Goal: Transaction & Acquisition: Purchase product/service

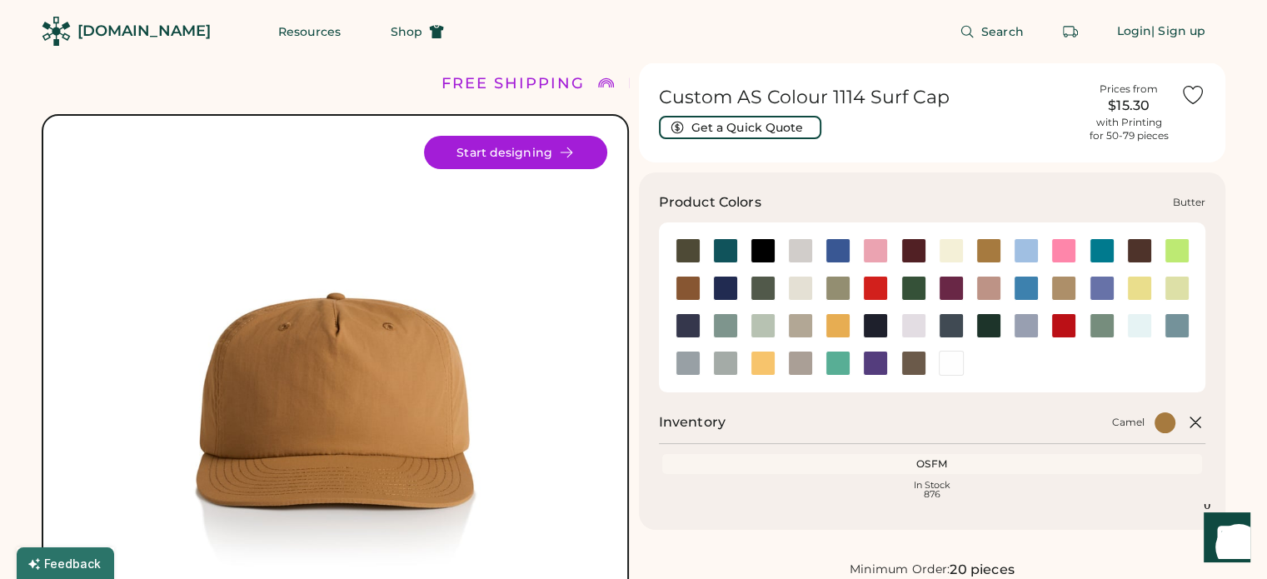
click at [952, 254] on div at bounding box center [951, 250] width 25 height 25
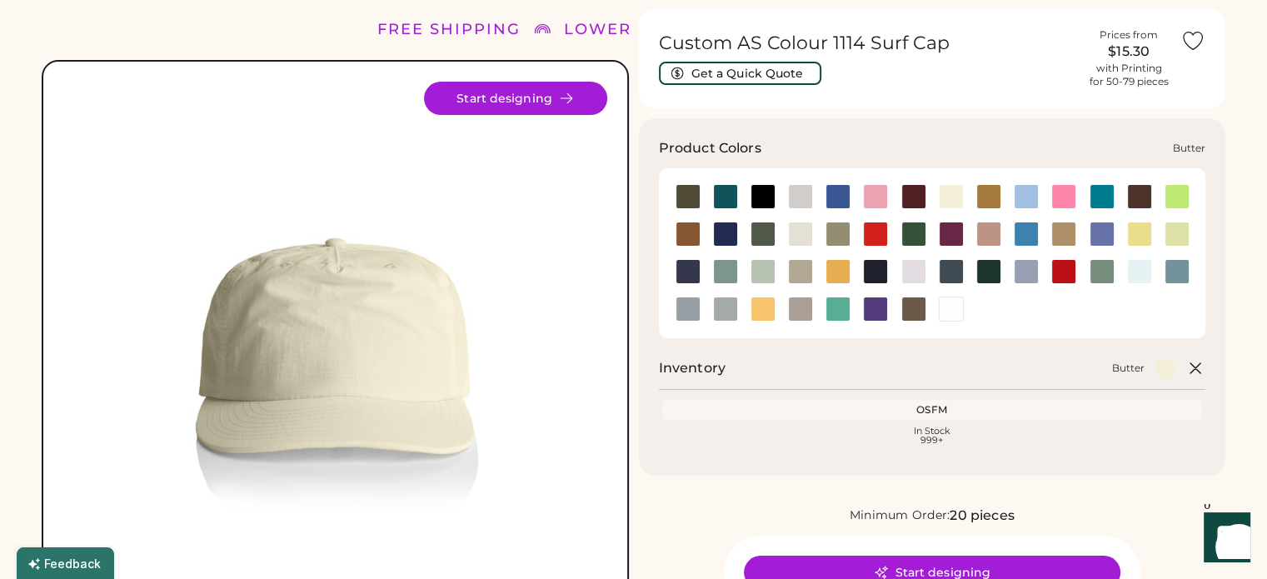
scroll to position [83, 0]
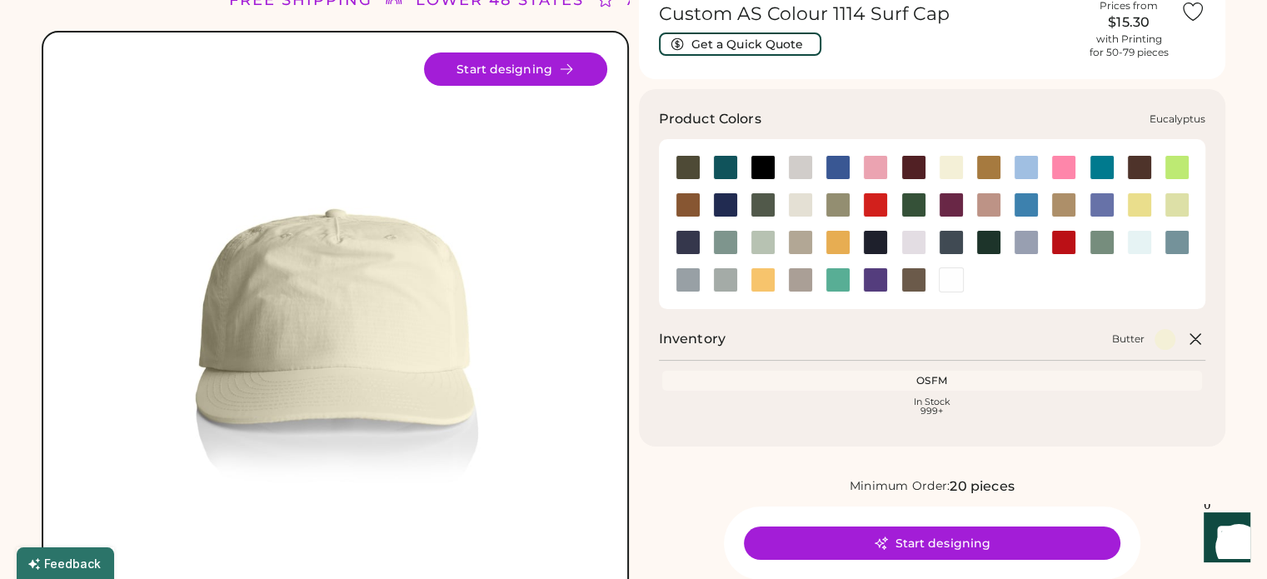
click at [842, 207] on div at bounding box center [838, 204] width 25 height 25
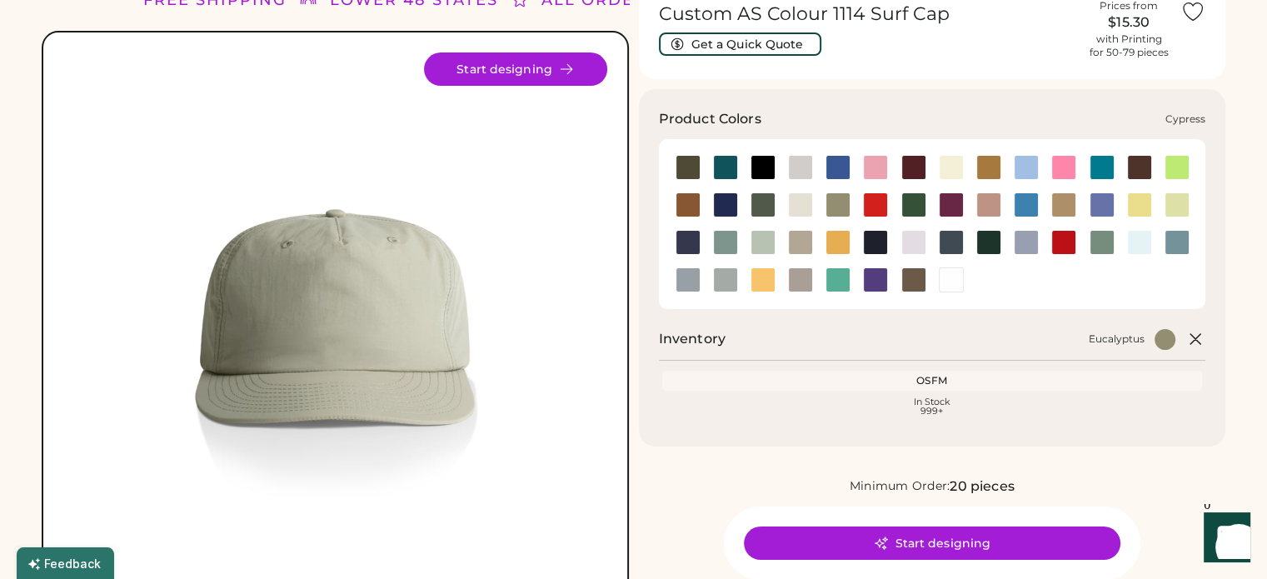
click at [750, 212] on div at bounding box center [762, 204] width 37 height 25
click at [754, 207] on div at bounding box center [763, 204] width 25 height 25
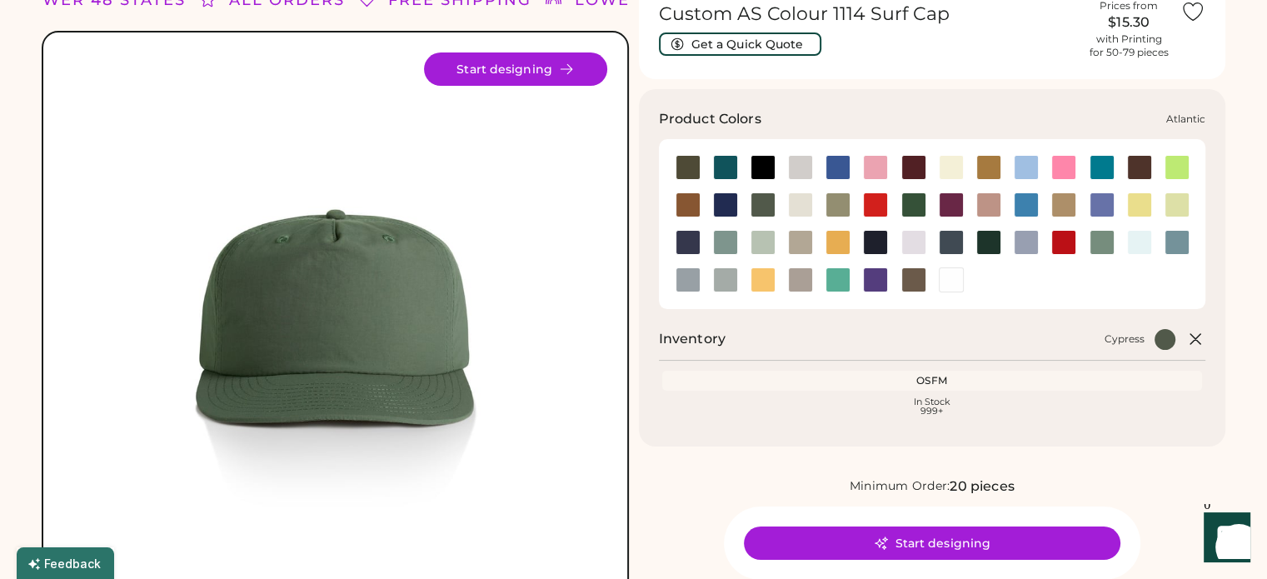
click at [723, 167] on div at bounding box center [725, 167] width 25 height 25
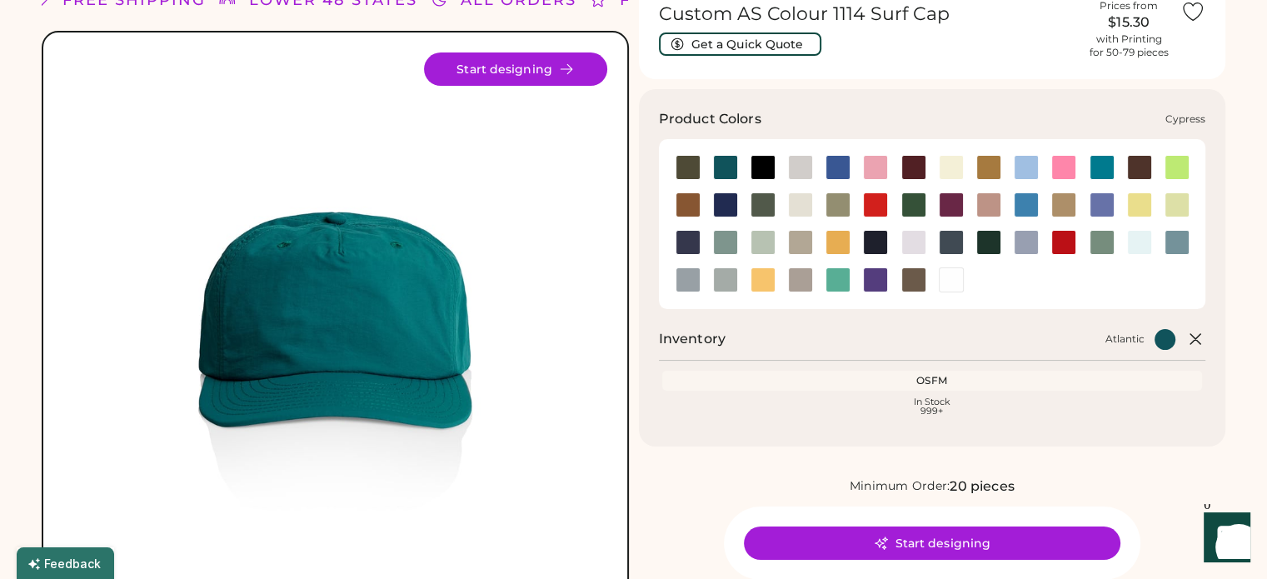
click at [765, 203] on div at bounding box center [763, 204] width 25 height 25
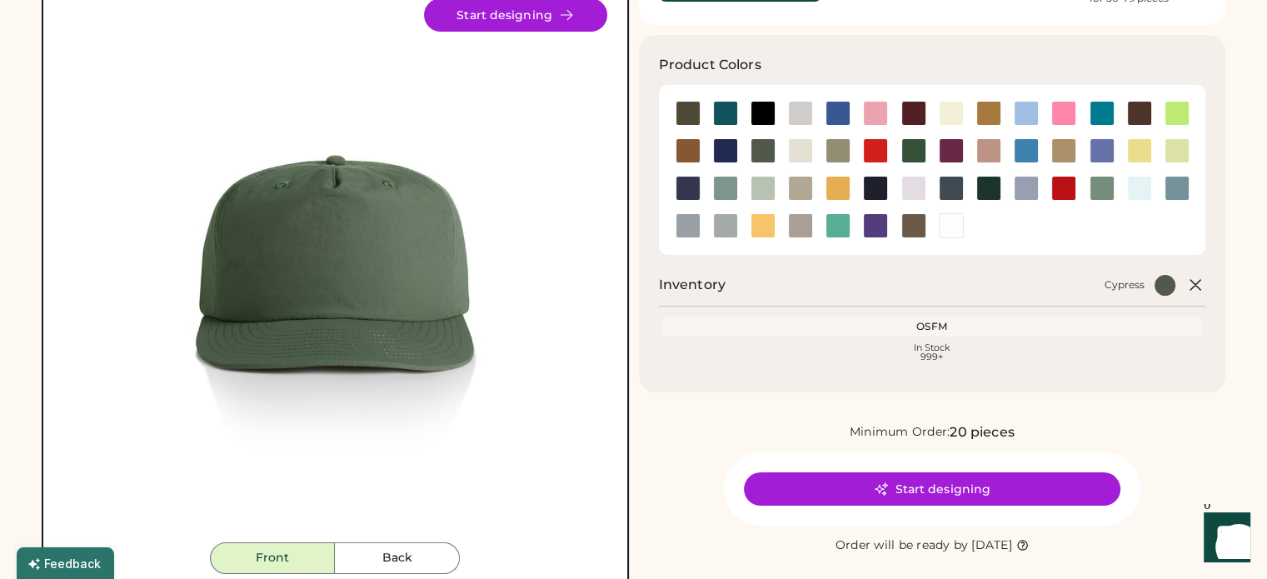
scroll to position [167, 0]
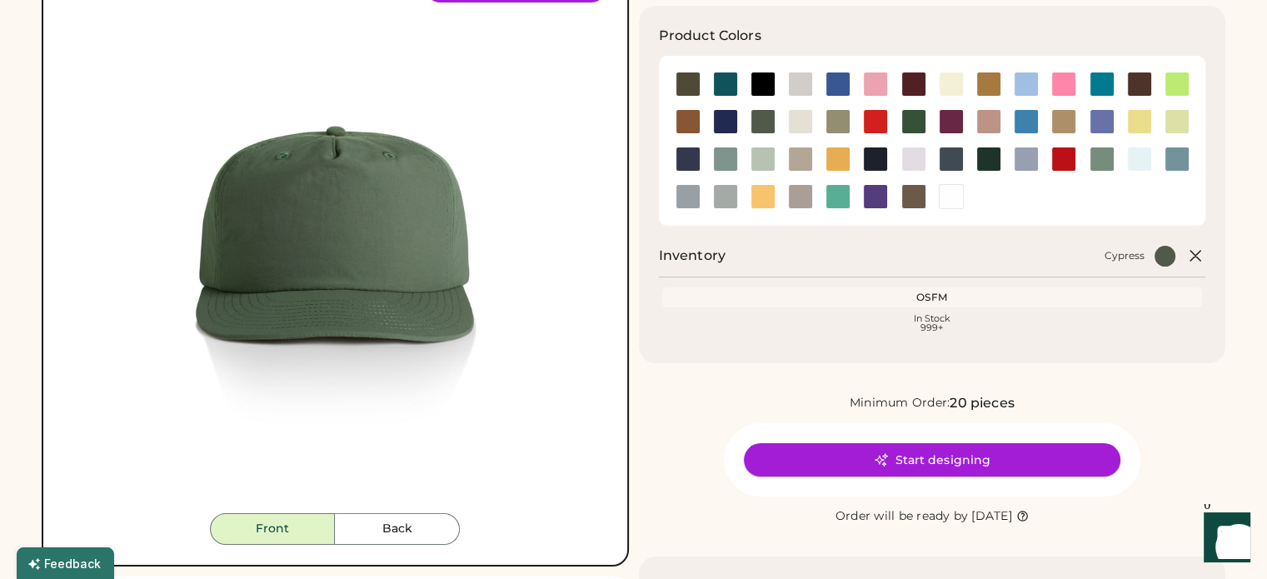
click at [965, 467] on button "Start designing" at bounding box center [932, 459] width 377 height 33
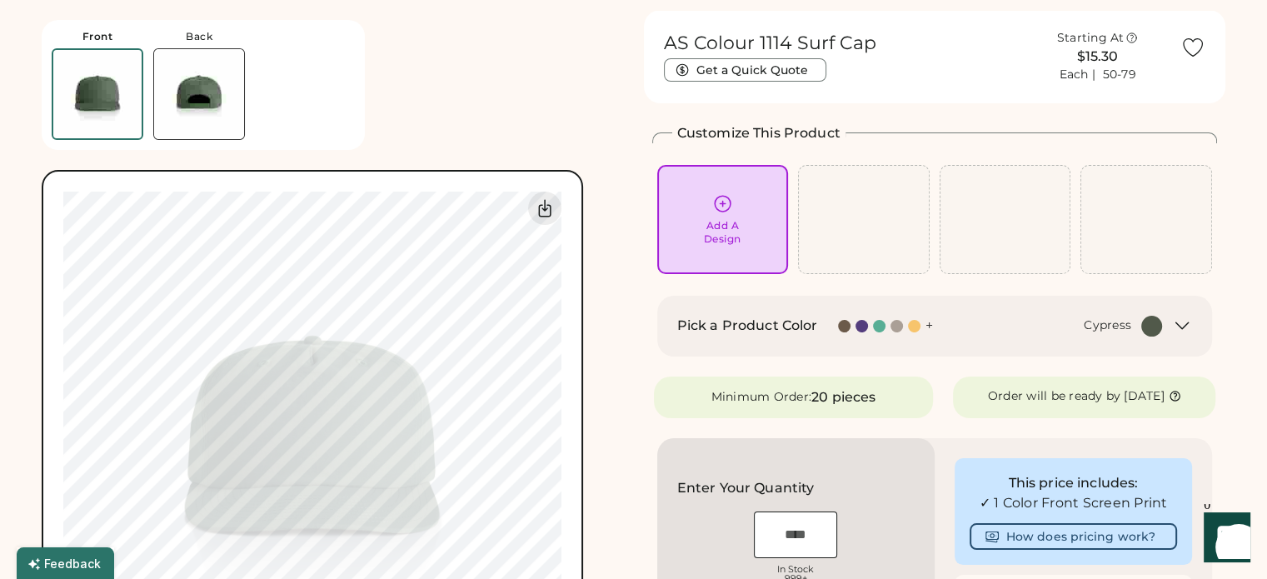
scroll to position [83, 0]
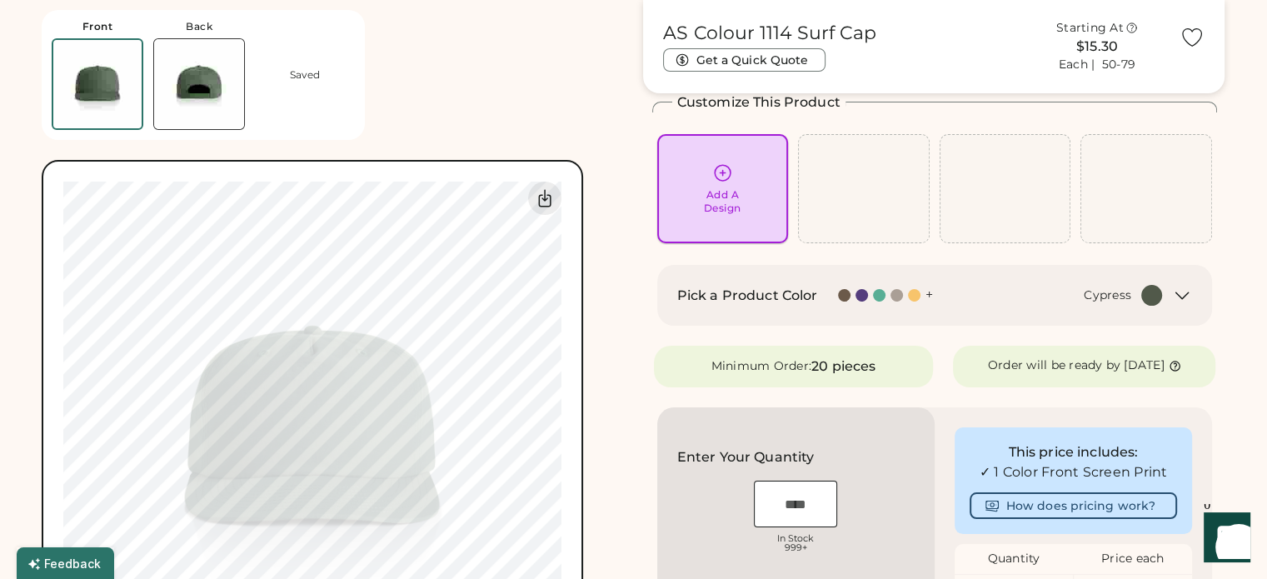
click at [725, 187] on div "Add A Design" at bounding box center [723, 188] width 108 height 52
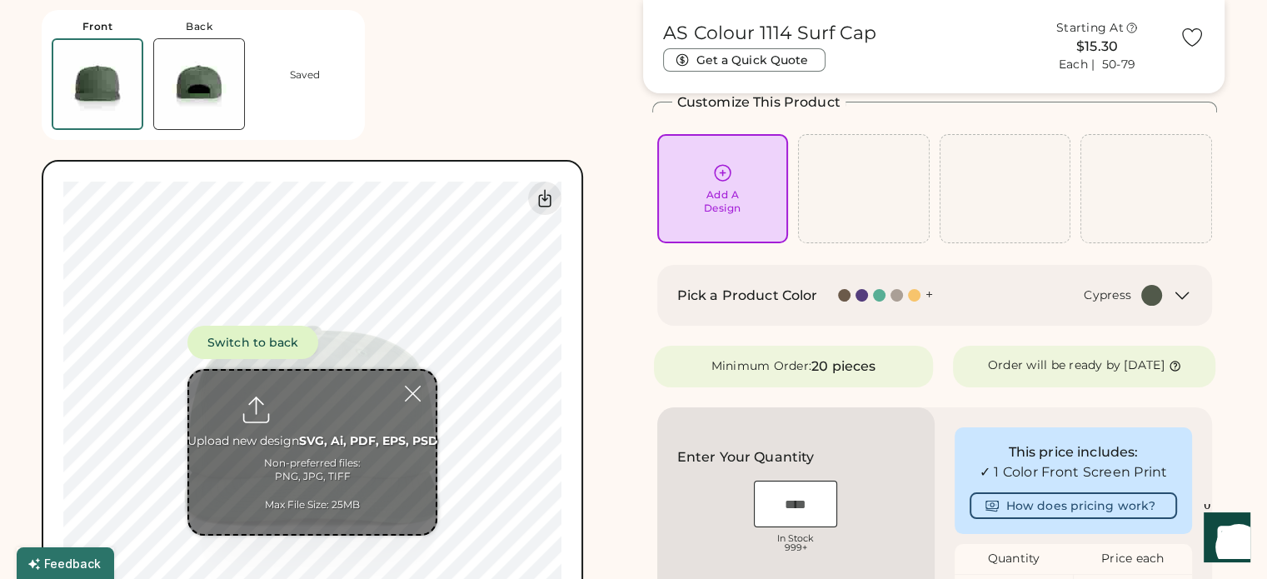
click at [352, 417] on input "file" at bounding box center [312, 452] width 247 height 163
click at [717, 169] on icon at bounding box center [722, 172] width 21 height 21
click at [317, 445] on input "file" at bounding box center [312, 452] width 247 height 163
type input "**********"
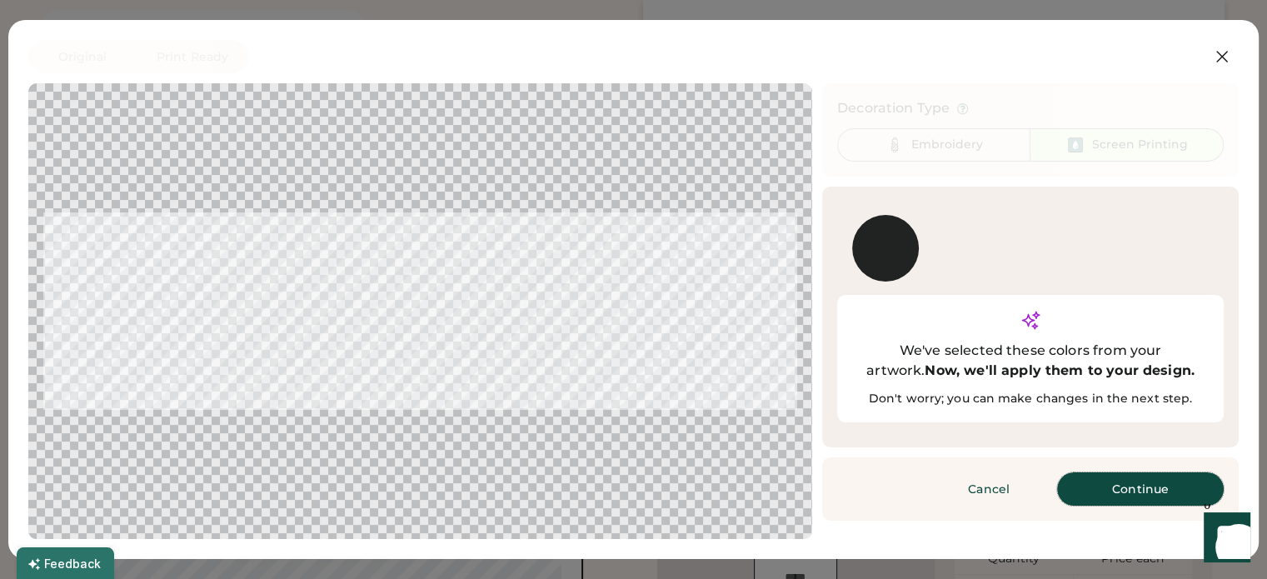
click at [1118, 472] on button "Continue" at bounding box center [1140, 488] width 167 height 33
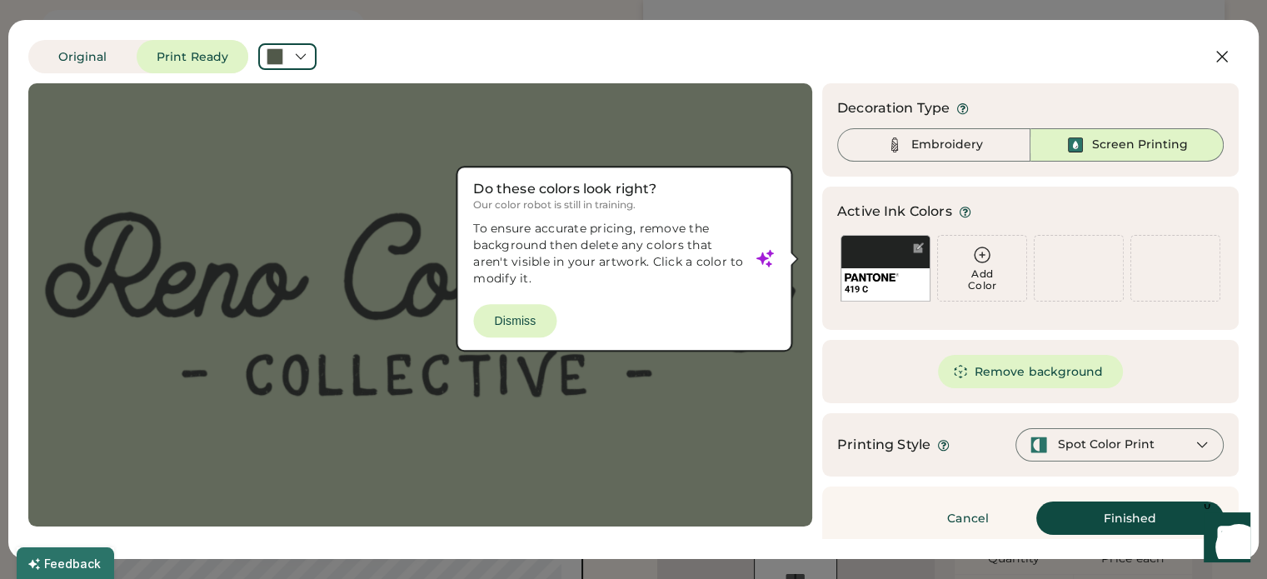
click at [532, 322] on div at bounding box center [420, 304] width 754 height 413
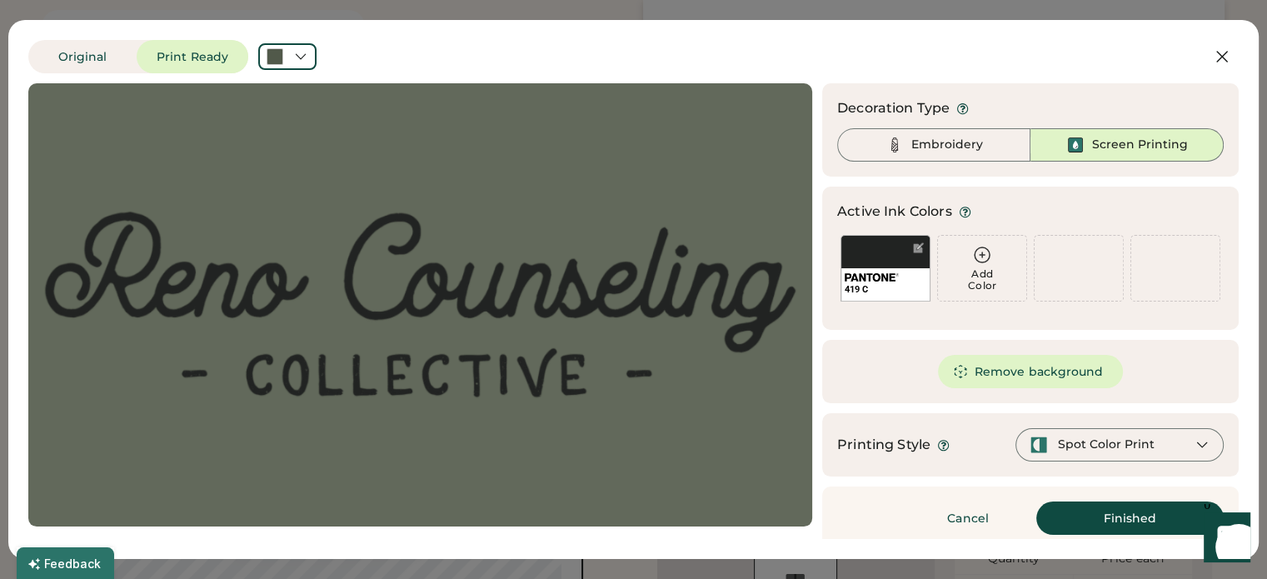
click at [1125, 445] on div "Spot Color Print" at bounding box center [1106, 445] width 97 height 17
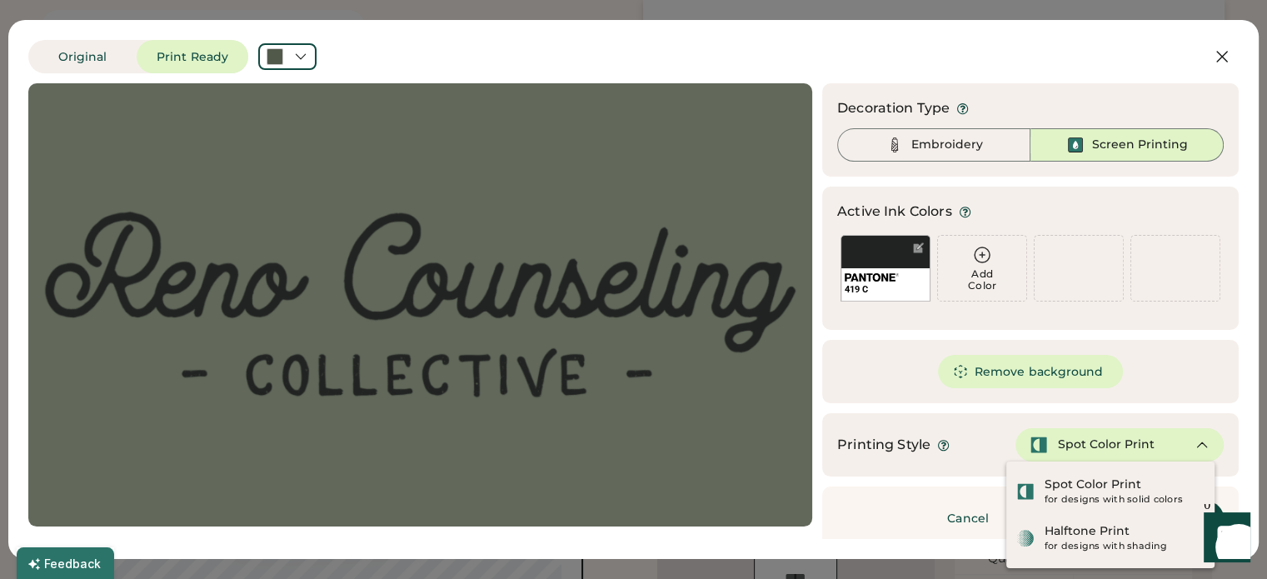
click at [1164, 349] on div "Remove background" at bounding box center [1030, 371] width 417 height 63
click at [1176, 337] on div "Decoration Type Embroidery Screen Printing Active Ink Colors Add Color 419 C Ad…" at bounding box center [1030, 316] width 417 height 467
click at [923, 142] on div "Embroidery" at bounding box center [947, 145] width 72 height 17
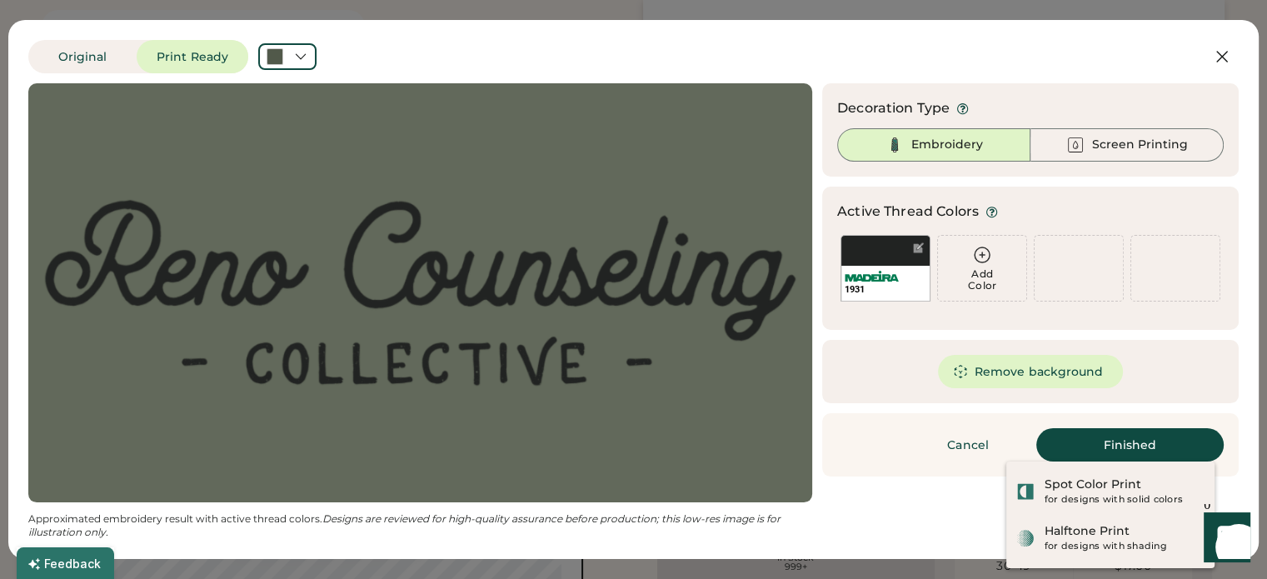
scroll to position [167, 0]
click at [1111, 448] on button "Finished" at bounding box center [1129, 444] width 187 height 33
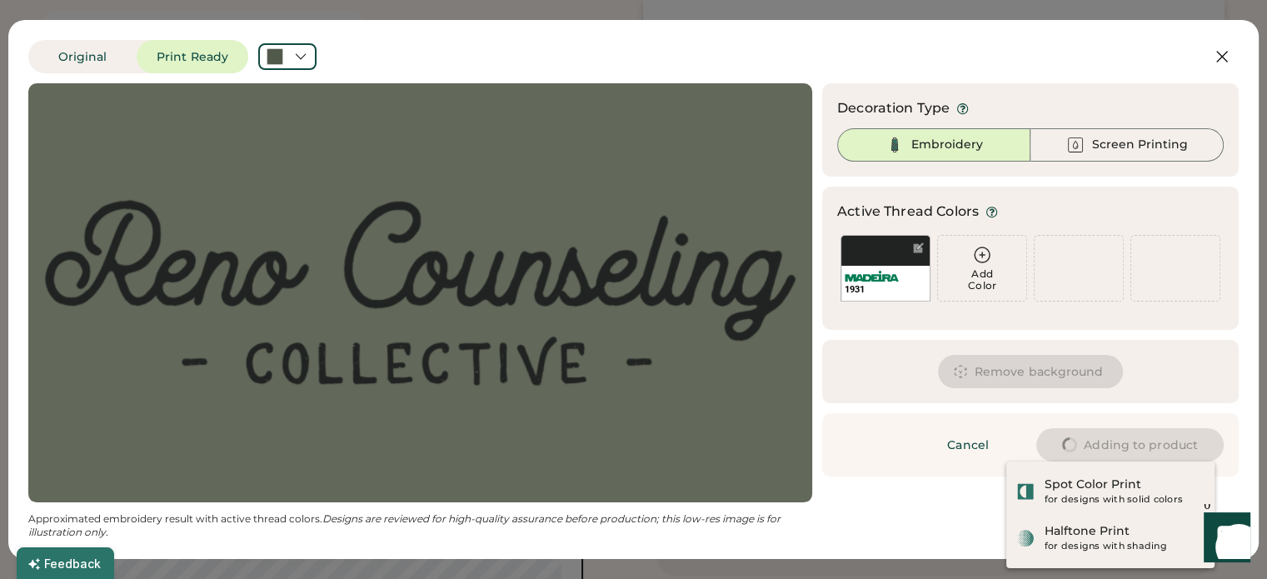
type input "****"
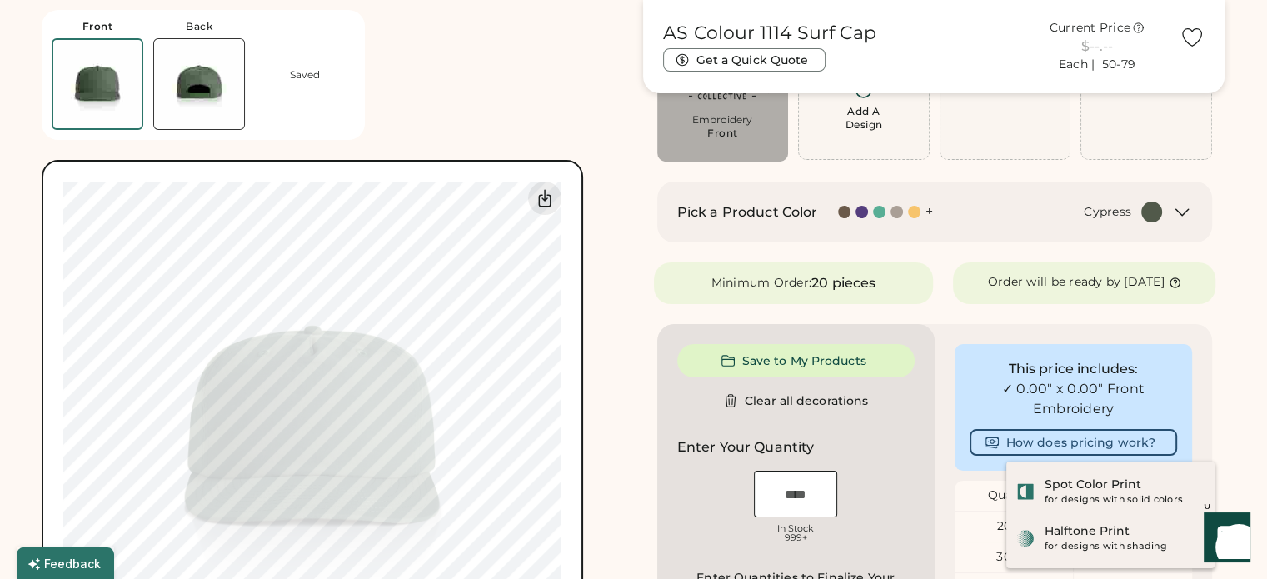
type input "****"
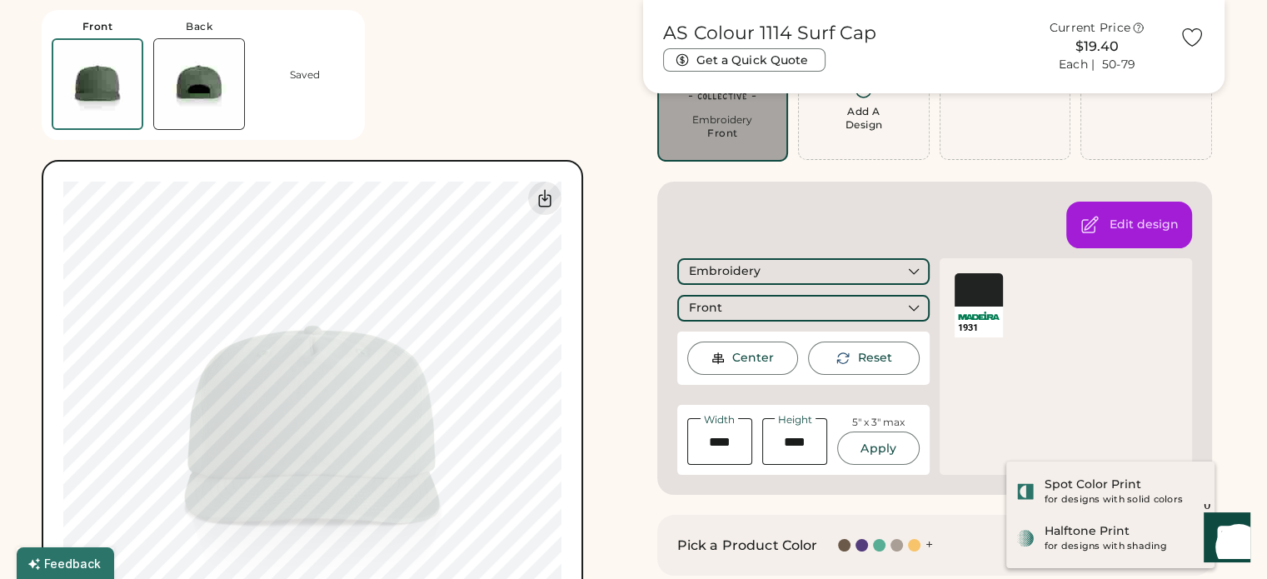
type input "****"
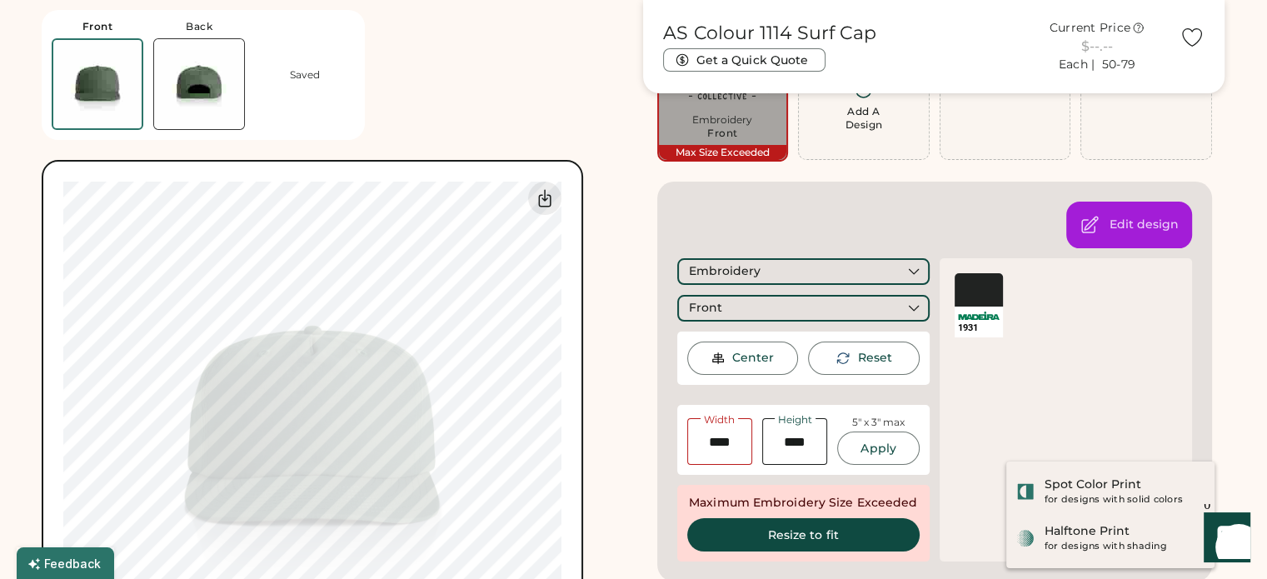
type input "****"
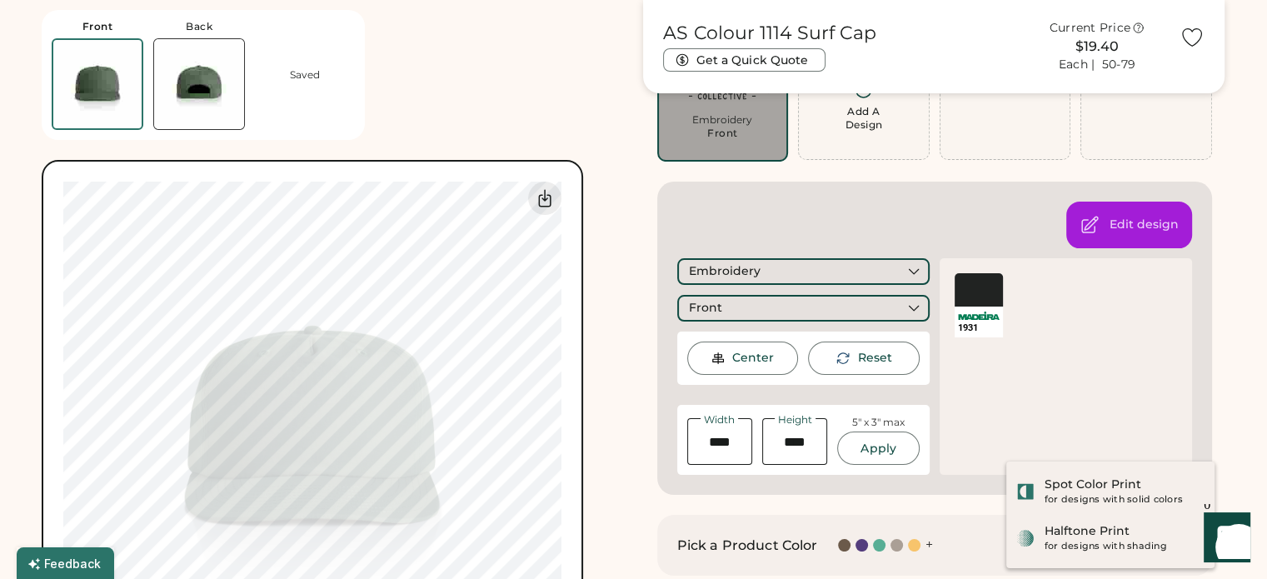
click at [207, 90] on img at bounding box center [199, 84] width 90 height 90
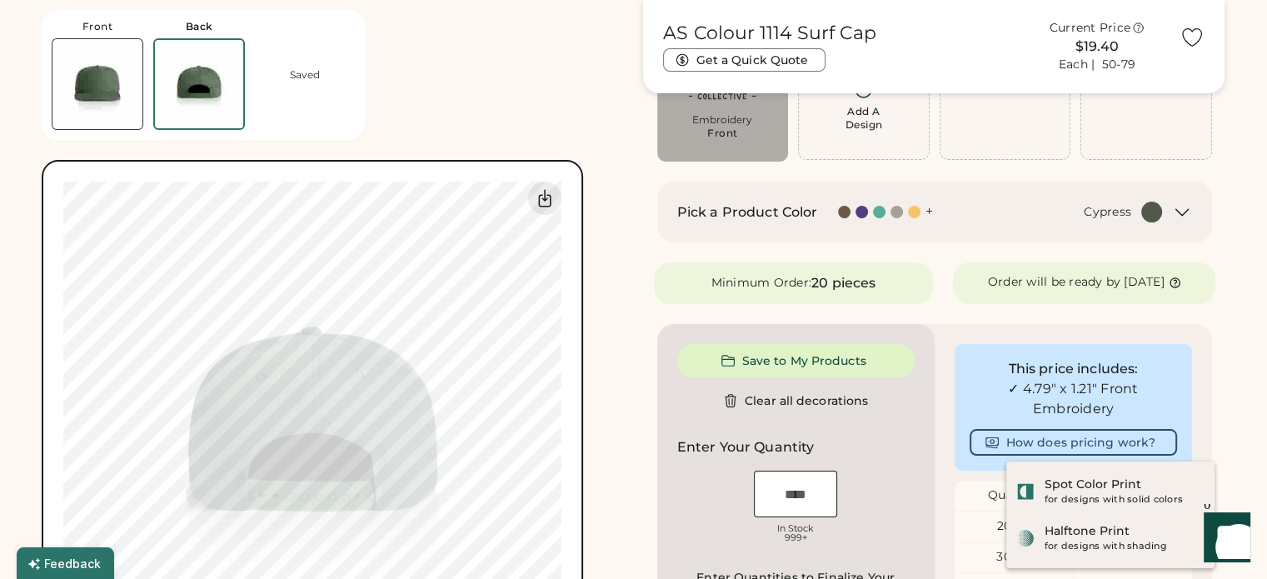
click at [720, 132] on div "Front" at bounding box center [722, 133] width 31 height 13
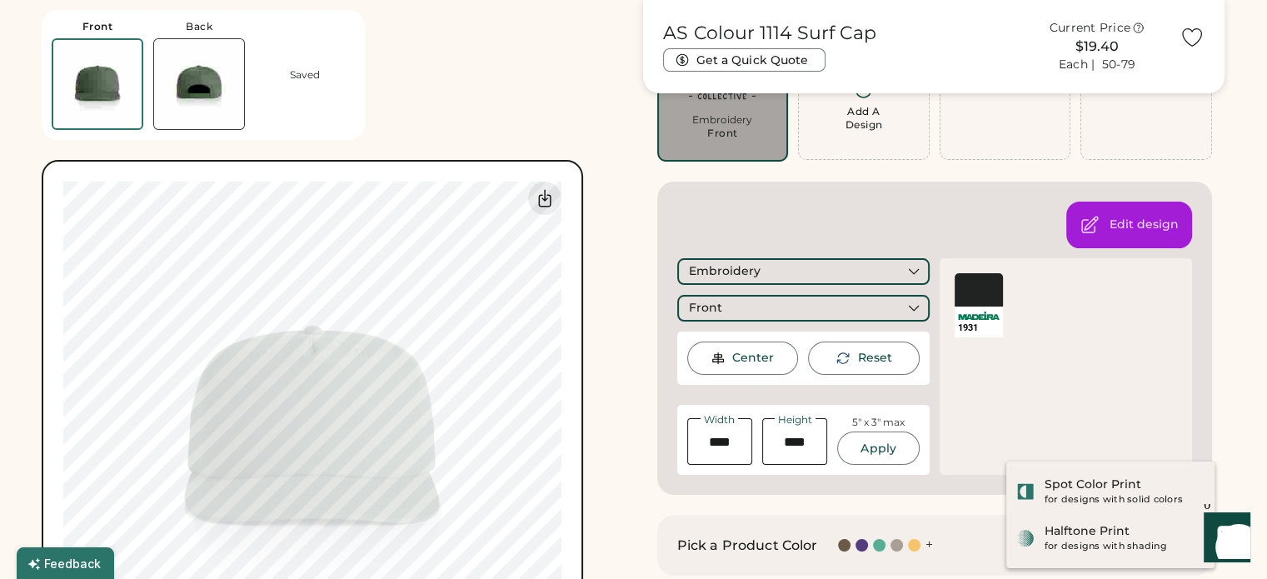
click at [827, 131] on div "Add A Design" at bounding box center [864, 105] width 110 height 52
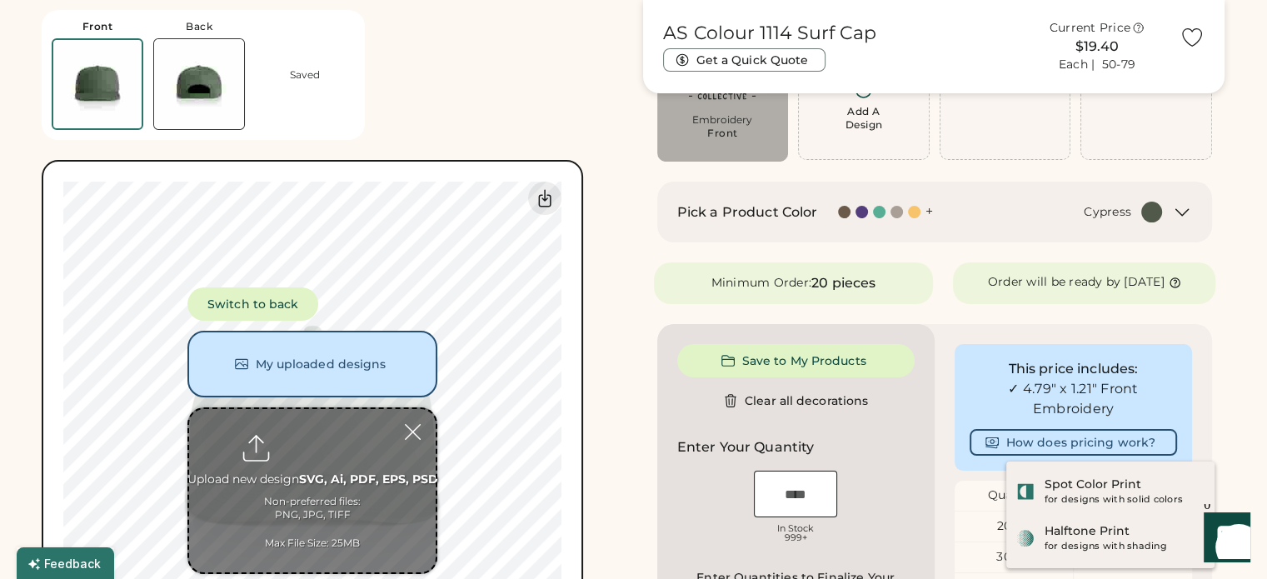
click at [320, 459] on input "file" at bounding box center [312, 490] width 247 height 163
type input "**********"
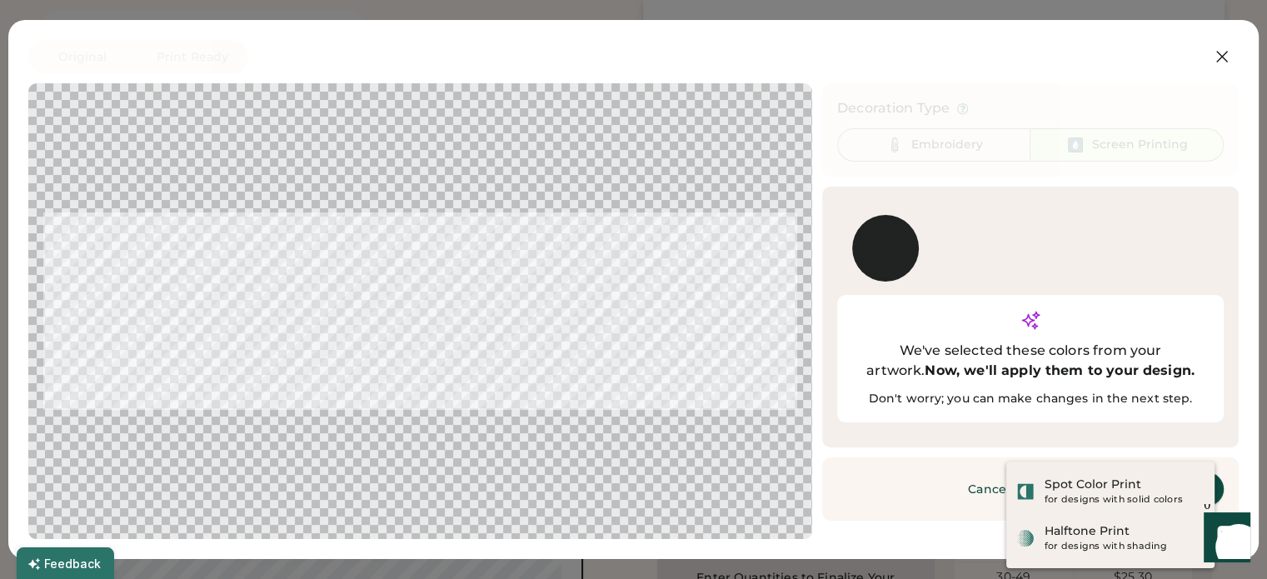
click at [1151, 472] on button "Continue" at bounding box center [1140, 488] width 167 height 33
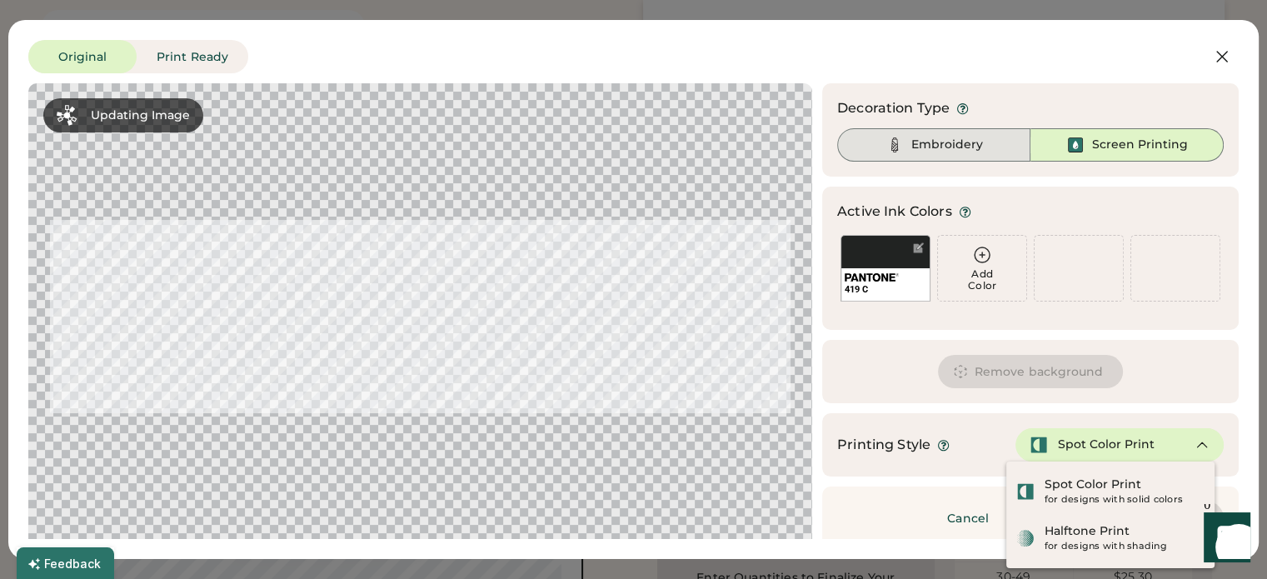
click at [950, 156] on div "Embroidery" at bounding box center [933, 144] width 193 height 33
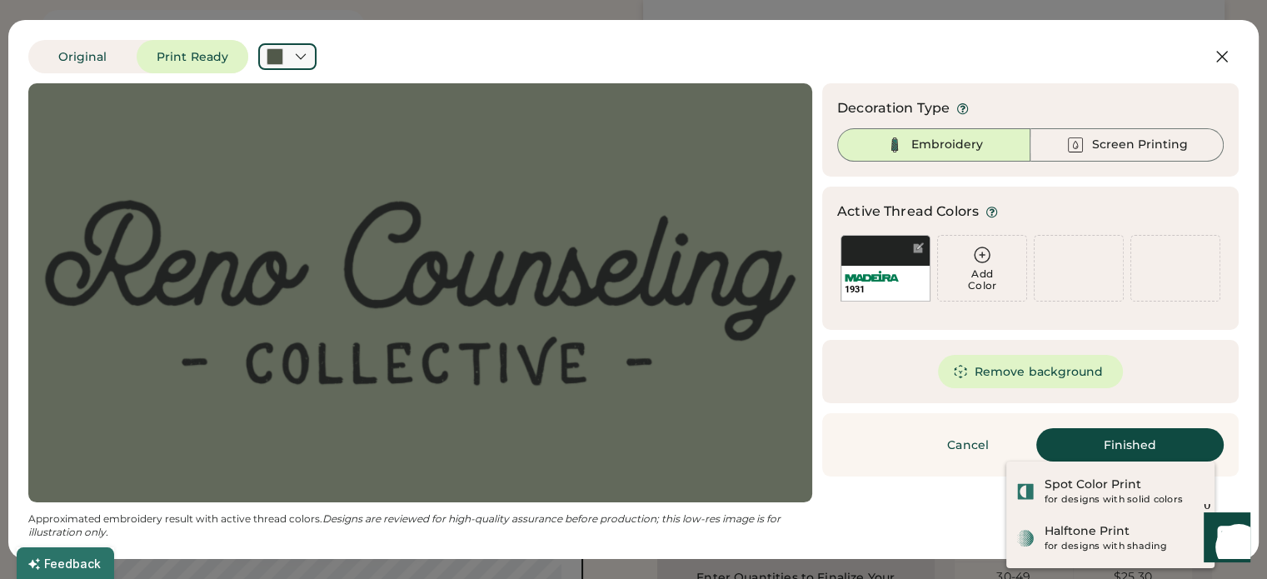
click at [292, 65] on div at bounding box center [287, 56] width 58 height 27
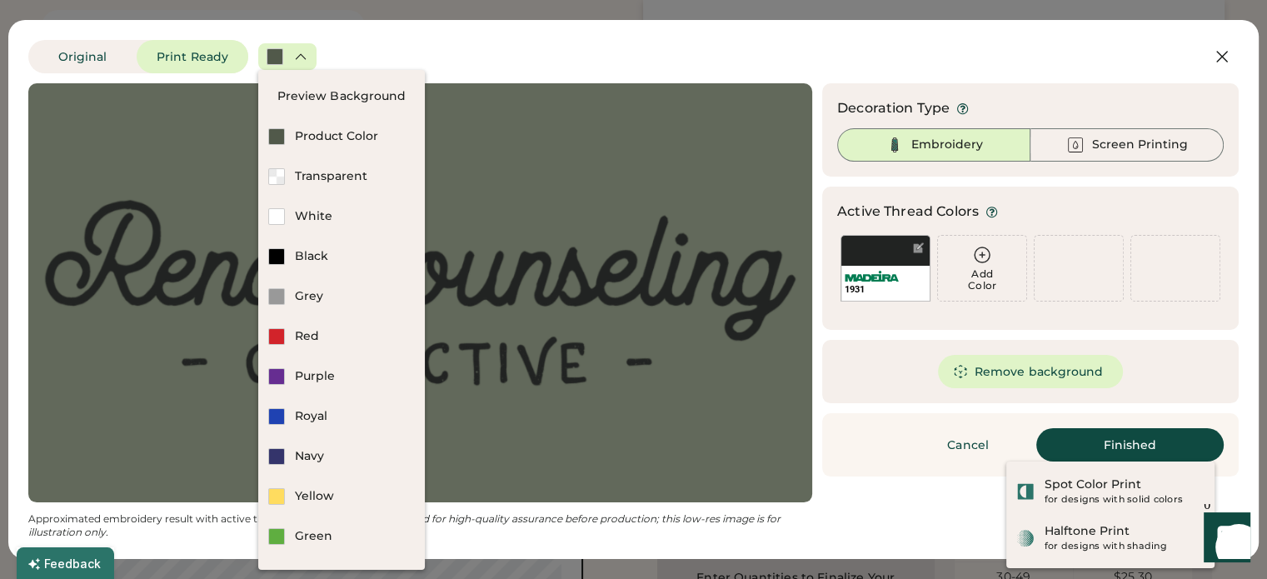
click at [385, 52] on div "Original Print Ready" at bounding box center [580, 56] width 1105 height 33
click at [1096, 448] on button "Finished" at bounding box center [1129, 444] width 187 height 33
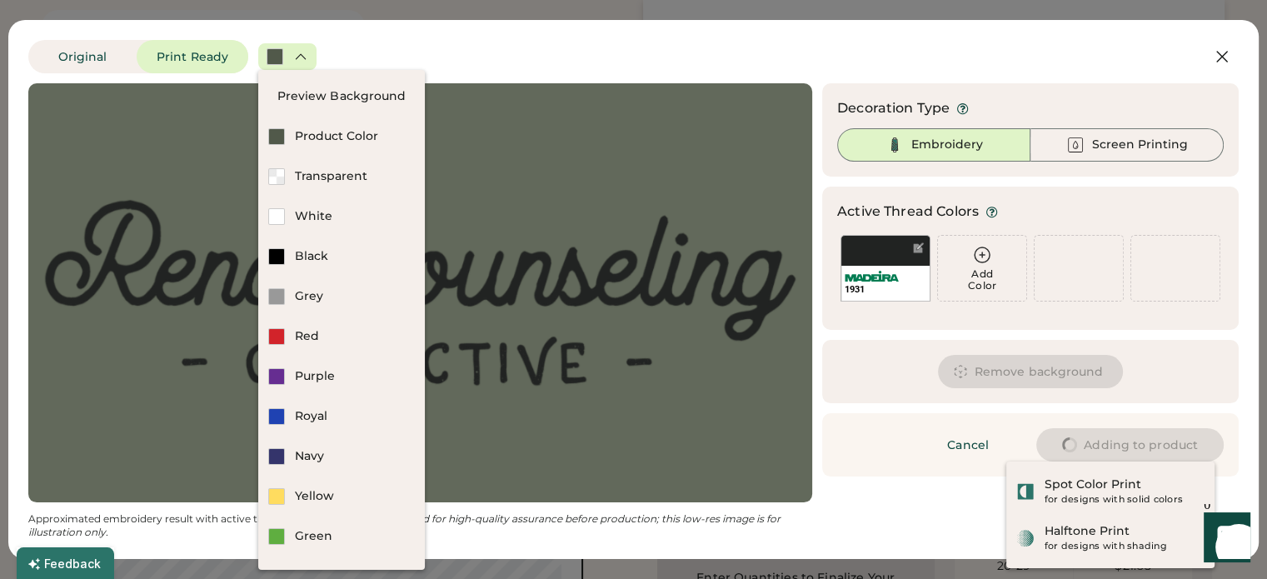
type input "****"
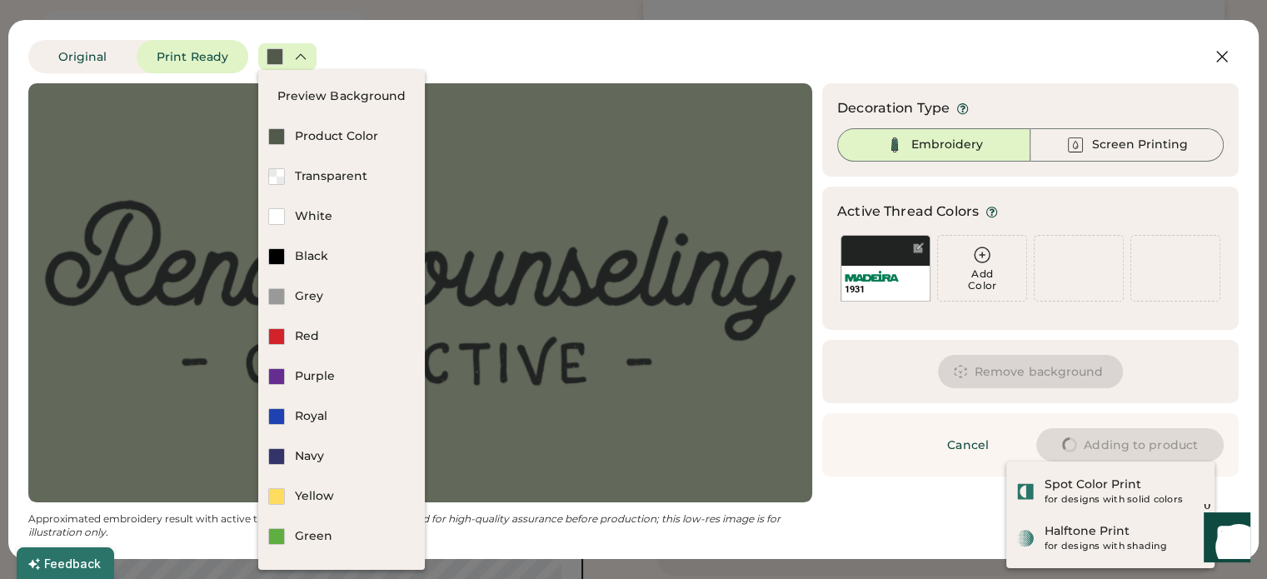
type input "****"
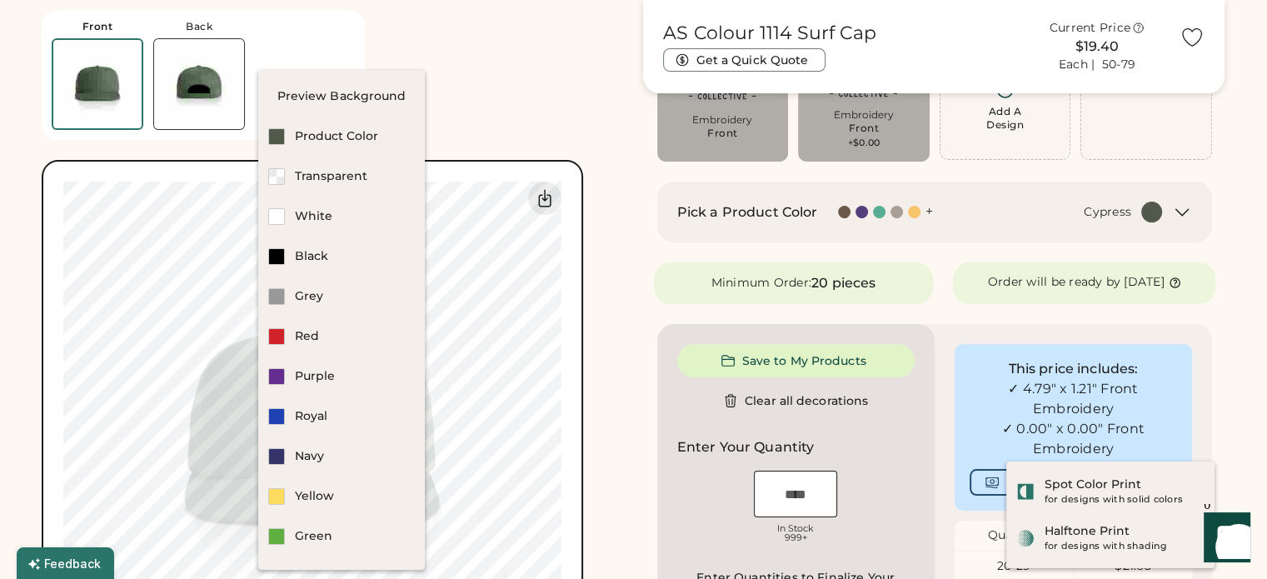
type input "****"
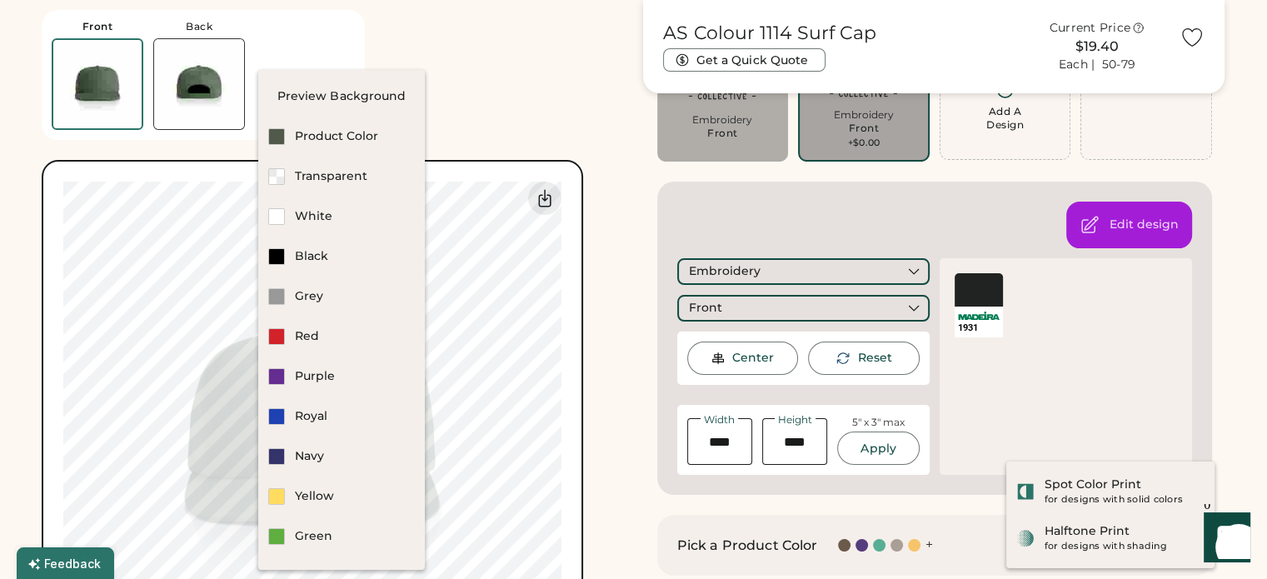
click at [542, 91] on div "Front Back Saving... Switch to back My uploaded designs Upload new design SVG, …" at bounding box center [333, 351] width 582 height 702
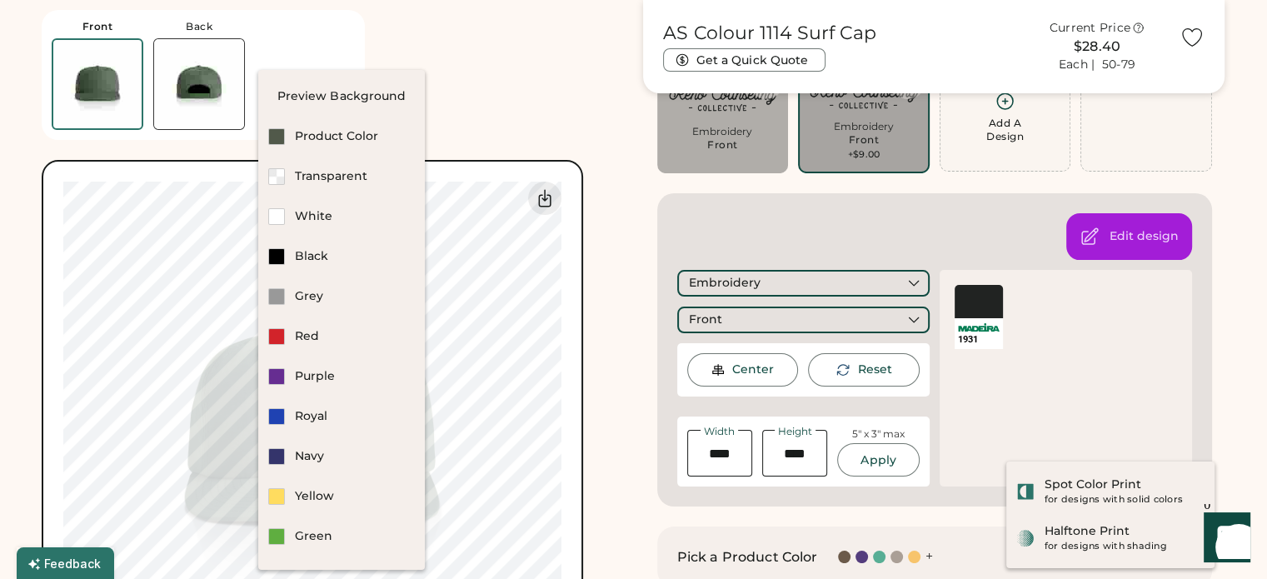
scroll to position [83, 0]
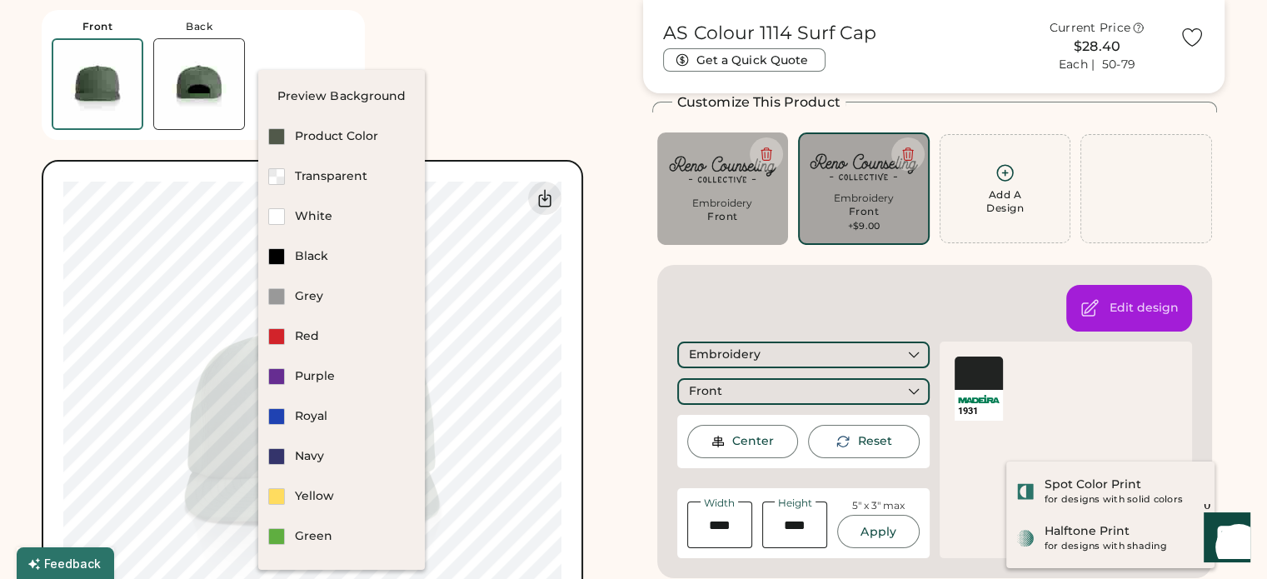
click at [180, 73] on img at bounding box center [199, 84] width 90 height 90
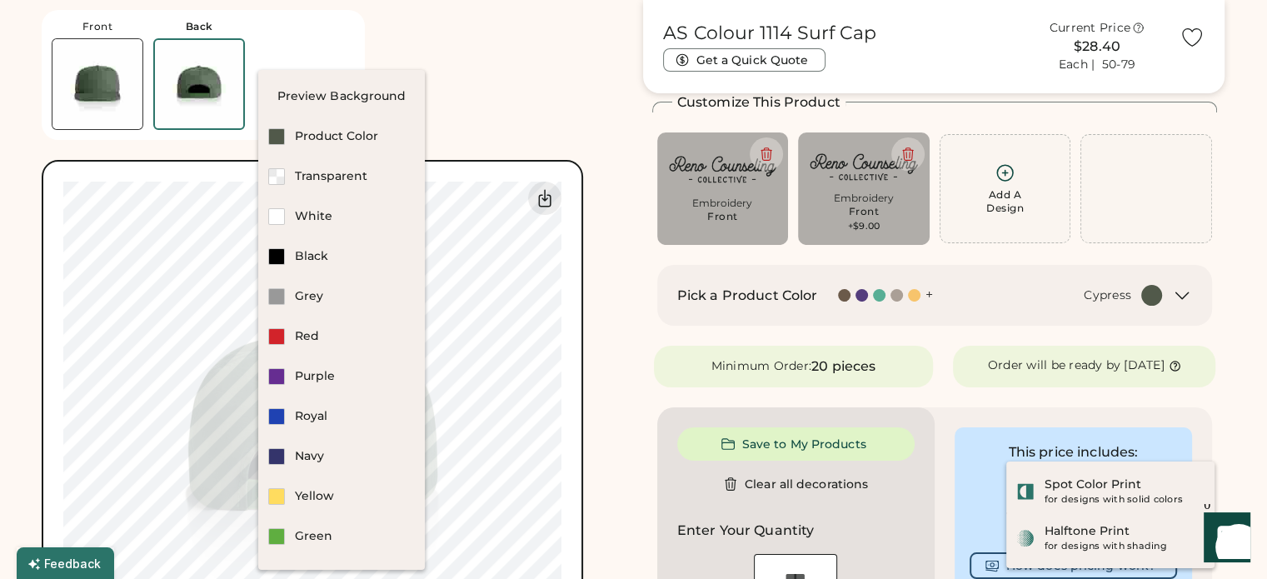
click at [860, 202] on div "Embroidery" at bounding box center [864, 198] width 108 height 13
type input "****"
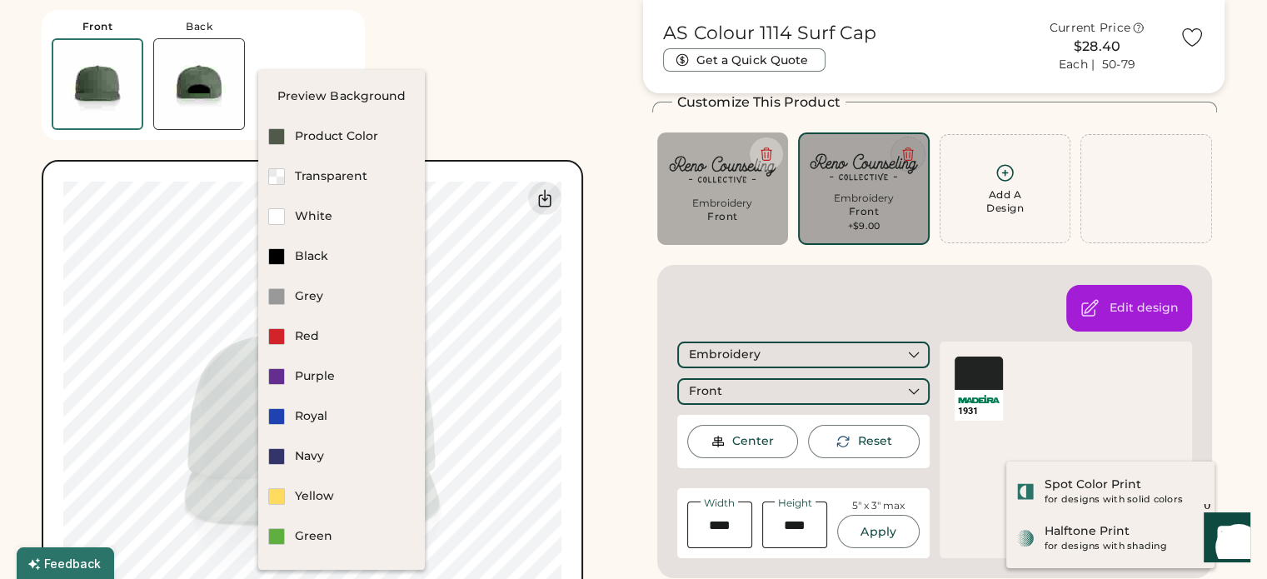
click at [902, 156] on icon at bounding box center [908, 154] width 15 height 15
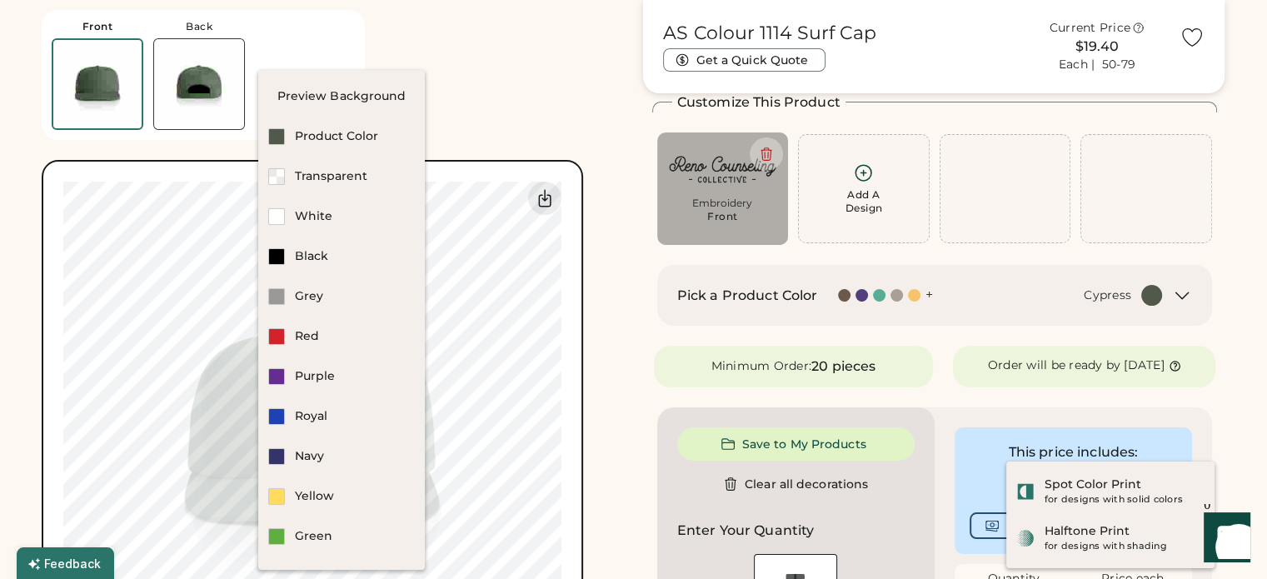
click at [488, 94] on div "Front Back Saved Switch to back My uploaded designs Upload new design SVG, Ai, …" at bounding box center [333, 351] width 582 height 702
click at [816, 290] on h2 "Pick a Product Color" at bounding box center [747, 296] width 141 height 20
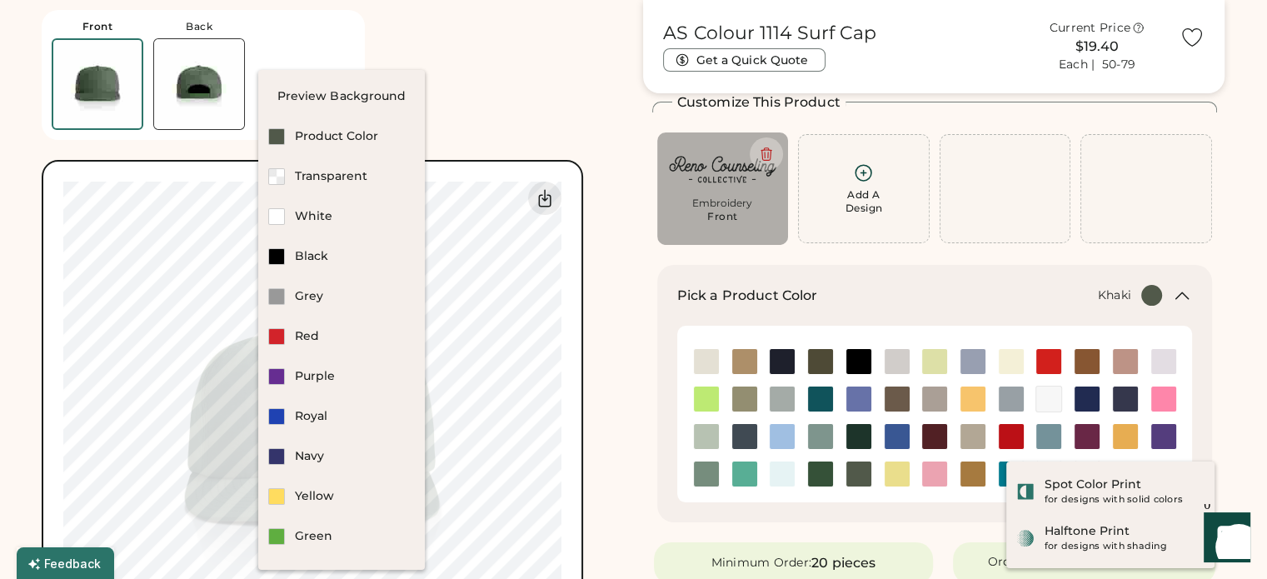
click at [750, 360] on img at bounding box center [744, 361] width 25 height 25
click at [512, 82] on div "Front Back Saved Switch to back My uploaded designs Upload new design SVG, Ai, …" at bounding box center [333, 351] width 582 height 702
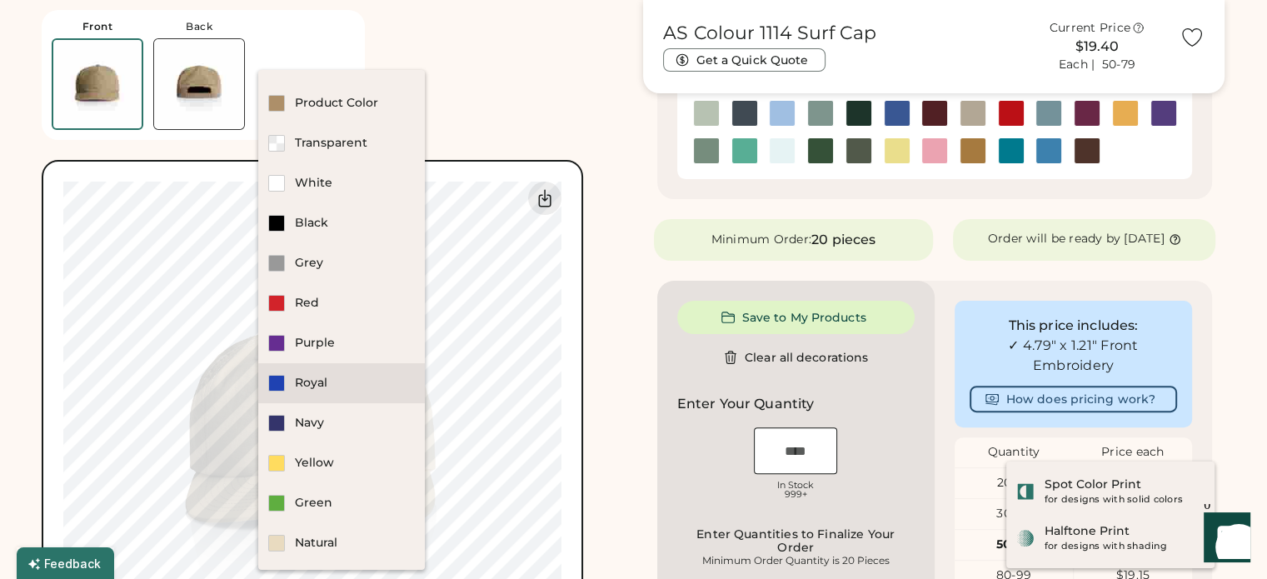
scroll to position [500, 0]
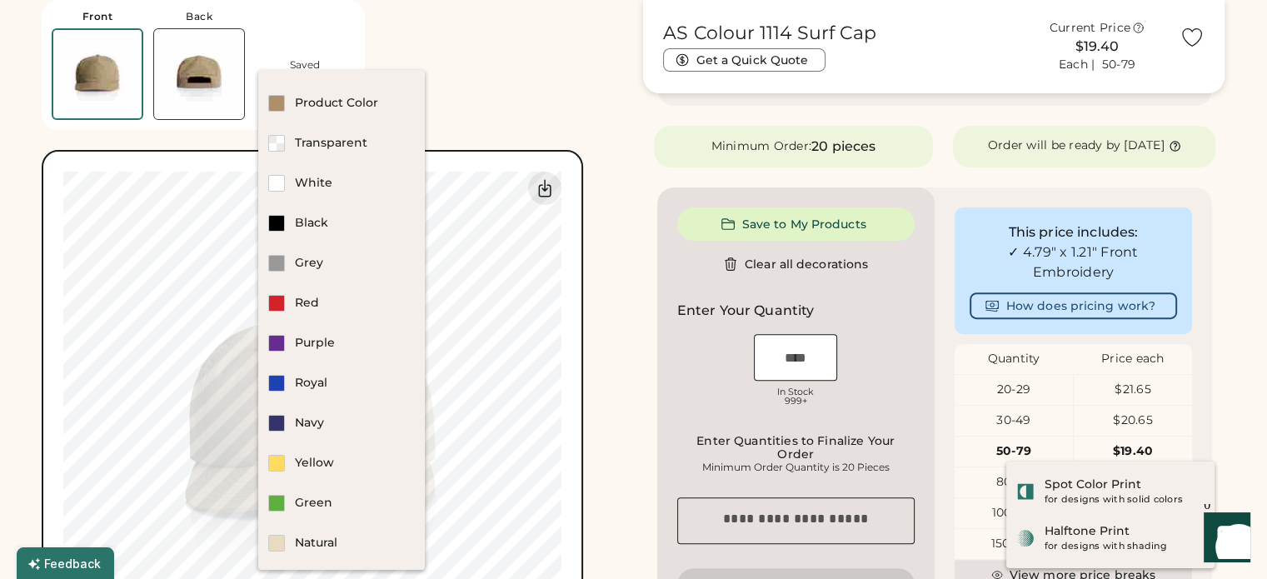
click at [498, 52] on div "Front Back Saved Switch to back My uploaded designs Upload new design SVG, Ai, …" at bounding box center [333, 341] width 582 height 702
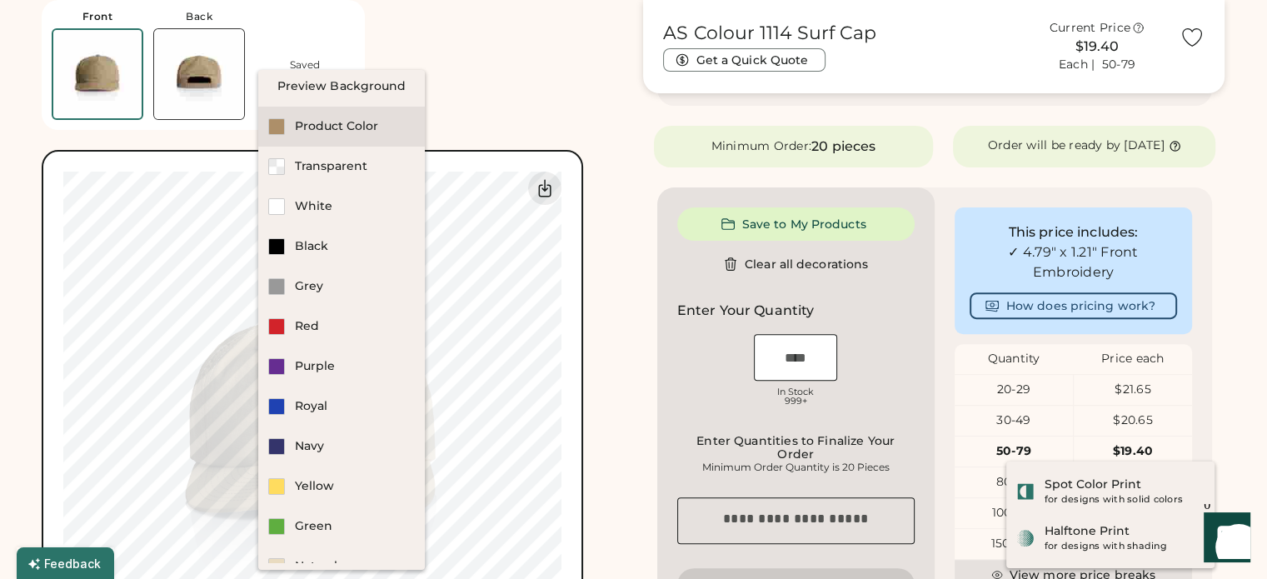
scroll to position [0, 0]
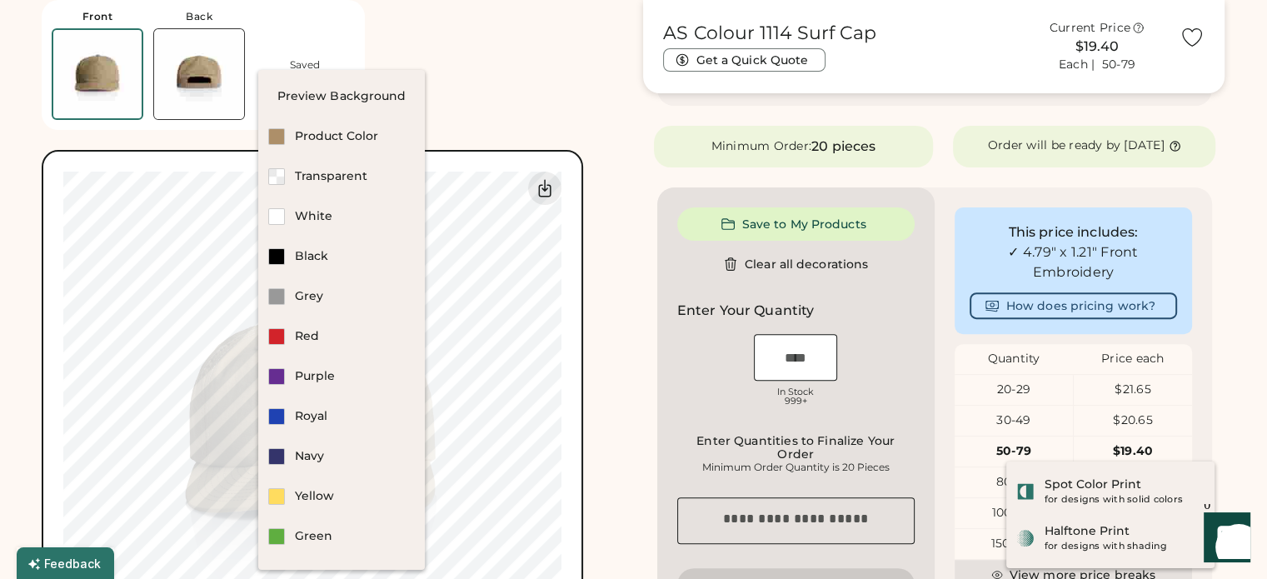
click at [473, 57] on div "Front Back Saved Switch to back My uploaded designs Upload new design SVG, Ai, …" at bounding box center [333, 341] width 582 height 702
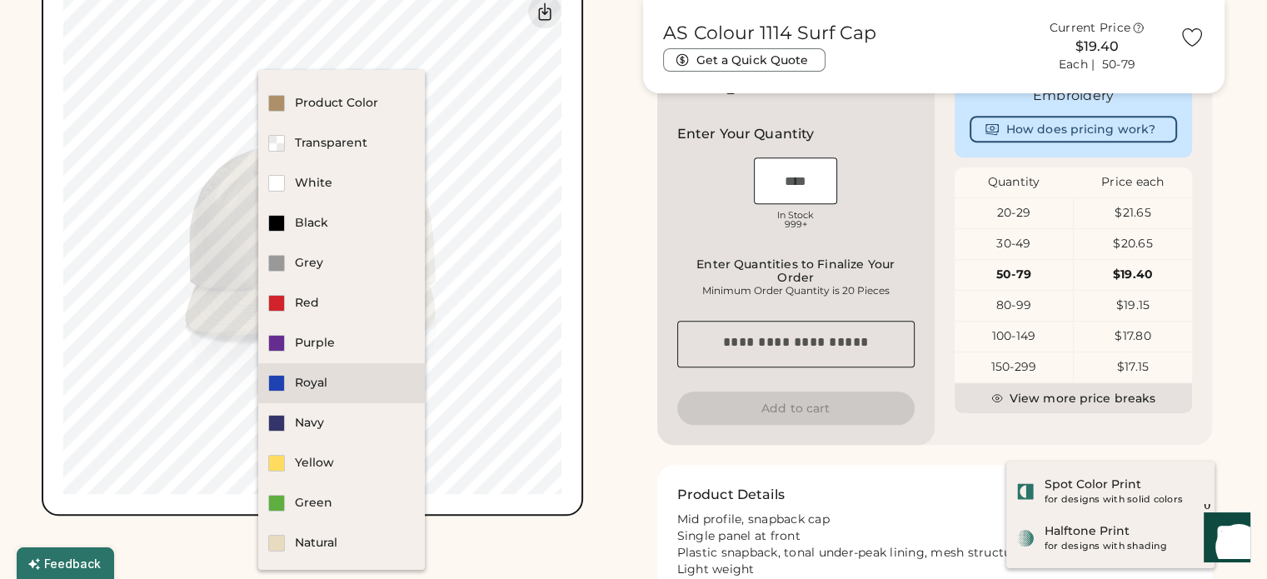
scroll to position [1000, 0]
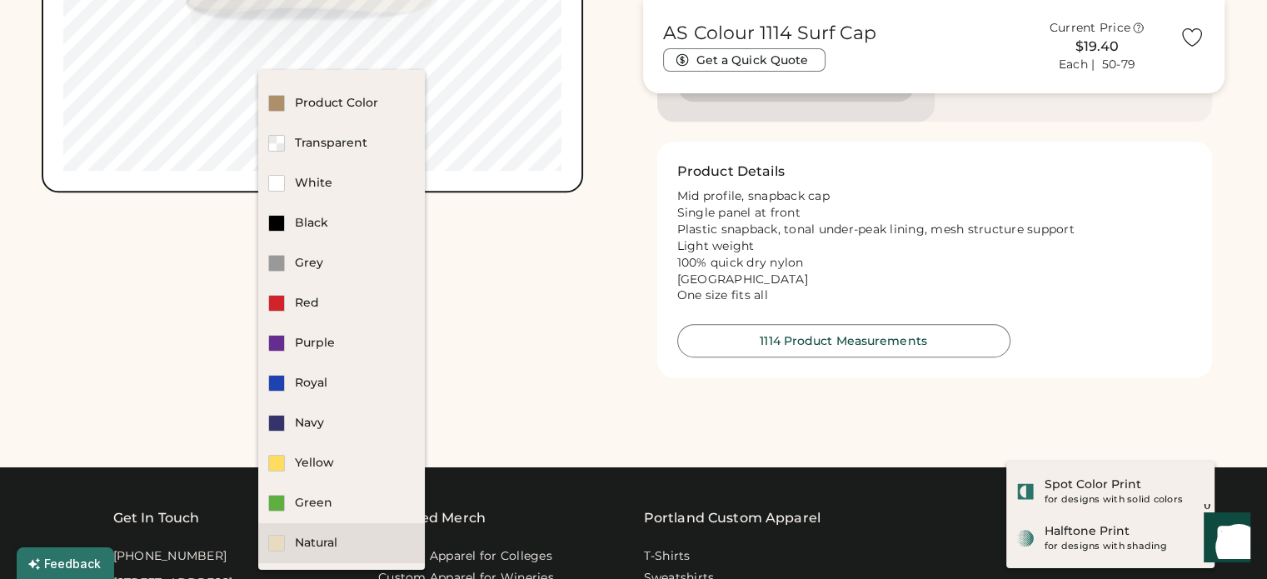
click at [344, 531] on div "Natural" at bounding box center [341, 543] width 167 height 40
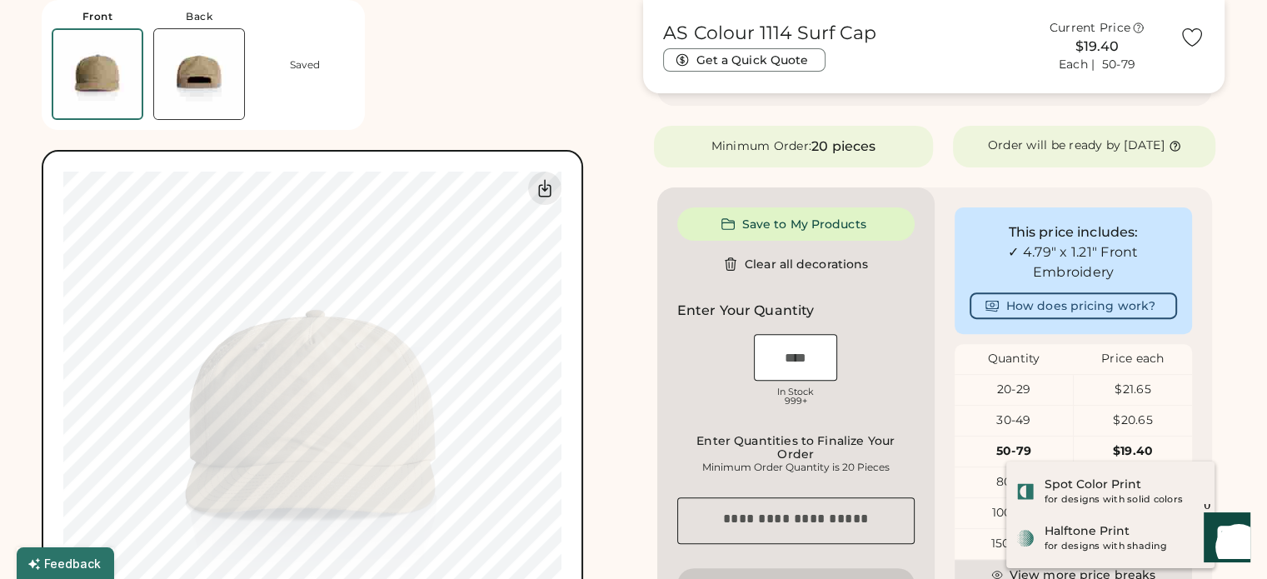
scroll to position [500, 0]
type input "****"
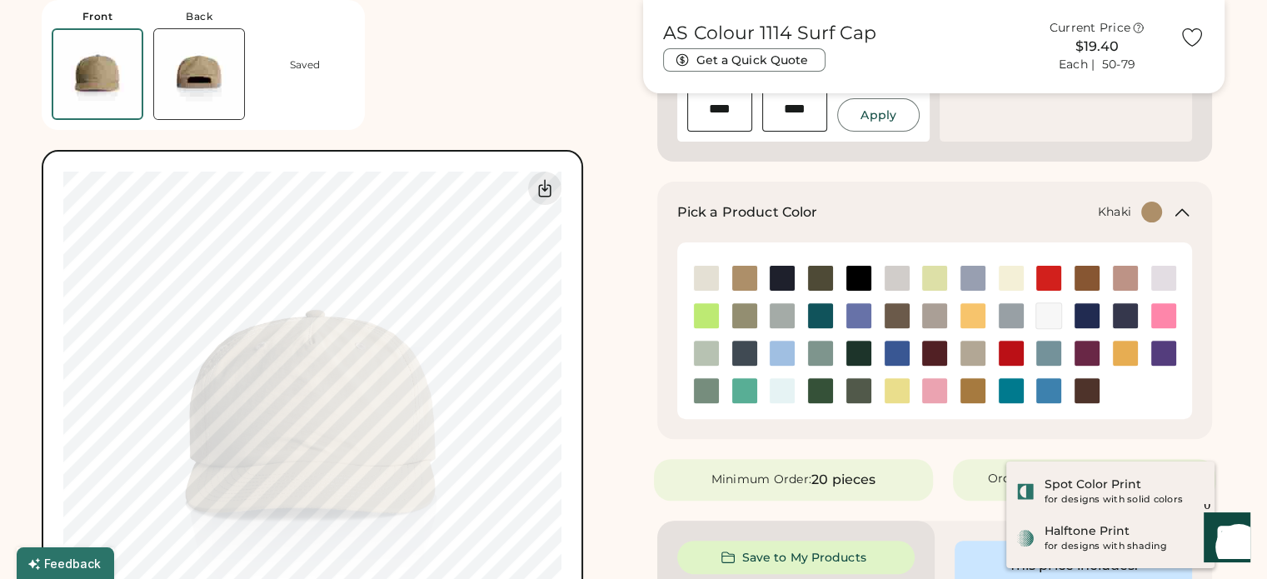
click at [430, 105] on div "Front Back Saved Switch to back My uploaded designs Upload new design SVG, Ai, …" at bounding box center [333, 341] width 582 height 702
click at [219, 61] on img at bounding box center [199, 74] width 90 height 90
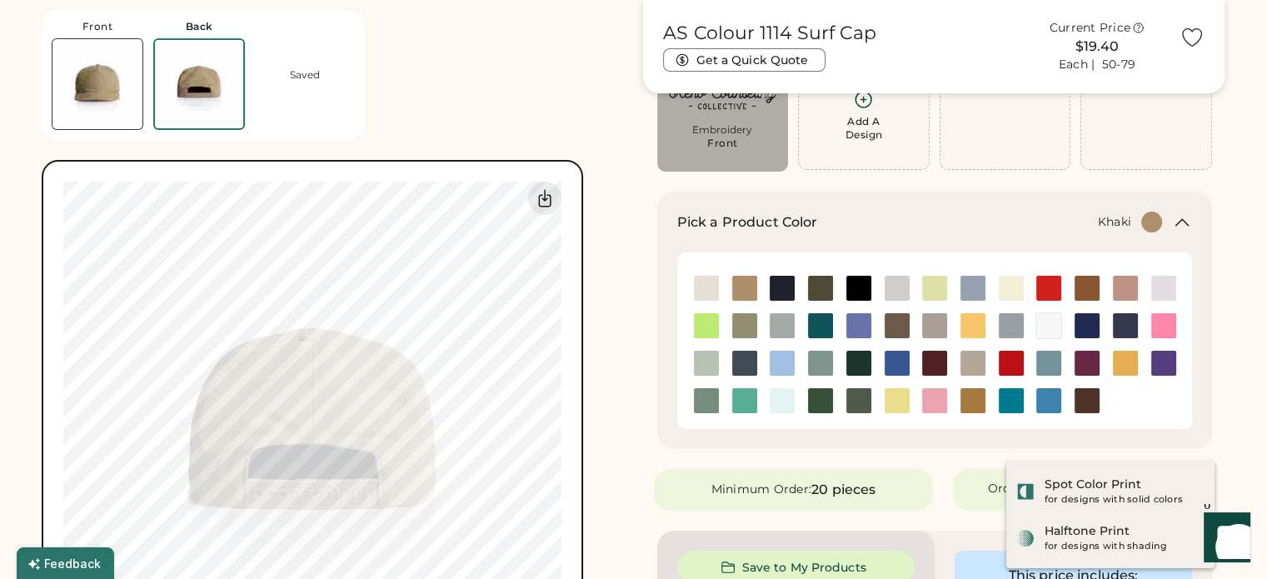
scroll to position [73, 0]
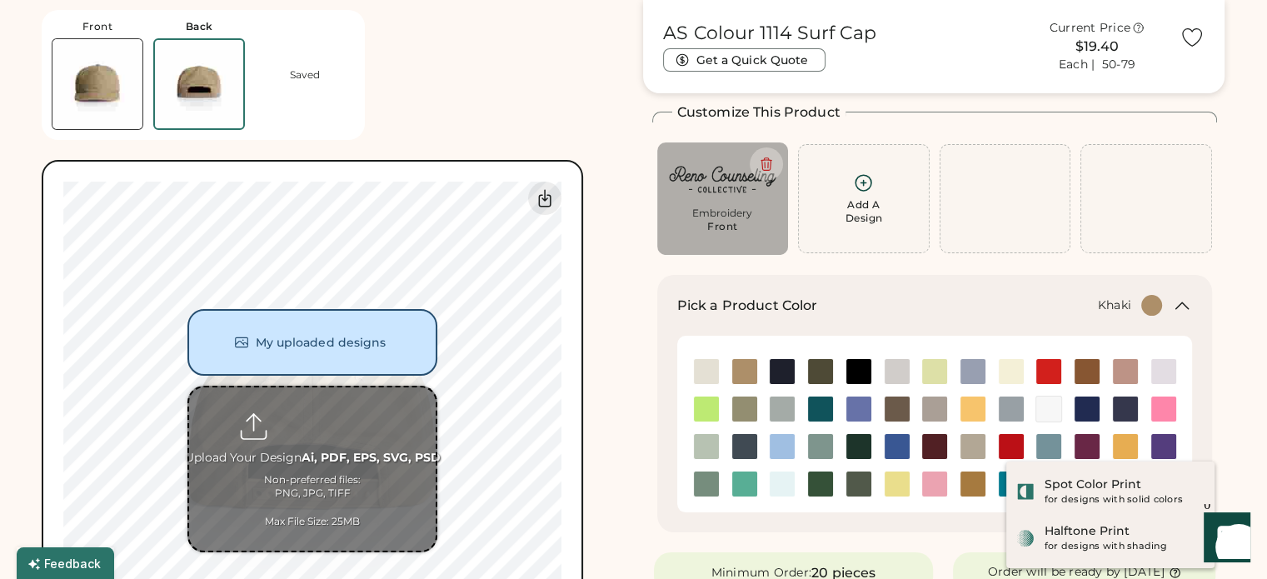
click at [308, 426] on input "file" at bounding box center [312, 468] width 247 height 163
type input "**********"
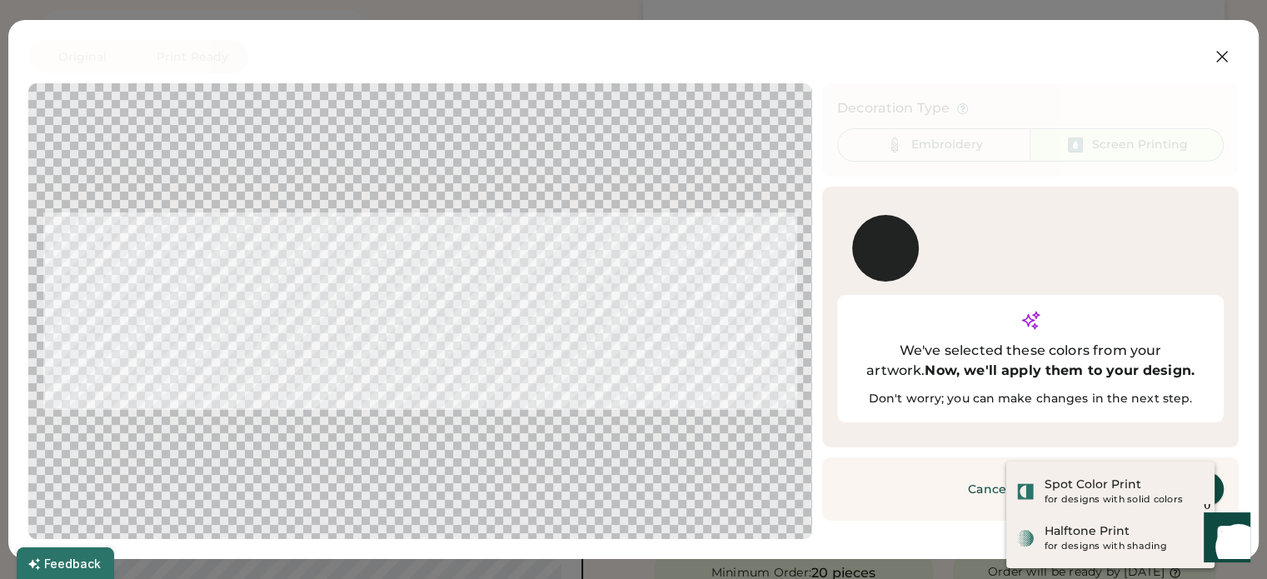
click at [1140, 472] on button "Continue" at bounding box center [1140, 488] width 167 height 33
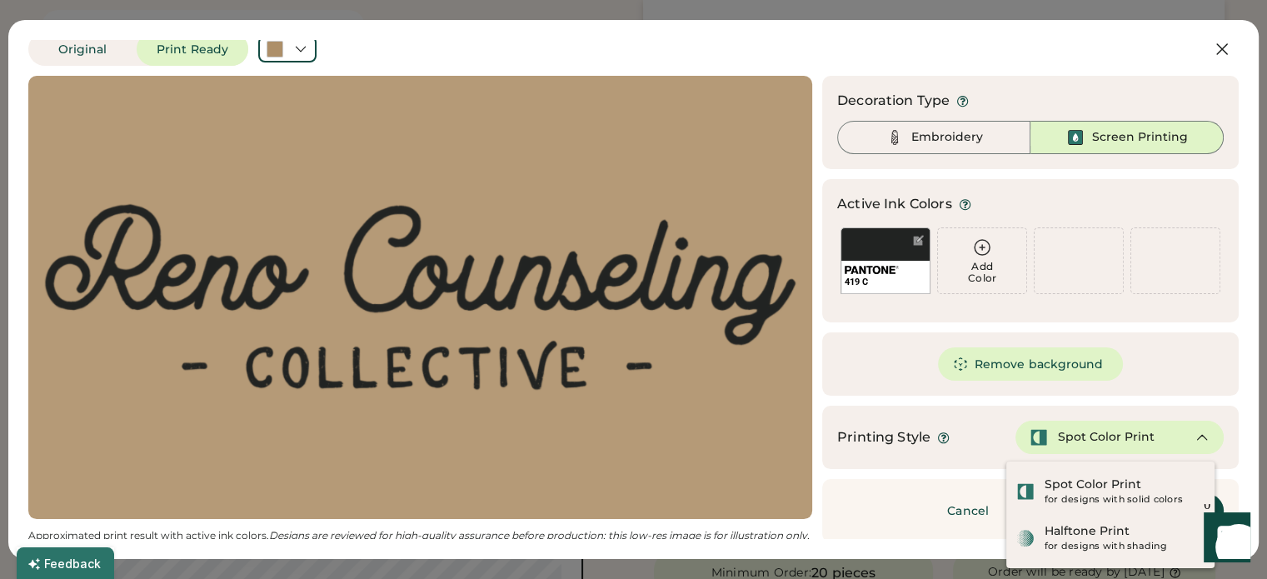
scroll to position [10, 0]
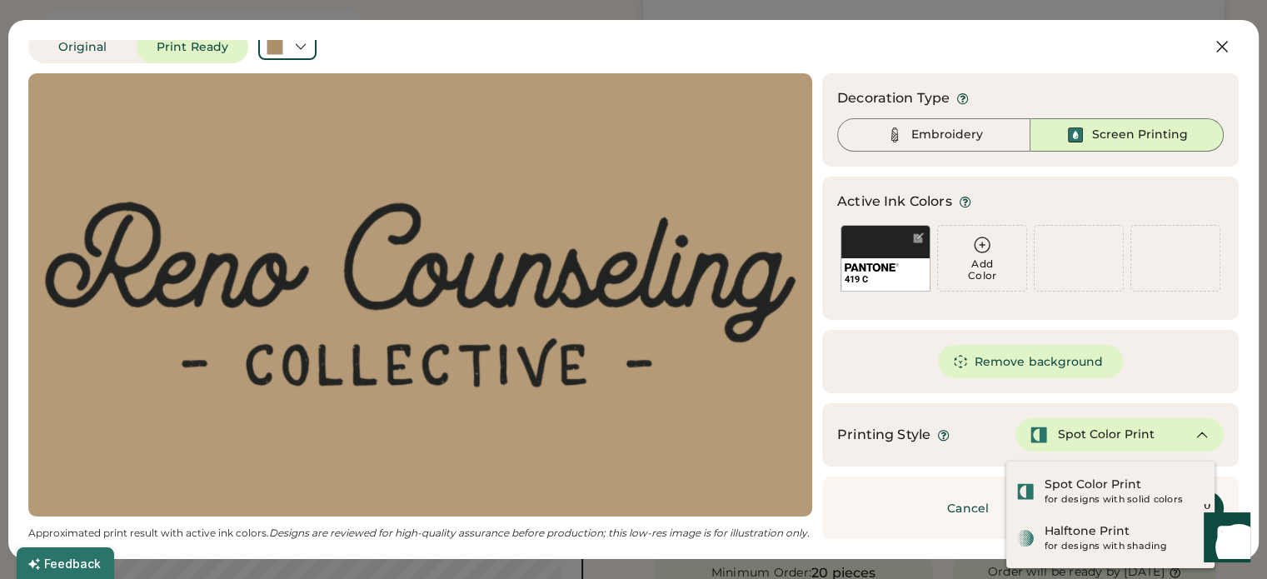
click at [767, 527] on div "Approximated print result with active ink colors. Designs are reviewed for high…" at bounding box center [420, 533] width 784 height 13
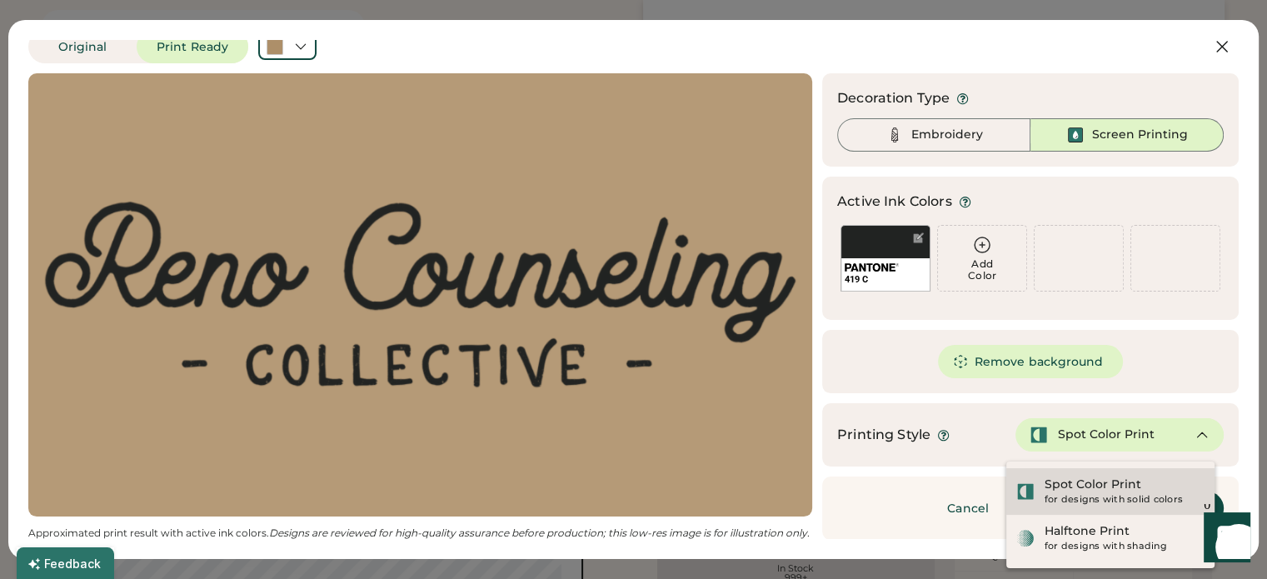
click at [1088, 482] on div "Spot Color Print" at bounding box center [1093, 485] width 97 height 17
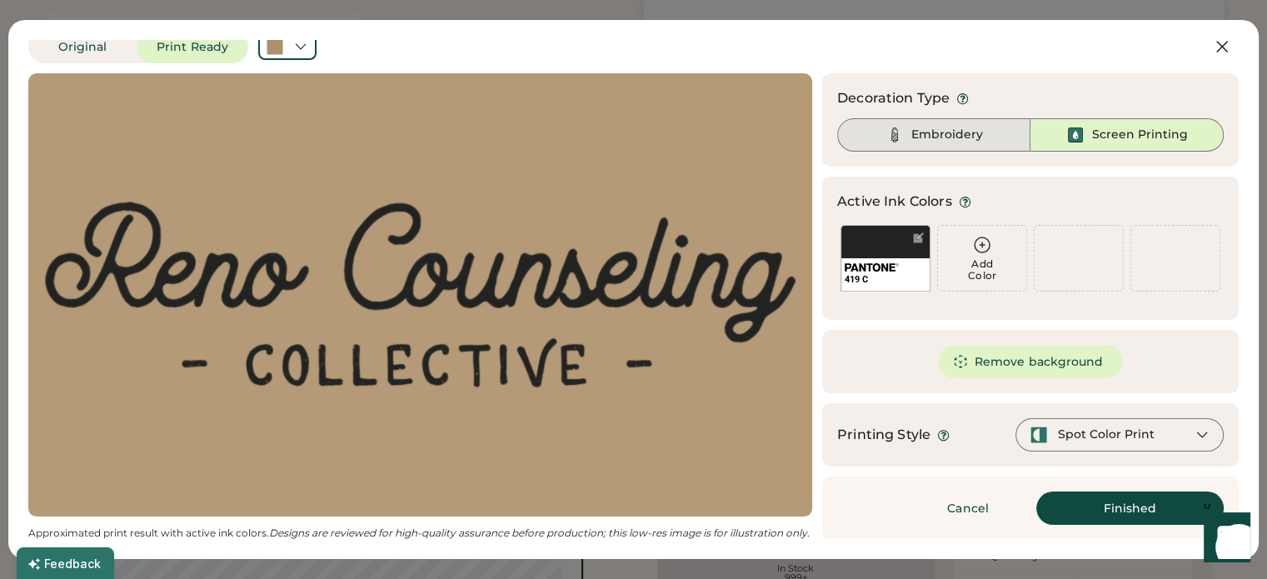
click at [926, 129] on div "Embroidery" at bounding box center [947, 135] width 72 height 17
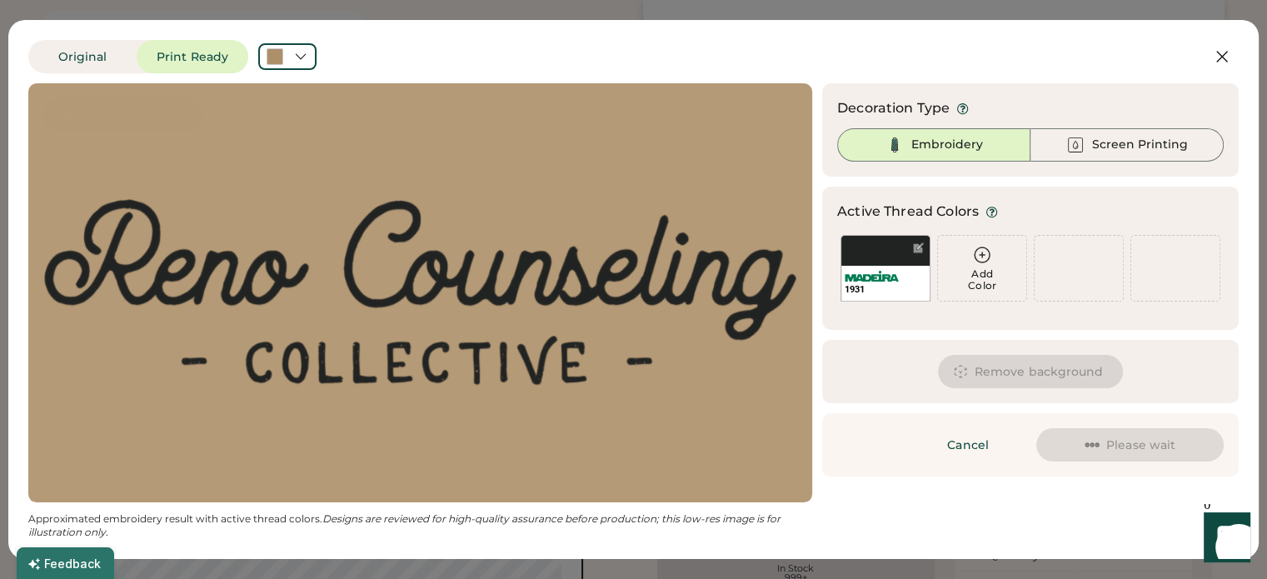
scroll to position [0, 0]
click at [933, 145] on div "Embroidery" at bounding box center [947, 145] width 72 height 17
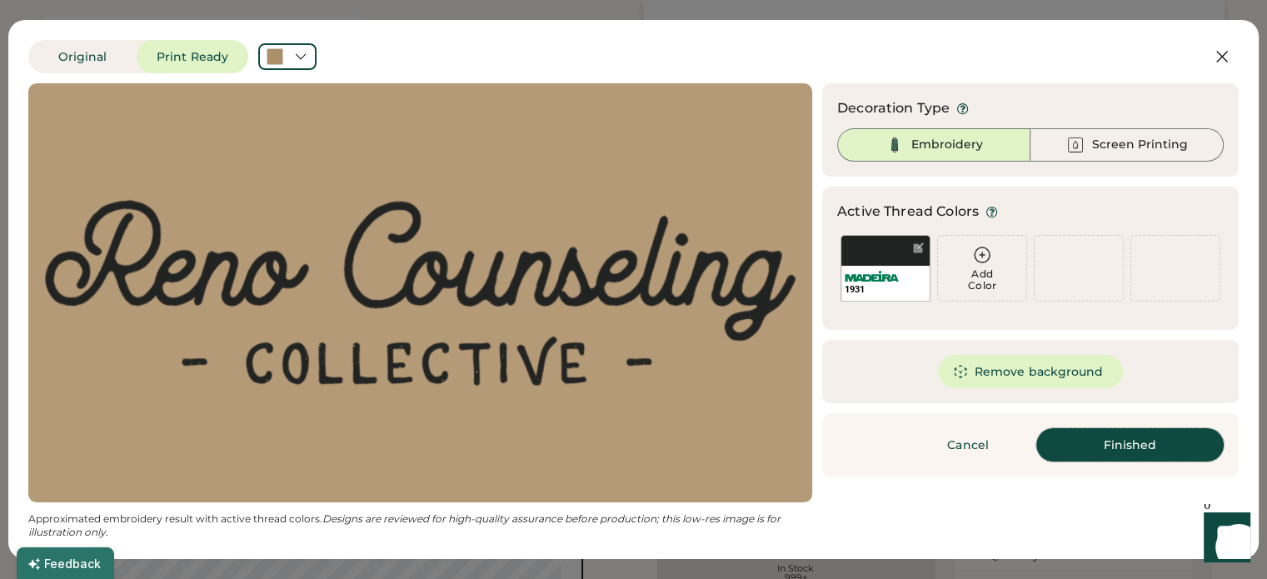
click at [1141, 456] on button "Finished" at bounding box center [1129, 444] width 187 height 33
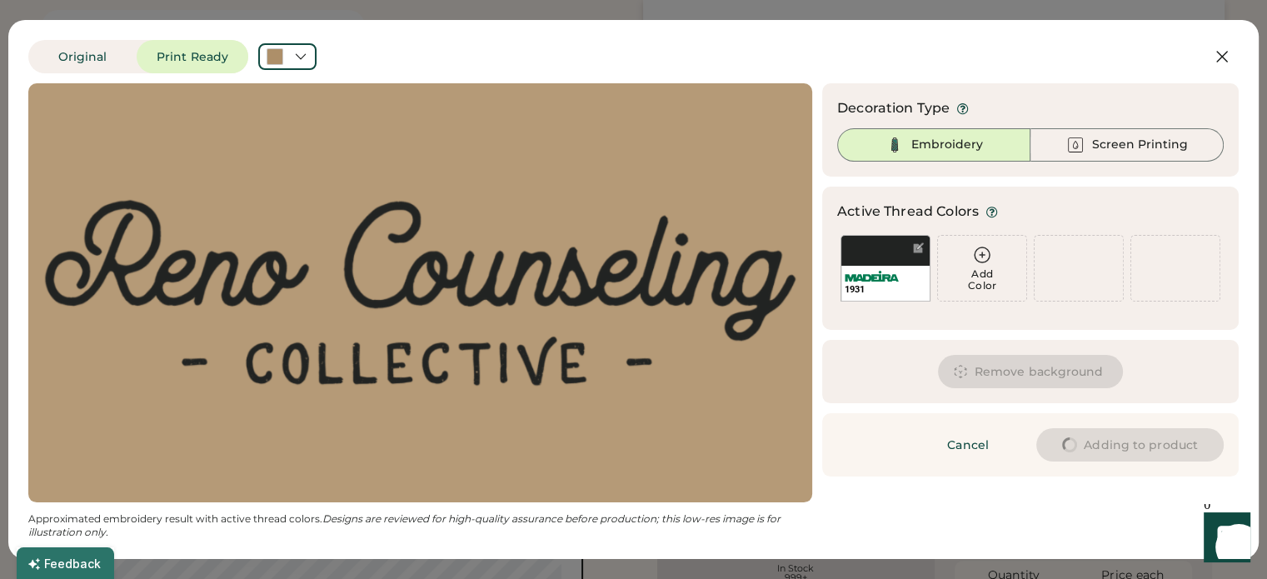
type input "****"
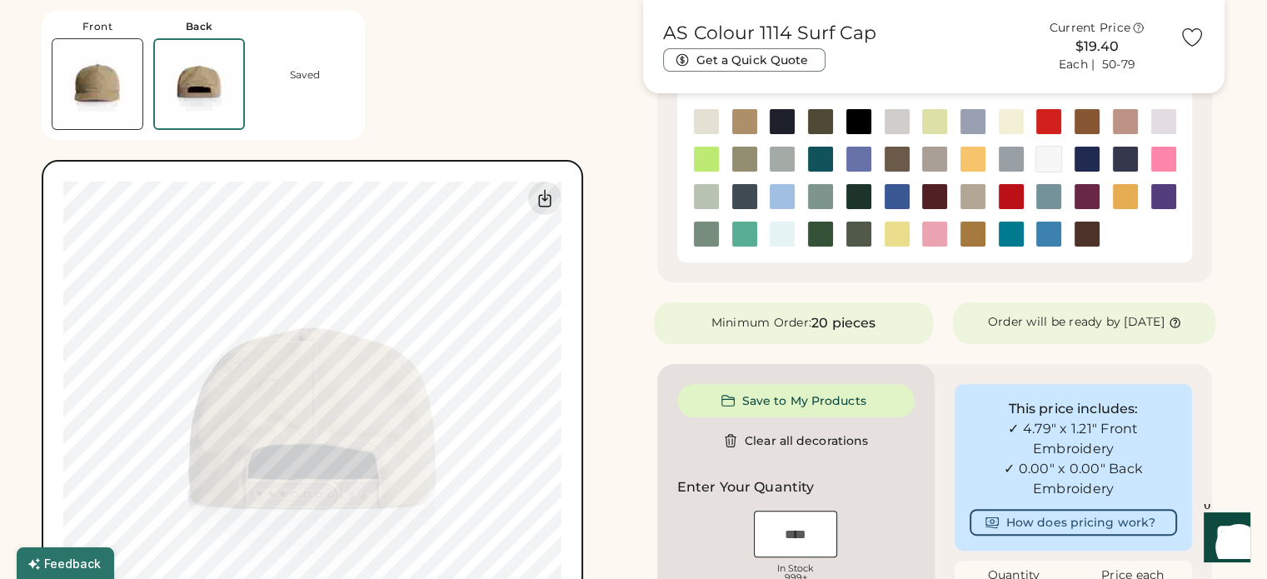
type input "****"
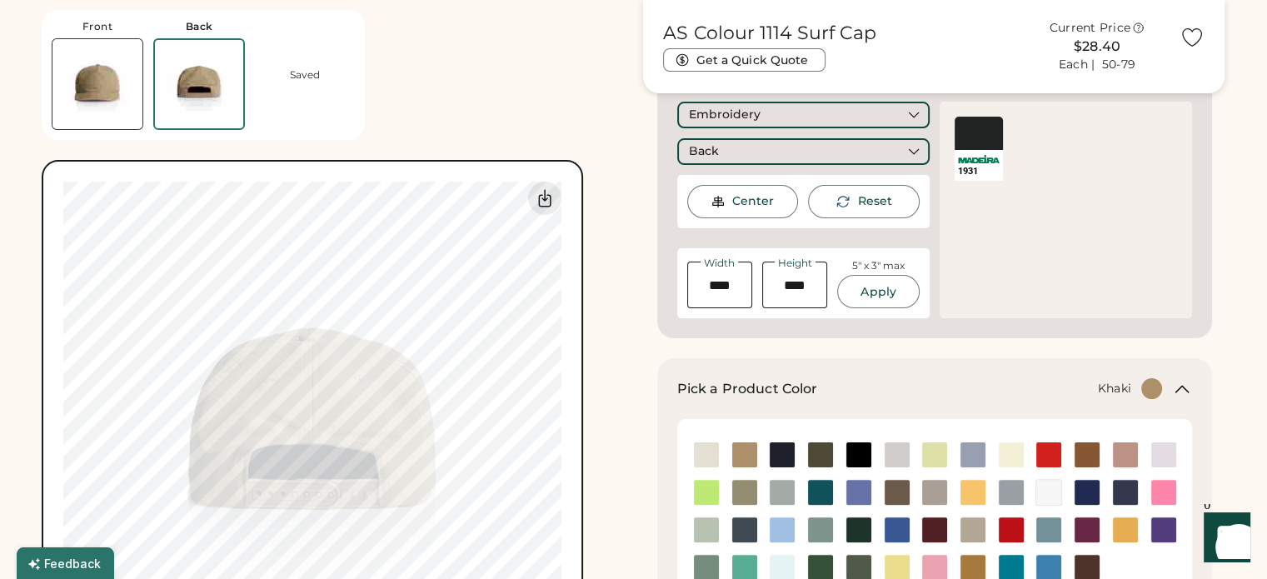
click at [400, 64] on div "Front Back Saved Switch to back My uploaded designs Upload new design SVG, Ai, …" at bounding box center [333, 351] width 582 height 702
type input "****"
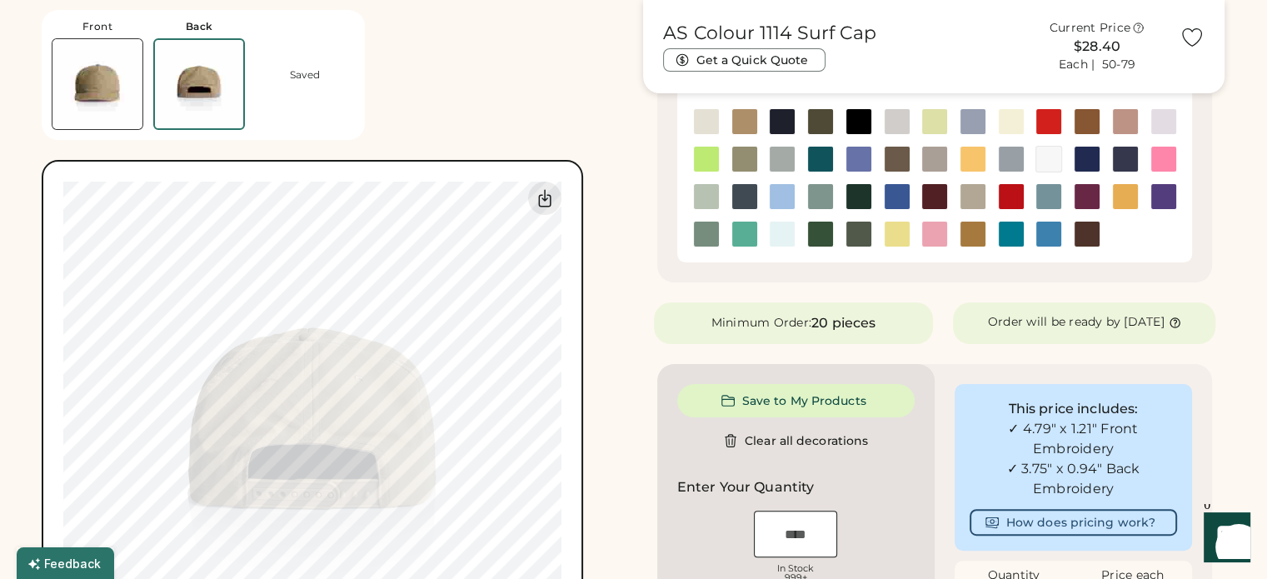
type input "****"
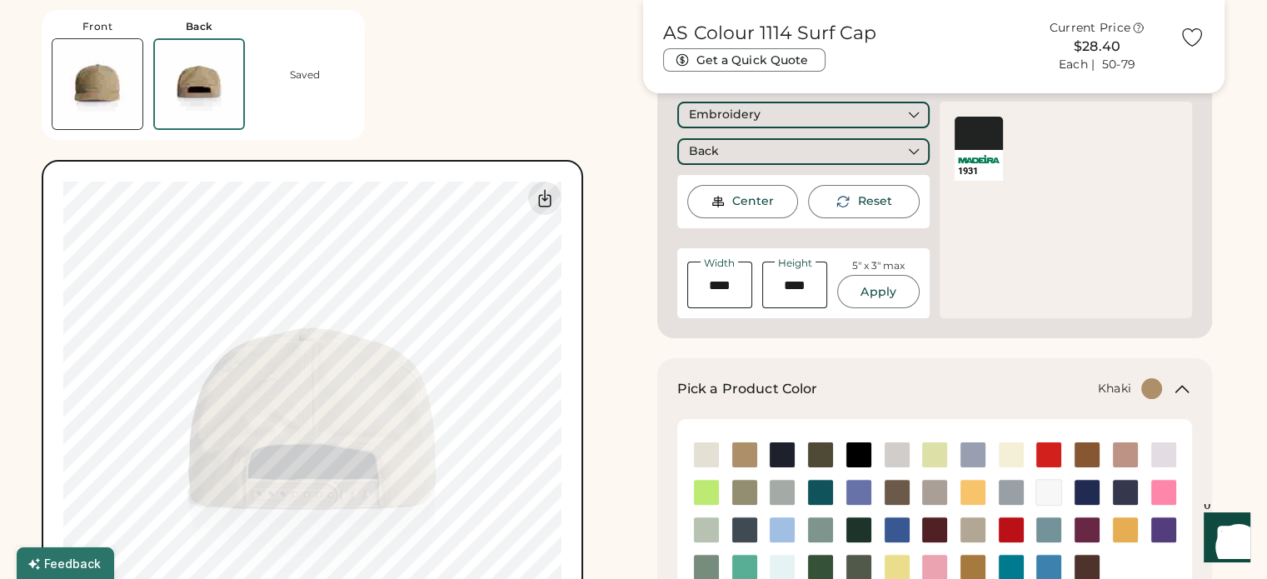
click at [444, 86] on div "Front Back Saved Switch to back My uploaded designs Upload new design SVG, Ai, …" at bounding box center [333, 351] width 582 height 702
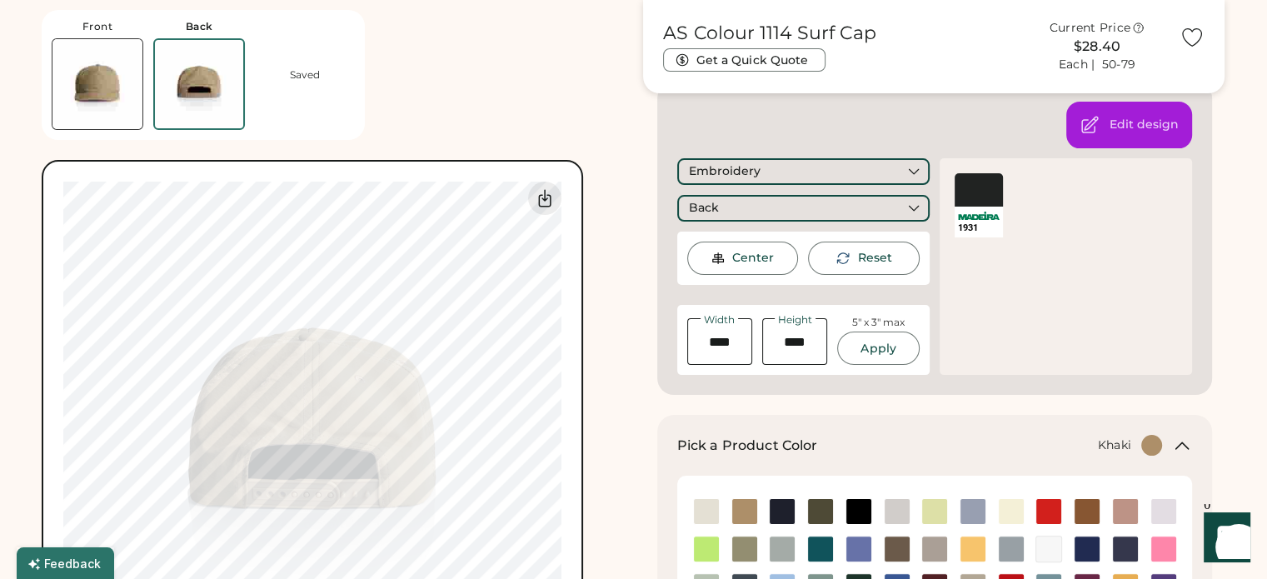
scroll to position [240, 0]
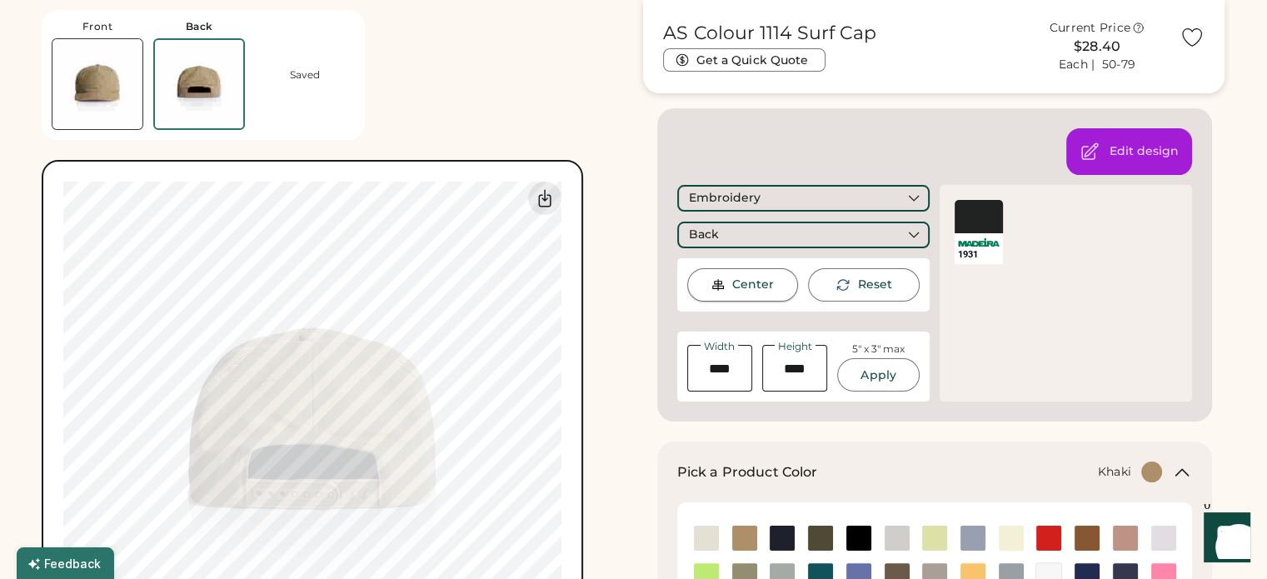
click at [753, 285] on div "Center" at bounding box center [753, 285] width 42 height 17
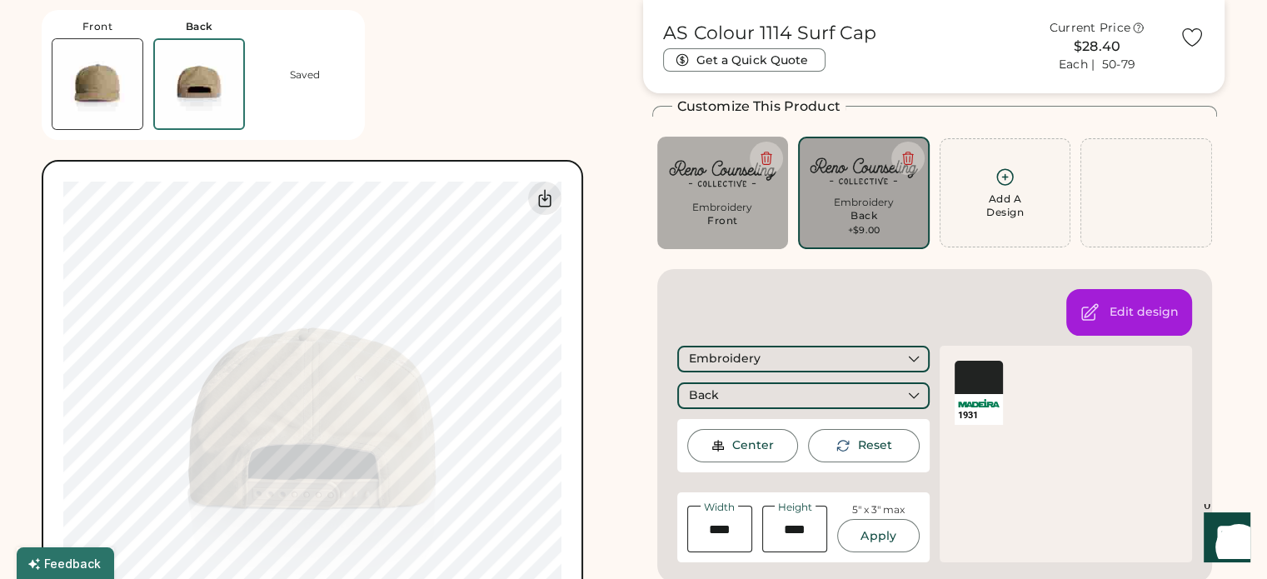
scroll to position [73, 0]
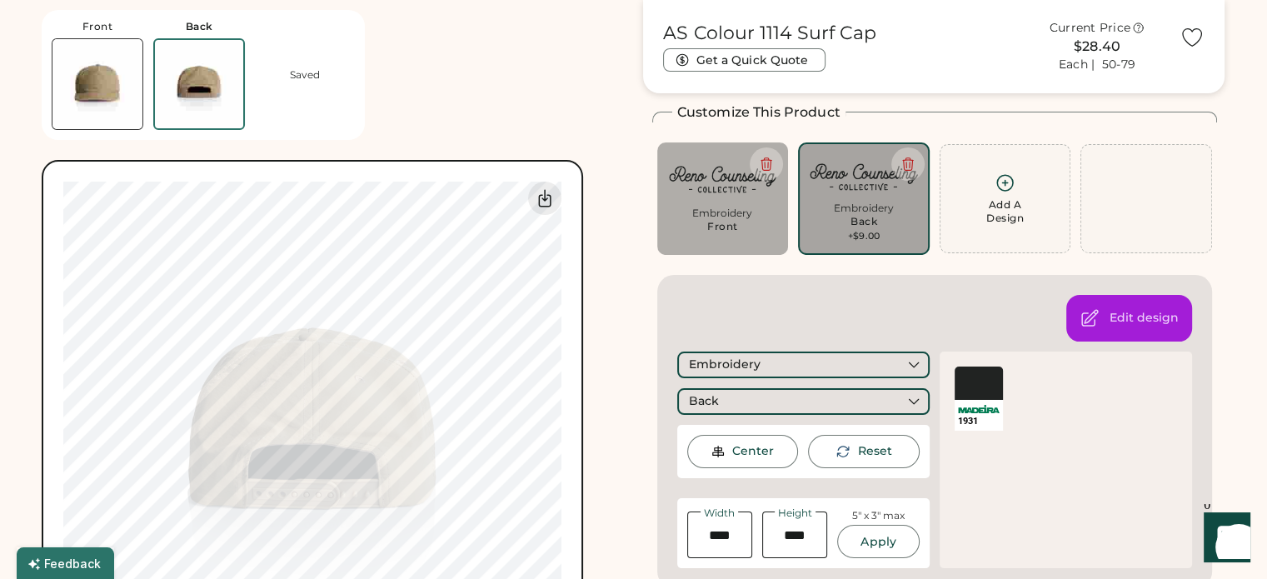
click at [57, 92] on img at bounding box center [97, 84] width 90 height 90
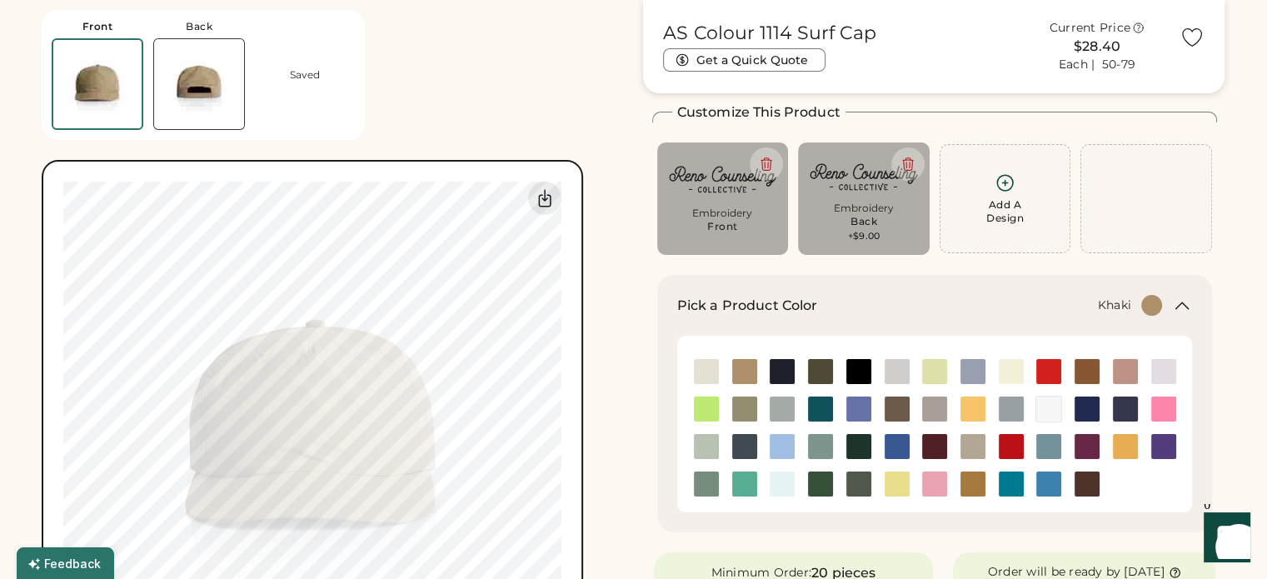
type input "****"
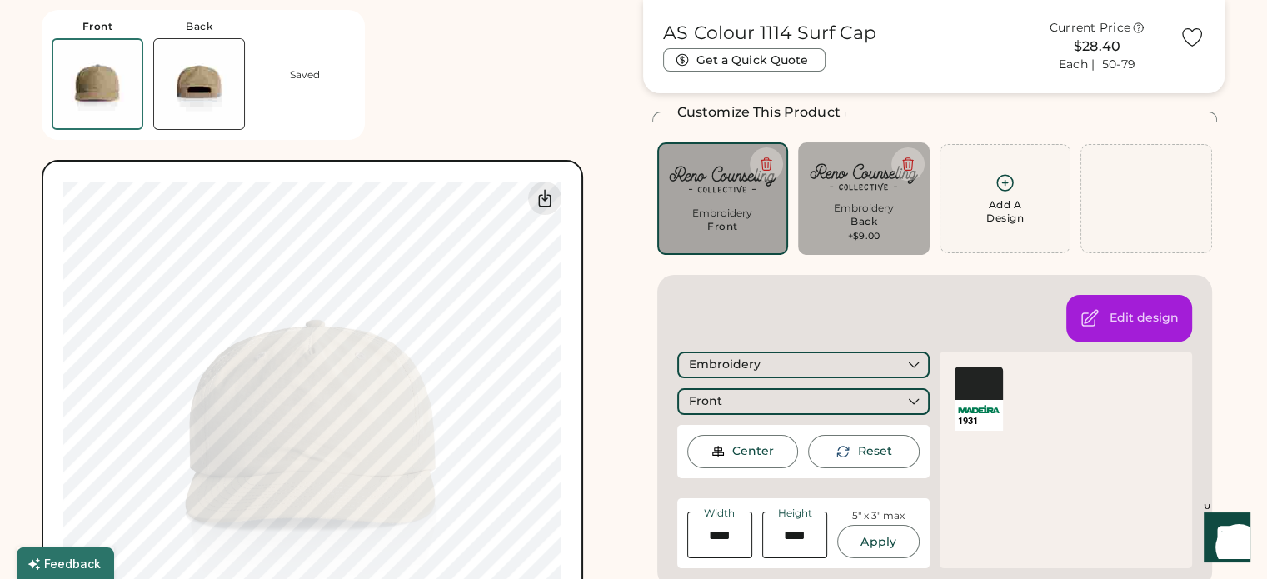
click at [394, 98] on div "Front Back Saved Switch to back My uploaded designs Upload new design SVG, Ai, …" at bounding box center [333, 351] width 582 height 702
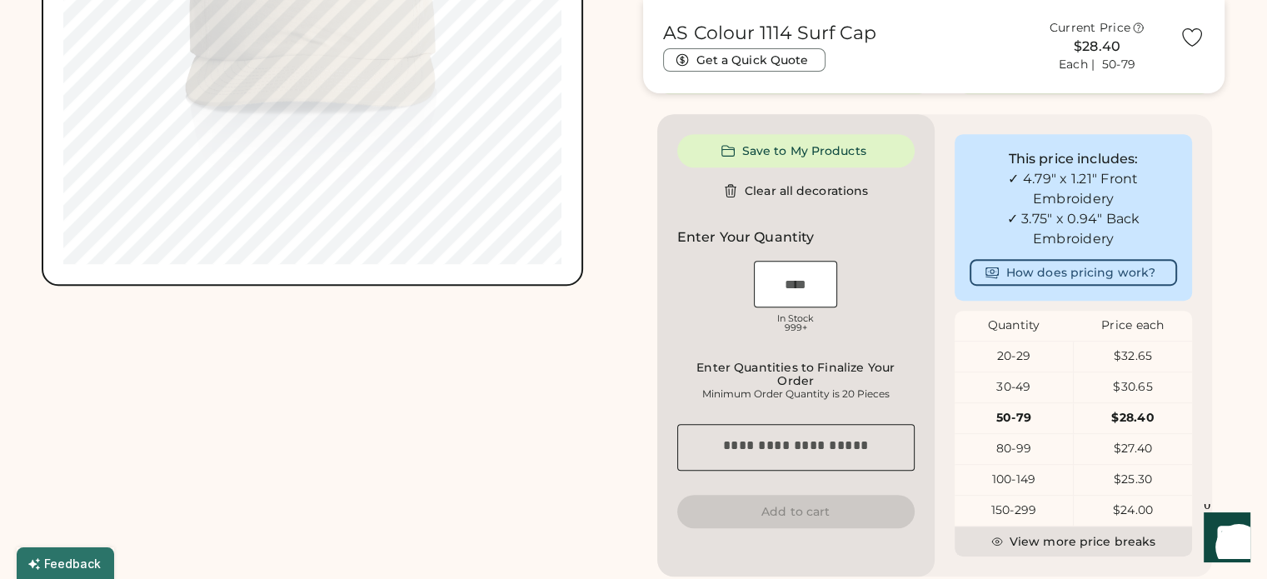
scroll to position [823, 0]
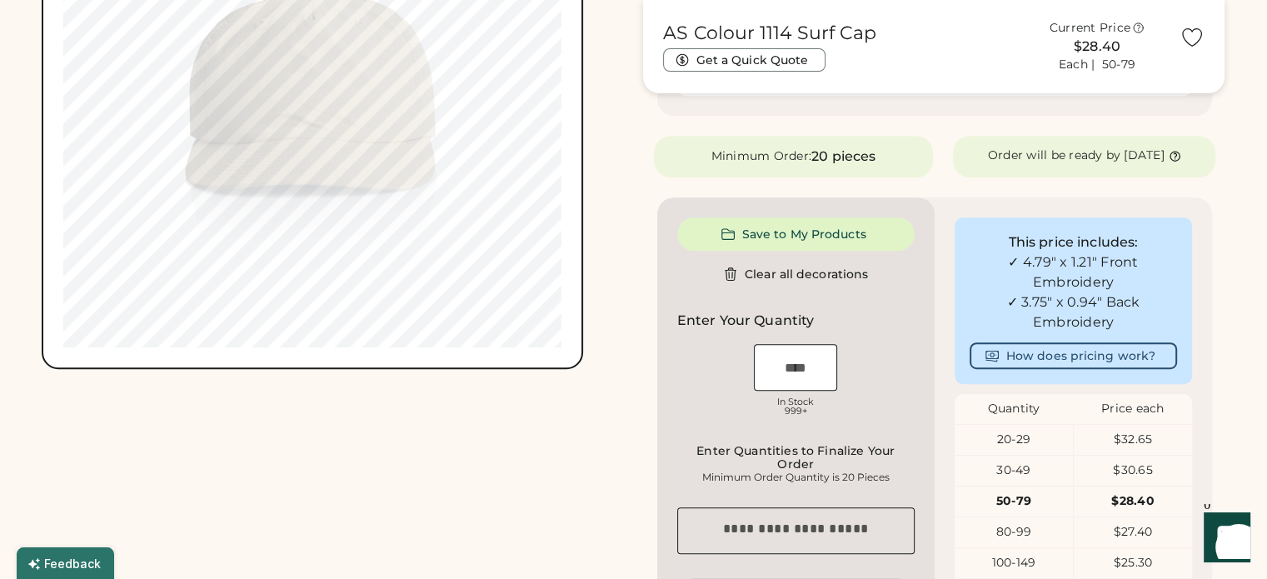
click at [635, 209] on div "Front Back Saved Switch to back My uploaded designs Upload new design SVG, Ai, …" at bounding box center [634, 92] width 1184 height 1706
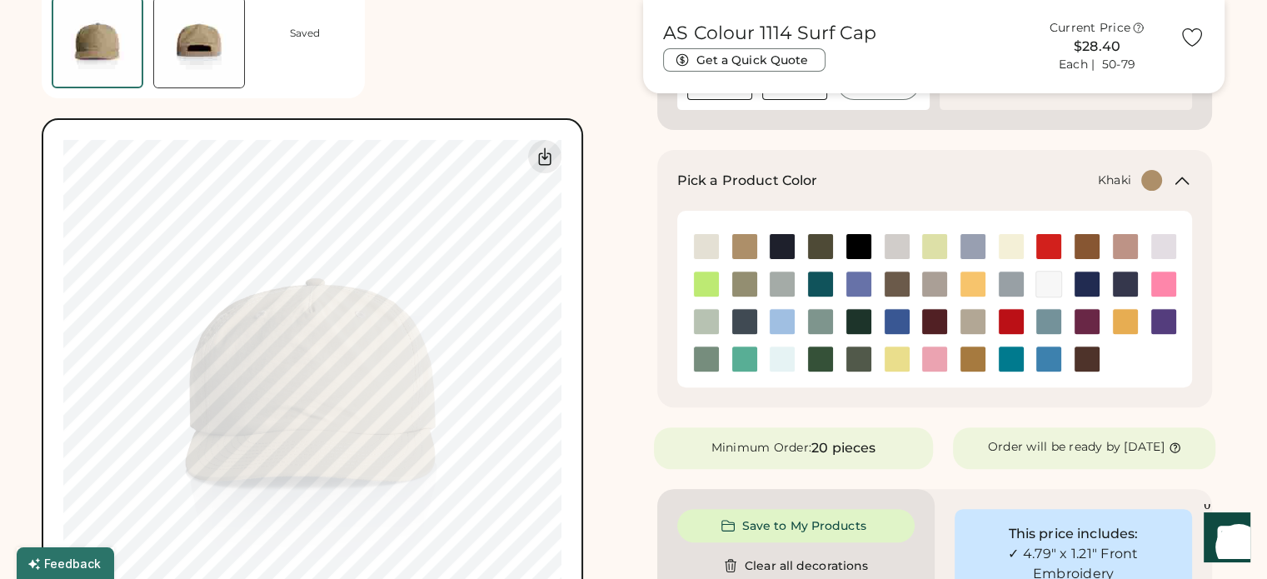
scroll to position [490, 0]
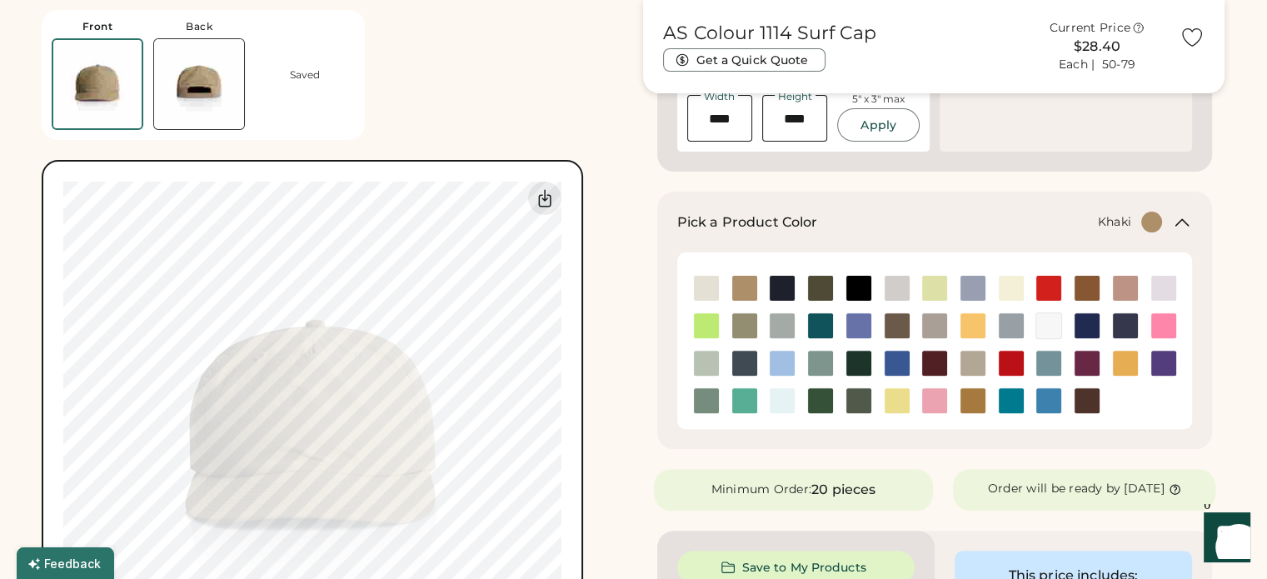
click at [180, 82] on img at bounding box center [199, 84] width 90 height 90
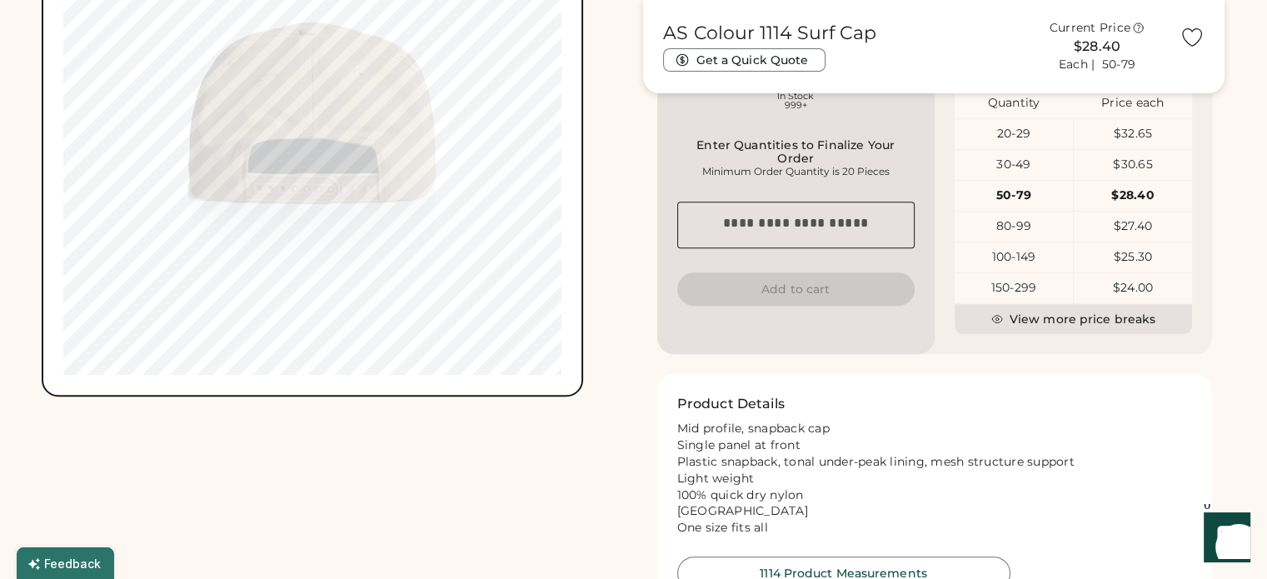
scroll to position [907, 0]
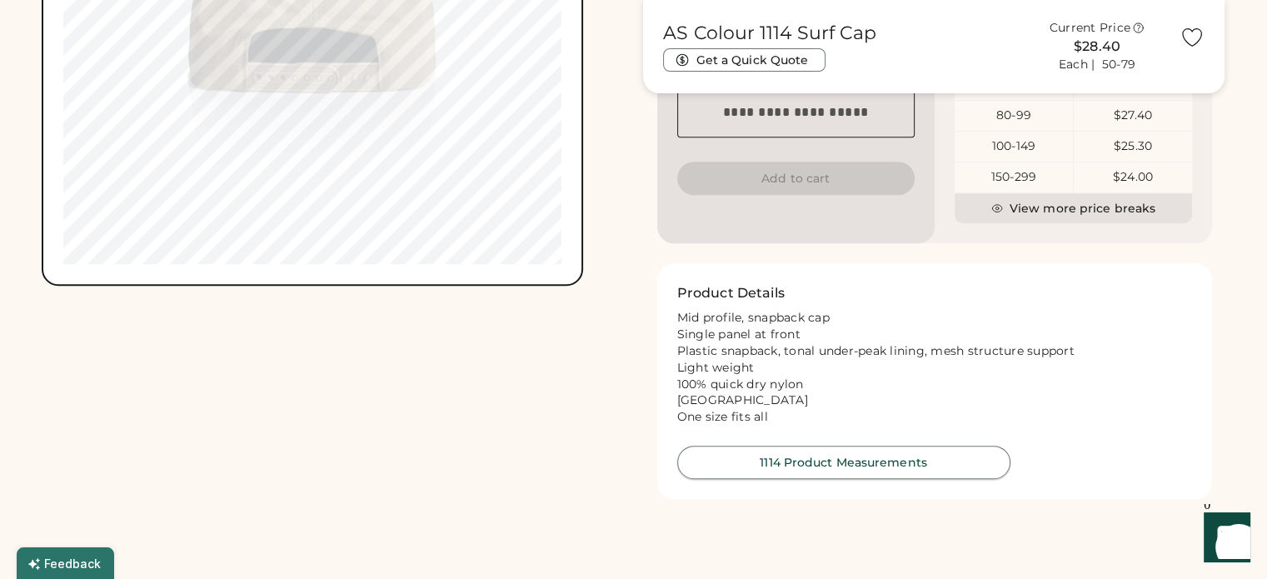
click at [907, 479] on button "1114 Product Measurements" at bounding box center [843, 462] width 333 height 33
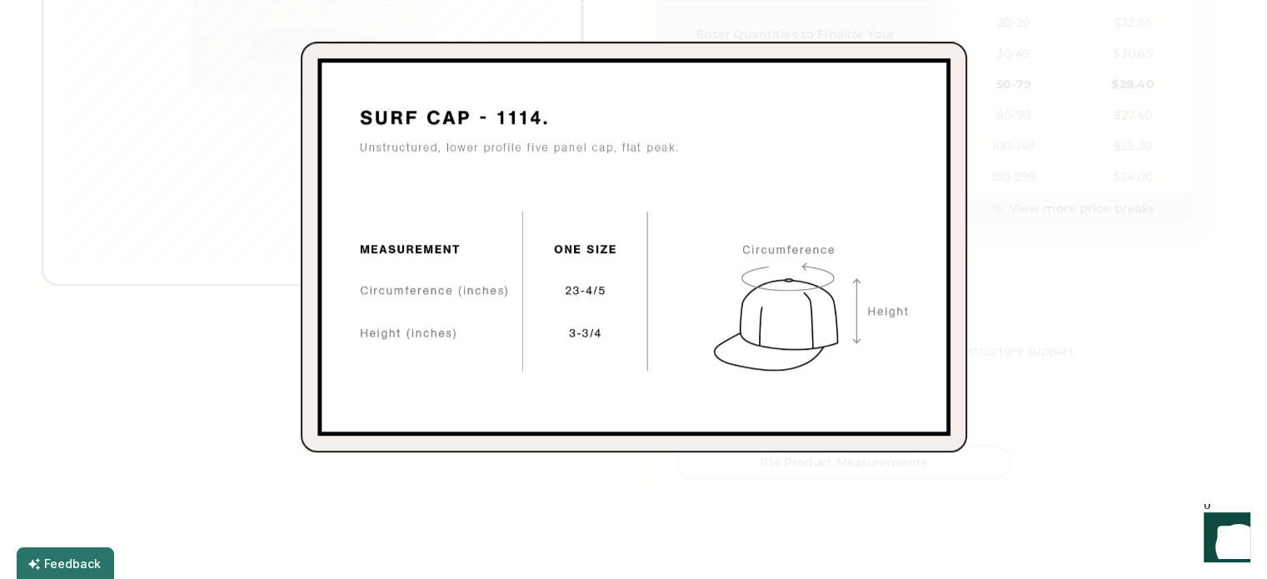
click at [229, 382] on div at bounding box center [633, 289] width 1267 height 579
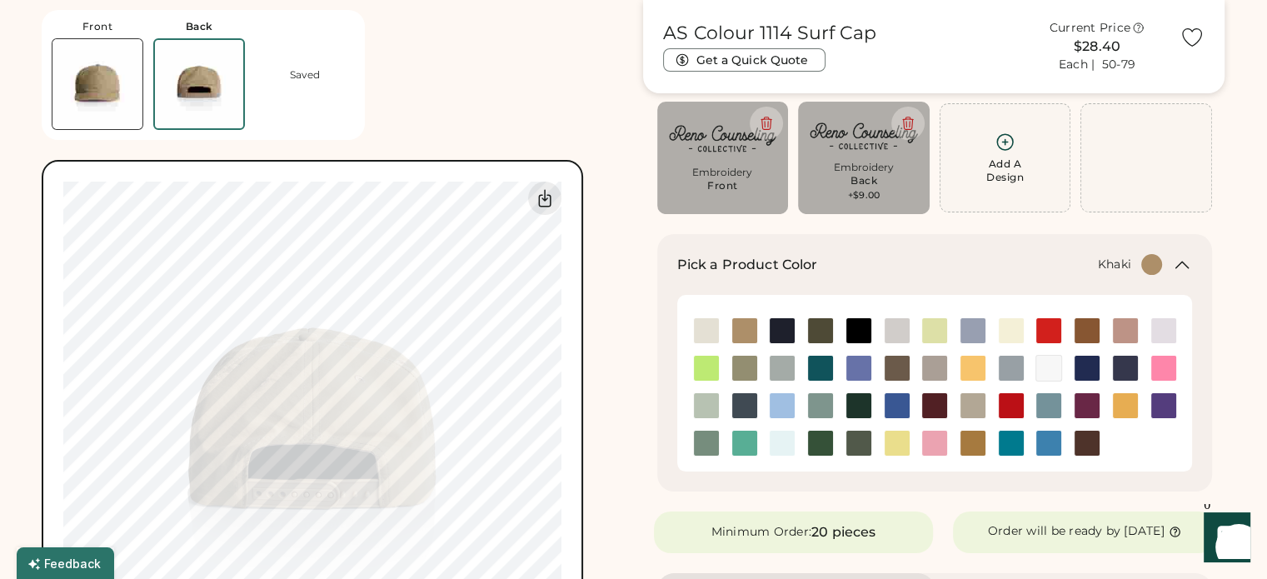
scroll to position [73, 0]
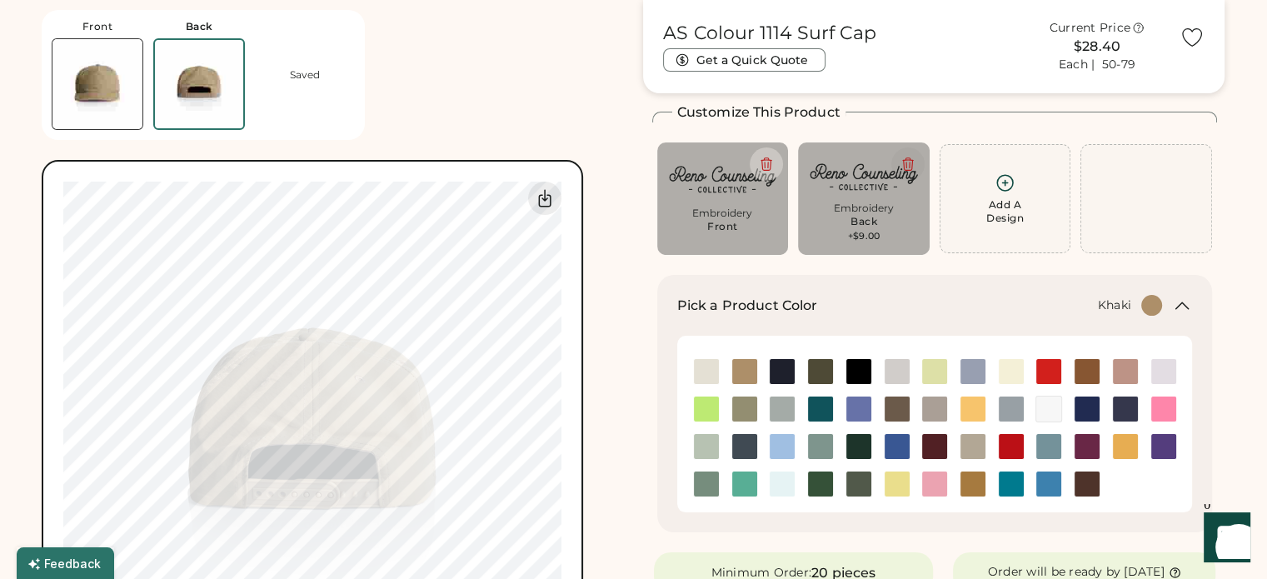
click at [910, 158] on icon at bounding box center [908, 164] width 15 height 15
type input "****"
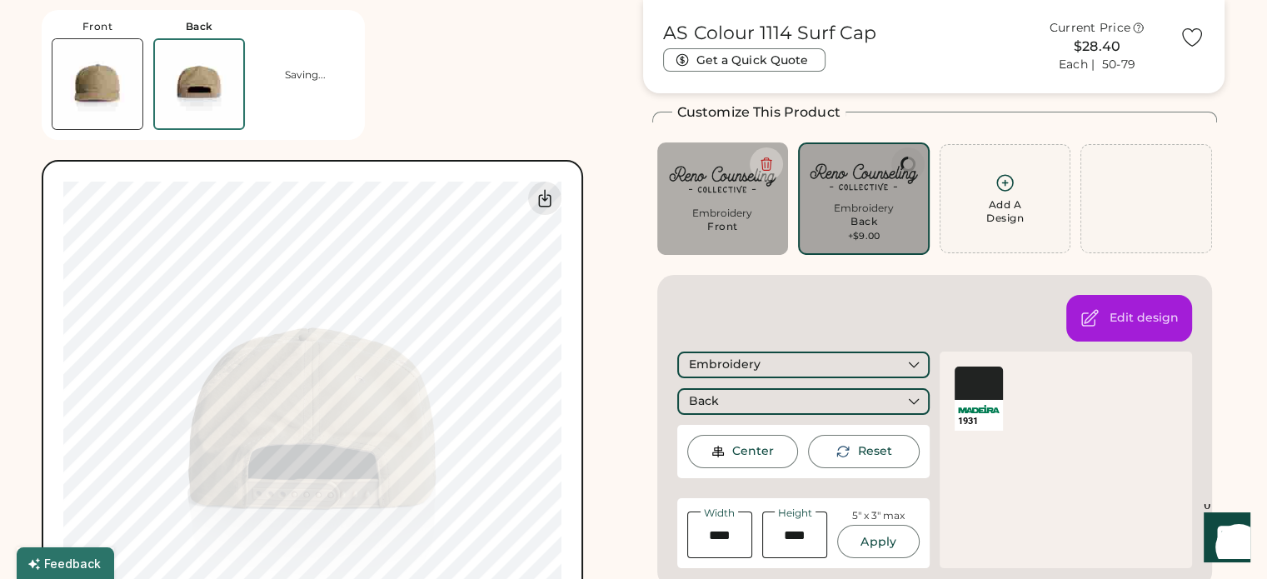
type input "****"
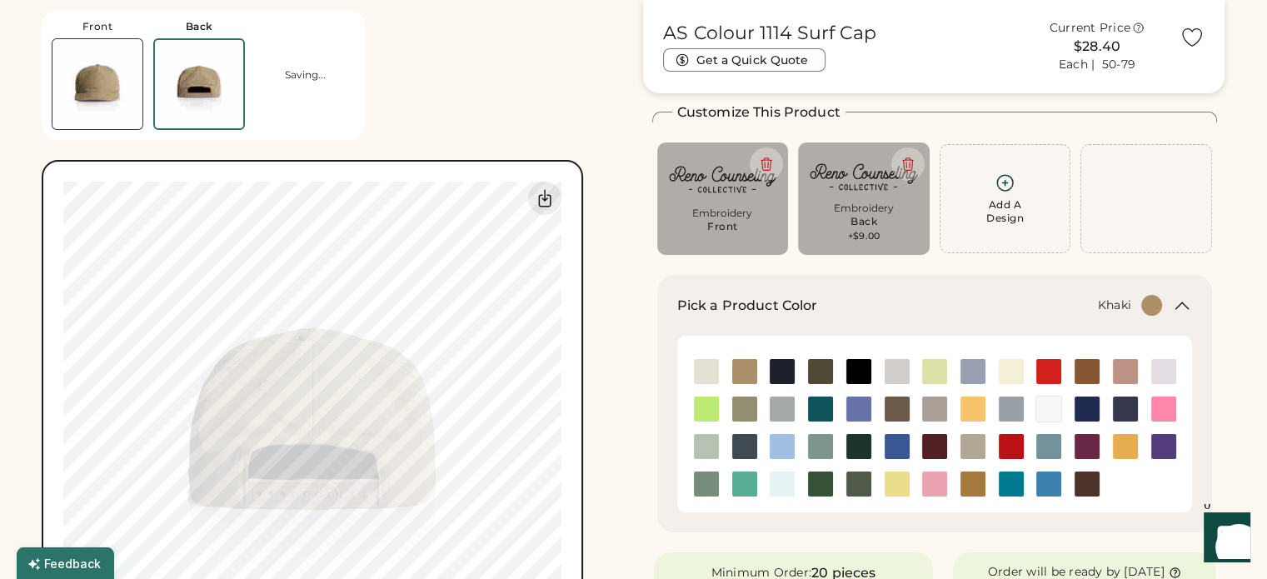
click at [722, 186] on img at bounding box center [723, 179] width 108 height 51
type input "****"
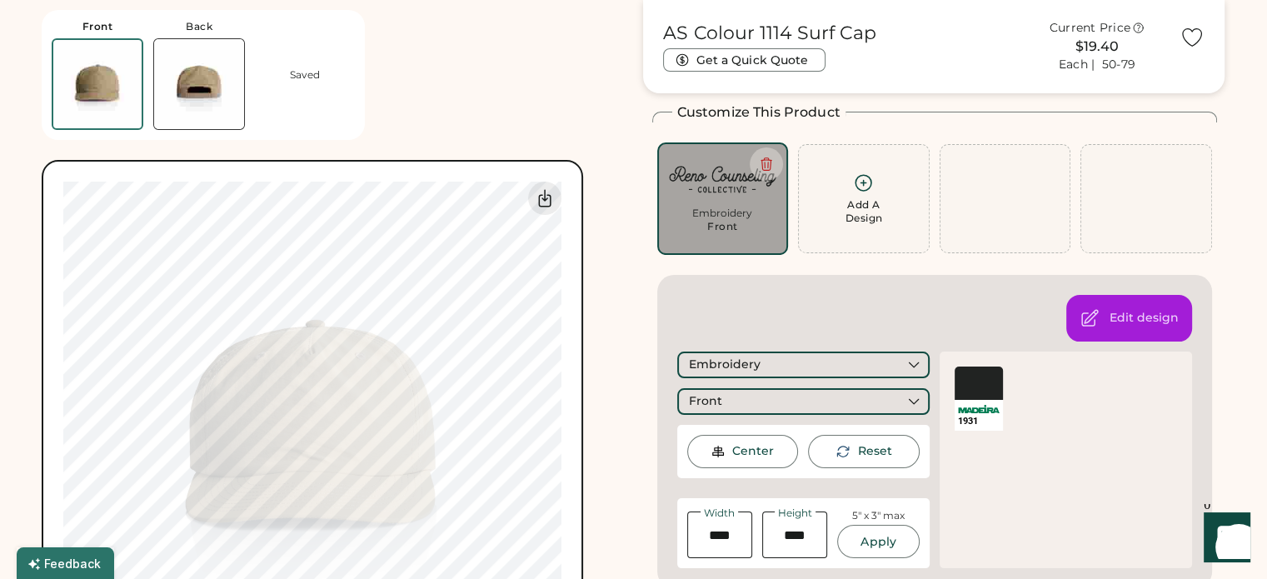
click at [447, 130] on div "Front Back Saved Switch to back My uploaded designs Upload new design SVG, Ai, …" at bounding box center [333, 351] width 582 height 702
click at [557, 92] on div "Front Back Saved Switch to back My uploaded designs Upload new design SVG, Ai, …" at bounding box center [333, 351] width 582 height 702
click at [597, 96] on div "Front Back Saved Switch to back My uploaded designs Upload new design SVG, Ai, …" at bounding box center [333, 351] width 582 height 702
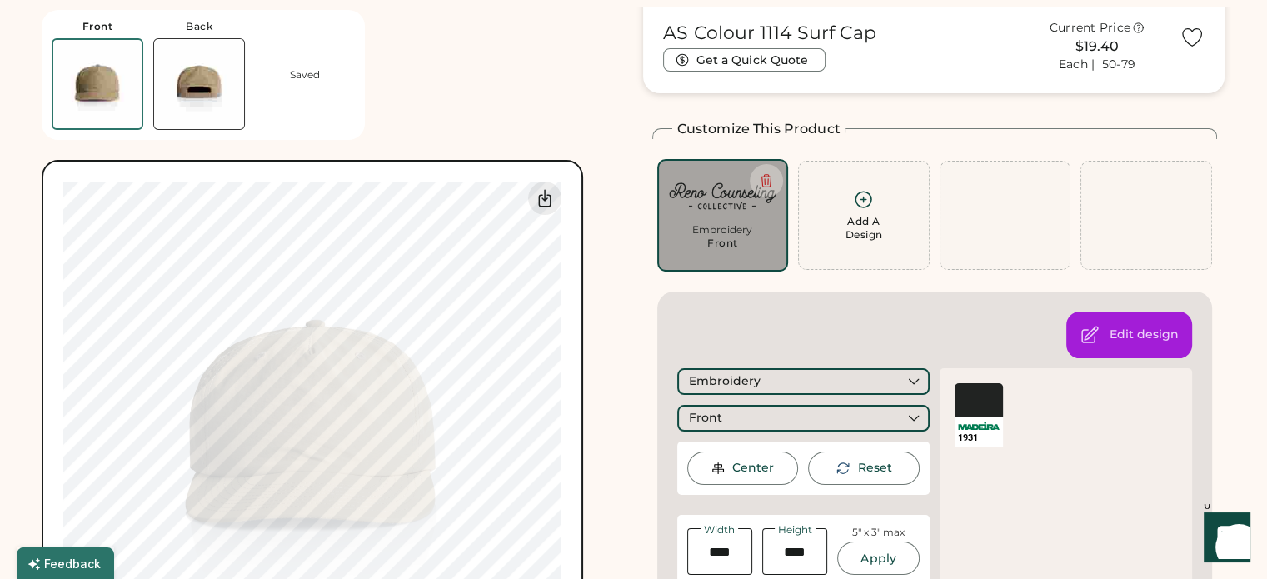
scroll to position [83, 0]
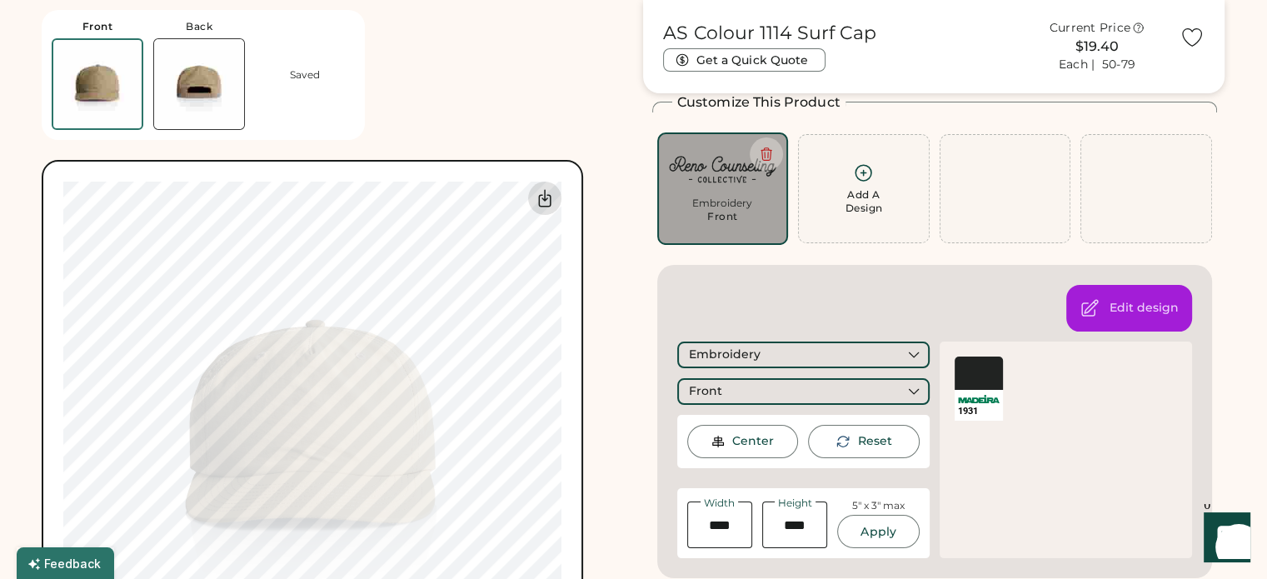
click at [546, 200] on icon at bounding box center [545, 198] width 12 height 17
click at [653, 388] on div "Customize This Product Add A Design Embroidery Front Max Size Exceeded Add A De…" at bounding box center [935, 335] width 566 height 486
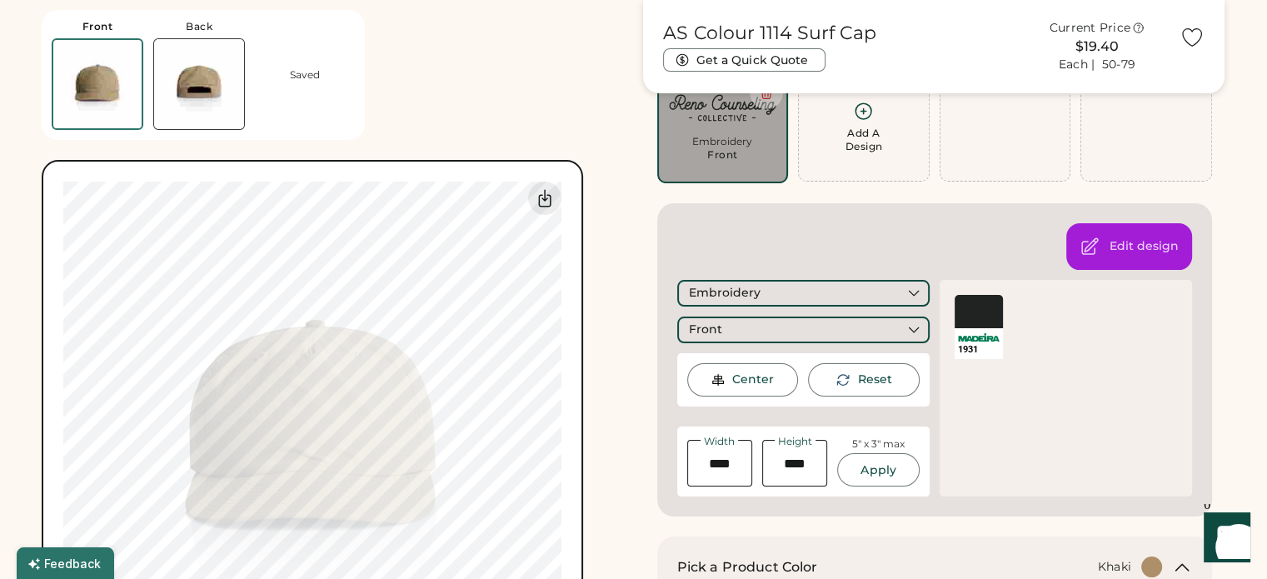
scroll to position [250, 0]
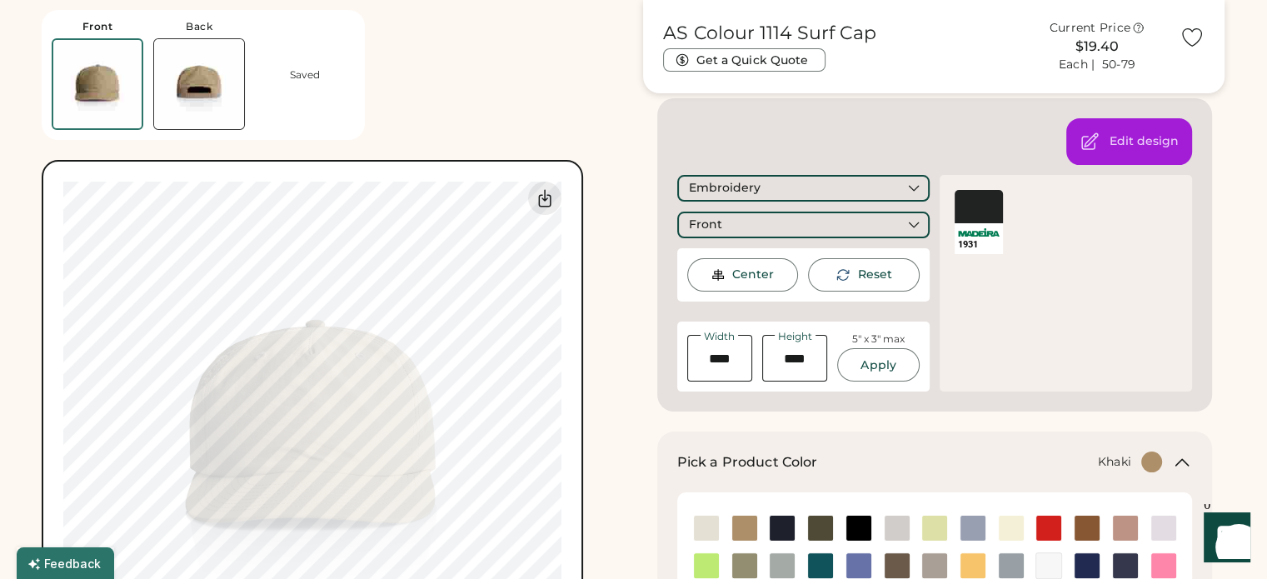
click at [187, 86] on img at bounding box center [199, 84] width 90 height 90
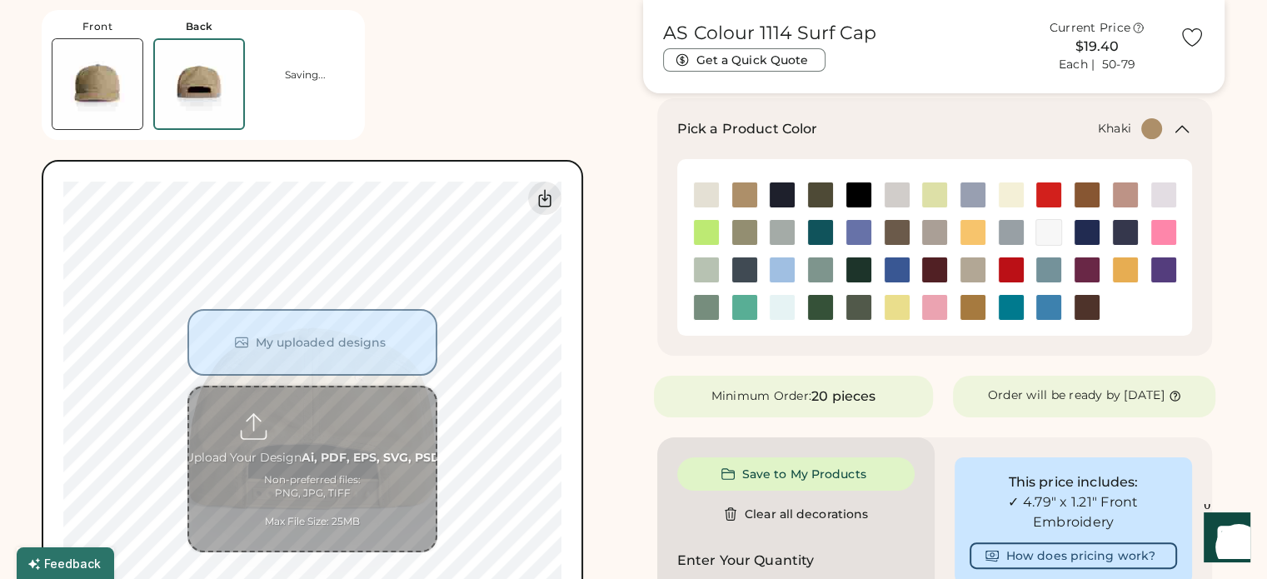
click at [508, 113] on div "Front Back Saving... Switch to back My uploaded designs Upload new design SVG, …" at bounding box center [333, 351] width 582 height 702
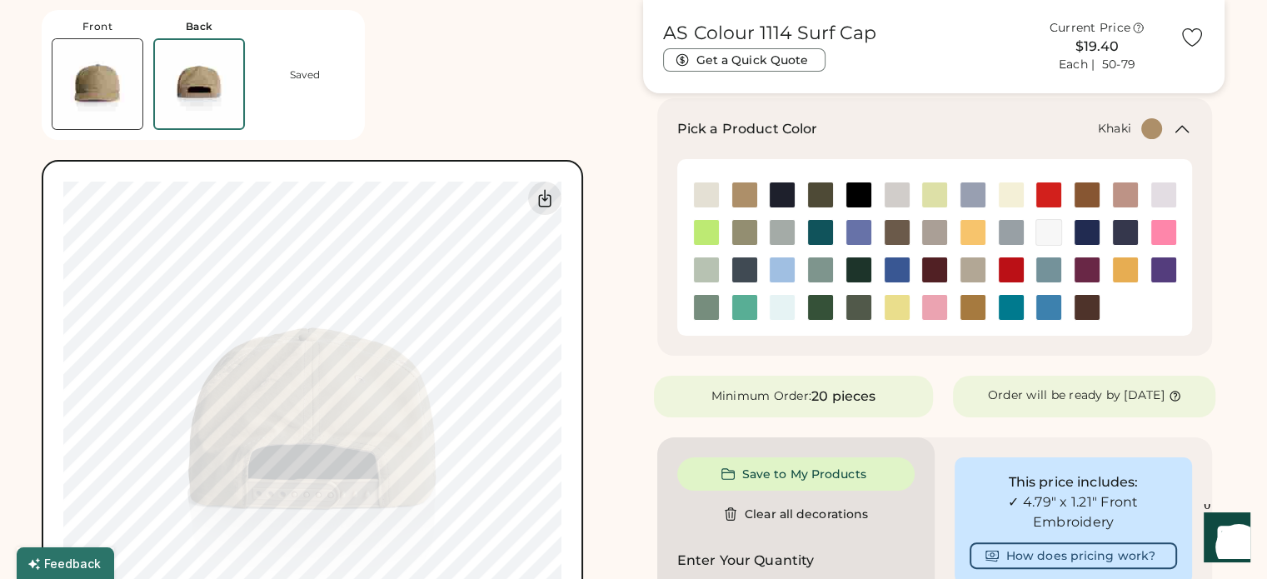
click at [119, 93] on img at bounding box center [97, 84] width 90 height 90
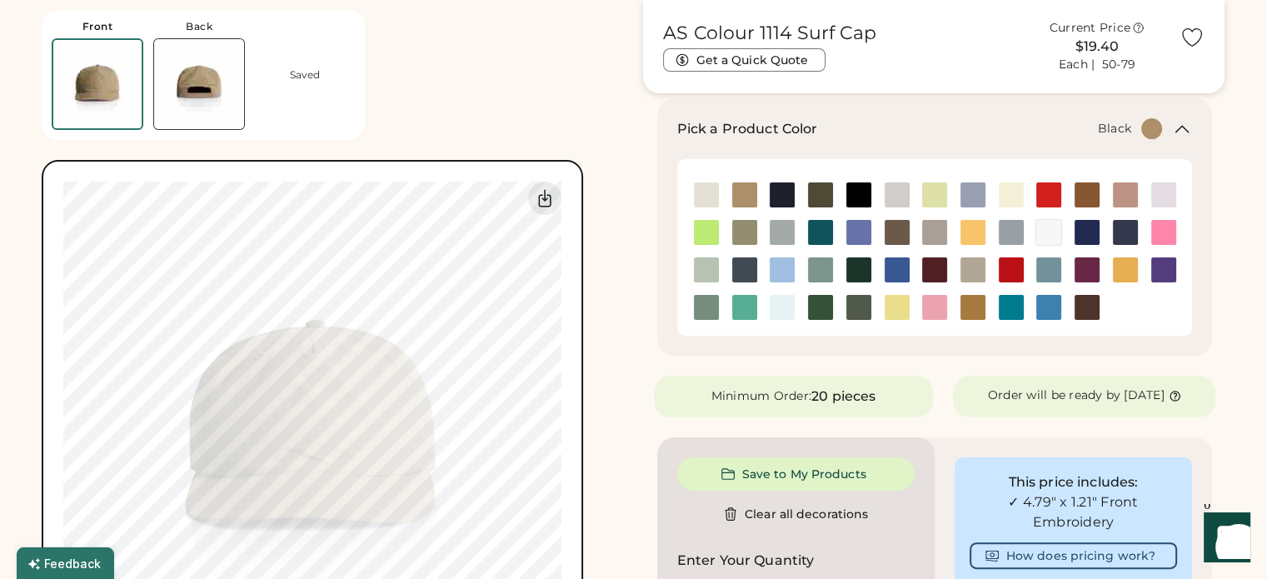
click at [869, 188] on img at bounding box center [859, 194] width 25 height 25
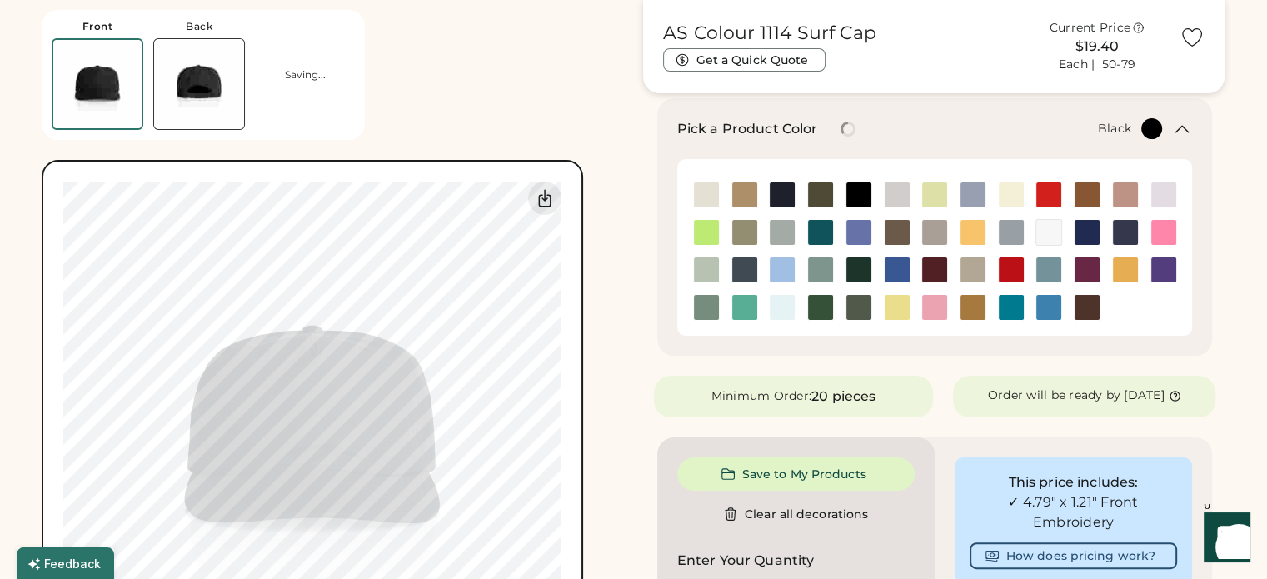
type input "****"
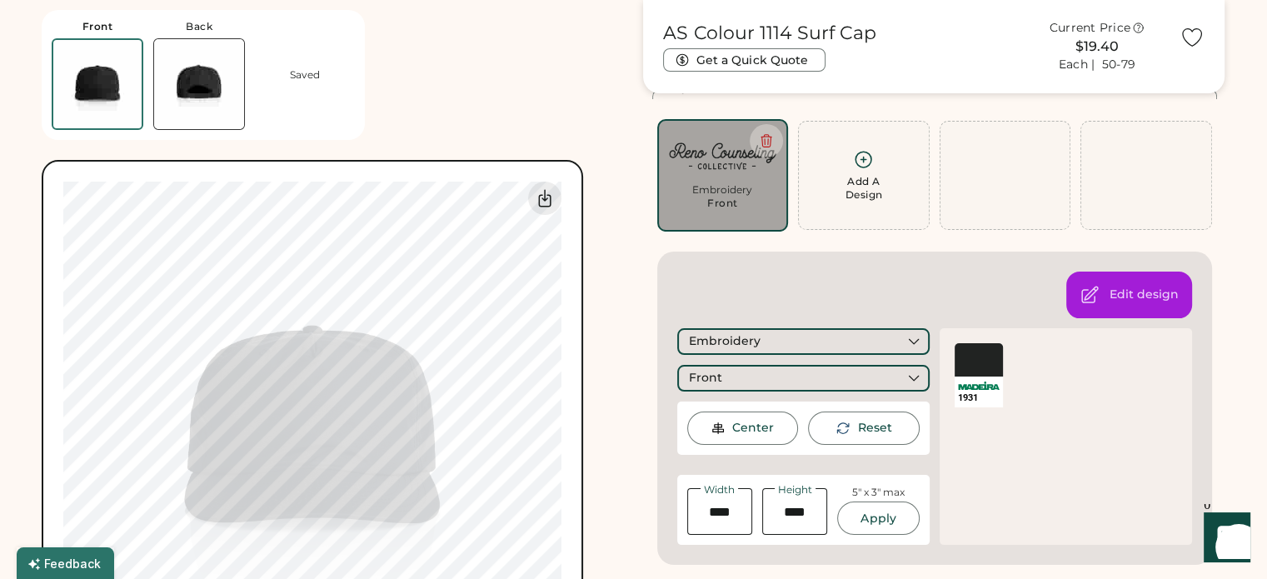
scroll to position [0, 0]
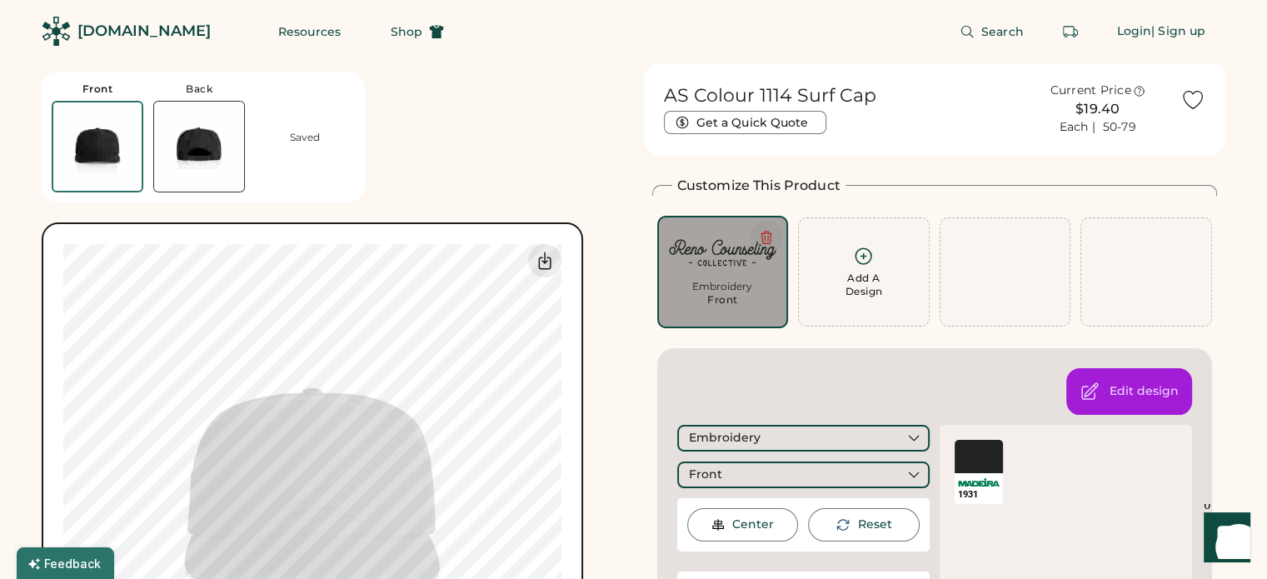
click at [762, 235] on icon at bounding box center [767, 238] width 10 height 12
type input "****"
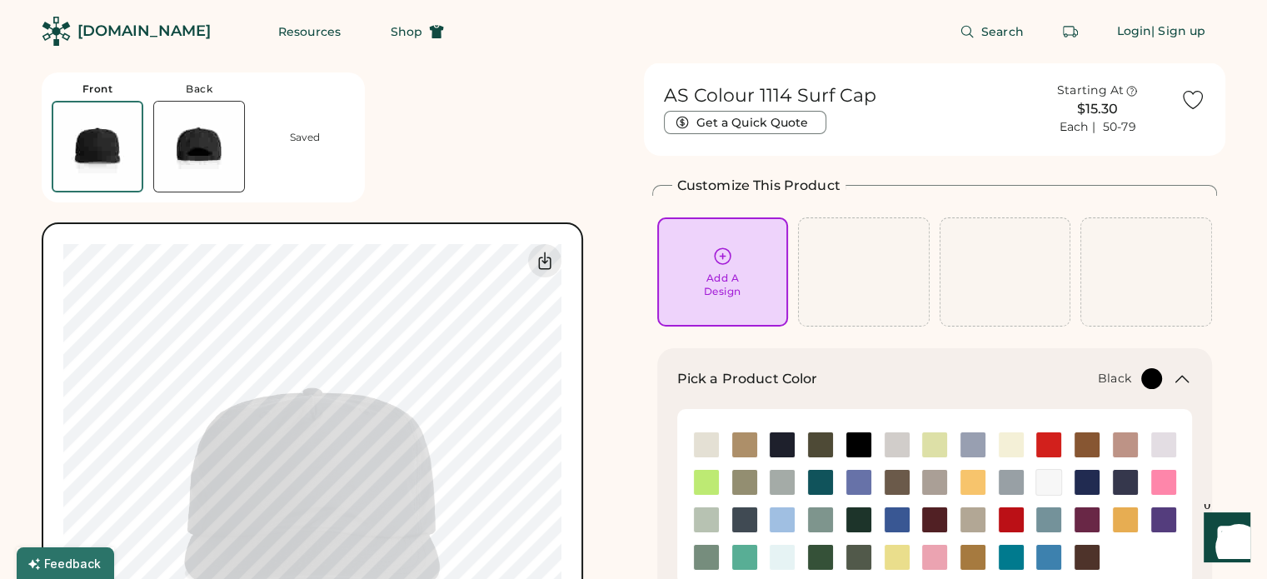
click at [707, 258] on div "Add A Design" at bounding box center [723, 272] width 108 height 52
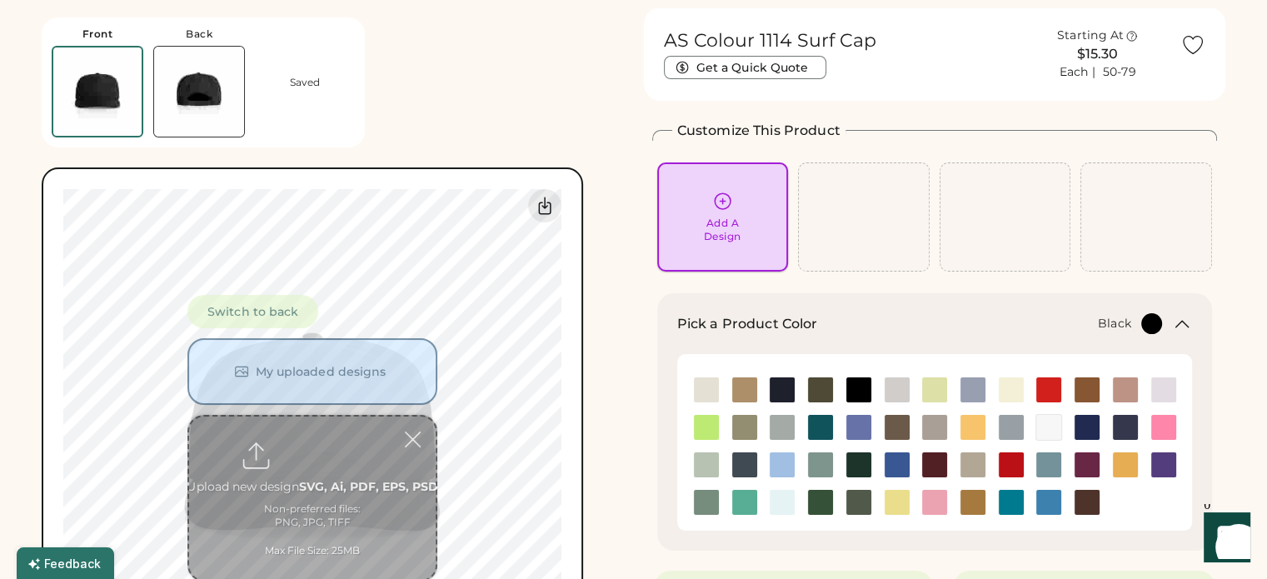
scroll to position [62, 0]
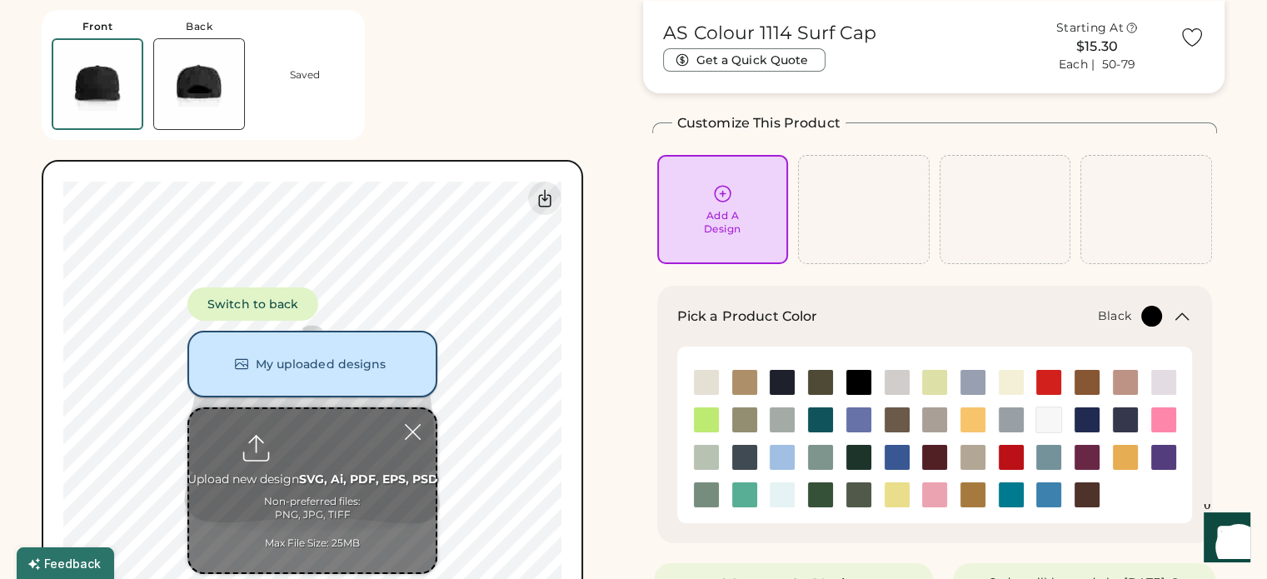
click at [315, 366] on button "My uploaded designs" at bounding box center [312, 364] width 250 height 67
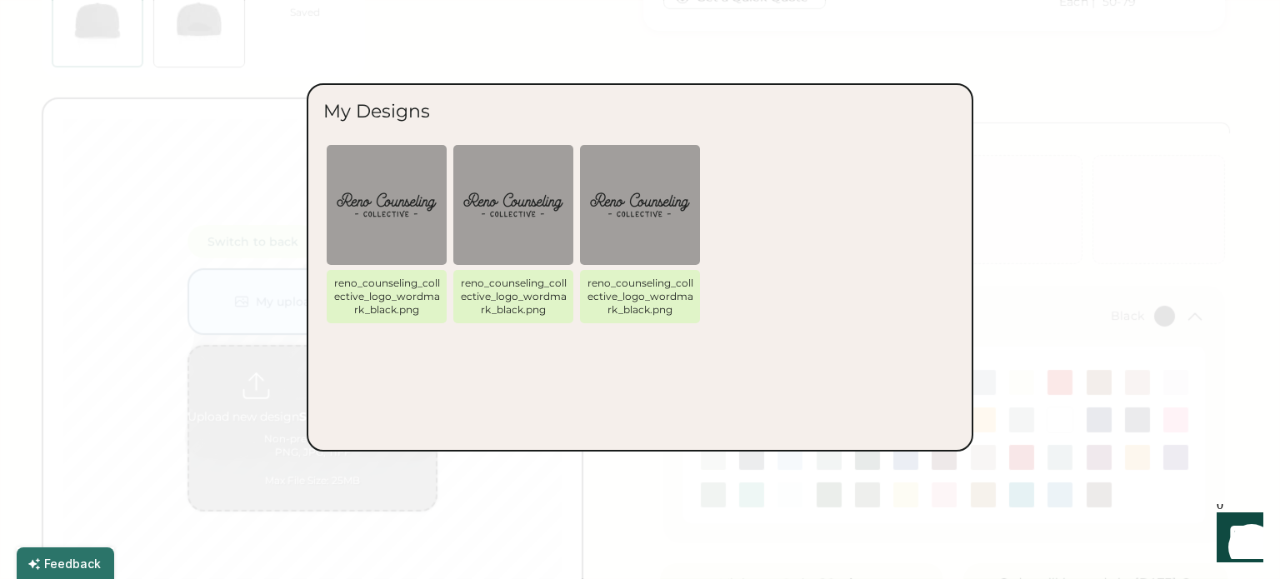
click at [449, 47] on div at bounding box center [640, 289] width 1280 height 579
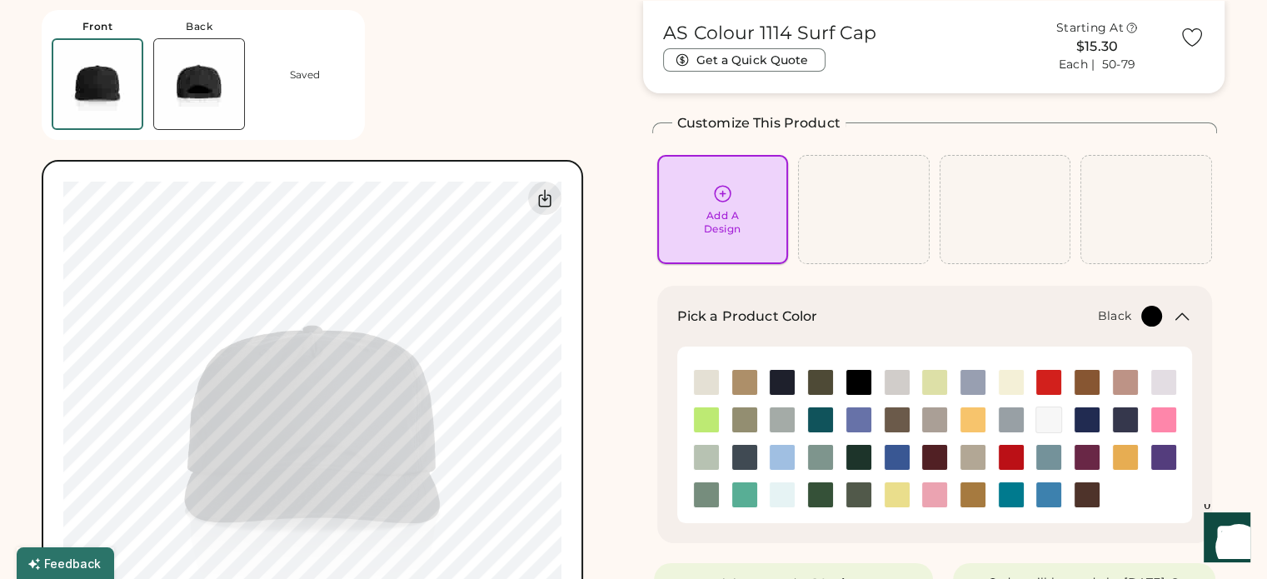
click at [724, 207] on div "Add A Design" at bounding box center [723, 209] width 108 height 52
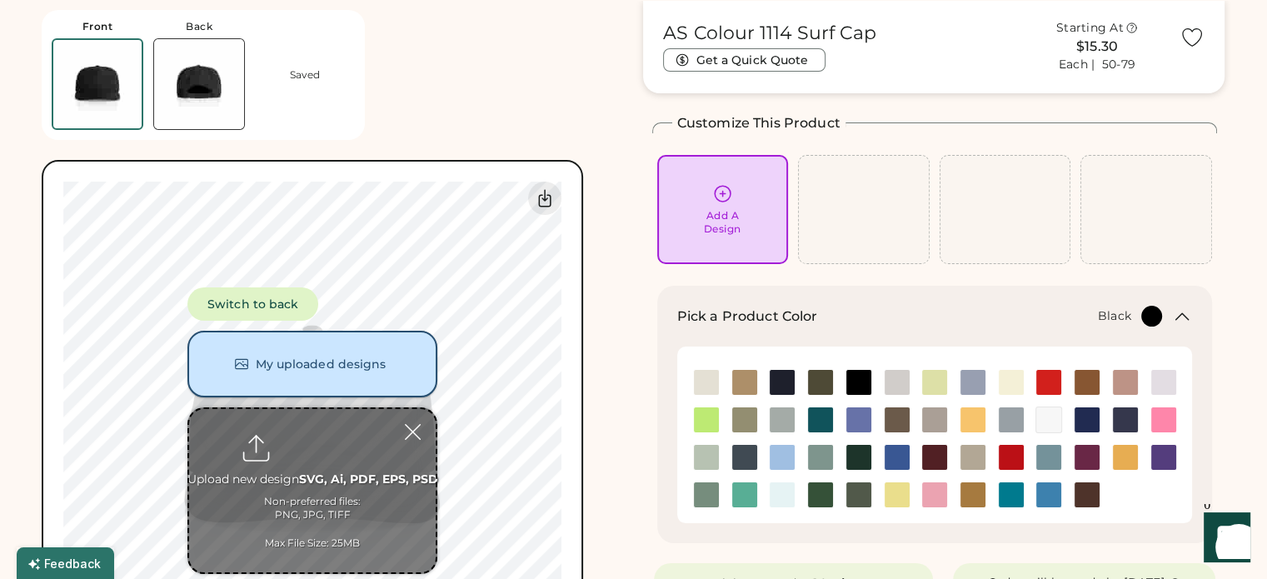
click at [326, 353] on button "My uploaded designs" at bounding box center [312, 364] width 250 height 67
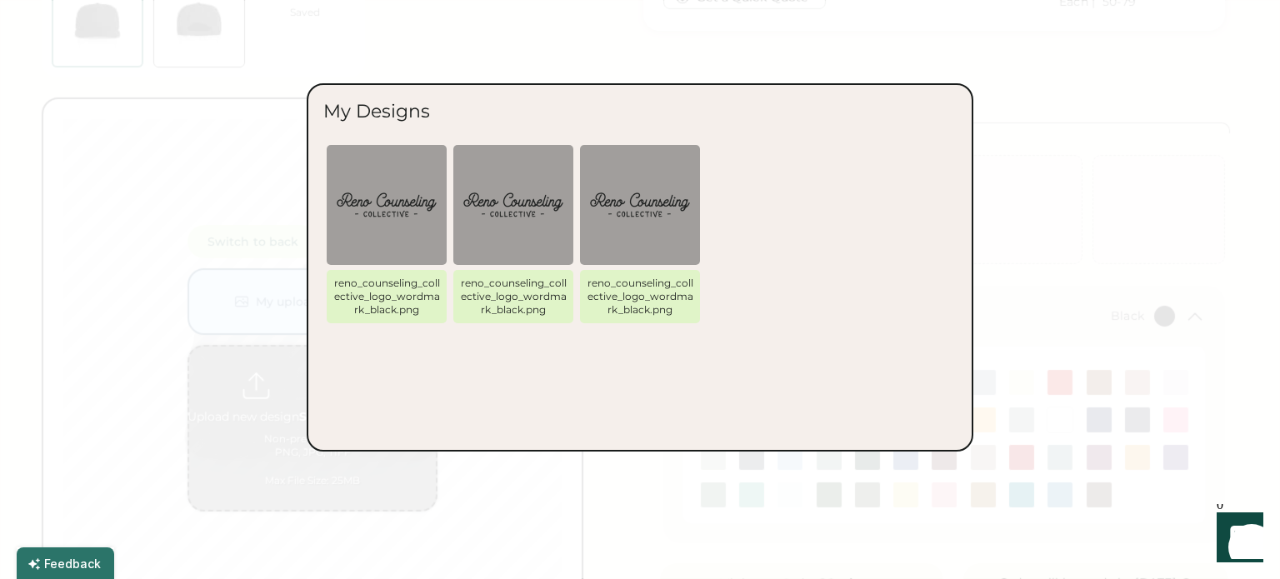
click at [729, 9] on div at bounding box center [640, 289] width 1280 height 579
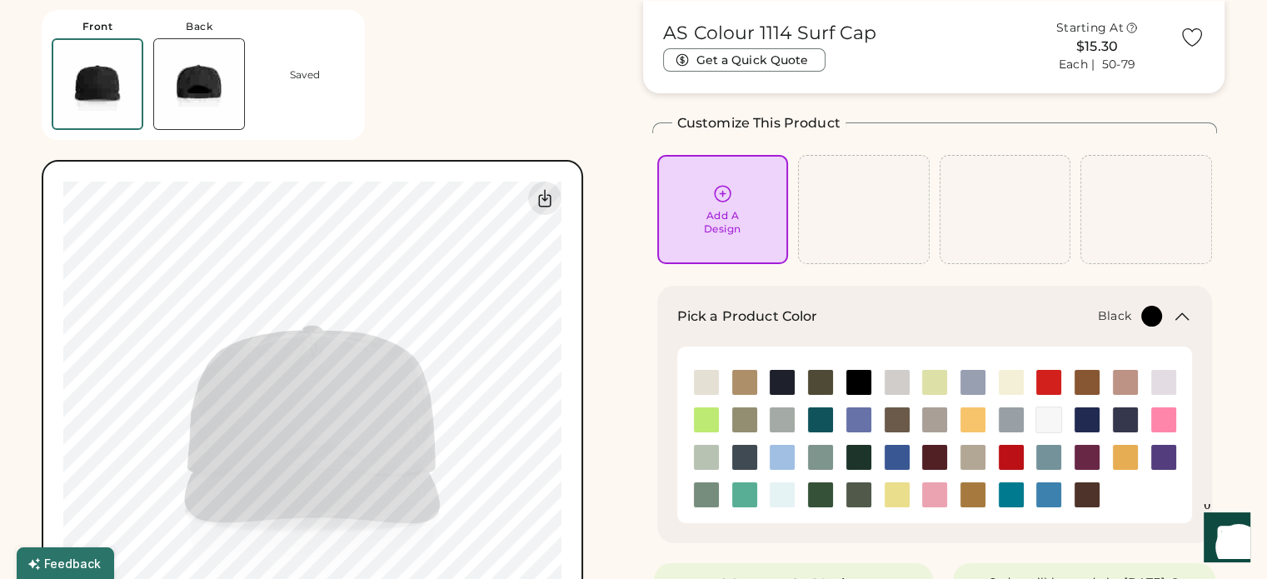
click at [718, 215] on div "Add A Design" at bounding box center [722, 222] width 37 height 27
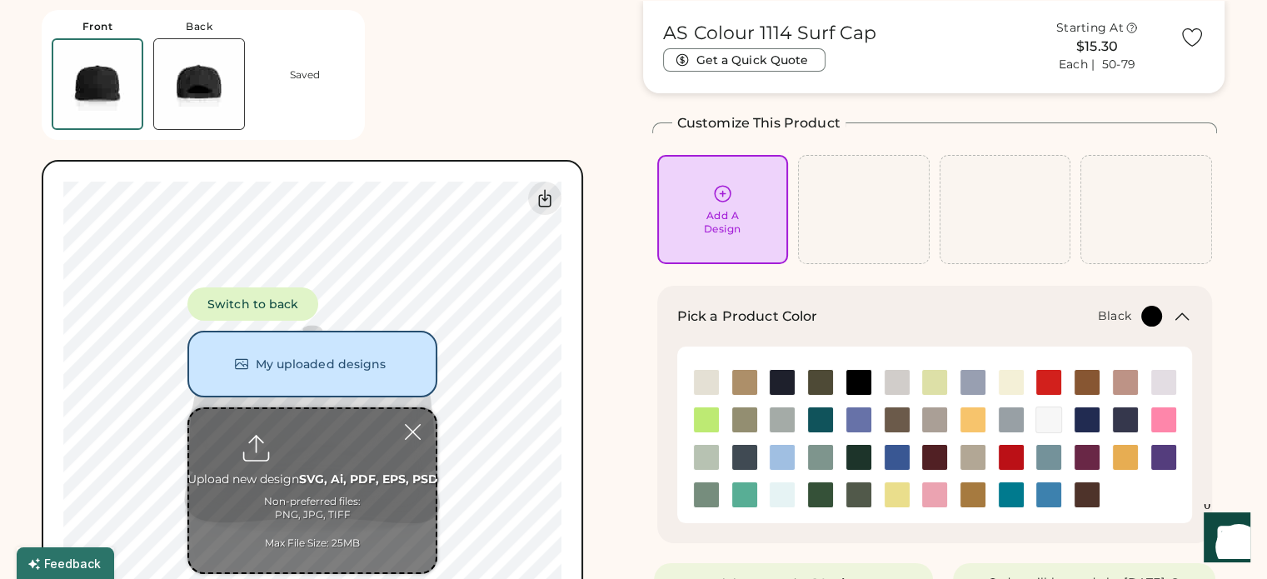
click at [310, 440] on input "file" at bounding box center [312, 490] width 247 height 163
type input "**********"
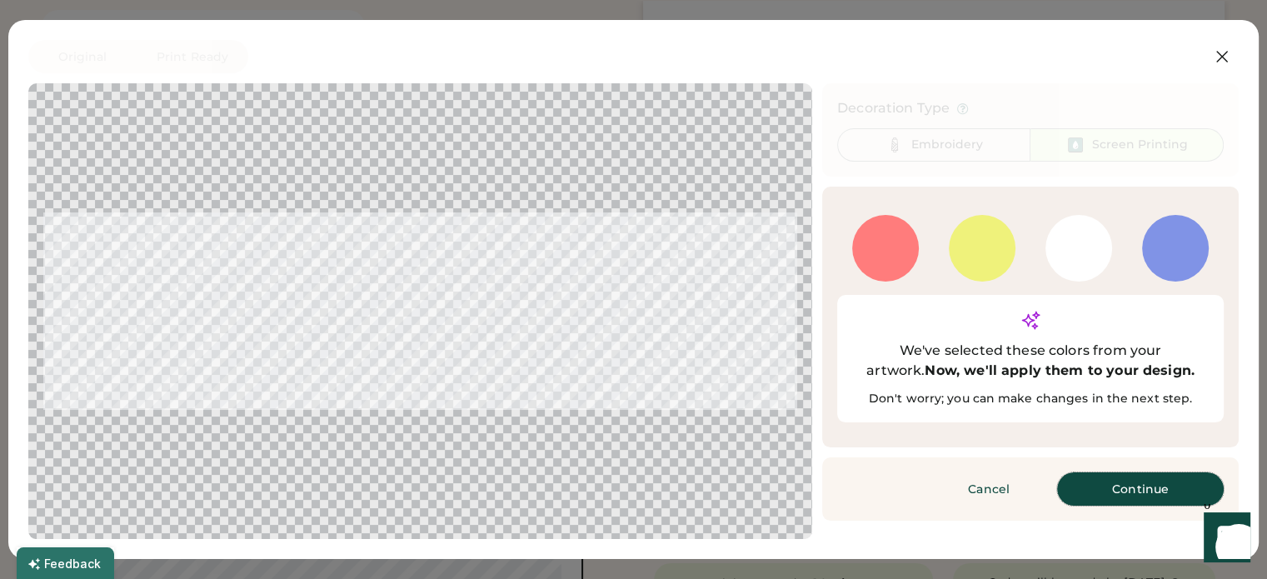
click at [1143, 472] on button "Continue" at bounding box center [1140, 488] width 167 height 33
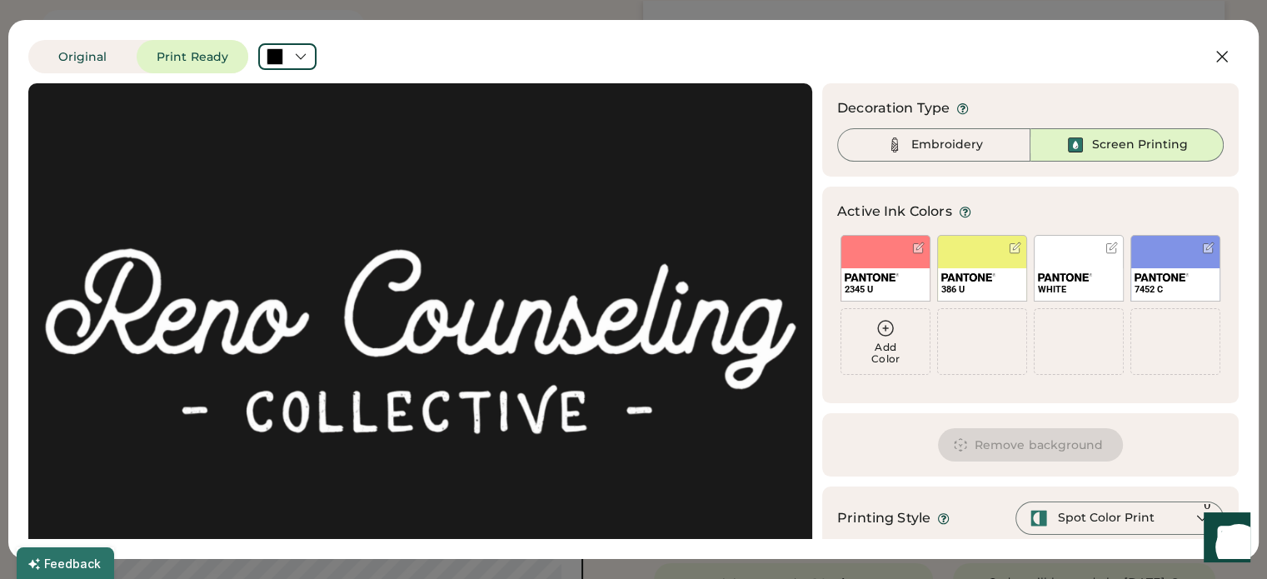
click at [1070, 245] on div "WHITE" at bounding box center [1079, 268] width 90 height 67
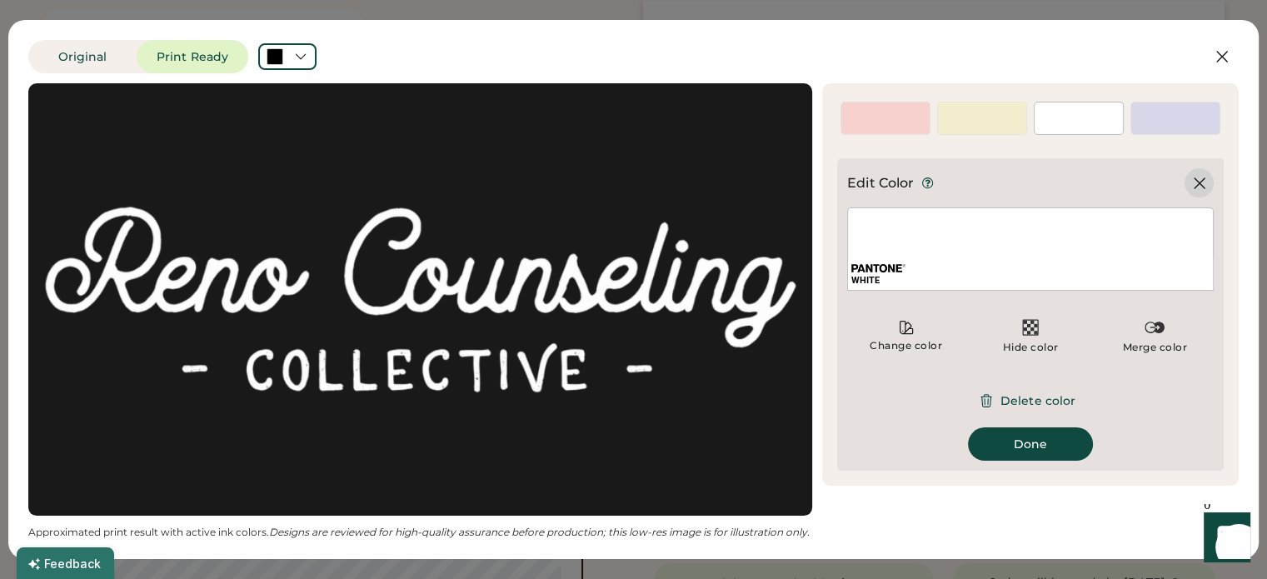
click at [1206, 182] on icon at bounding box center [1200, 183] width 20 height 20
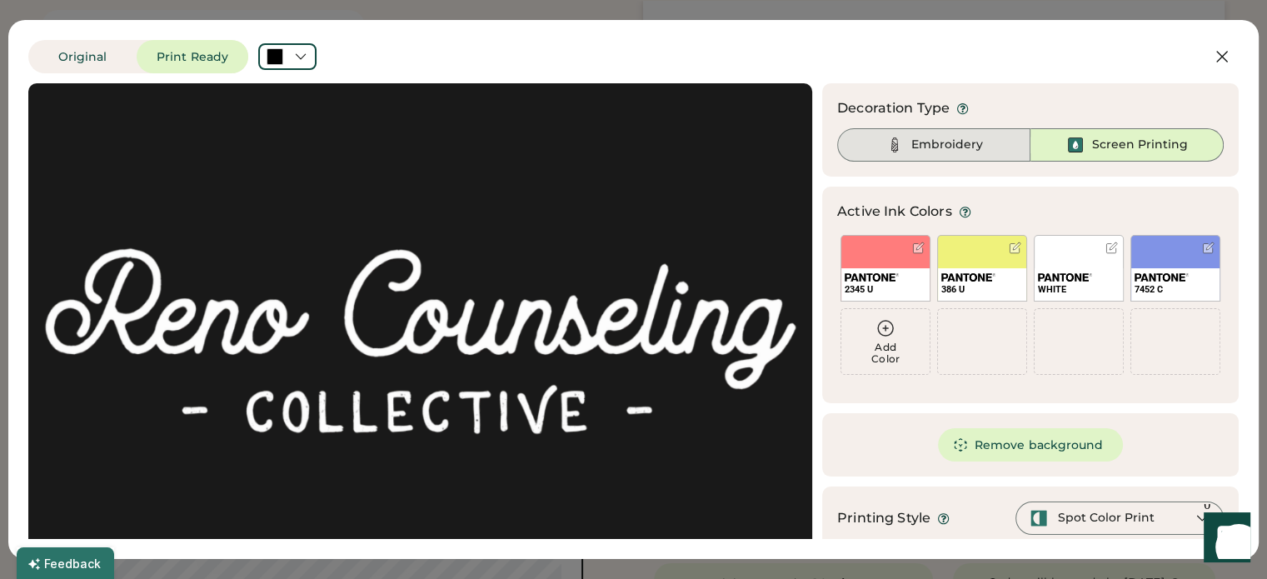
click at [952, 139] on div "Embroidery" at bounding box center [947, 145] width 72 height 17
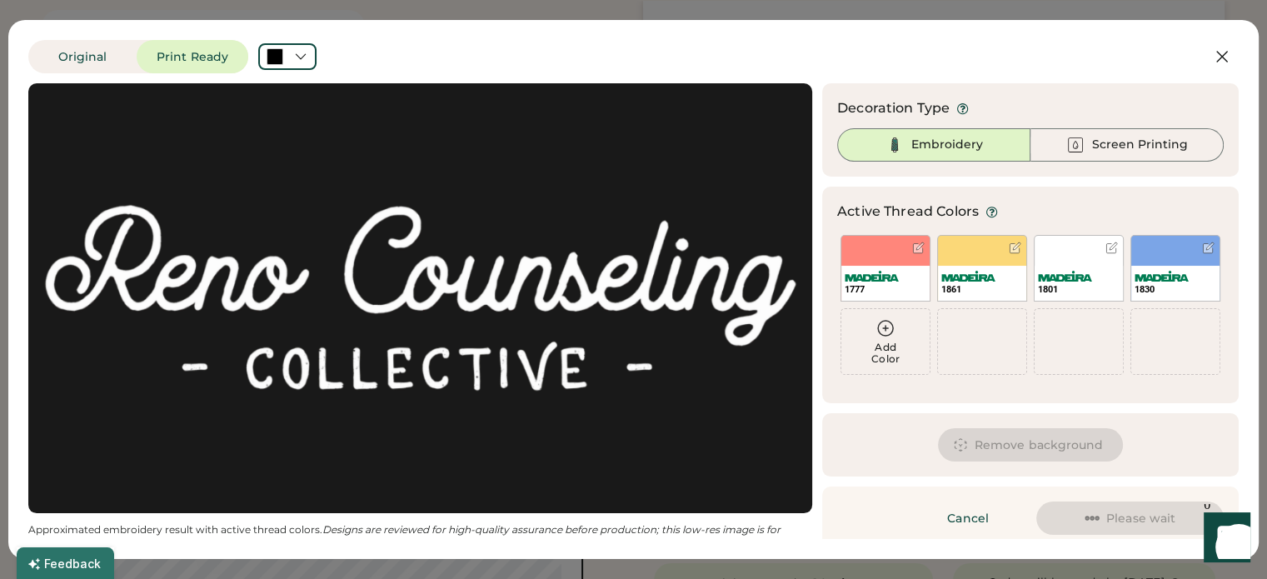
click at [1056, 257] on div "1801" at bounding box center [1079, 268] width 90 height 67
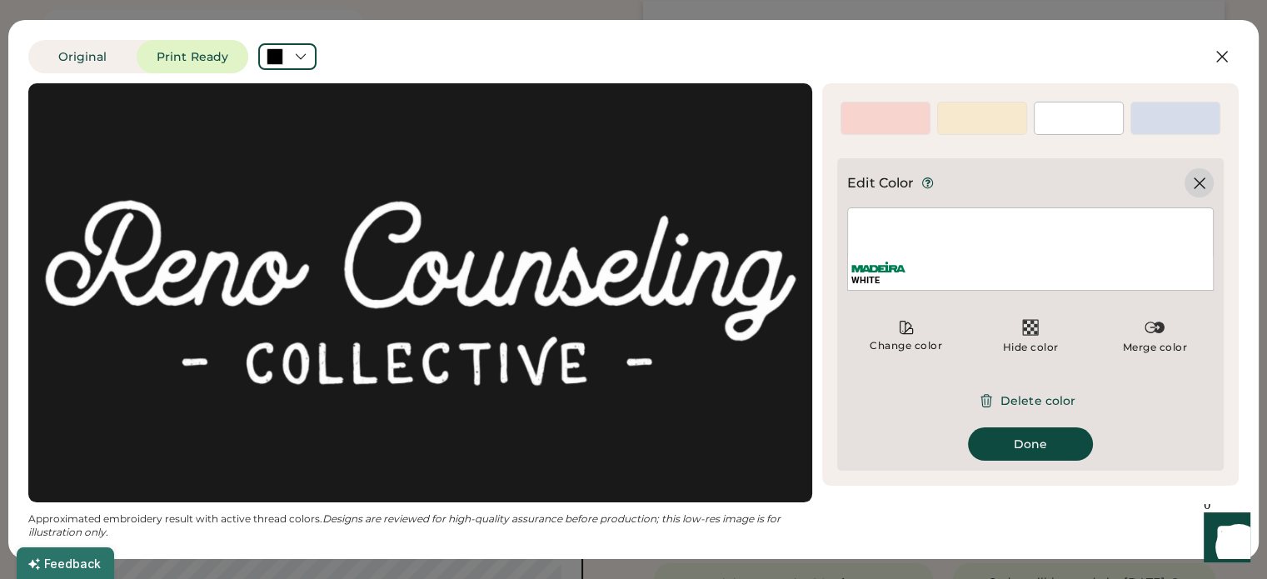
click at [1204, 182] on icon at bounding box center [1200, 183] width 20 height 20
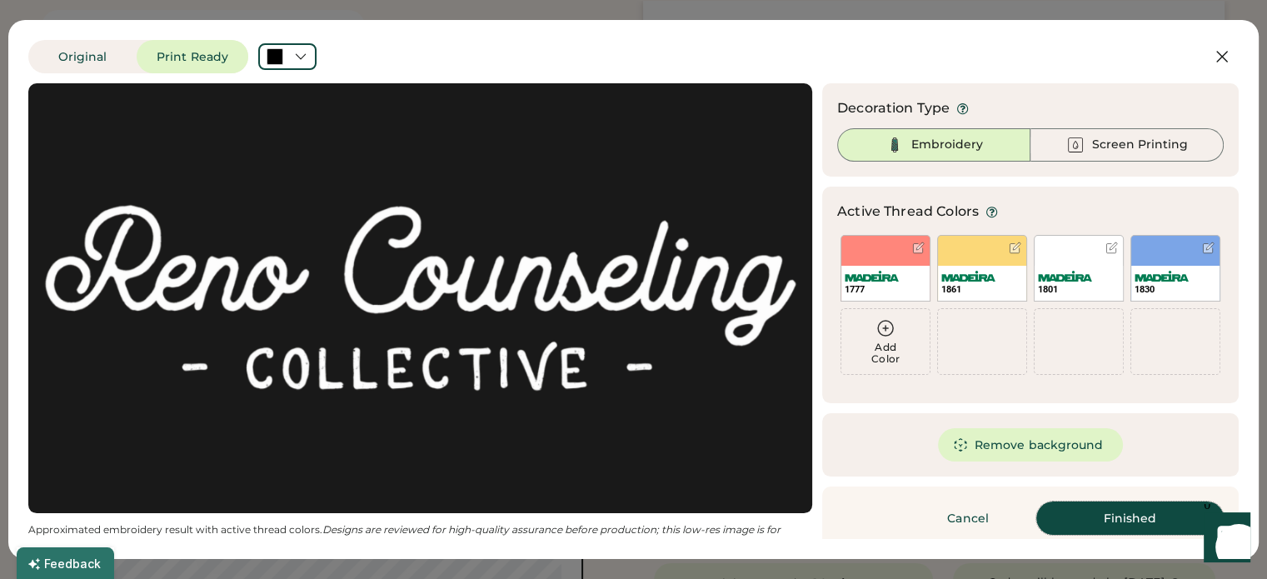
click at [1090, 520] on button "Finished" at bounding box center [1129, 518] width 187 height 33
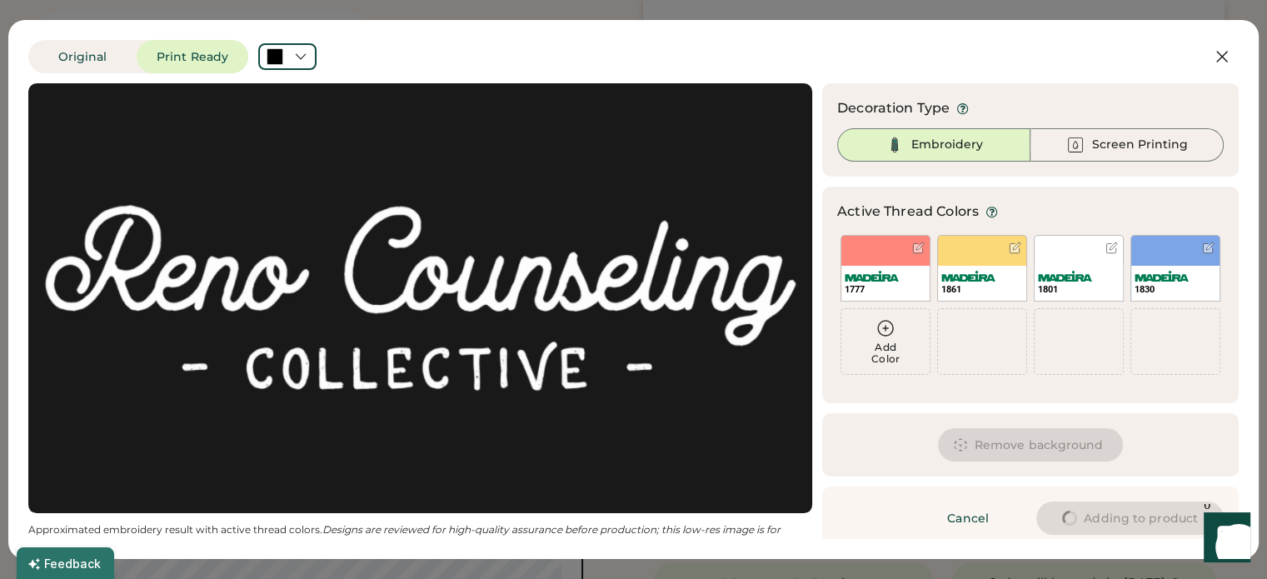
type input "****"
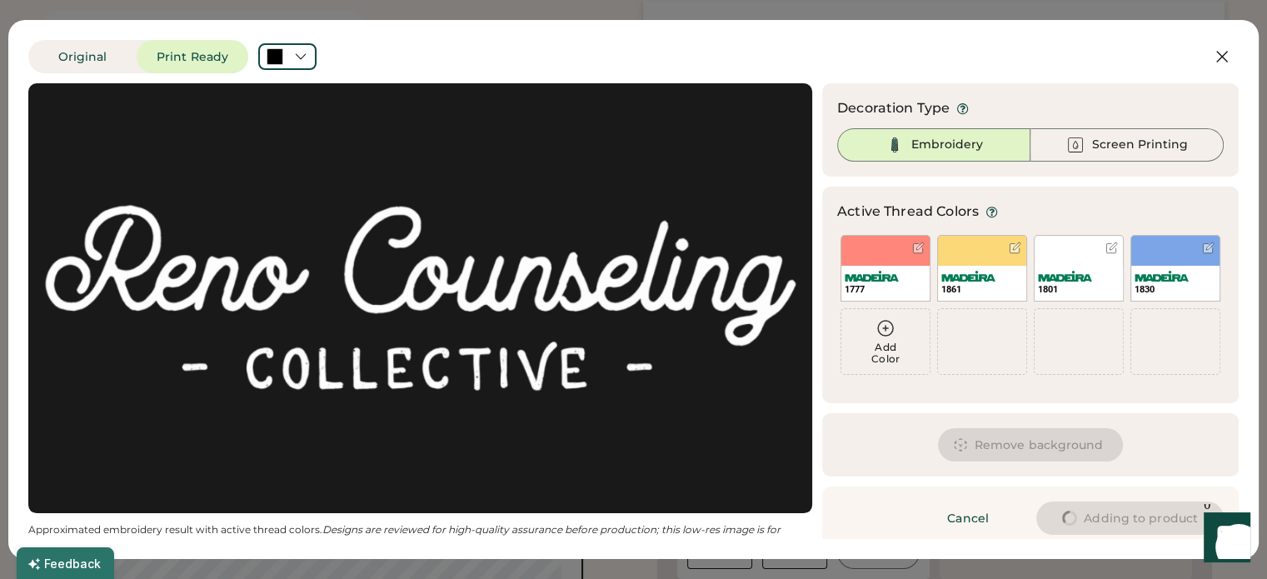
type input "****"
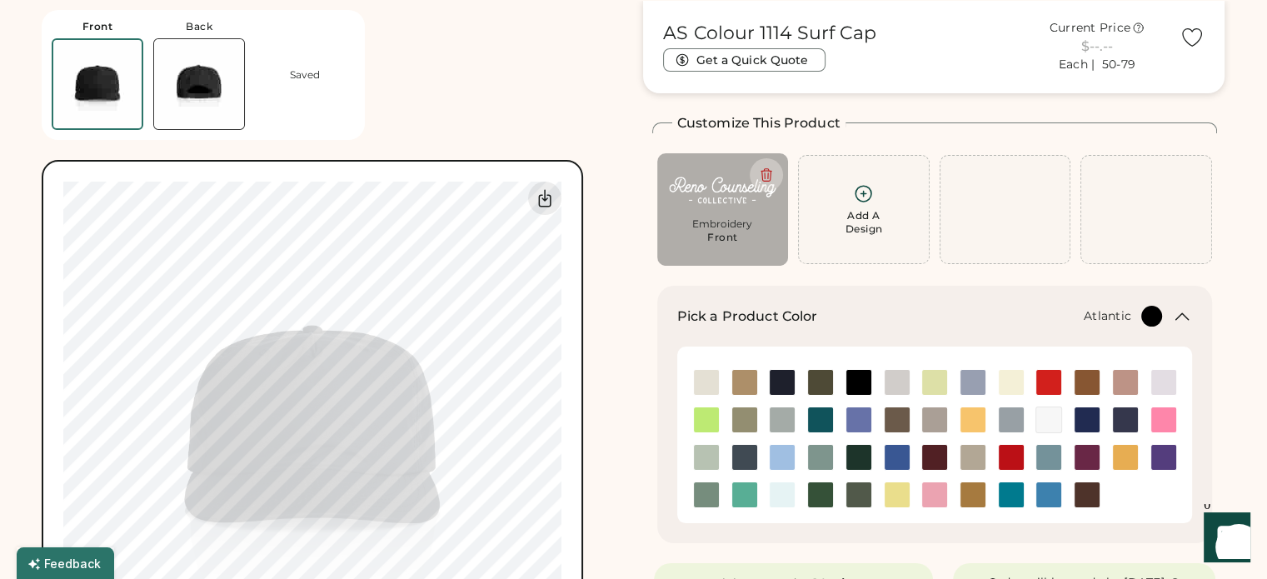
type input "****"
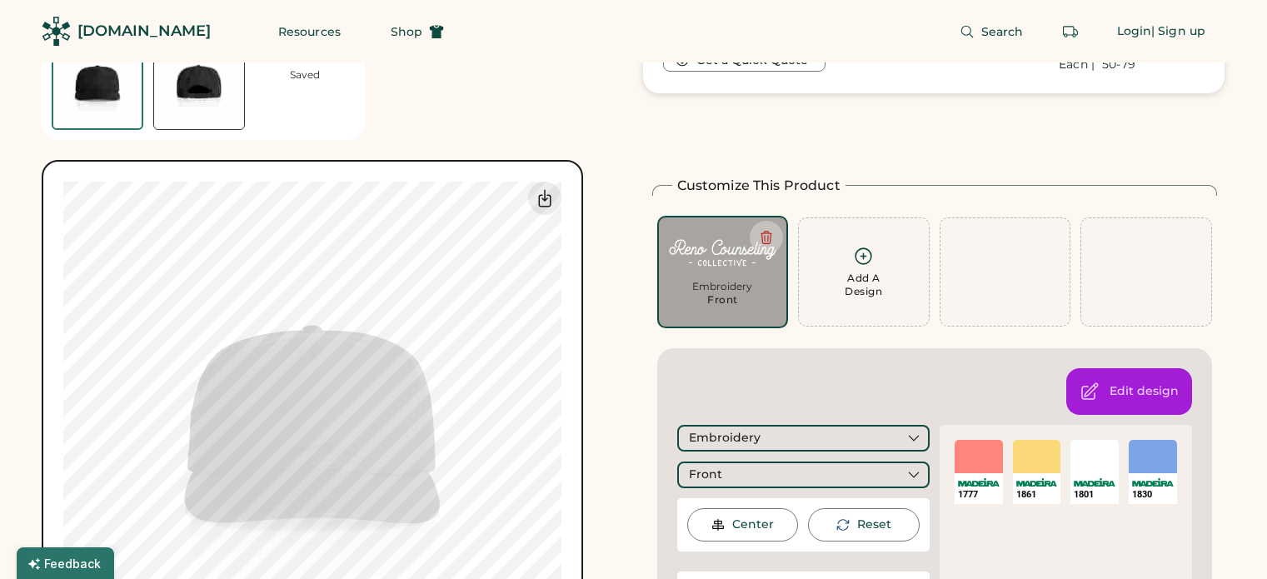
scroll to position [62, 0]
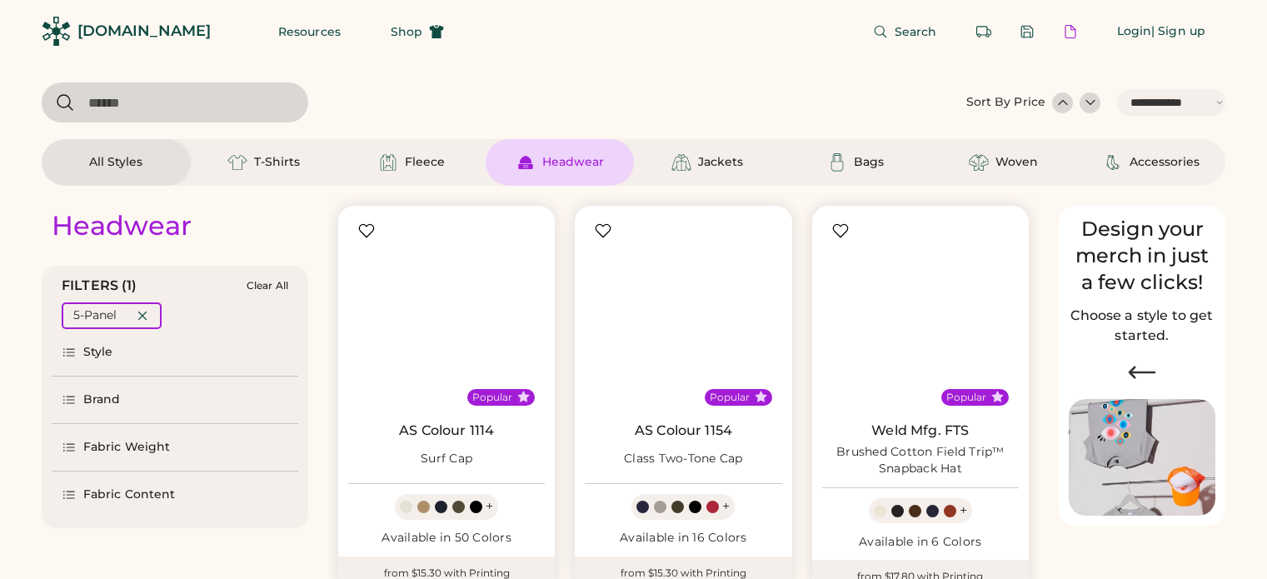
select select "*****"
select select "*"
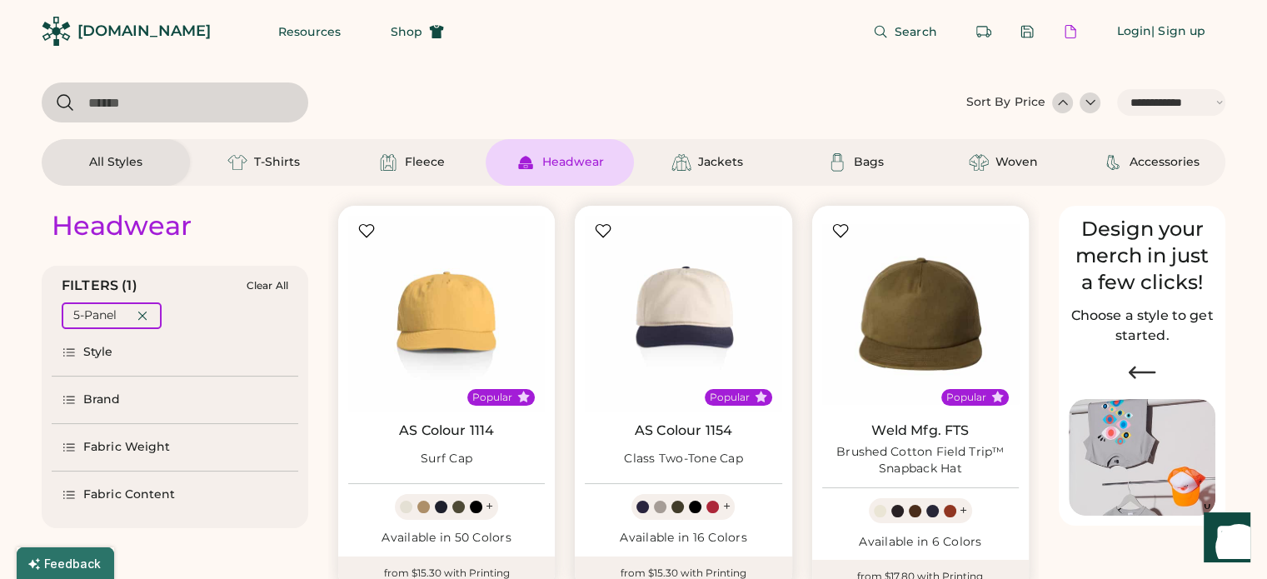
scroll to position [250, 0]
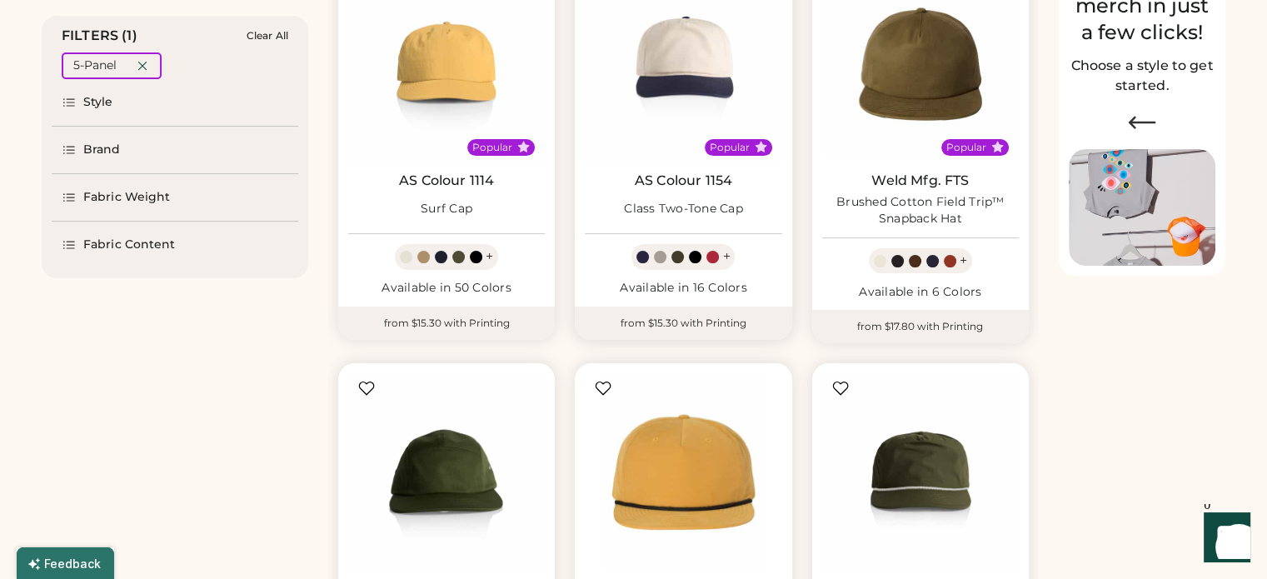
select select "*****"
select select "*"
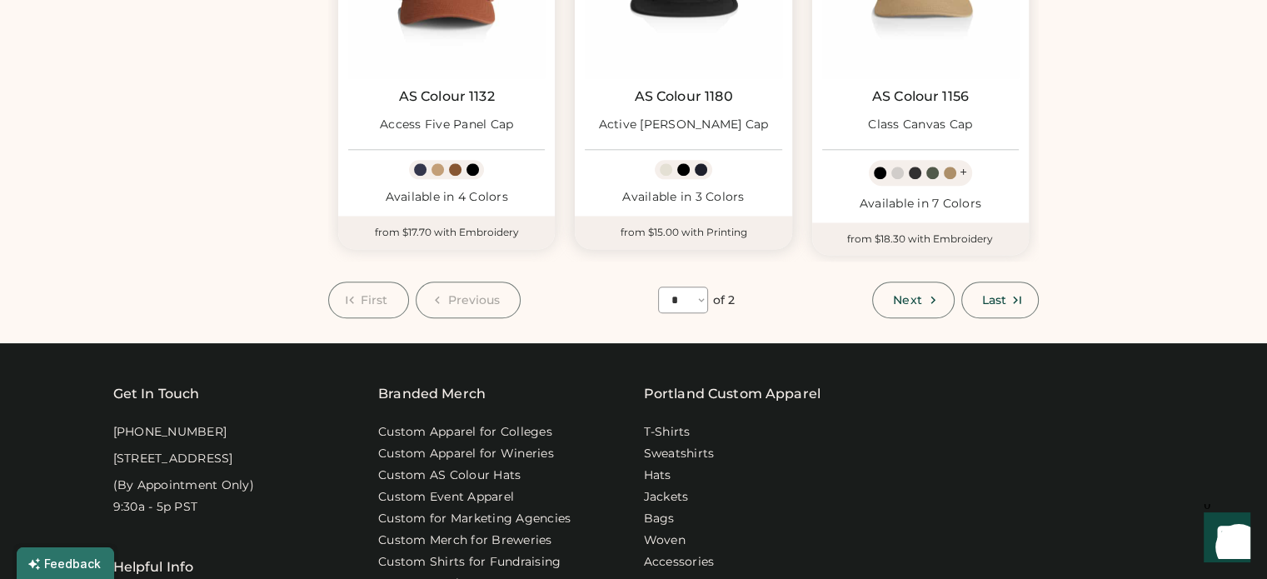
scroll to position [1583, 0]
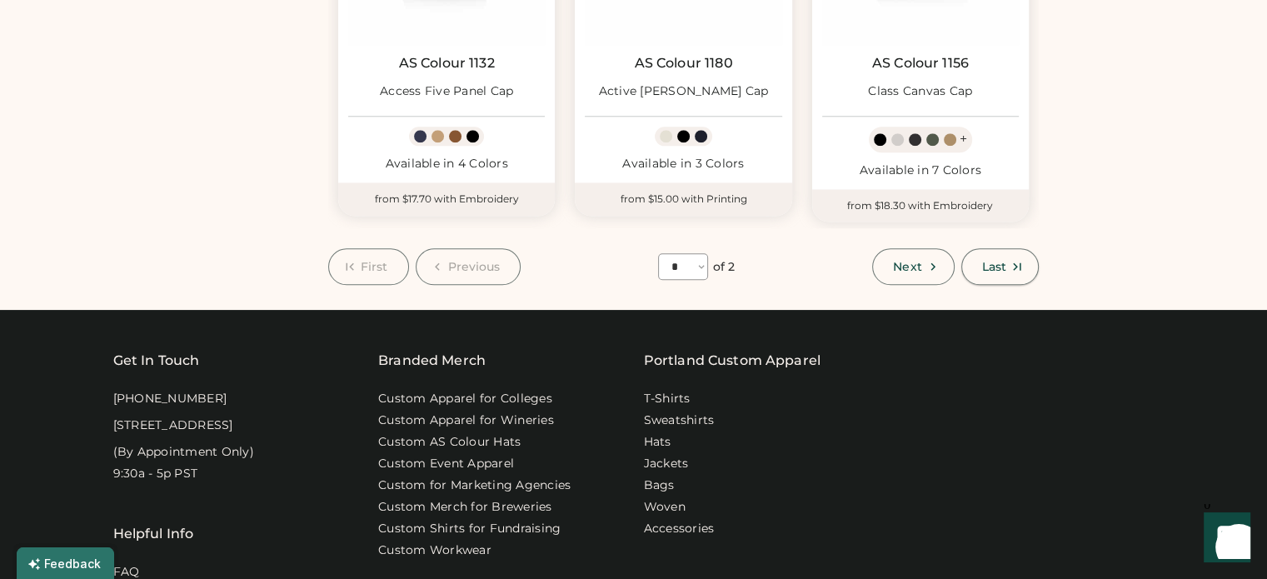
click at [1006, 263] on span "Last" at bounding box center [994, 267] width 24 height 12
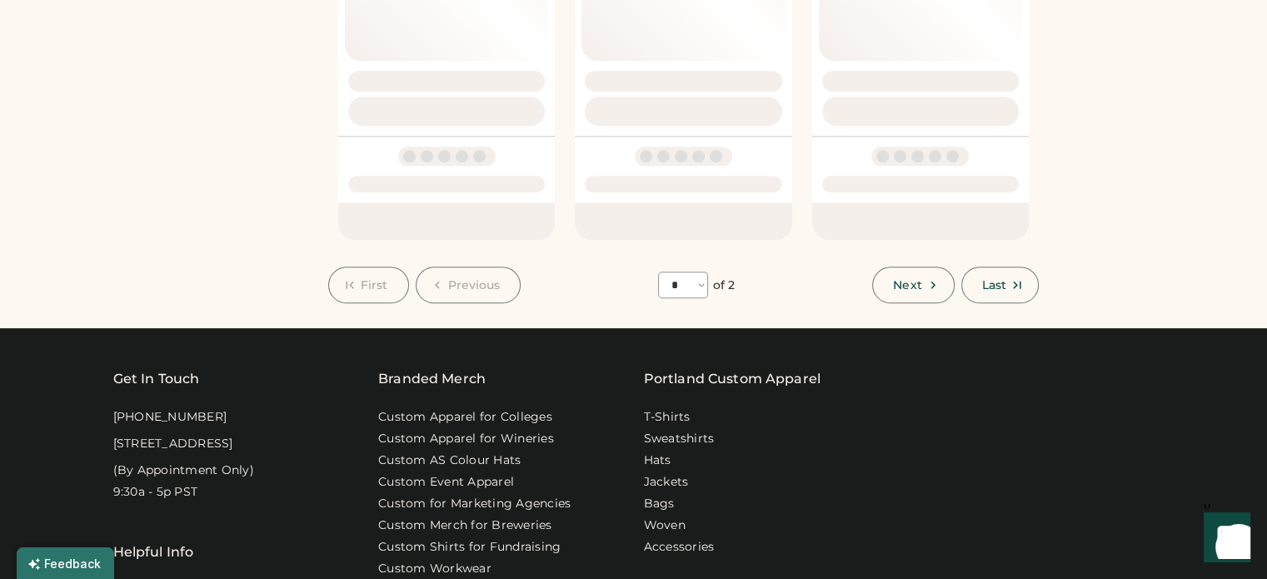
select select "*"
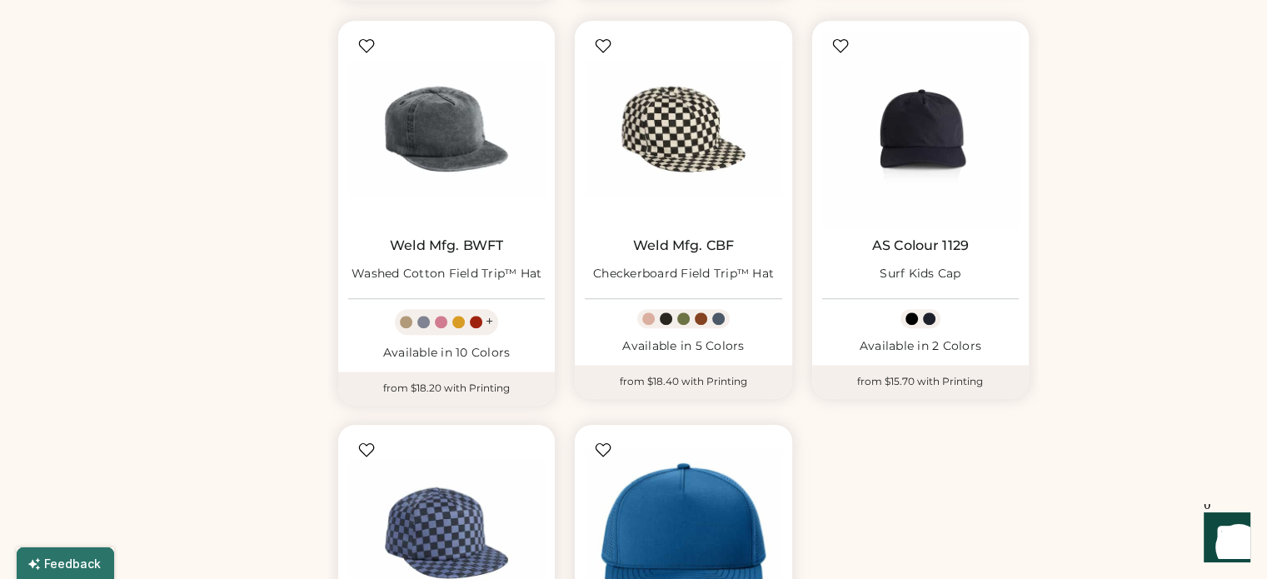
scroll to position [1000, 0]
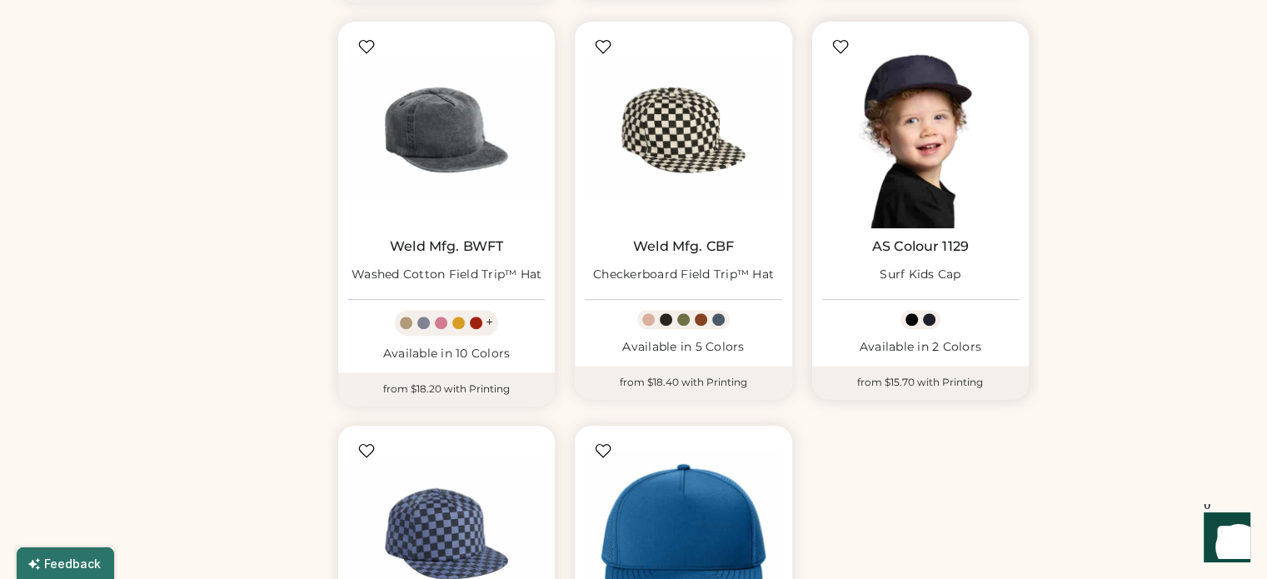
click at [900, 171] on img at bounding box center [920, 130] width 197 height 197
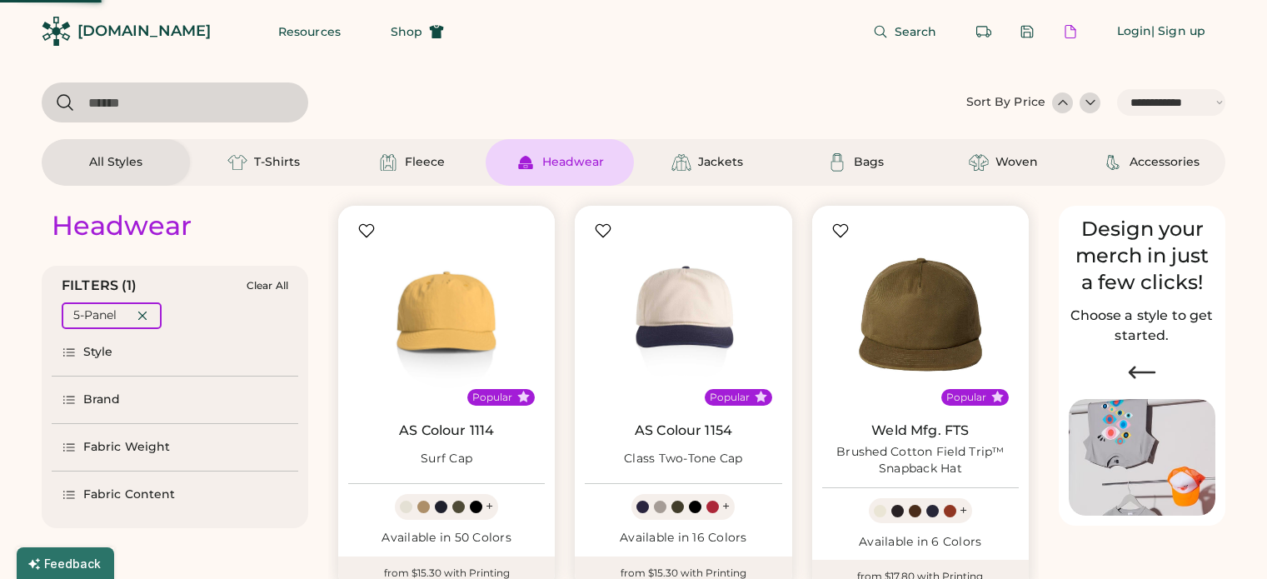
select select "*****"
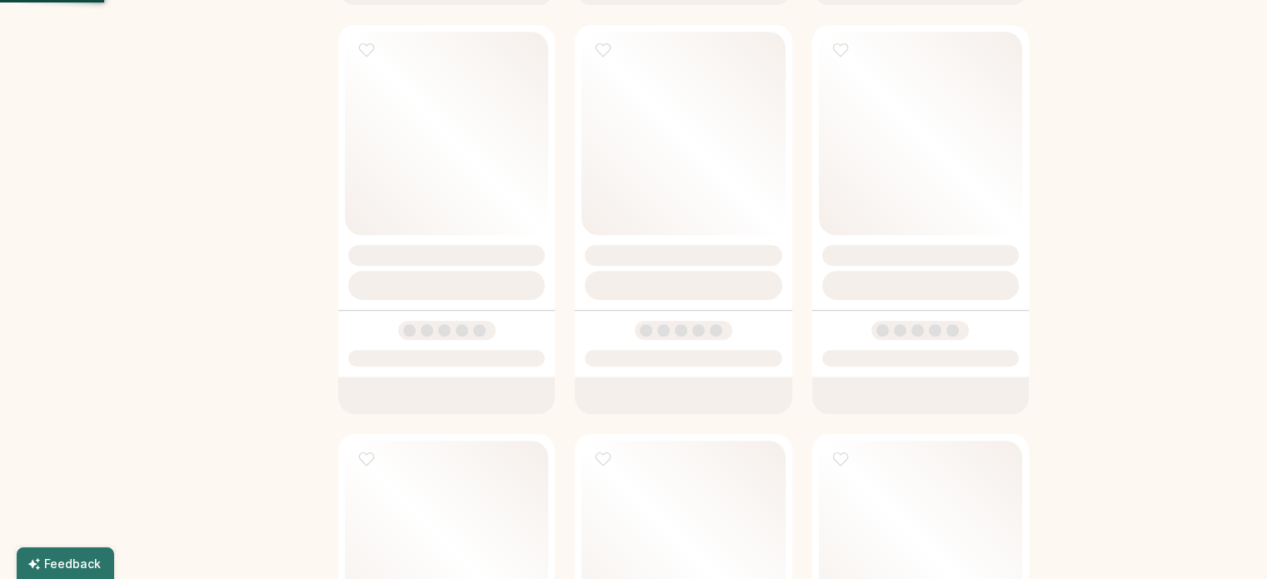
select select "*"
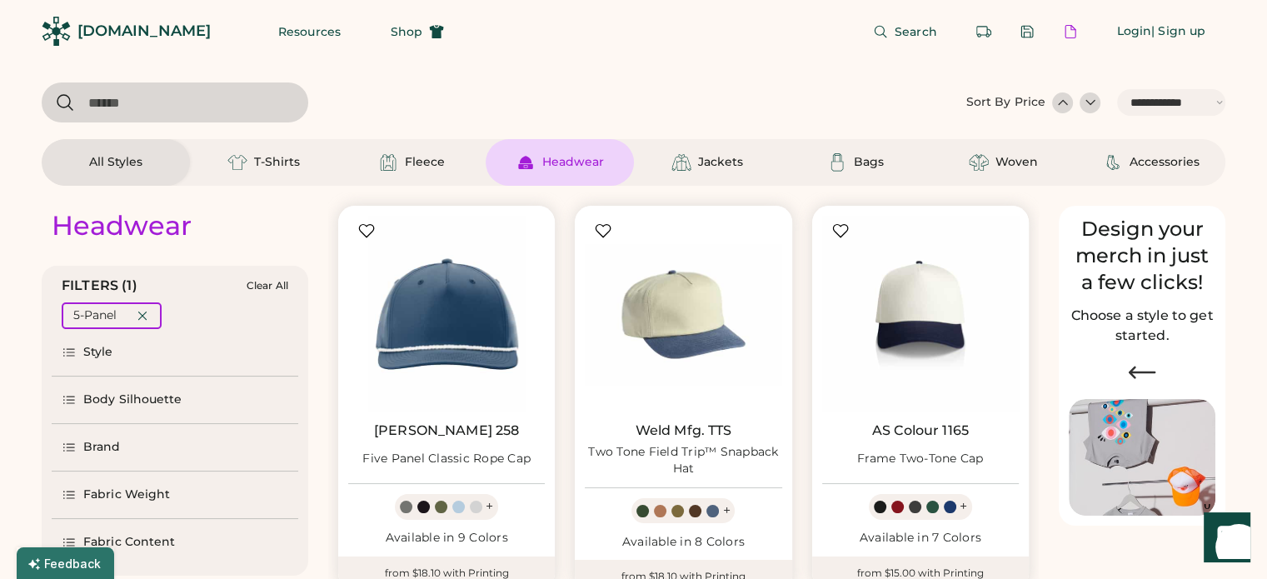
scroll to position [83, 0]
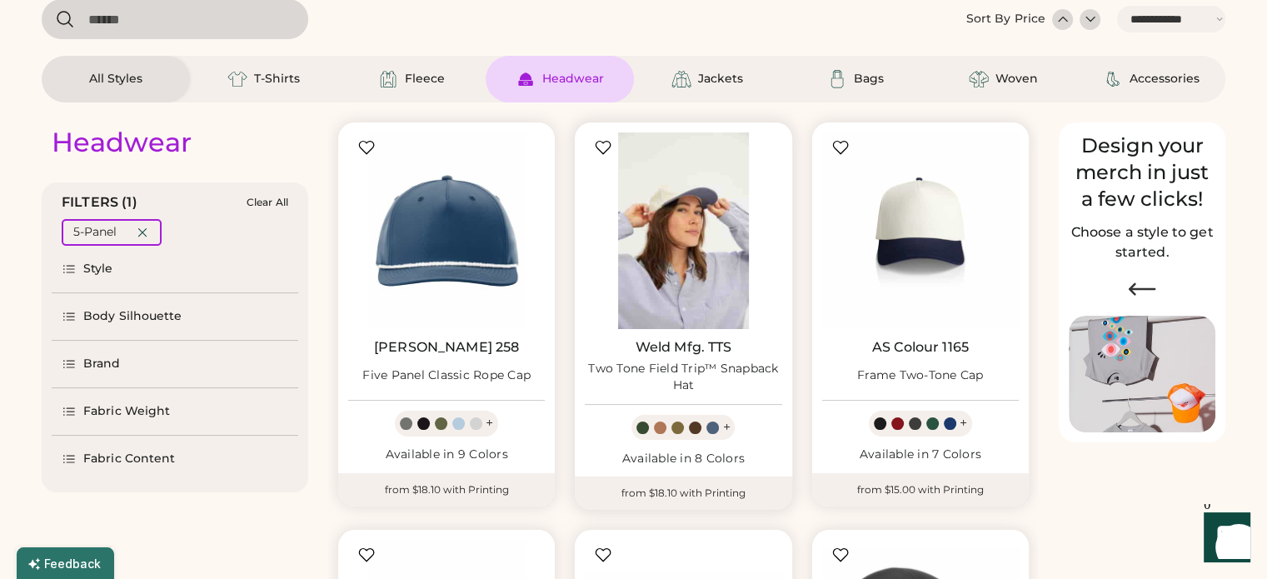
click at [663, 236] on img at bounding box center [683, 230] width 197 height 197
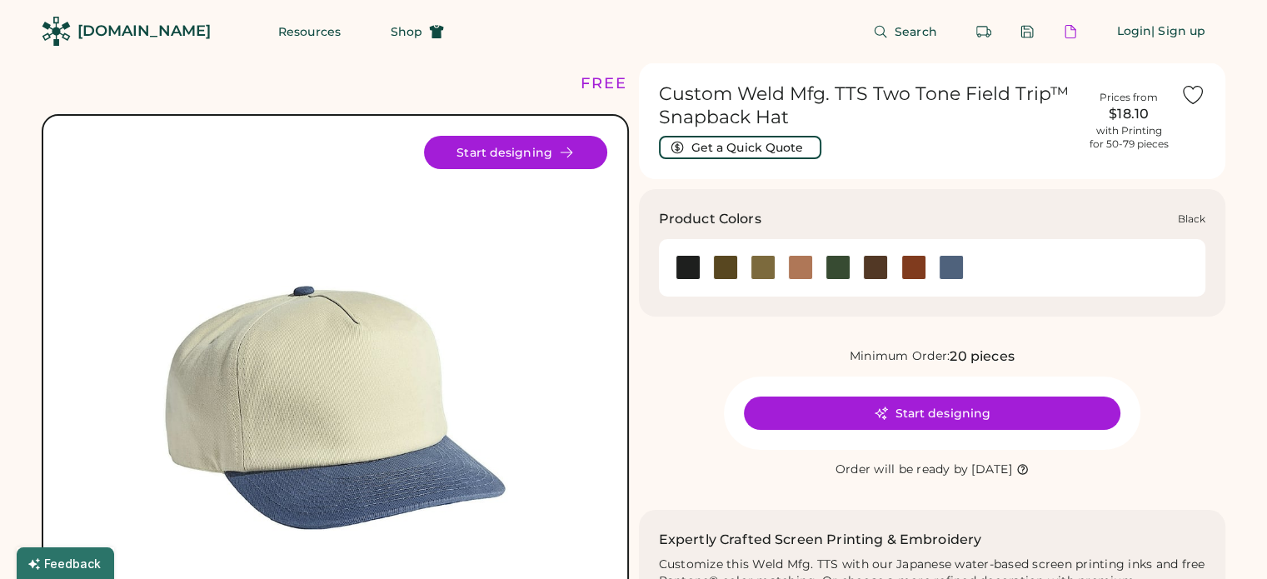
click at [695, 264] on div at bounding box center [688, 267] width 25 height 25
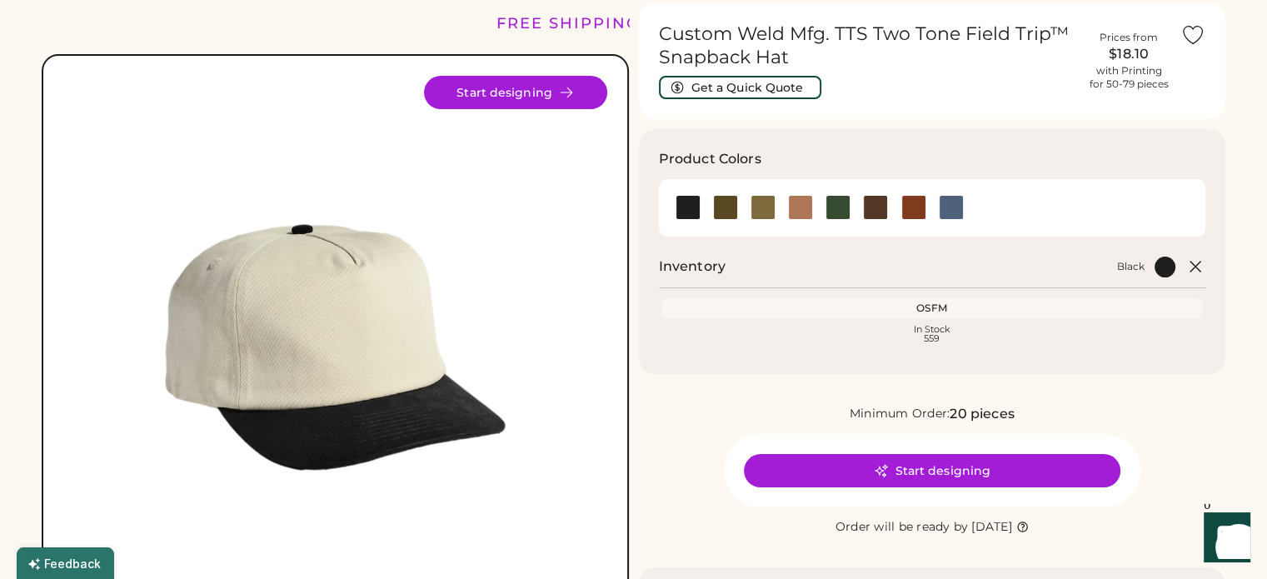
scroll to position [167, 0]
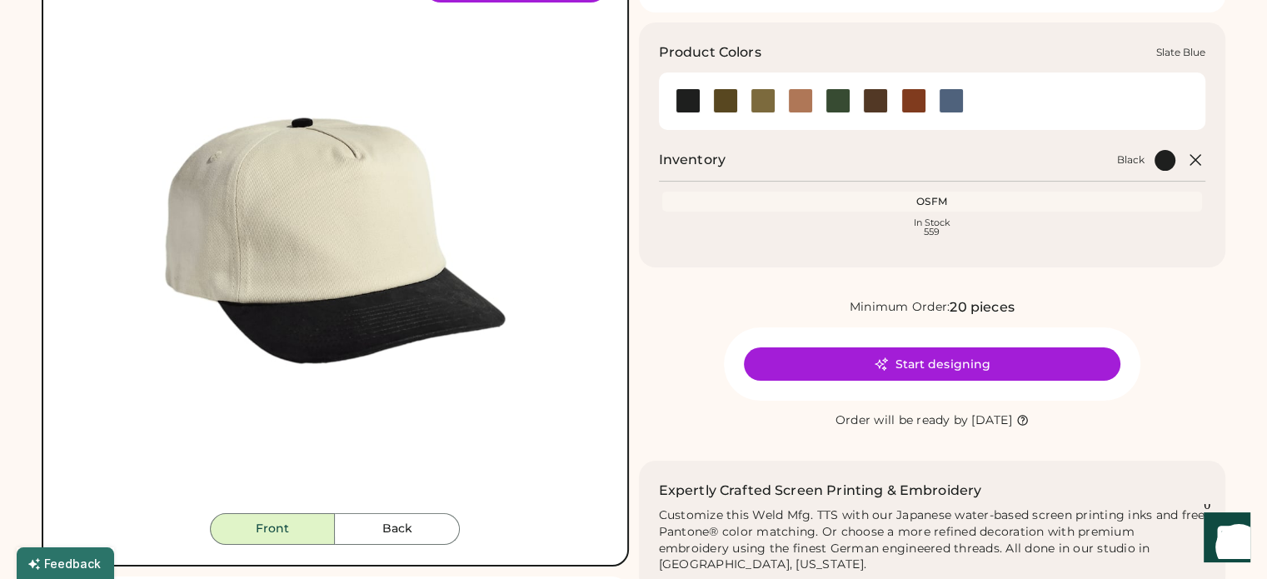
click at [952, 103] on div at bounding box center [951, 100] width 25 height 25
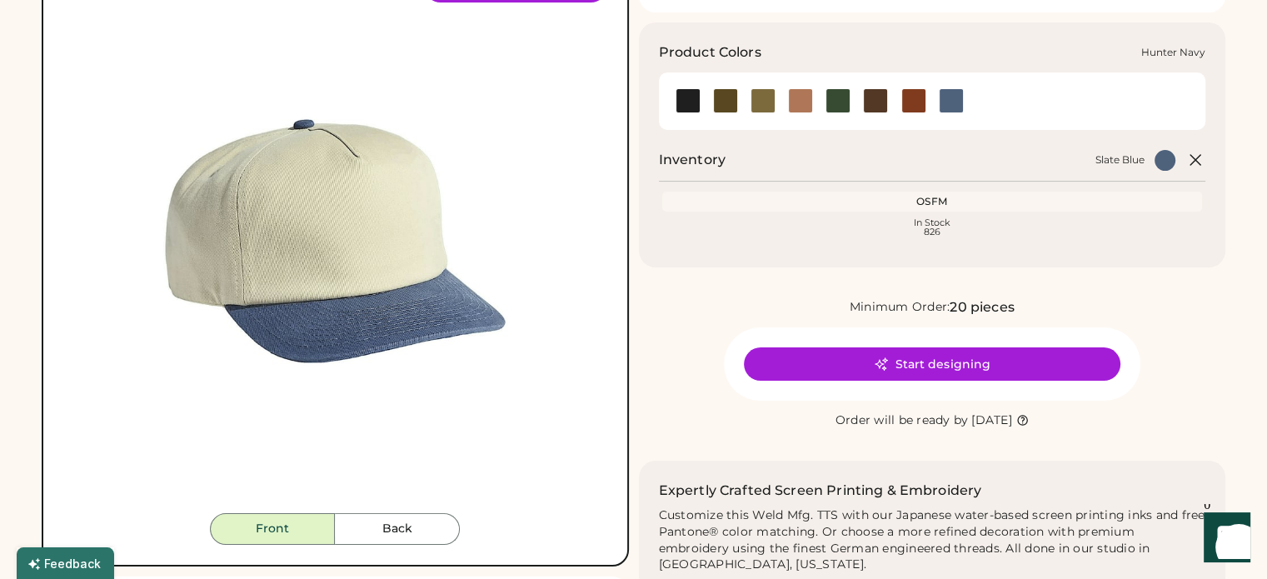
click at [840, 108] on div at bounding box center [838, 100] width 25 height 25
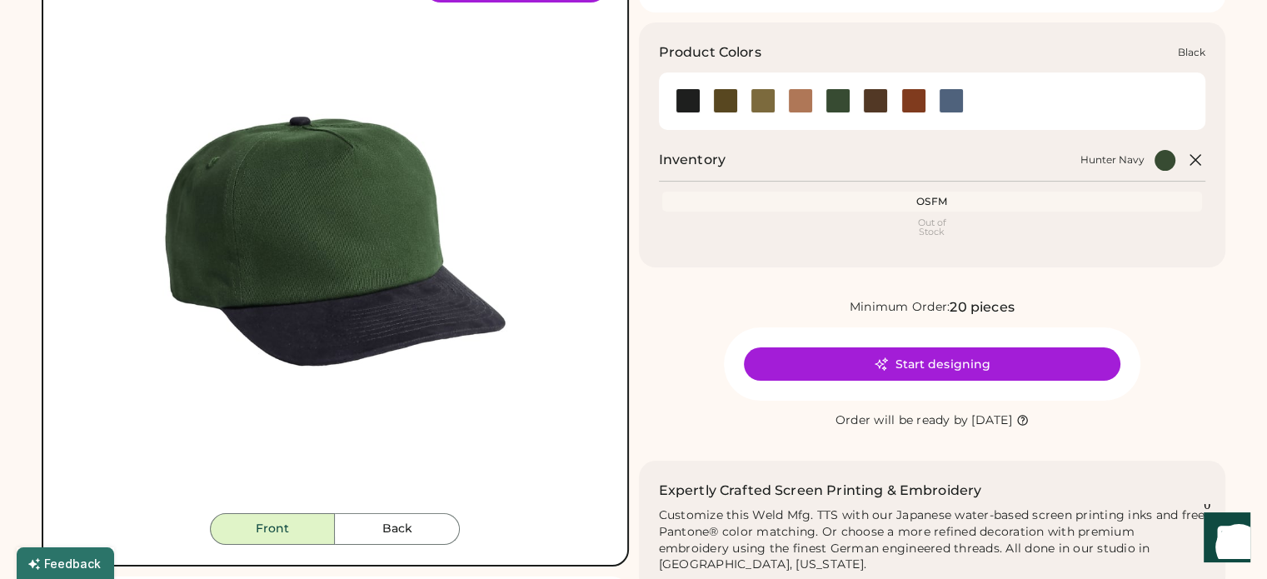
click at [691, 101] on div at bounding box center [688, 100] width 25 height 25
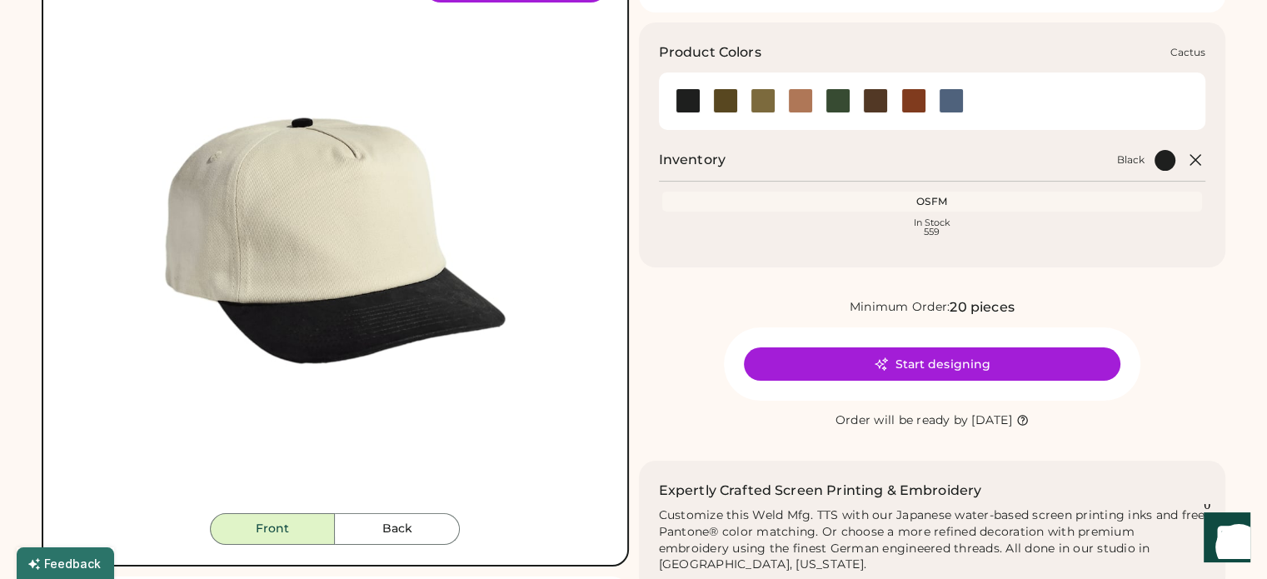
click at [735, 96] on div at bounding box center [725, 100] width 25 height 25
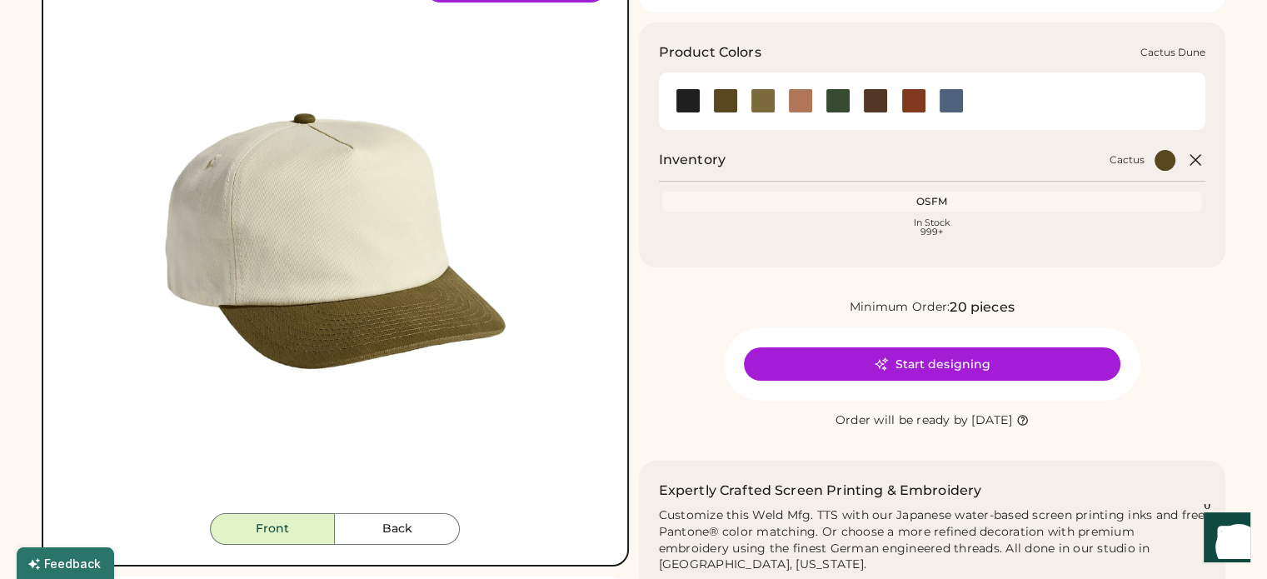
click at [770, 97] on div at bounding box center [763, 100] width 25 height 25
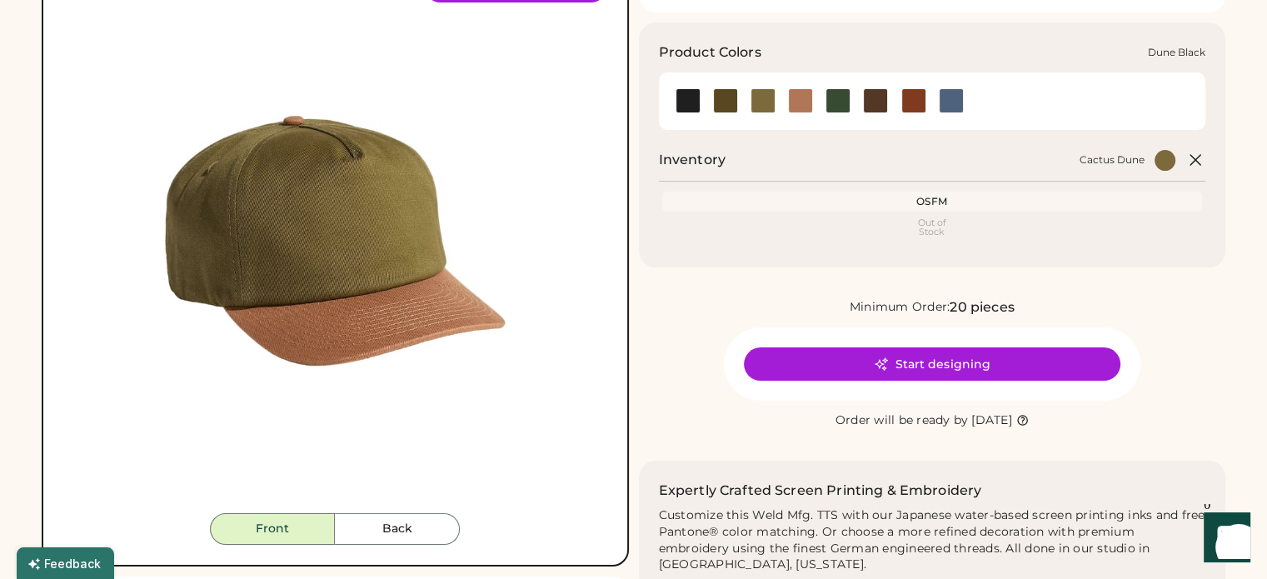
click at [810, 102] on div at bounding box center [800, 100] width 25 height 25
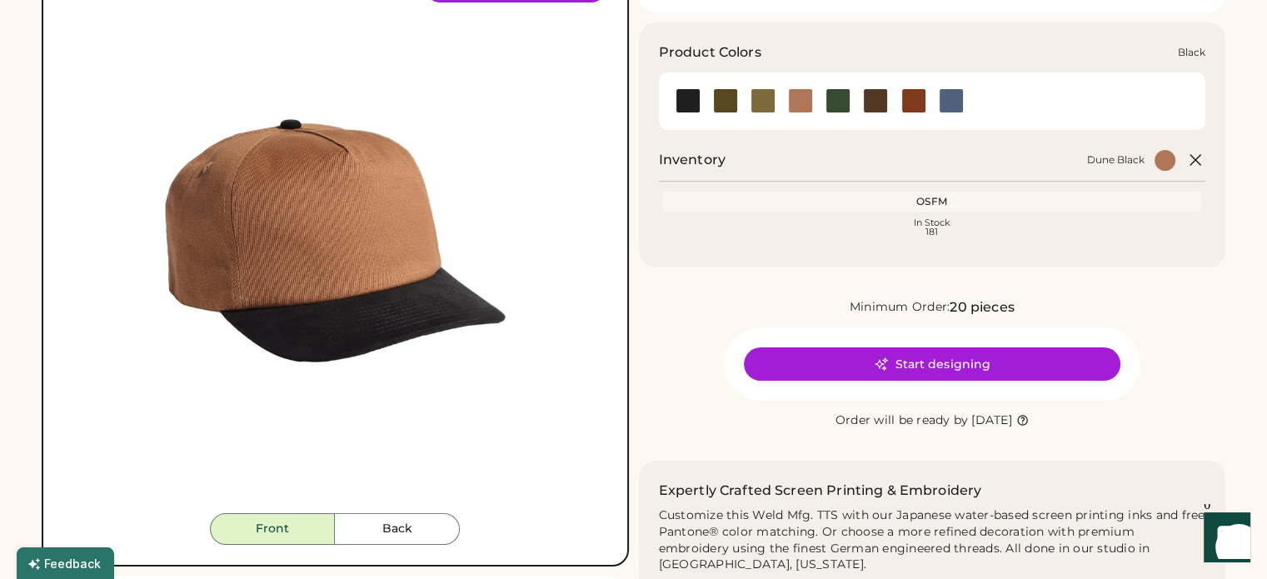
click at [698, 97] on div at bounding box center [688, 100] width 25 height 25
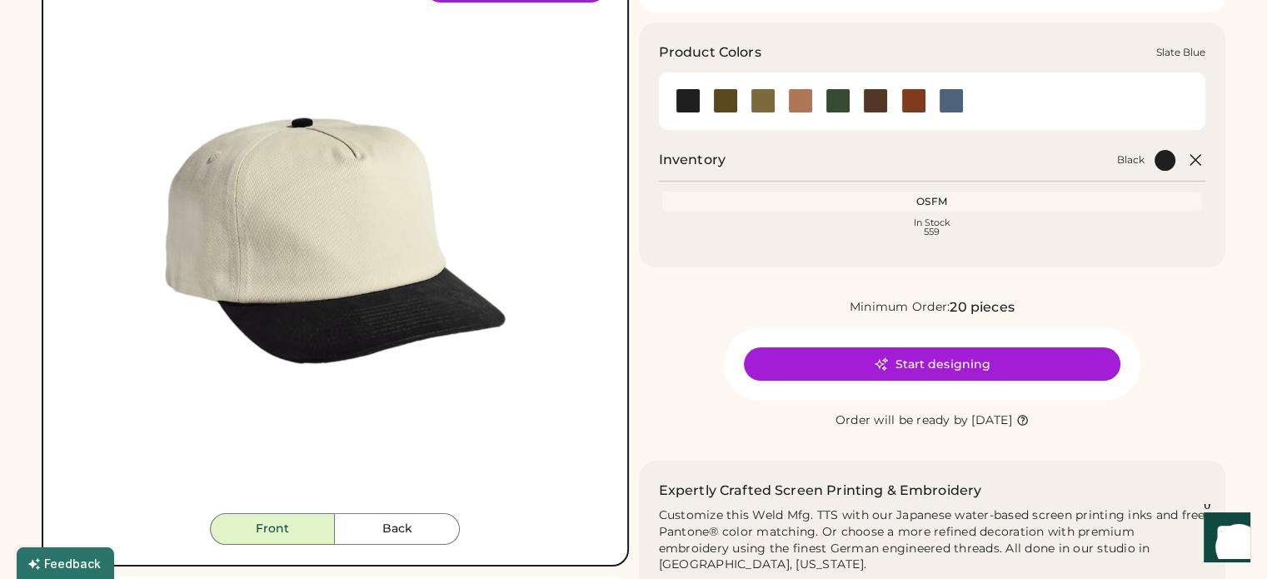
click at [941, 102] on div at bounding box center [951, 100] width 25 height 25
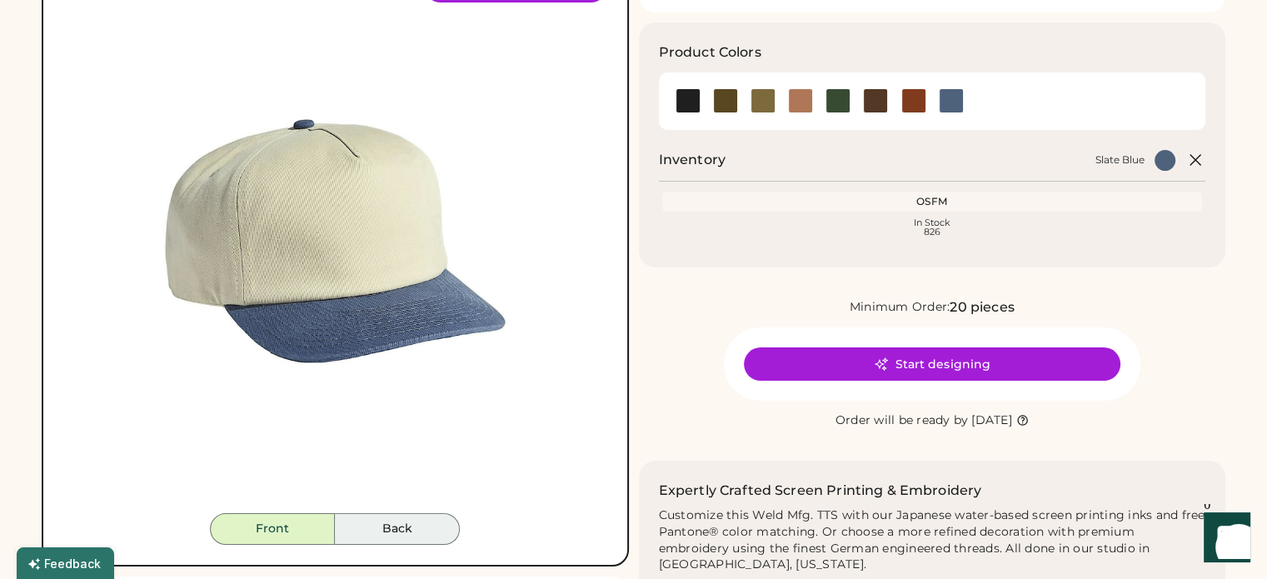
click at [450, 532] on button "Back" at bounding box center [397, 529] width 125 height 32
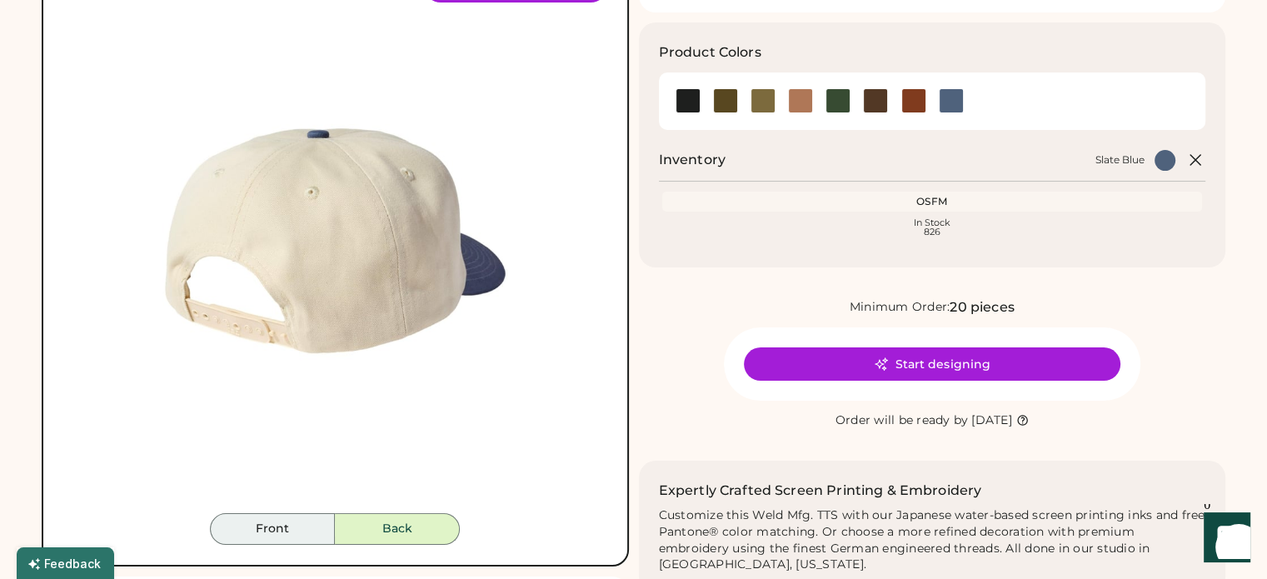
click at [260, 528] on button "Front" at bounding box center [272, 529] width 125 height 32
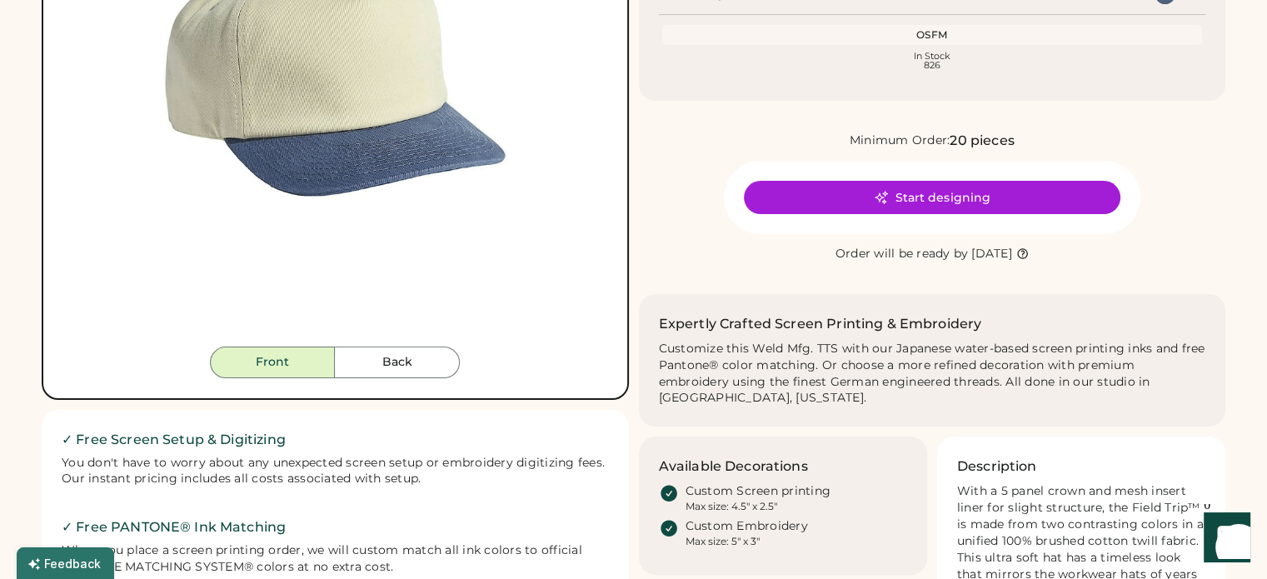
scroll to position [500, 0]
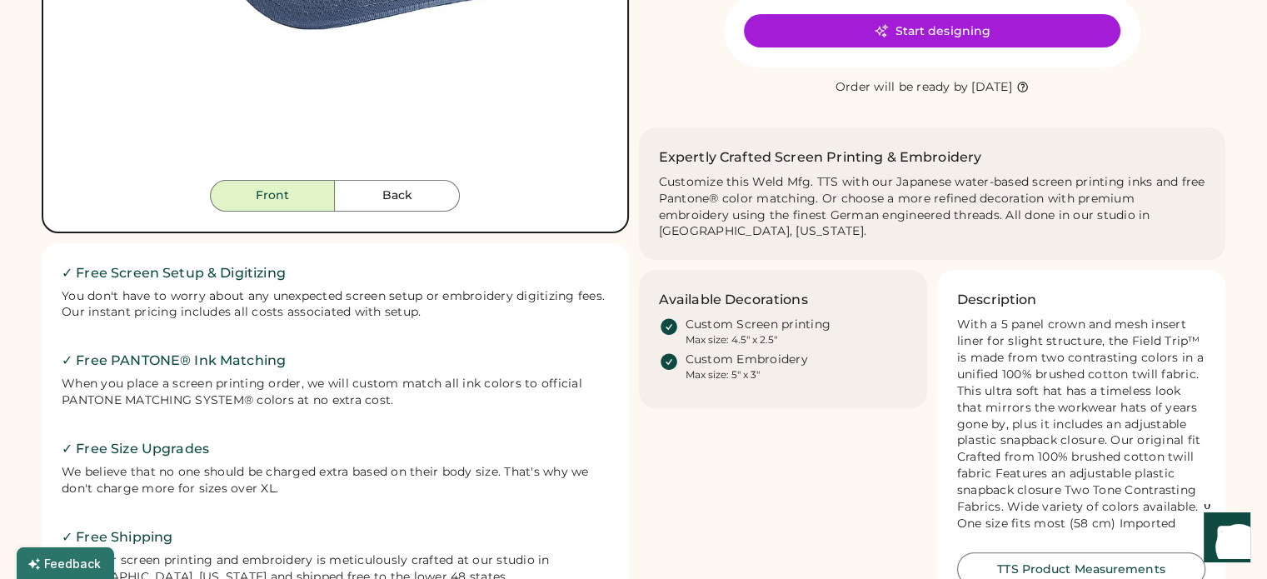
click at [1056, 552] on button "TTS Product Measurements" at bounding box center [1081, 568] width 248 height 33
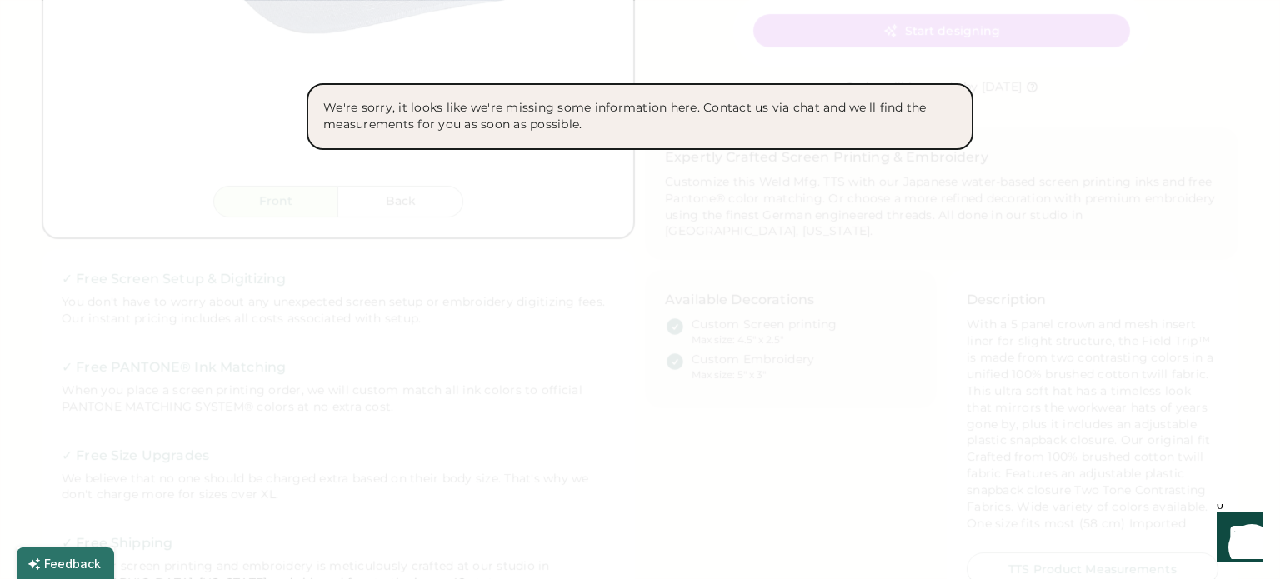
click at [997, 352] on div at bounding box center [640, 289] width 1280 height 579
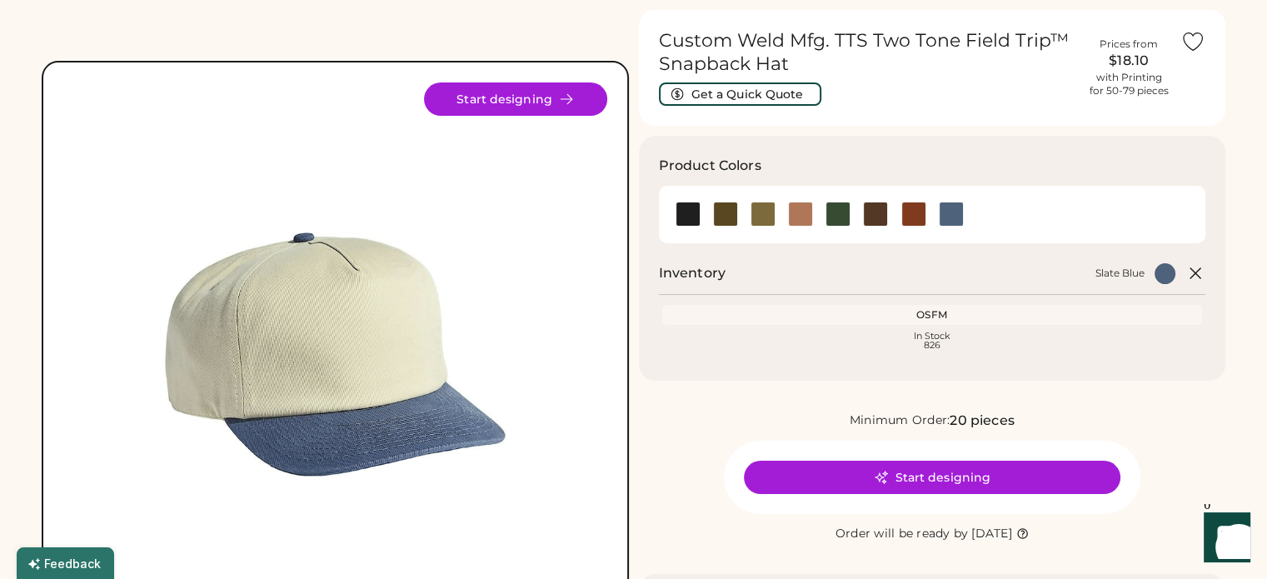
scroll to position [83, 0]
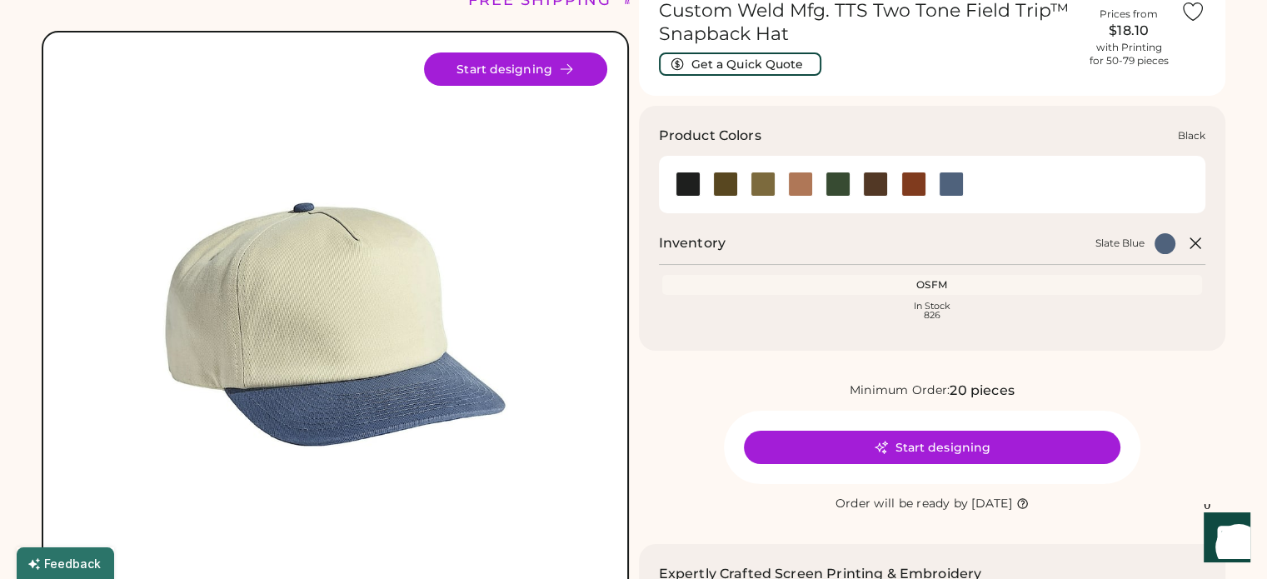
click at [693, 182] on div at bounding box center [688, 184] width 25 height 25
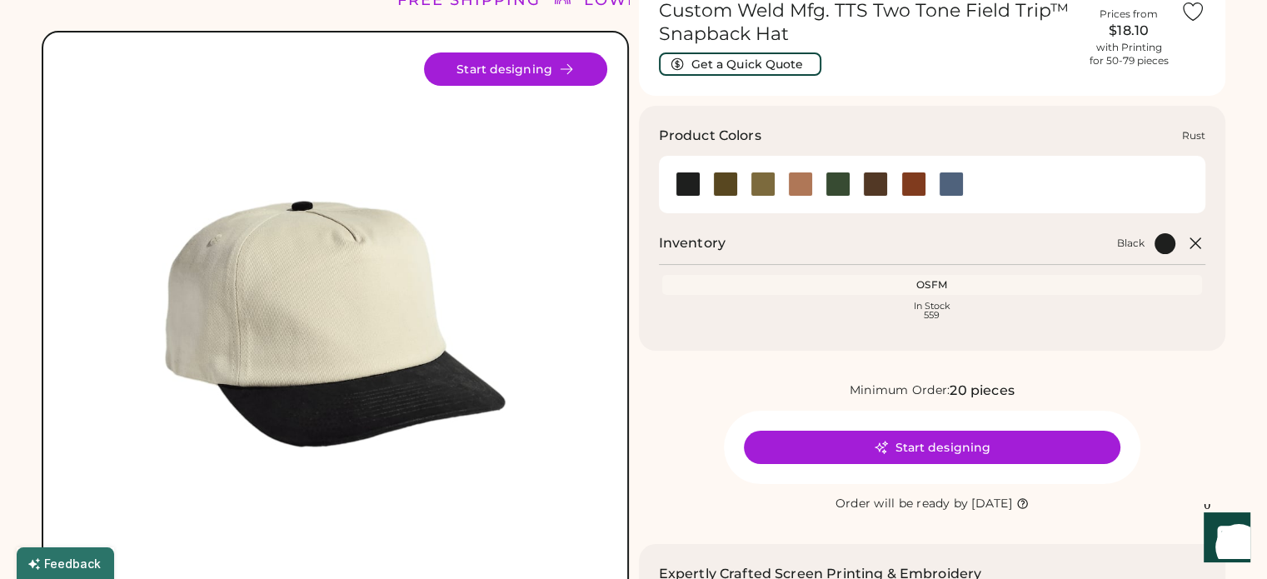
click at [916, 175] on div at bounding box center [914, 184] width 25 height 25
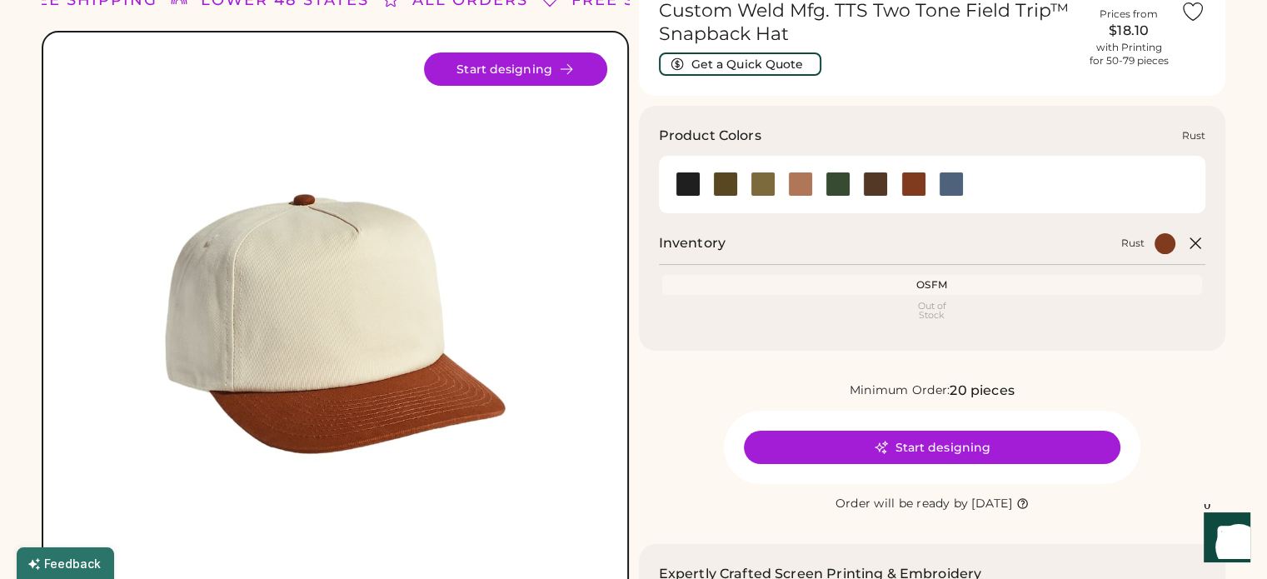
click at [948, 188] on div at bounding box center [951, 184] width 25 height 25
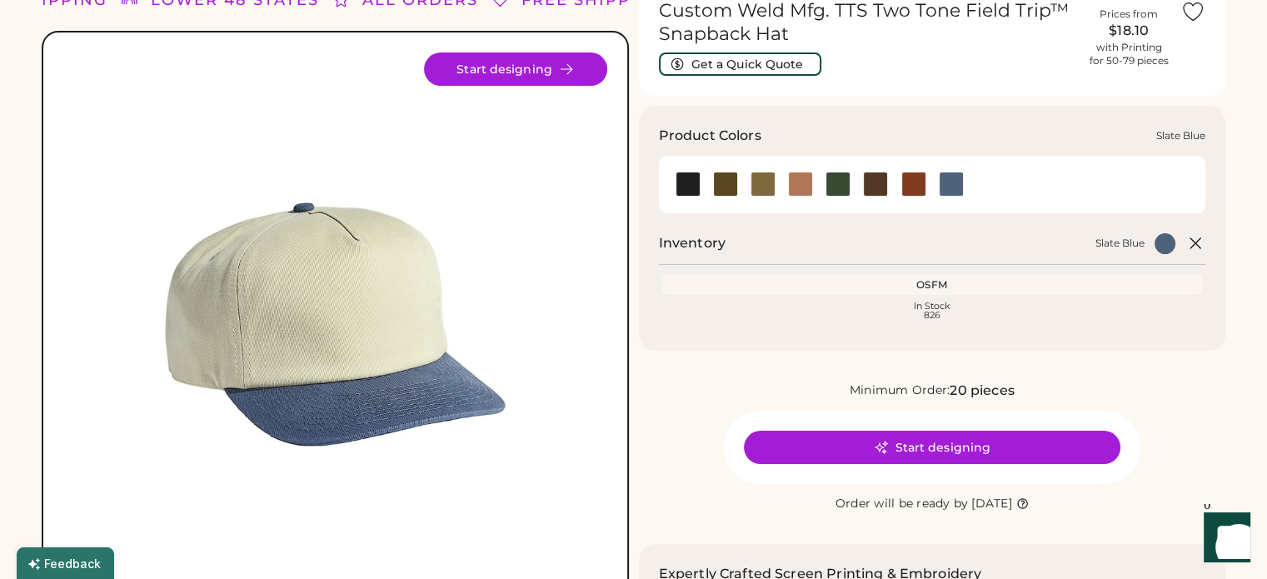
click at [902, 187] on div at bounding box center [914, 184] width 25 height 25
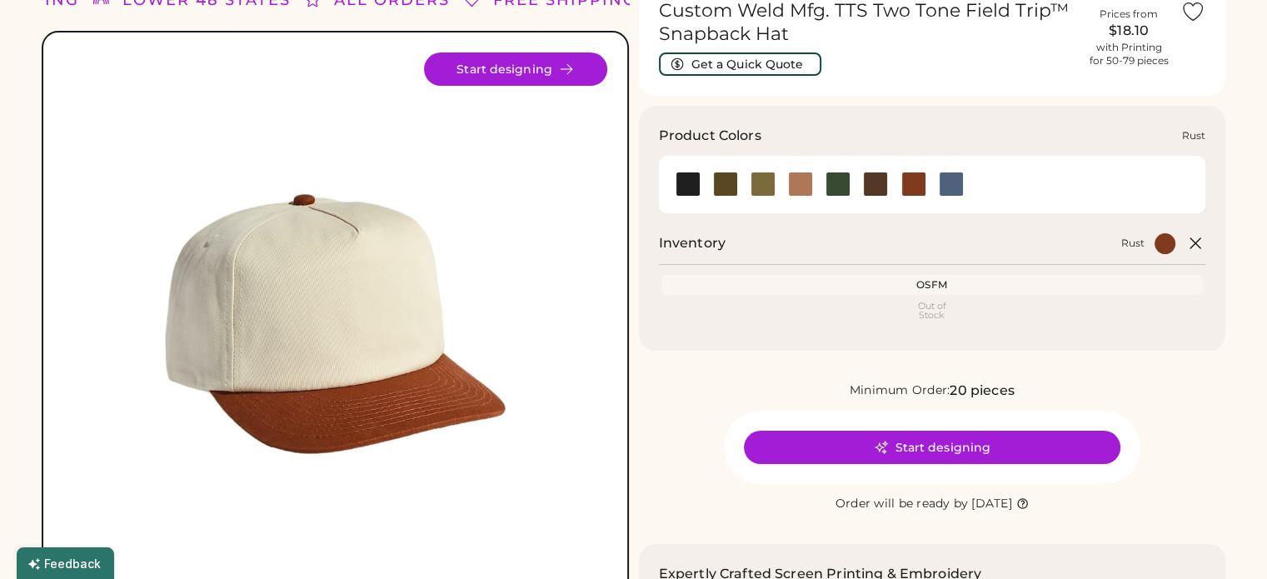
click at [693, 187] on div at bounding box center [688, 184] width 25 height 25
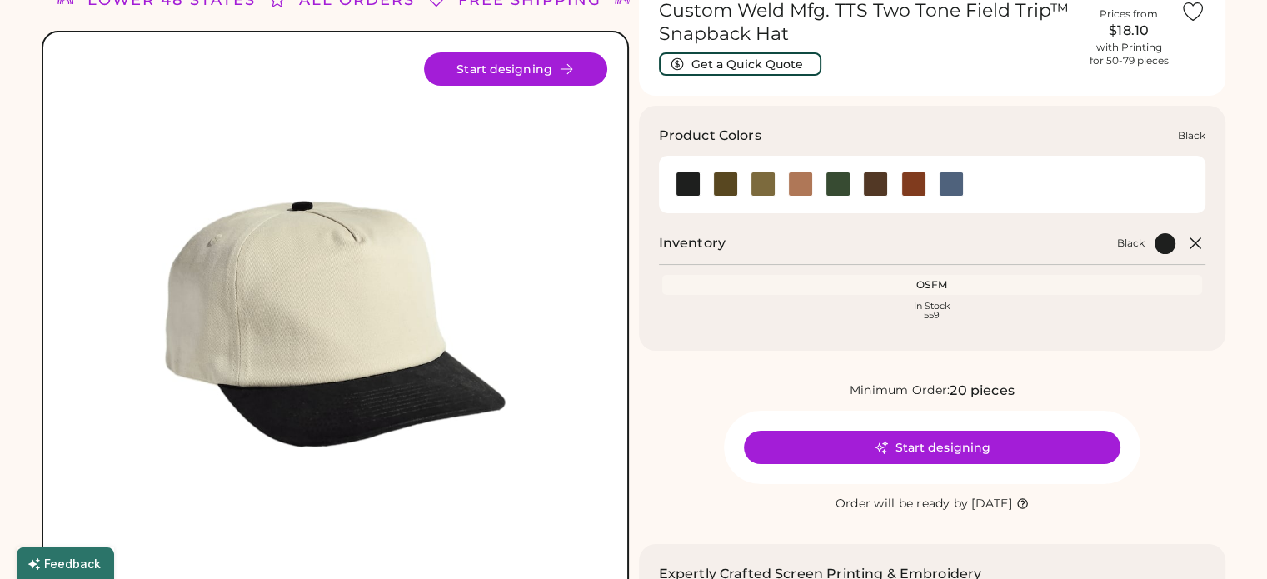
click at [727, 188] on div at bounding box center [725, 184] width 25 height 25
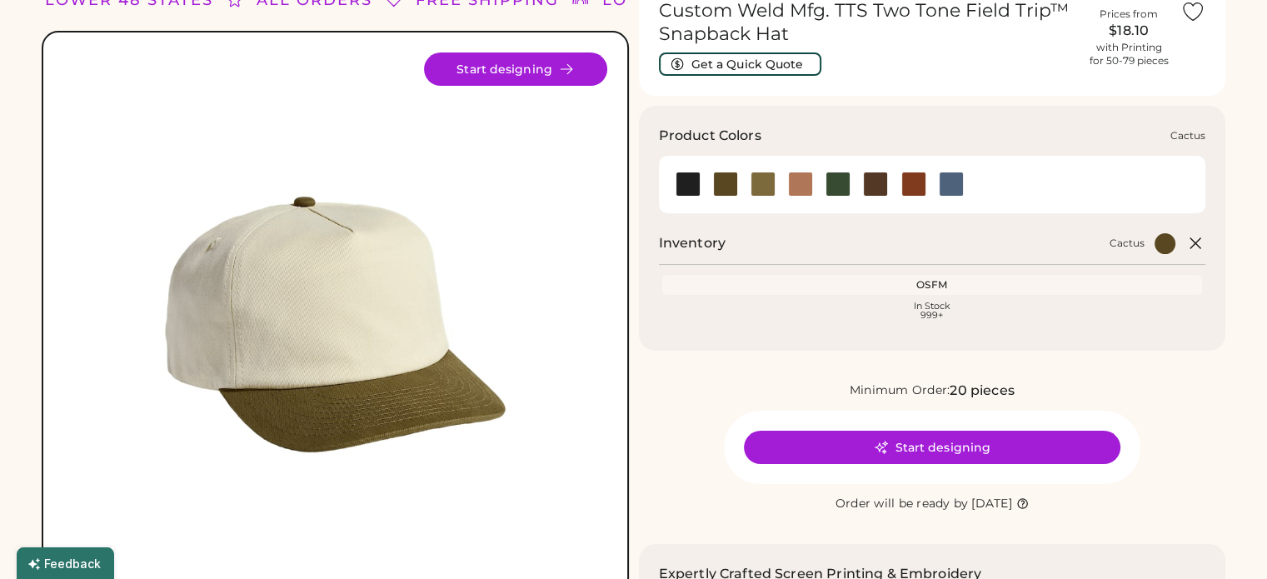
click at [764, 187] on div at bounding box center [763, 184] width 25 height 25
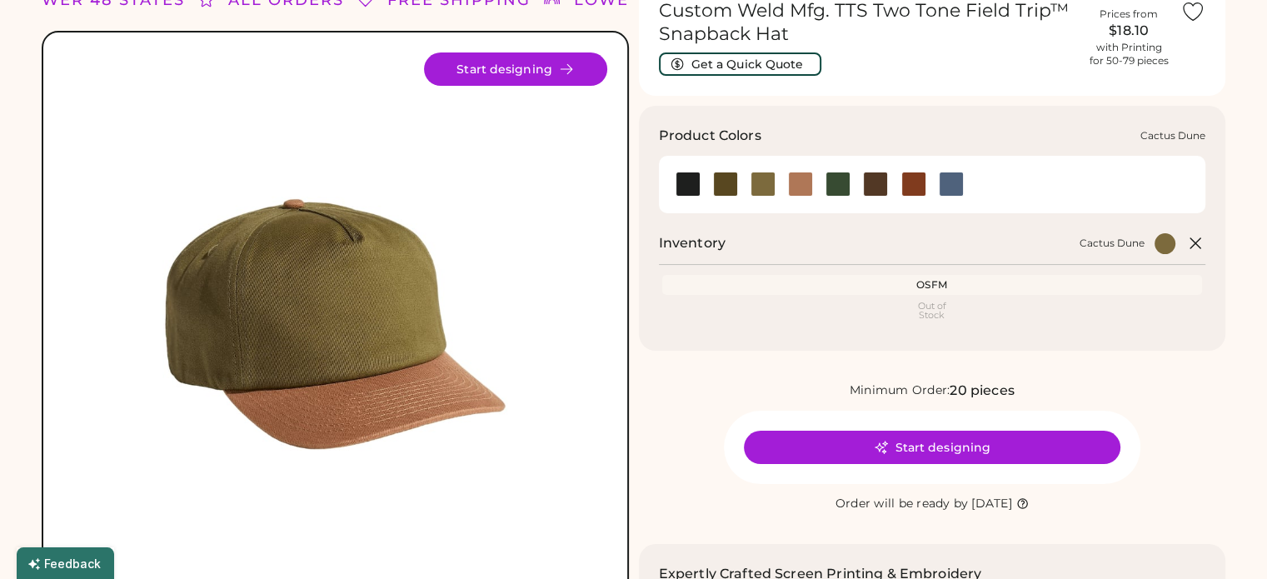
click at [798, 184] on div at bounding box center [800, 184] width 25 height 25
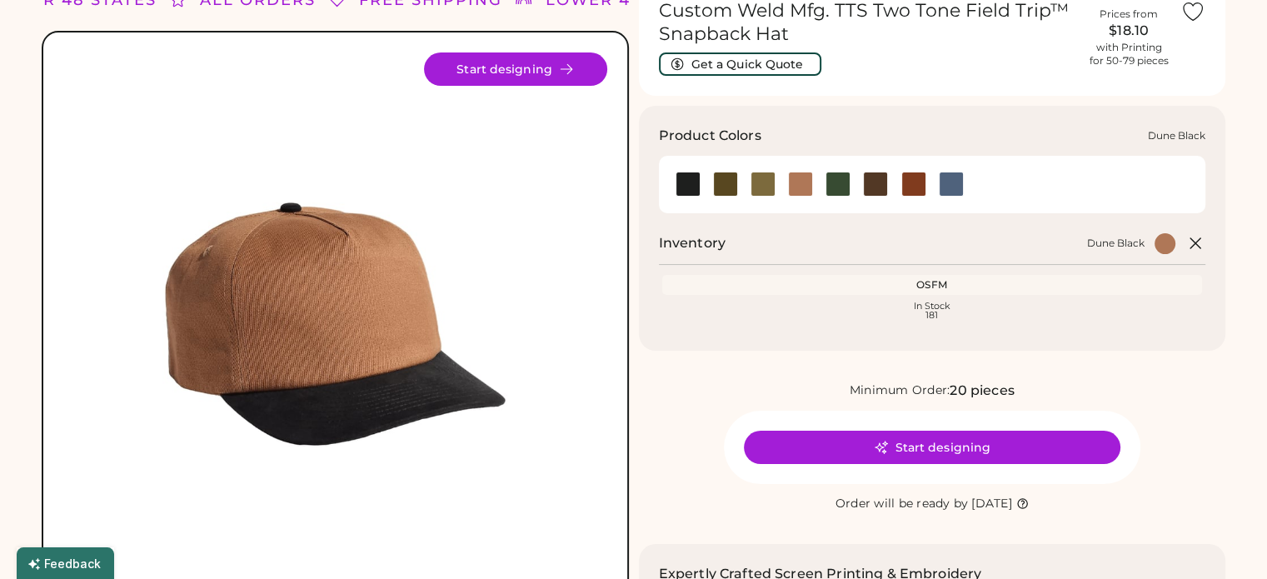
click at [830, 187] on div at bounding box center [838, 184] width 25 height 25
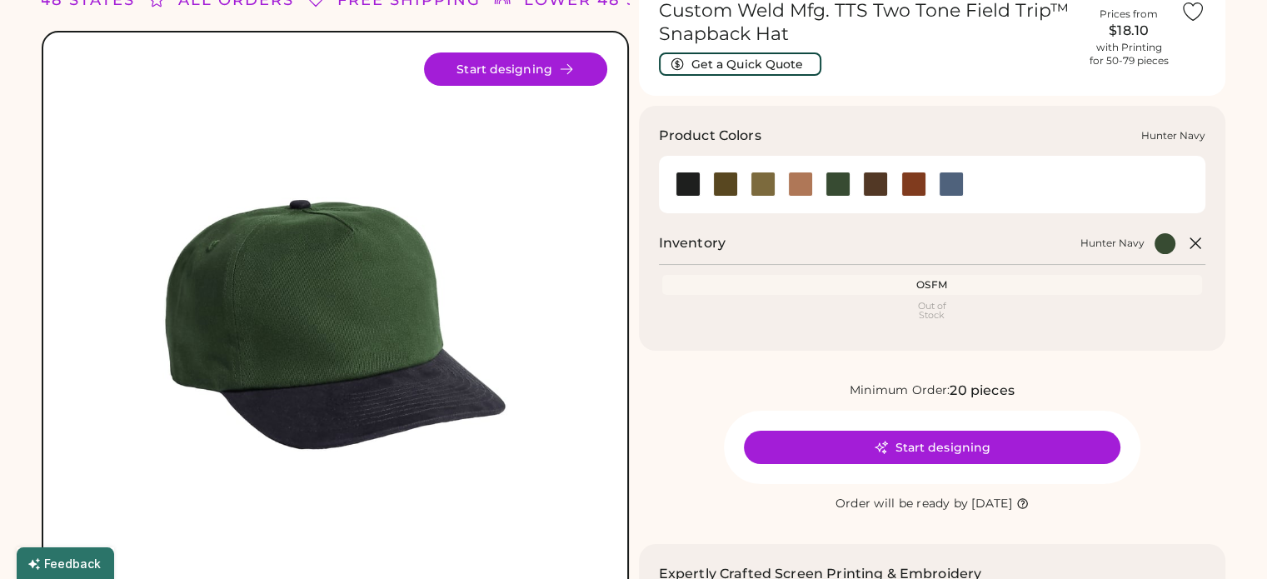
click at [875, 187] on div at bounding box center [875, 184] width 25 height 25
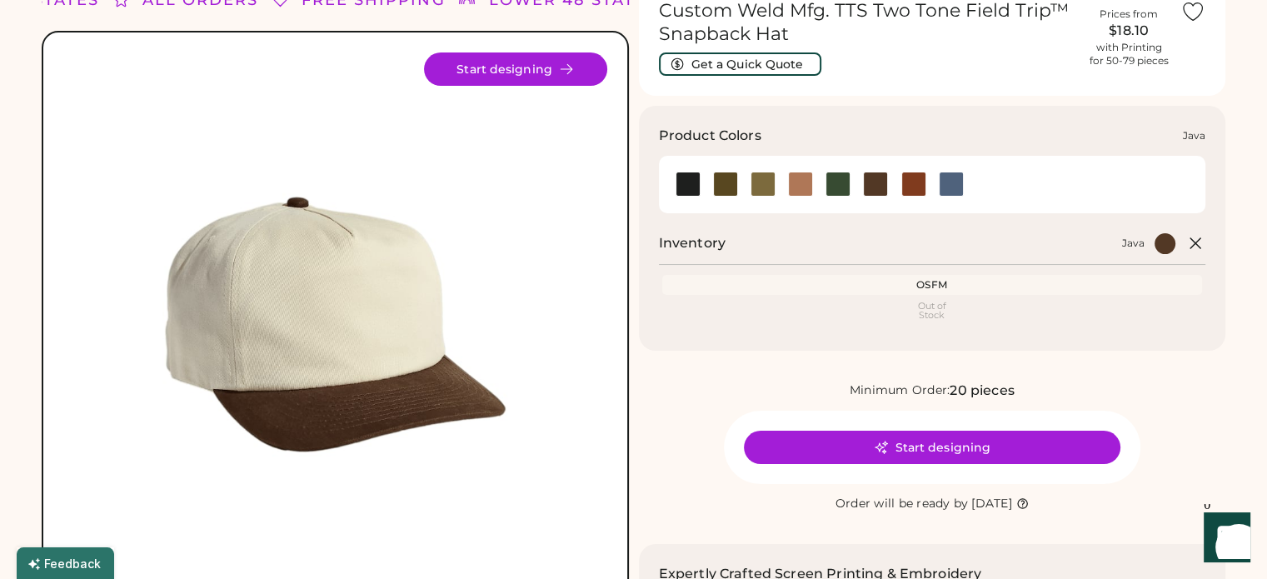
click at [918, 190] on div at bounding box center [914, 184] width 25 height 25
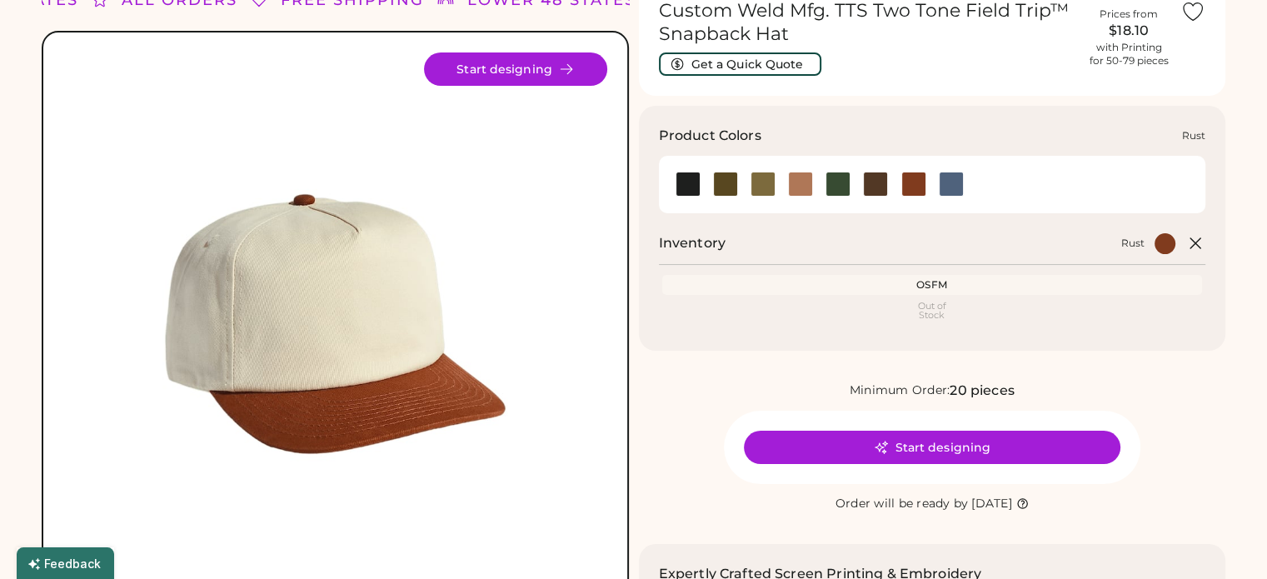
click at [951, 181] on div at bounding box center [951, 184] width 25 height 25
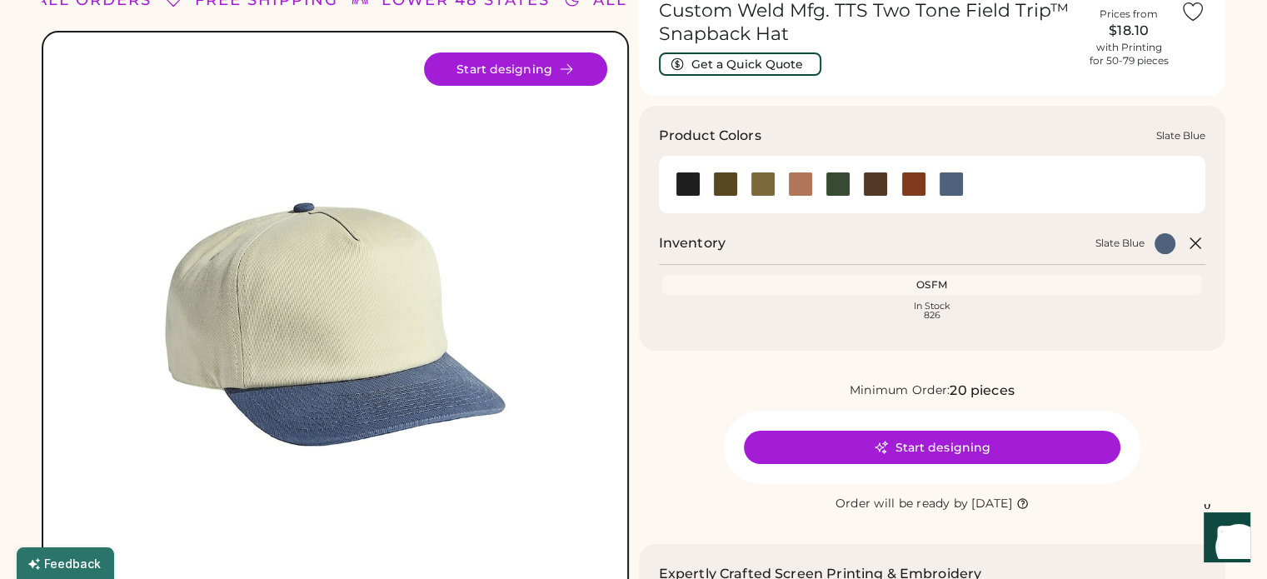
click at [912, 186] on div at bounding box center [914, 184] width 25 height 25
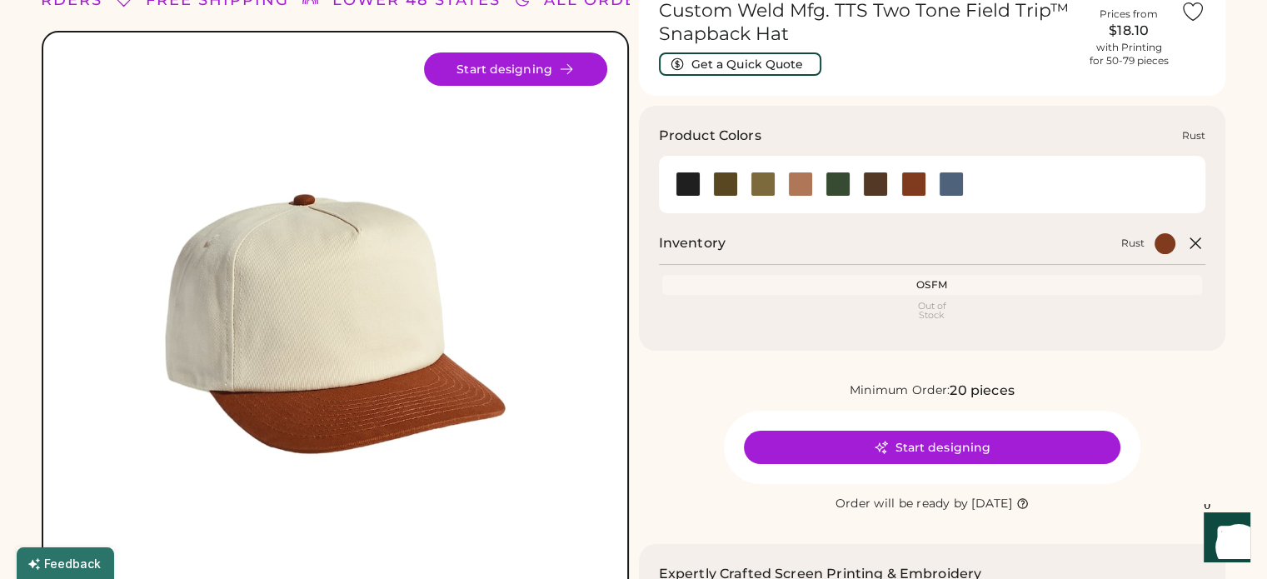
click at [683, 193] on div at bounding box center [688, 184] width 25 height 25
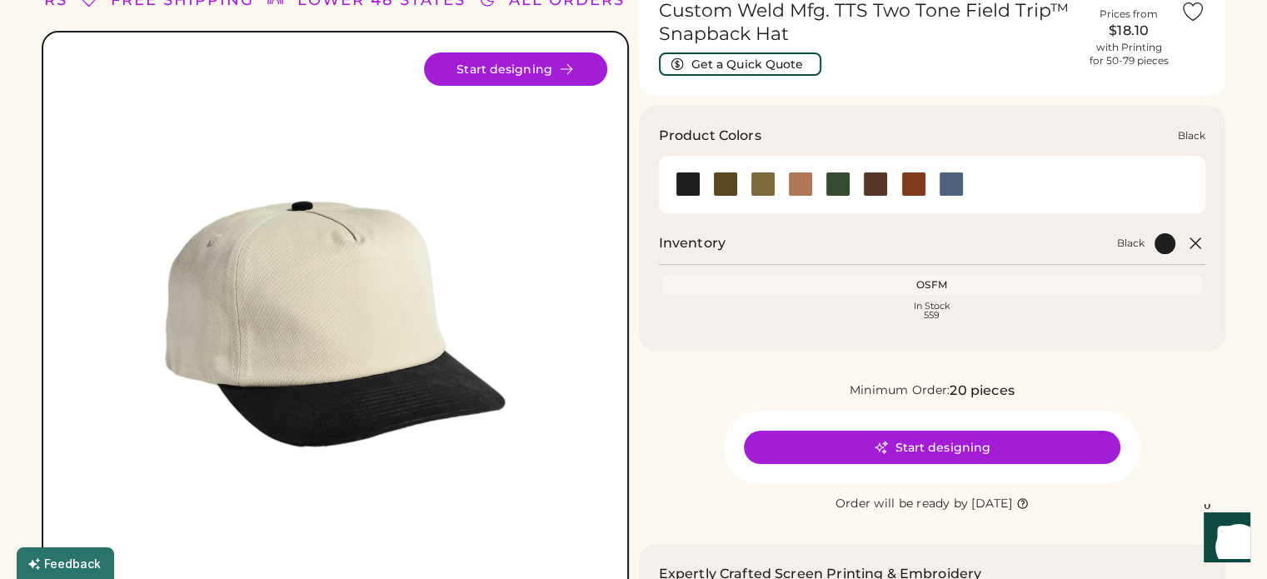
click at [910, 186] on div at bounding box center [914, 184] width 25 height 25
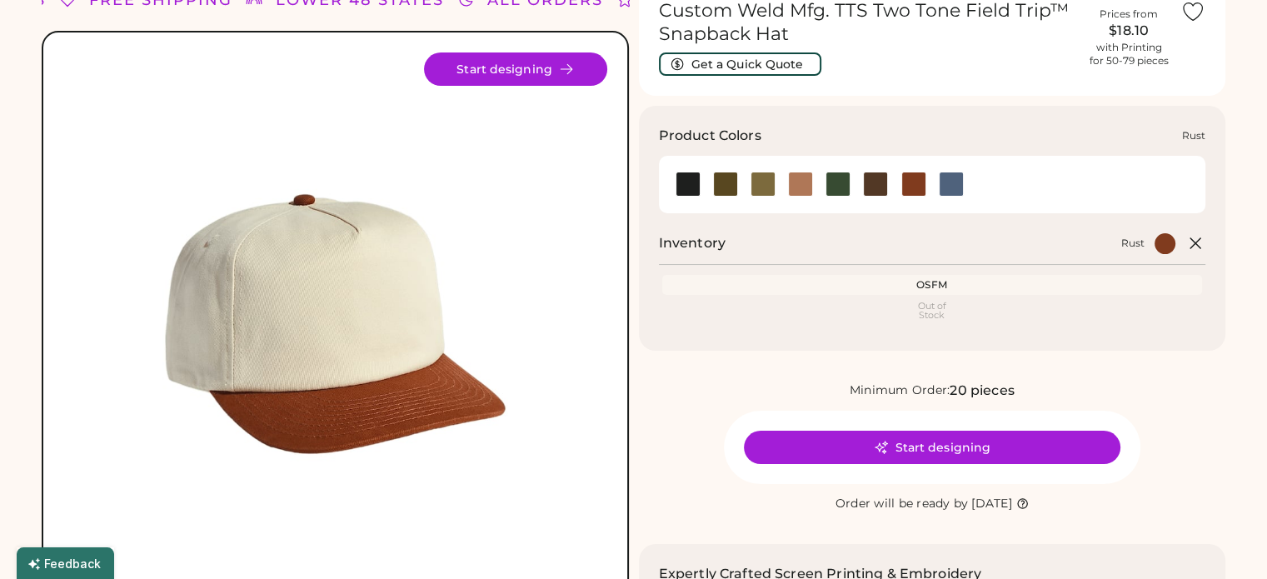
click at [946, 187] on div at bounding box center [951, 184] width 25 height 25
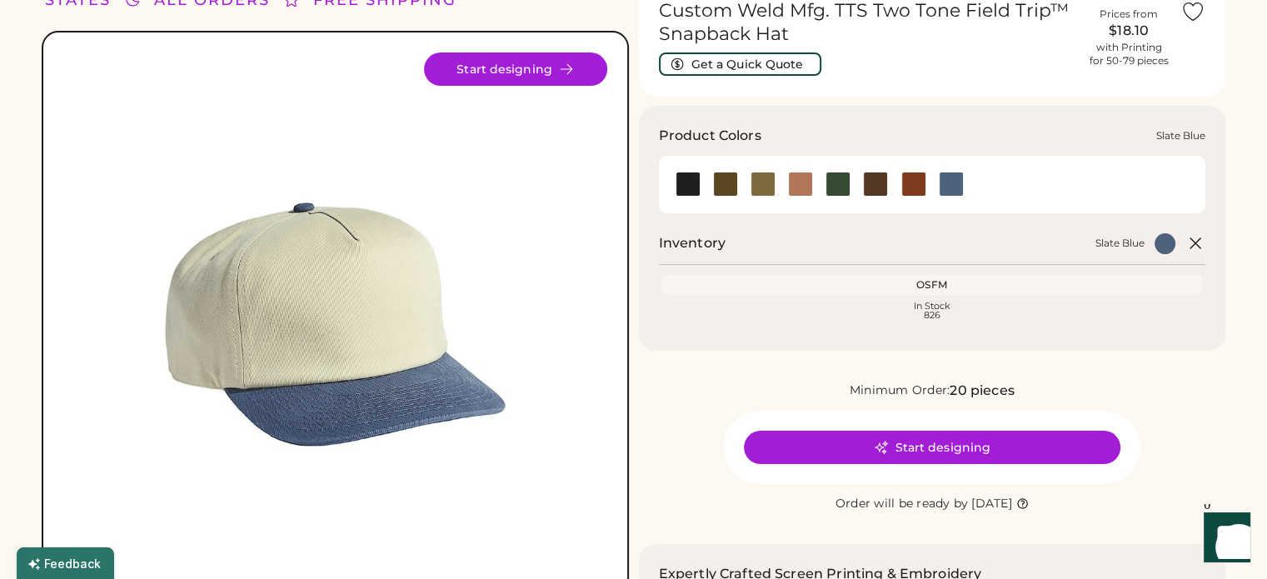
click at [976, 434] on button "Start designing" at bounding box center [932, 447] width 377 height 33
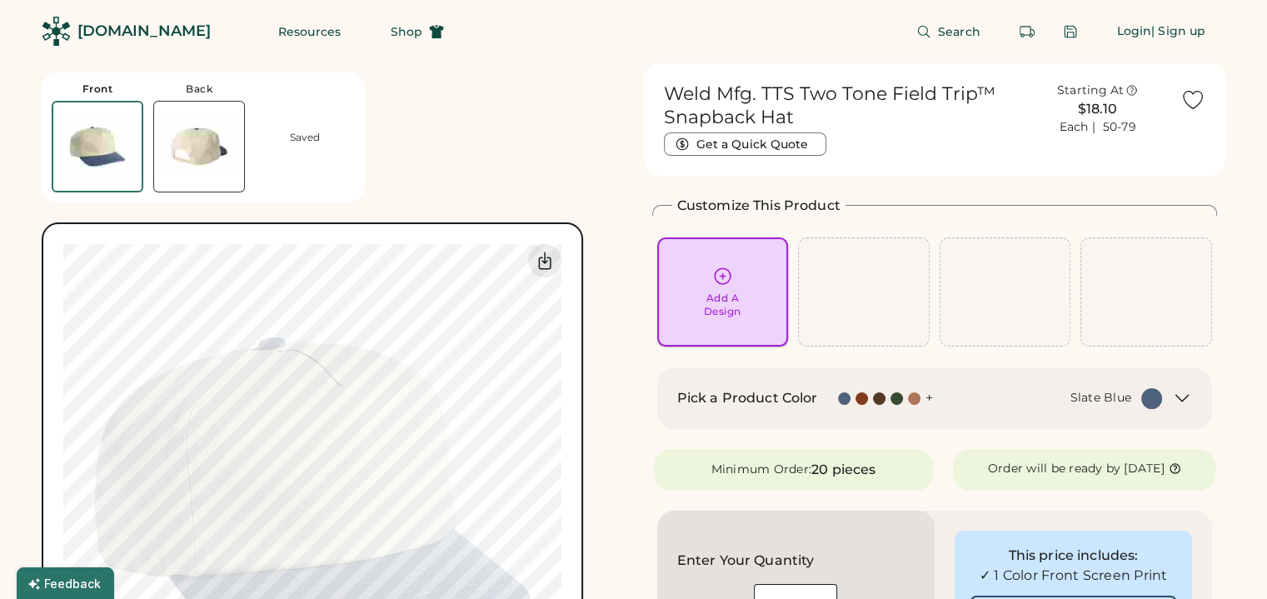
click at [721, 272] on icon at bounding box center [722, 276] width 21 height 21
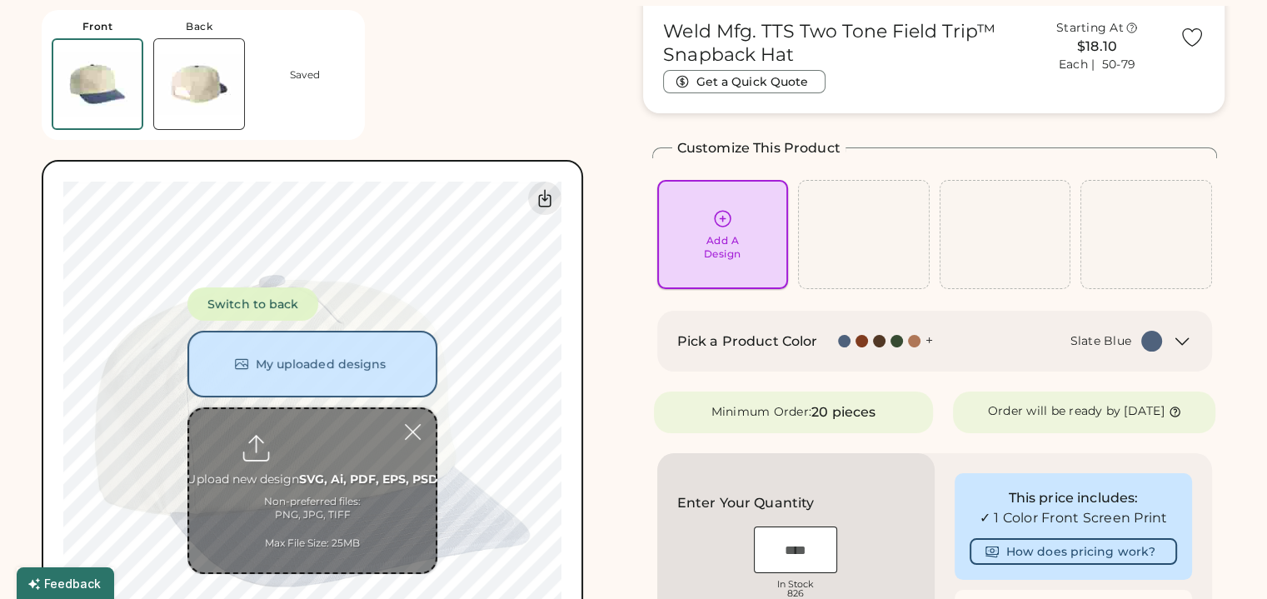
scroll to position [62, 0]
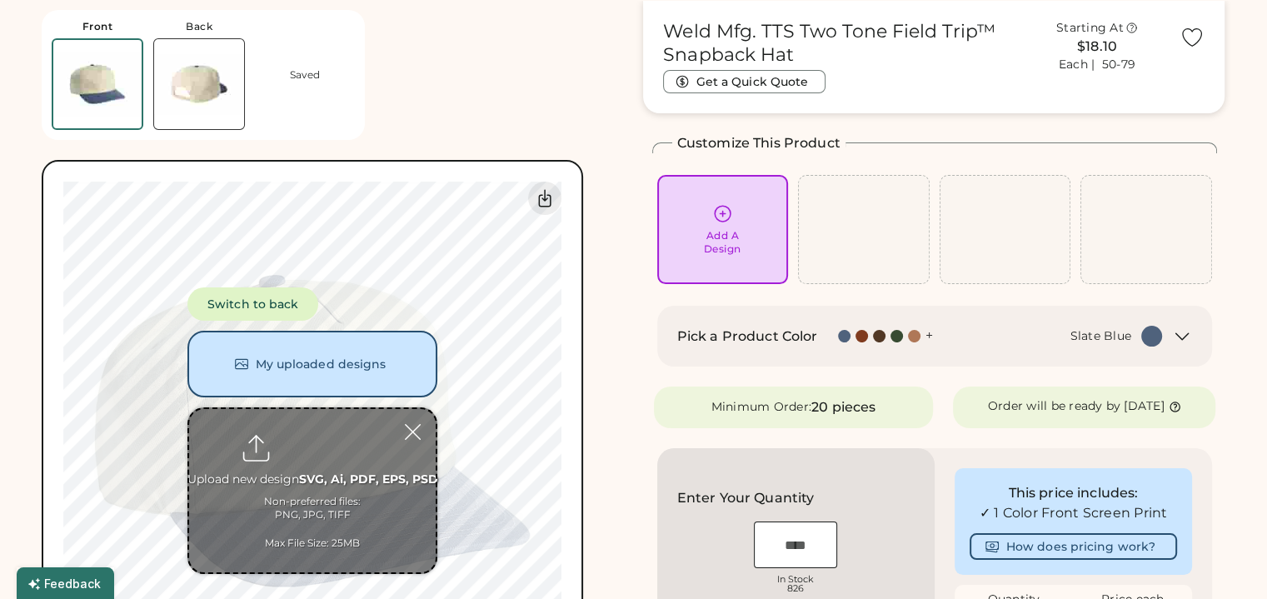
click at [291, 492] on input "file" at bounding box center [312, 490] width 247 height 163
type input "**********"
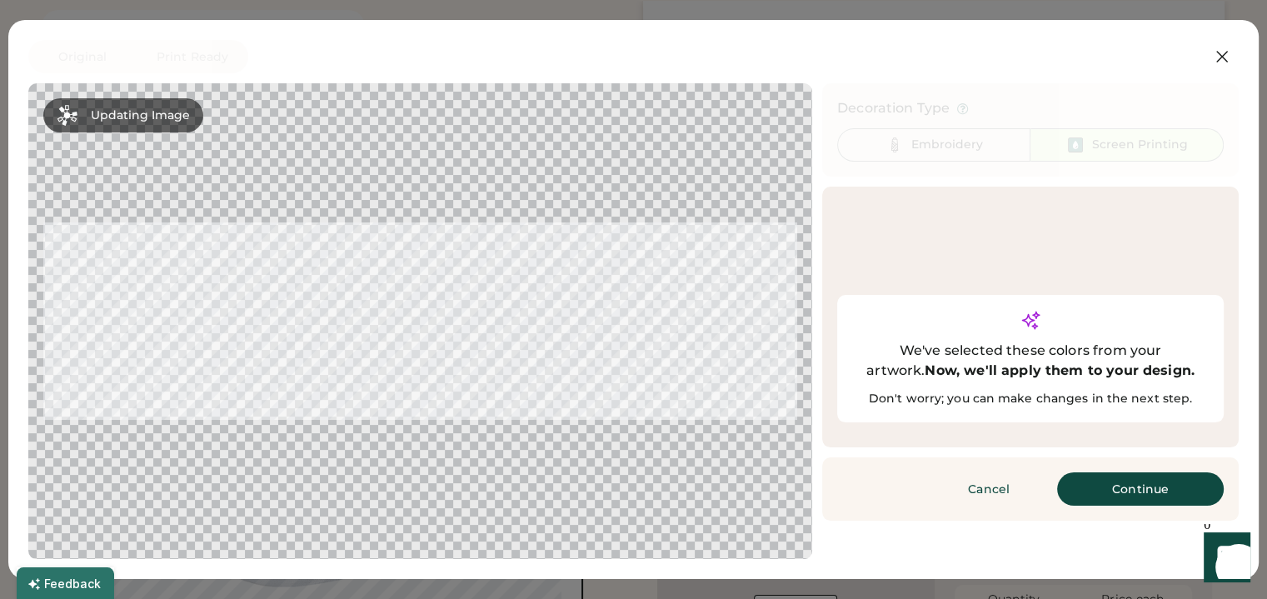
scroll to position [146, 0]
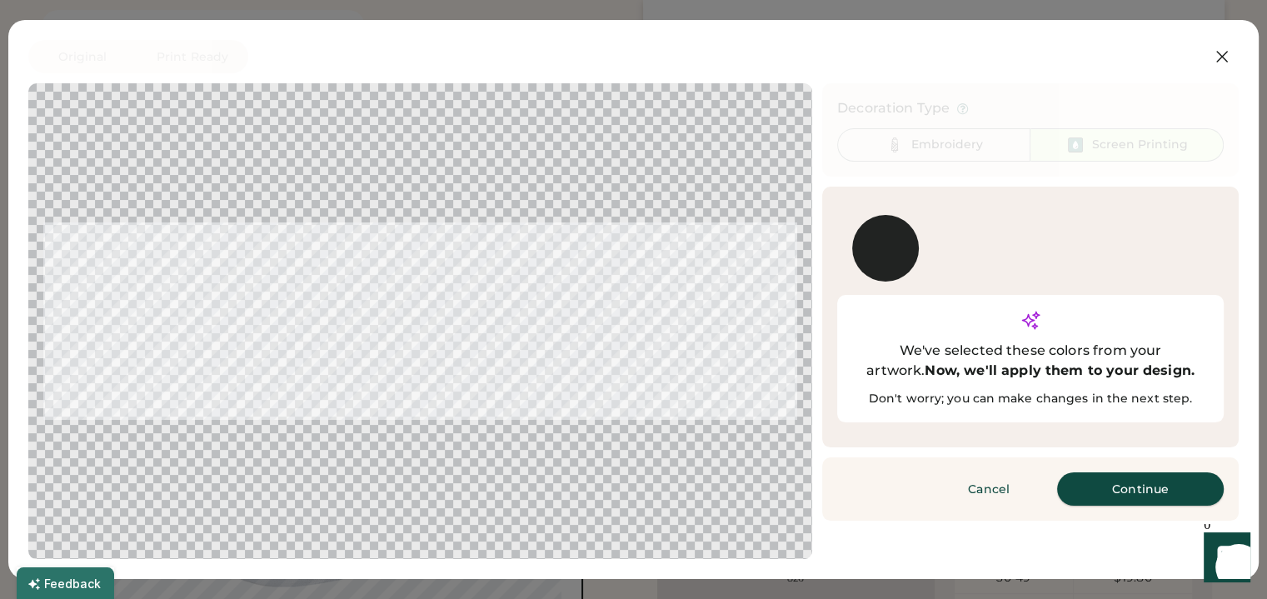
click at [1106, 472] on button "Continue" at bounding box center [1140, 488] width 167 height 33
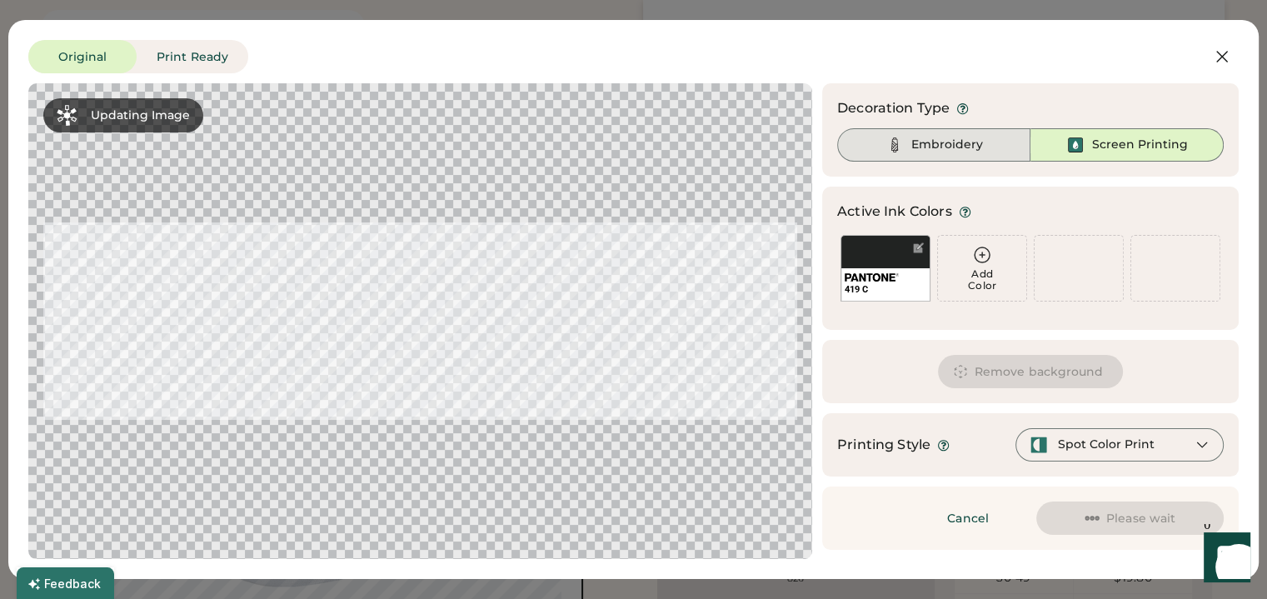
click at [925, 152] on div "Embroidery" at bounding box center [947, 145] width 72 height 17
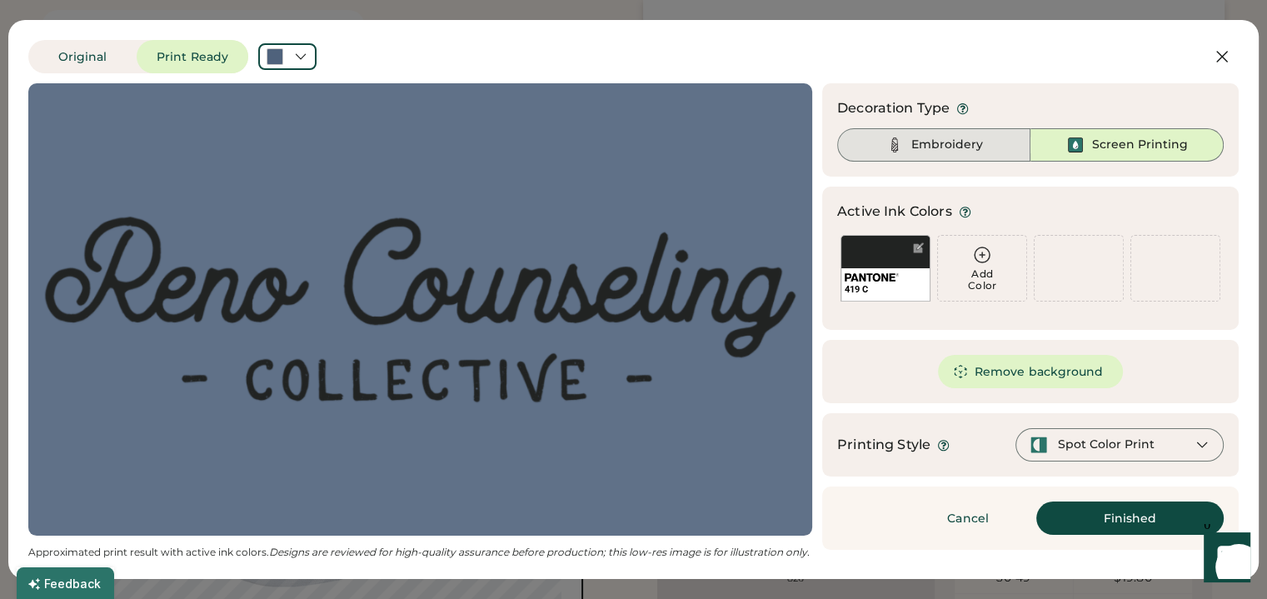
click at [972, 149] on div "Embroidery" at bounding box center [947, 145] width 72 height 17
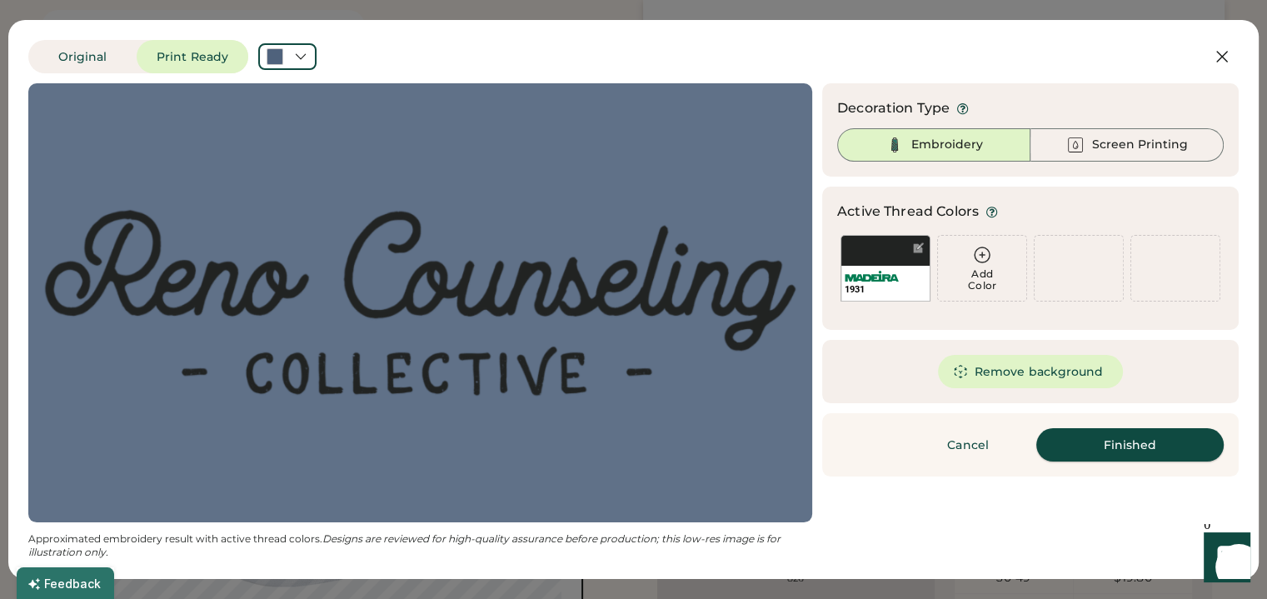
click at [1115, 429] on button "Finished" at bounding box center [1129, 444] width 187 height 33
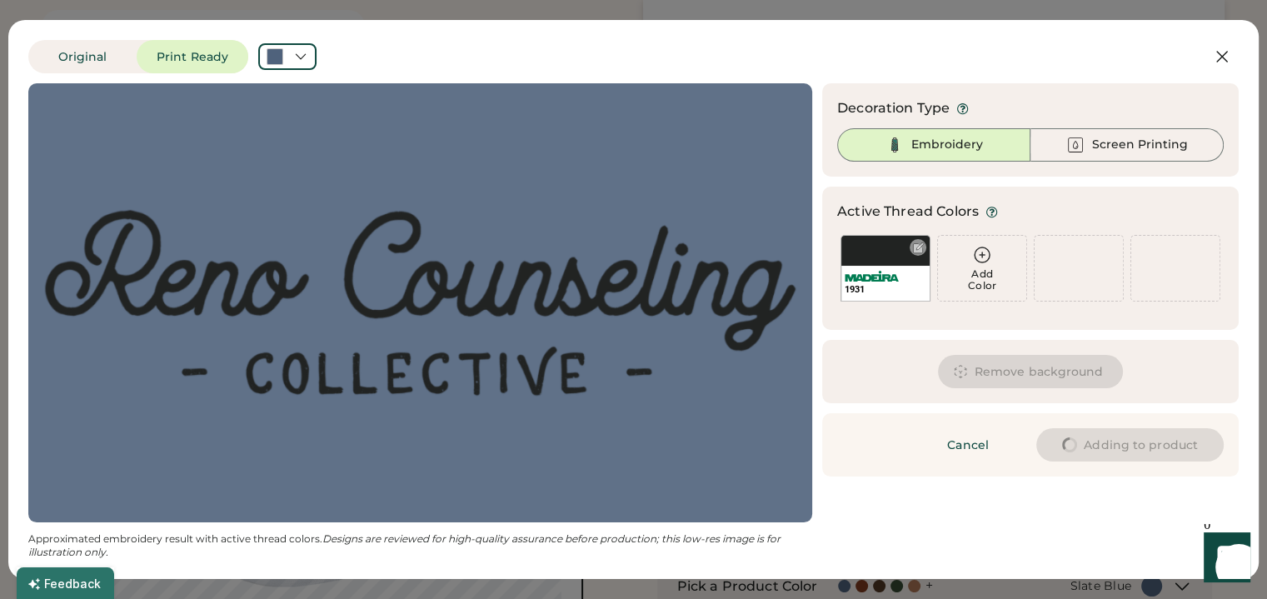
type input "****"
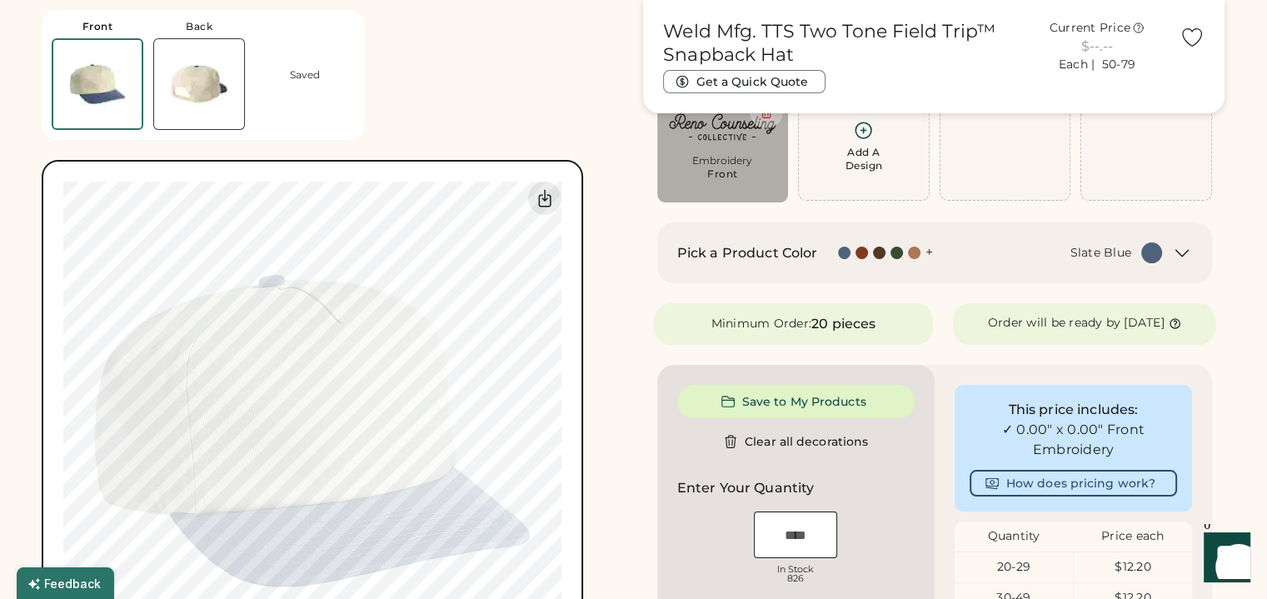
type input "****"
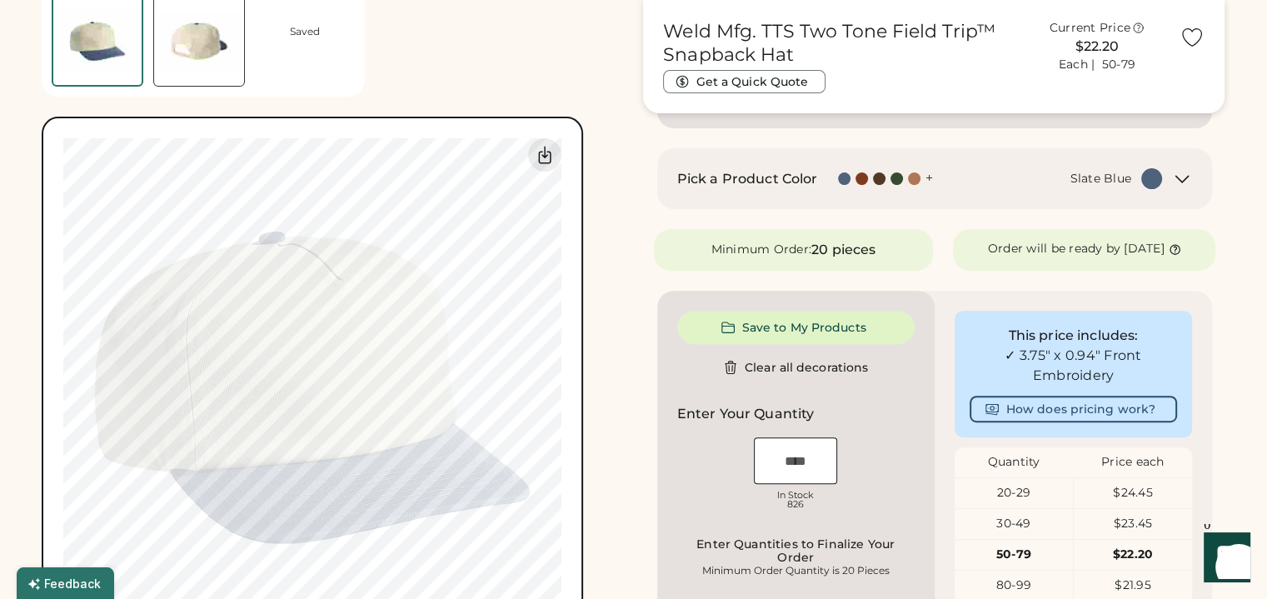
scroll to position [562, 0]
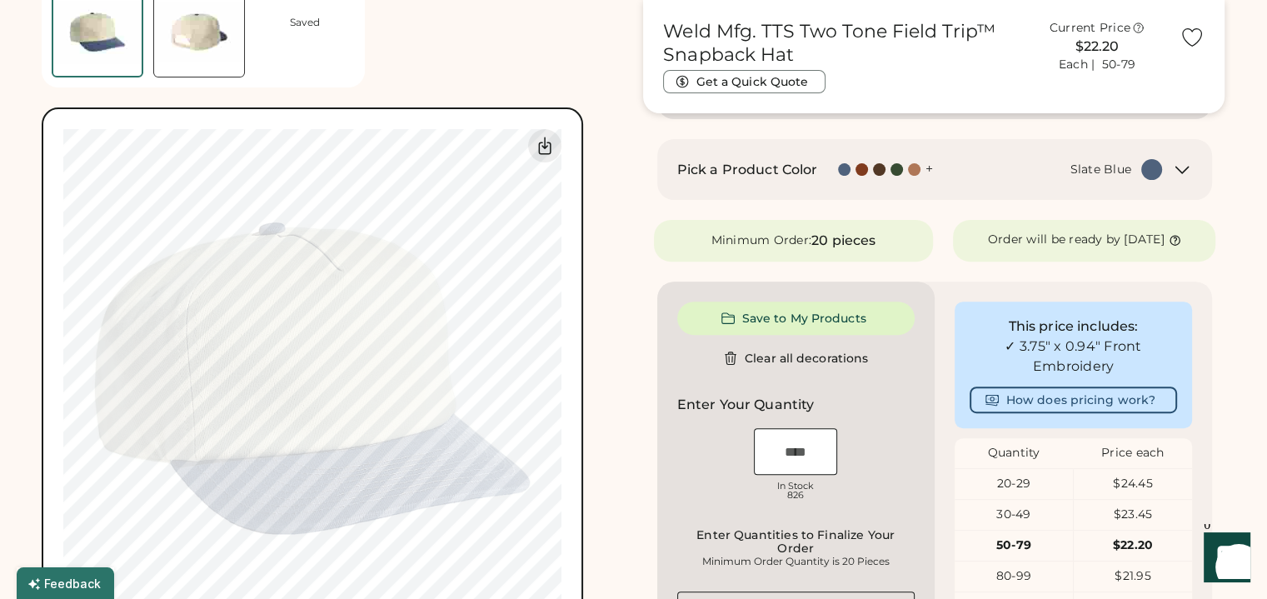
type input "****"
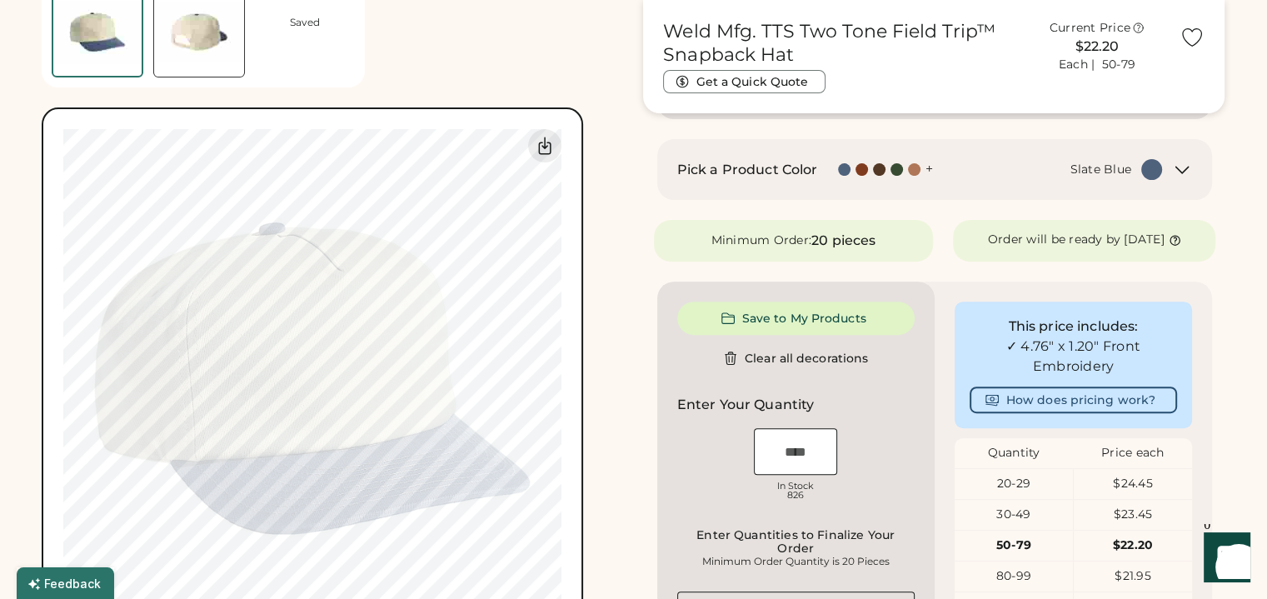
type input "****"
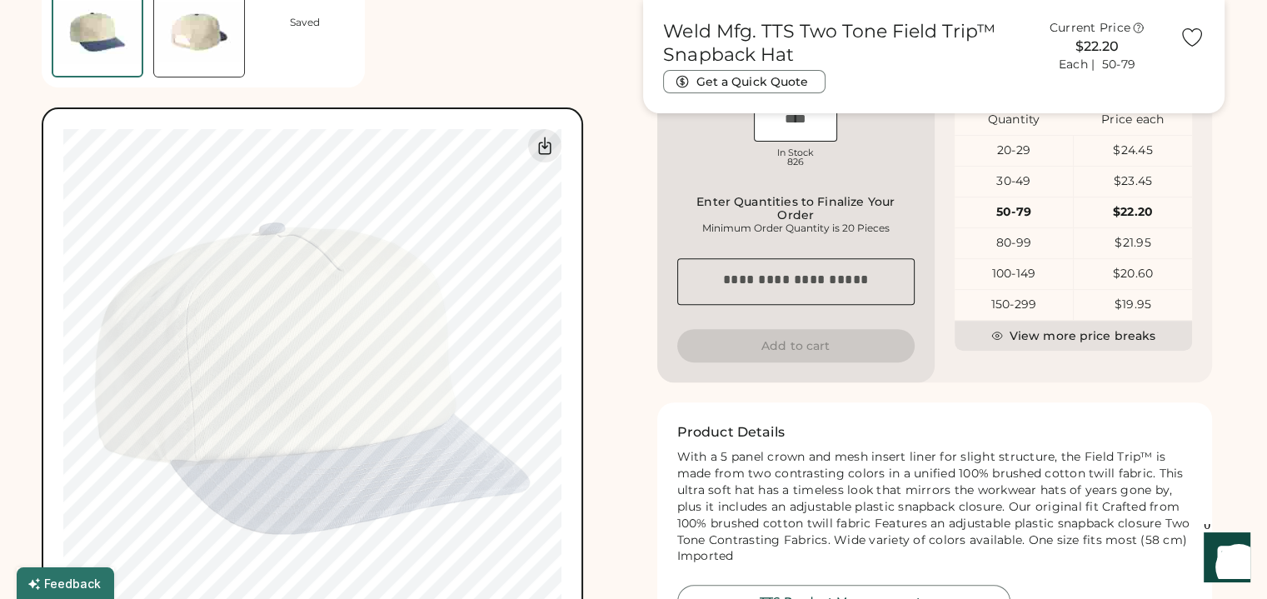
type input "****"
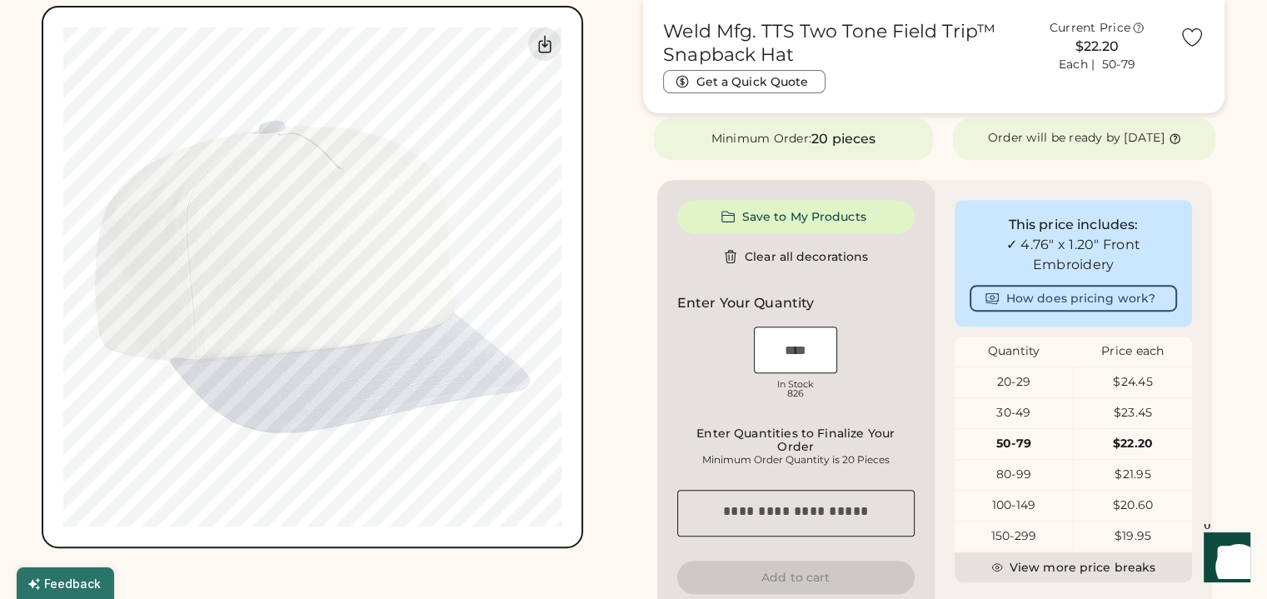
scroll to position [729, 0]
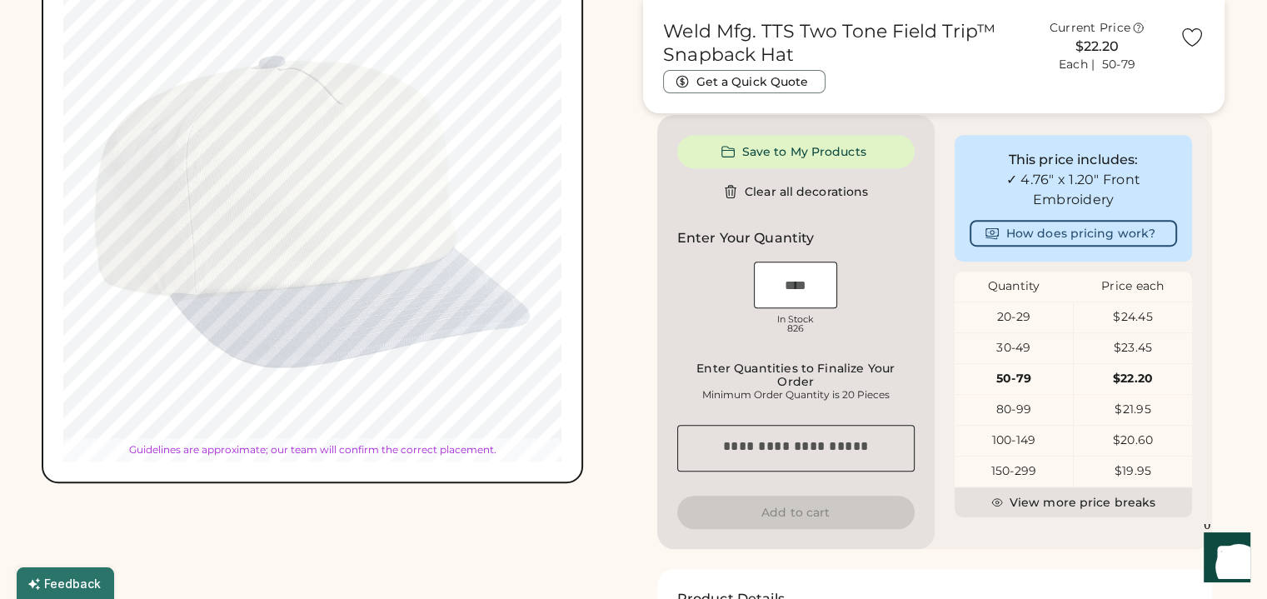
type input "****"
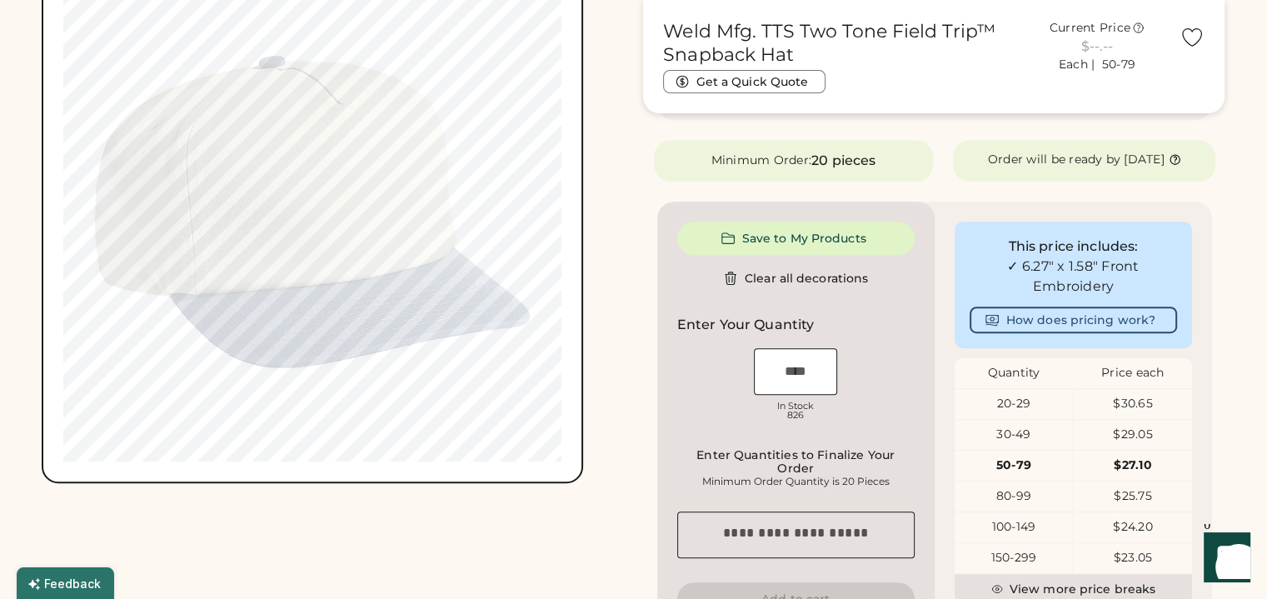
click at [570, 284] on div "Switch to back My uploaded designs Upload new design SVG, Ai, PDF, EPS, PSD Non…" at bounding box center [313, 212] width 542 height 542
click at [599, 262] on div "Front Back Saved Switch to back My uploaded designs Upload new design SVG, Ai, …" at bounding box center [333, 132] width 582 height 702
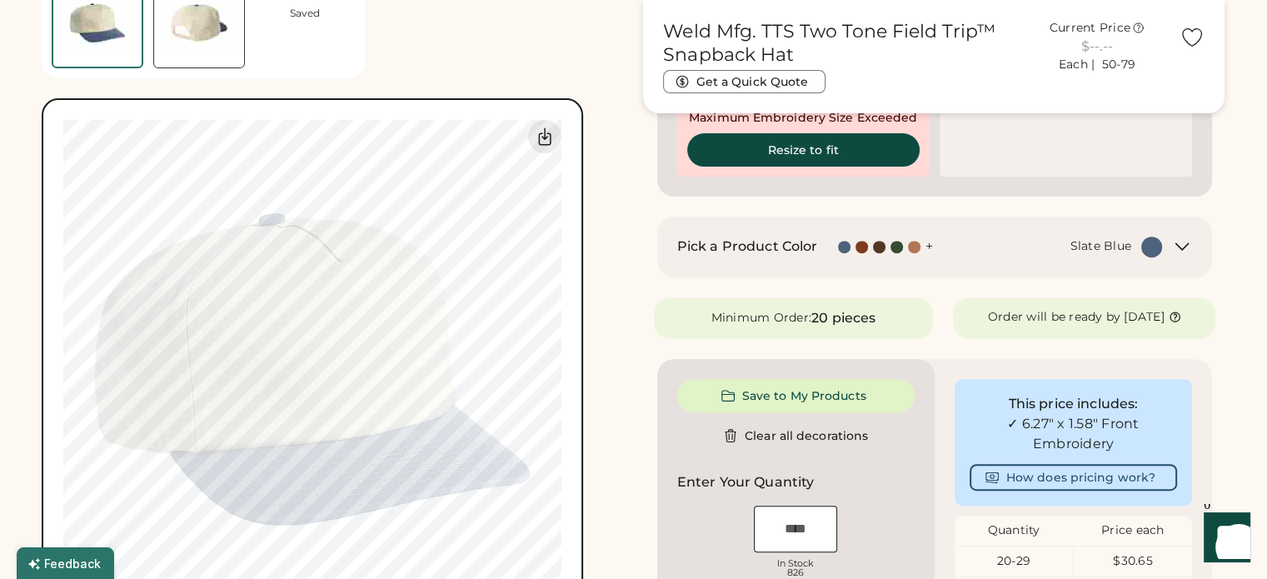
scroll to position [562, 0]
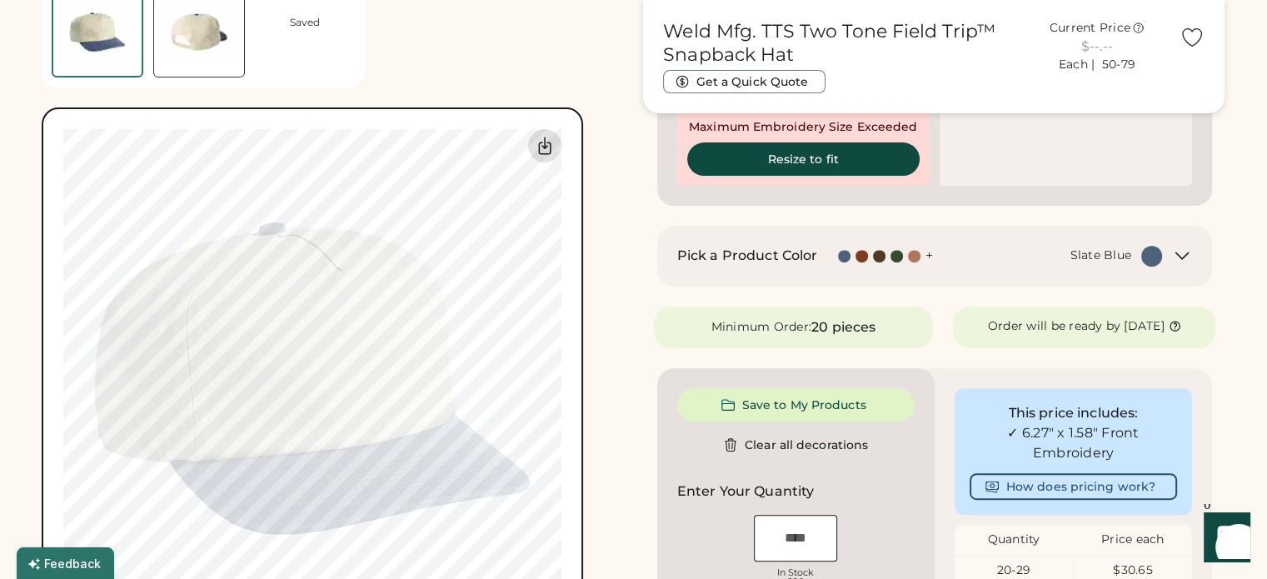
click at [544, 152] on icon at bounding box center [545, 146] width 20 height 20
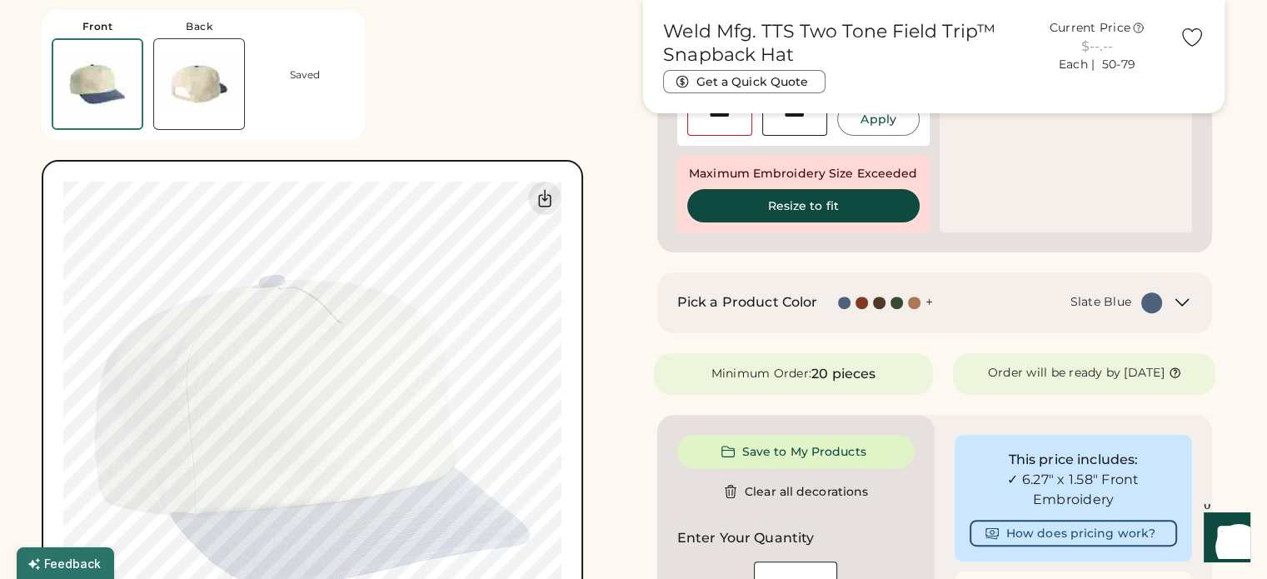
scroll to position [479, 0]
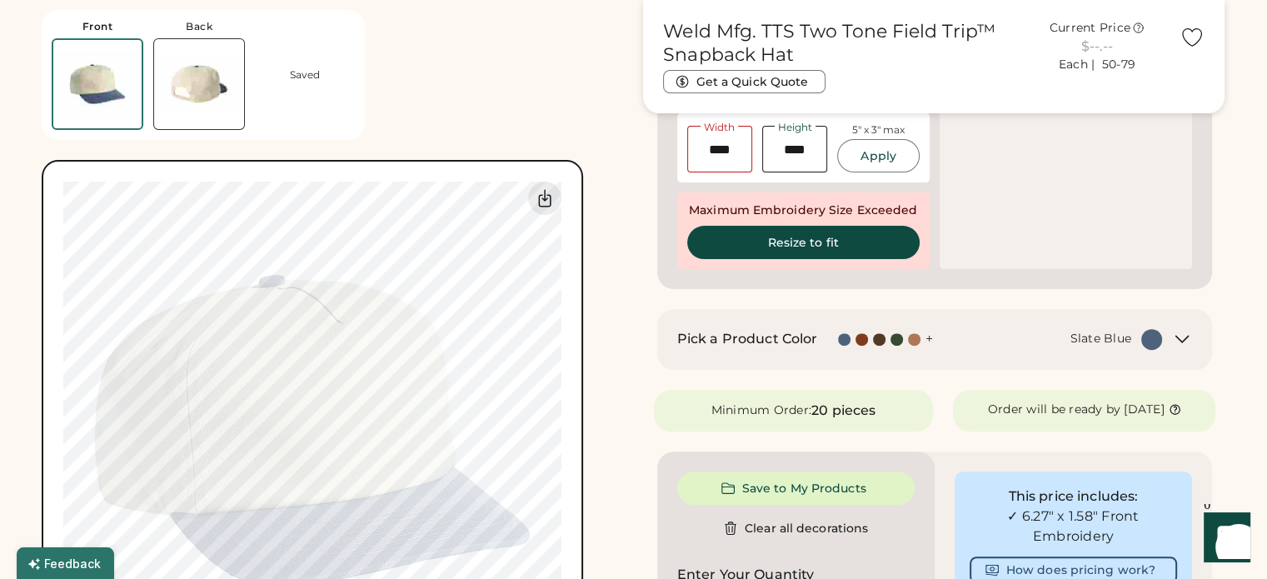
click at [644, 213] on div "Weld Mfg. TTS Two Tone Field Trip™ Snapback Hat Get a Quick Quote Current Price…" at bounding box center [935, 377] width 582 height 1588
click at [797, 247] on button "Resize to fit" at bounding box center [803, 242] width 232 height 33
type input "****"
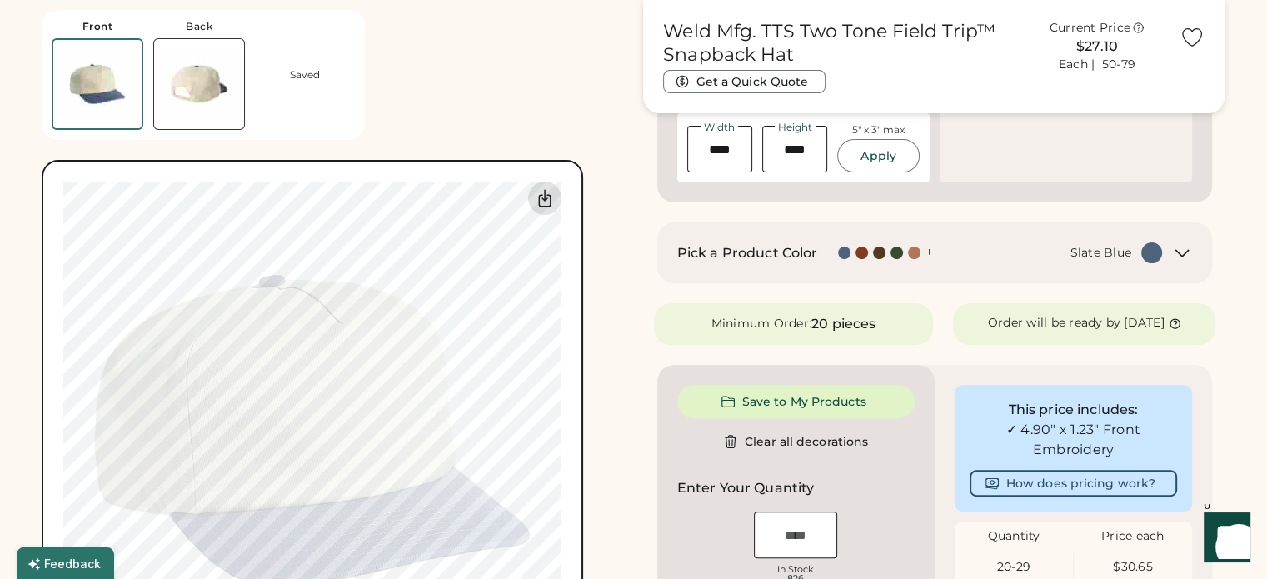
click at [547, 206] on icon at bounding box center [545, 198] width 12 height 17
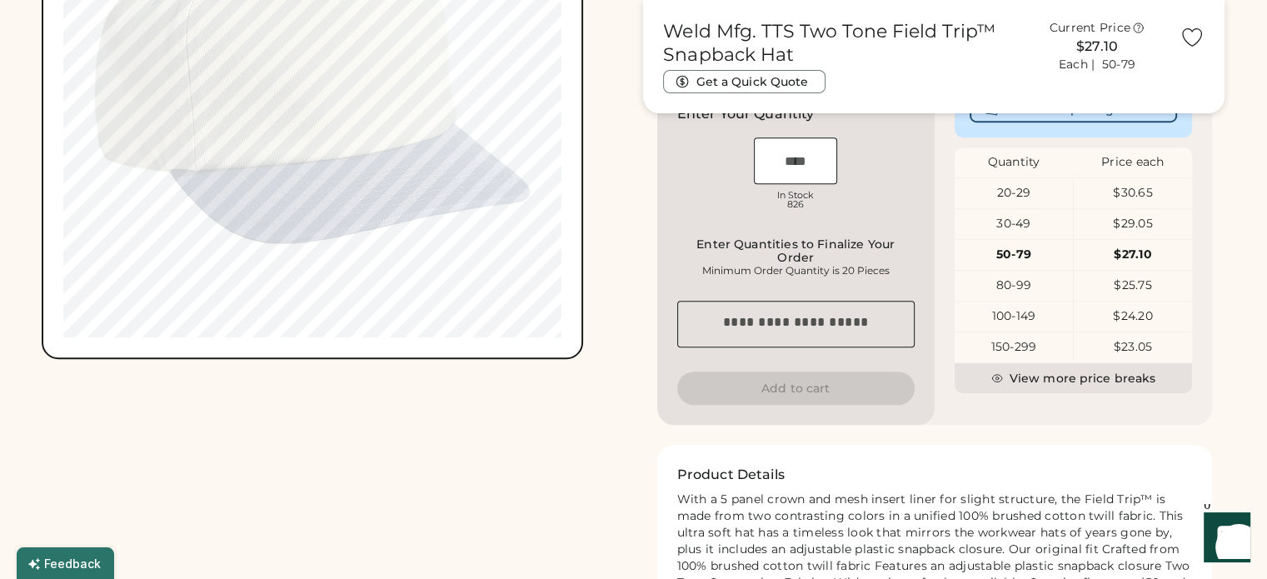
scroll to position [729, 0]
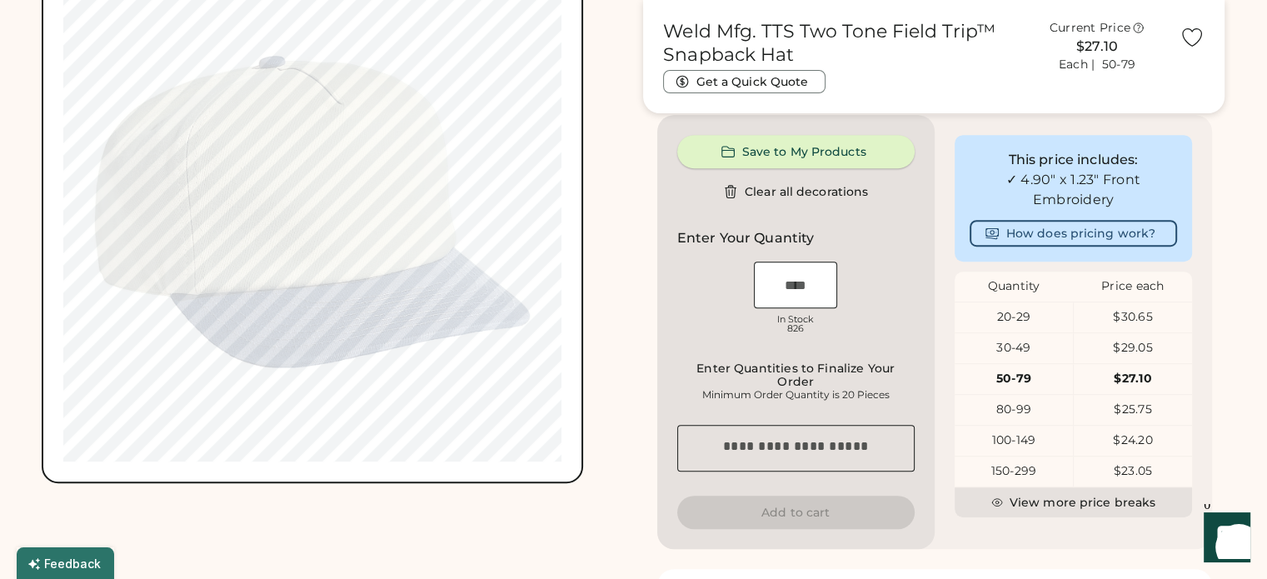
click at [797, 167] on button "Save to My Products" at bounding box center [795, 151] width 237 height 33
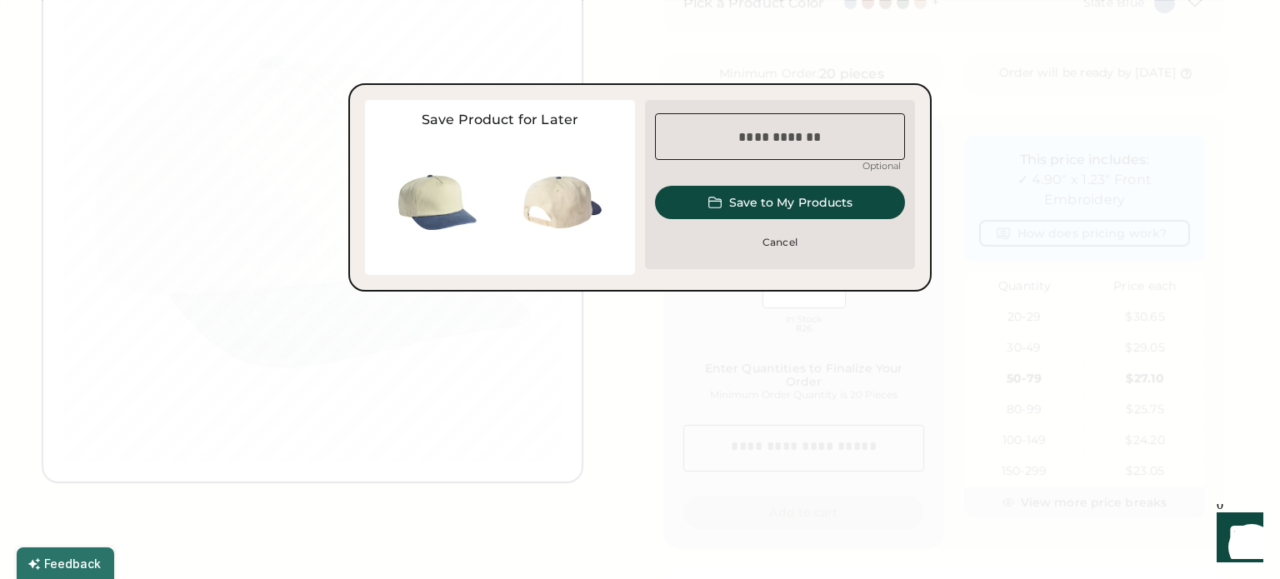
click at [795, 129] on input "input" at bounding box center [780, 136] width 250 height 47
type input "**********"
click at [793, 205] on button "Save to My Products" at bounding box center [780, 202] width 250 height 33
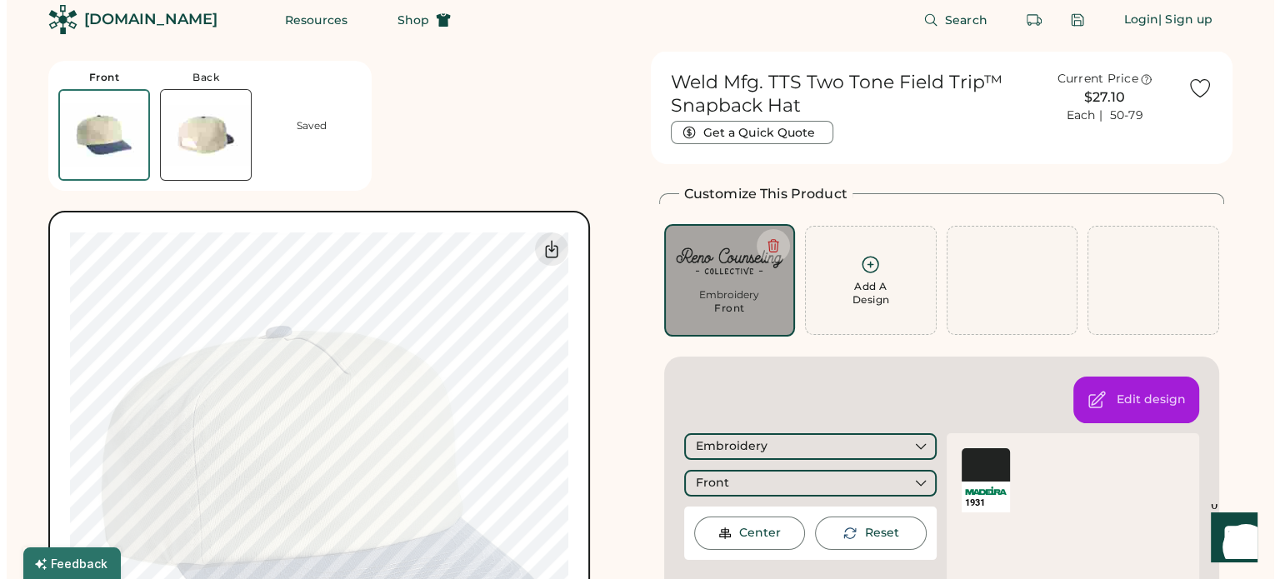
scroll to position [0, 0]
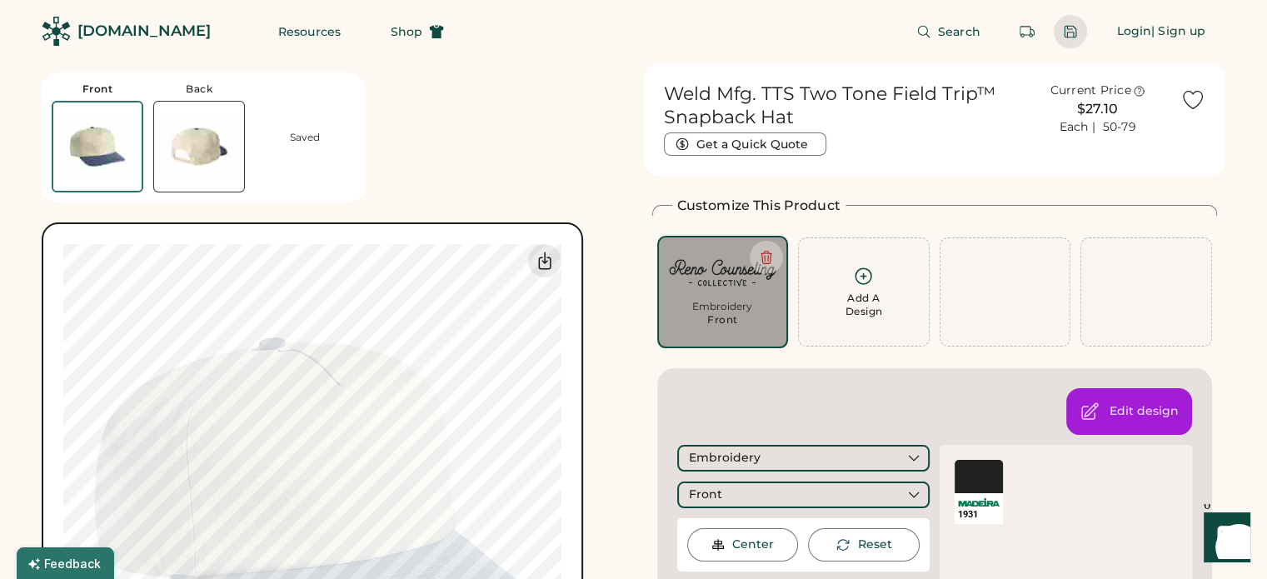
click at [1070, 29] on div at bounding box center [1070, 31] width 15 height 15
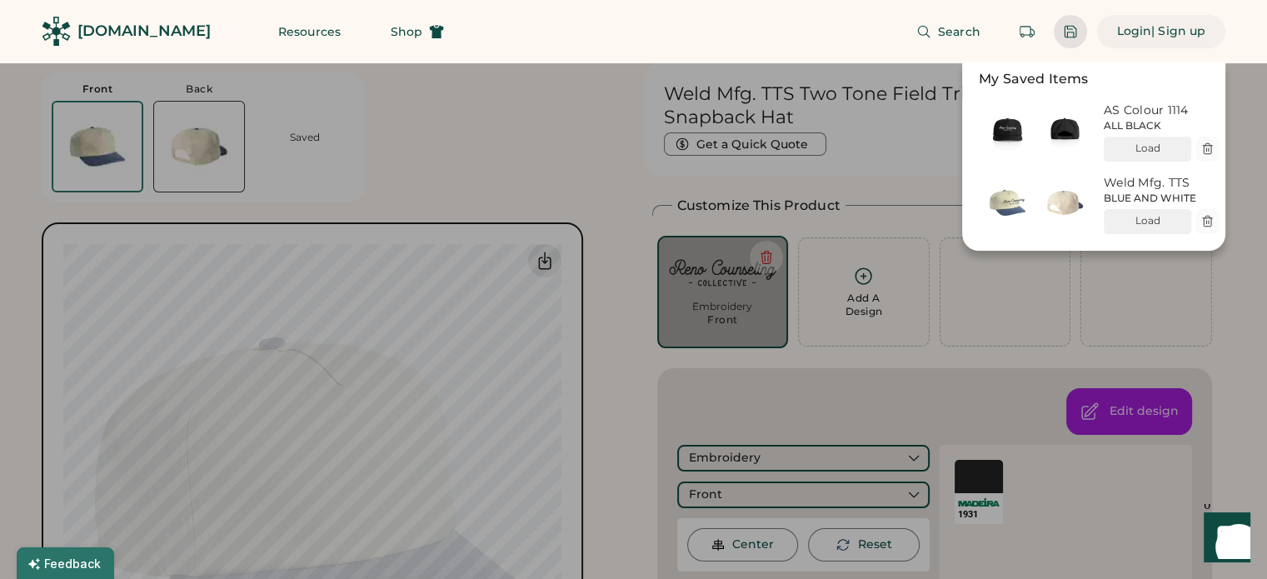
click at [1168, 36] on div "| Sign up" at bounding box center [1178, 31] width 54 height 17
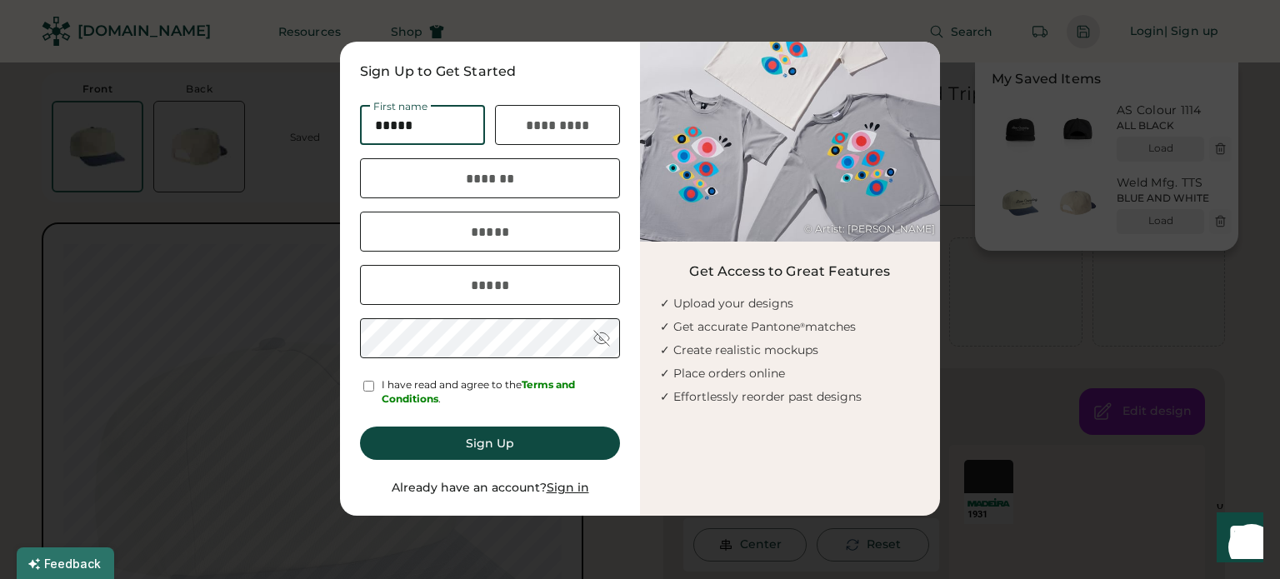
type input "*****"
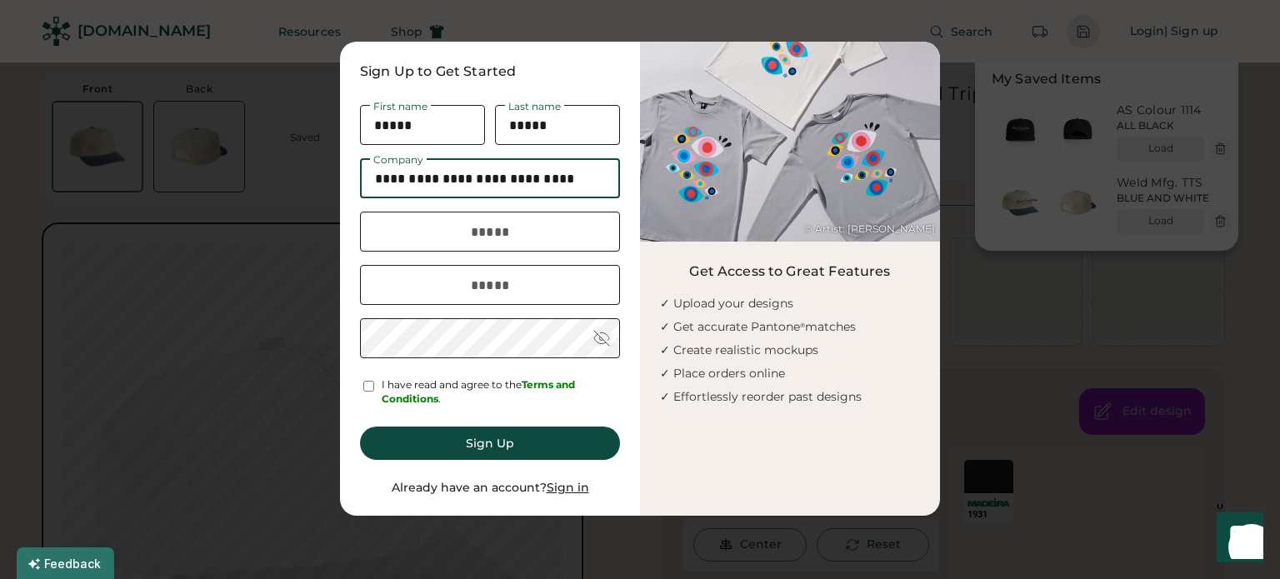
type input "**********"
click at [422, 429] on button "Sign Up" at bounding box center [490, 443] width 260 height 33
click at [527, 448] on button "Sign Up" at bounding box center [490, 443] width 260 height 33
click at [512, 280] on input "email" at bounding box center [490, 285] width 260 height 40
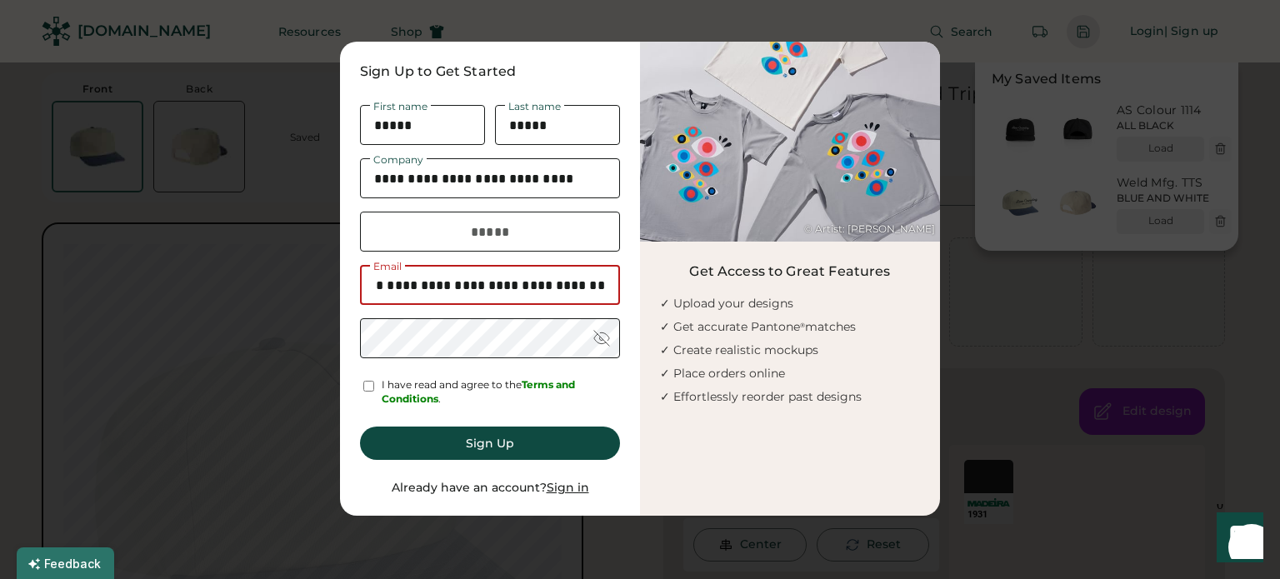
scroll to position [0, 49]
type input "**********"
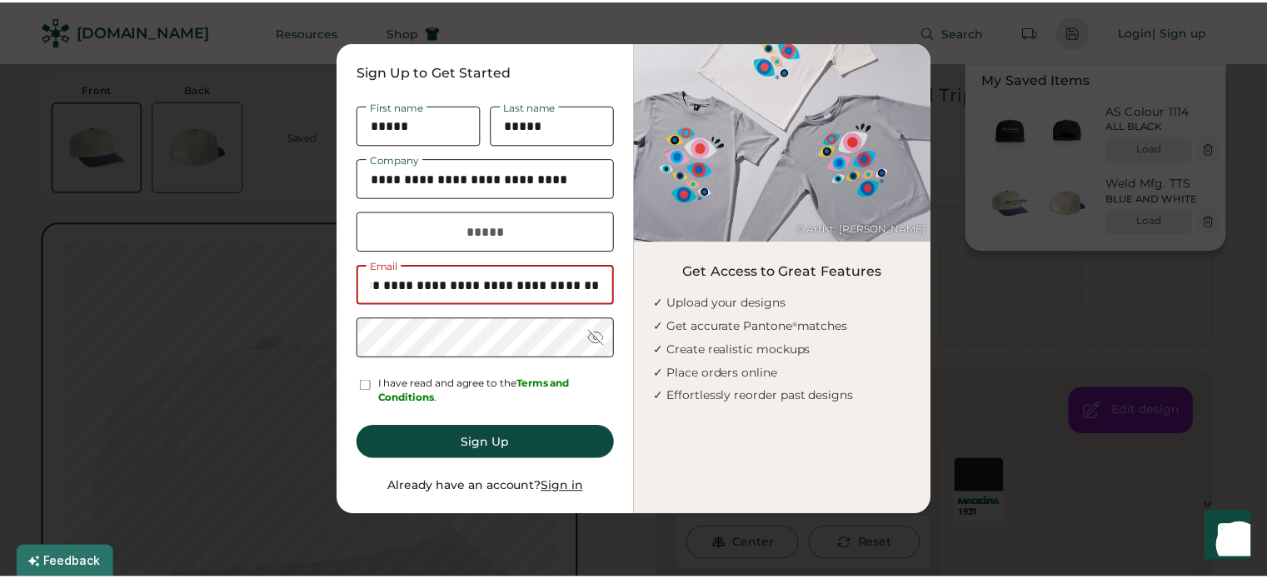
scroll to position [0, 0]
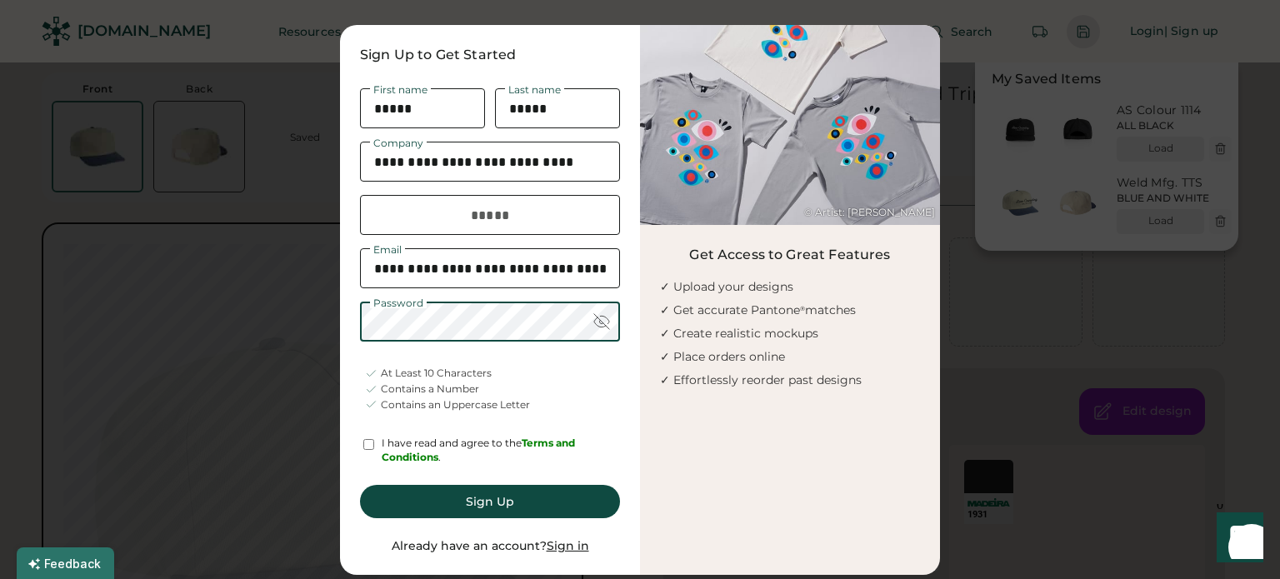
click at [600, 322] on div at bounding box center [601, 321] width 17 height 17
click at [527, 504] on button "Sign Up" at bounding box center [490, 501] width 260 height 33
click at [457, 214] on input "input" at bounding box center [490, 215] width 260 height 40
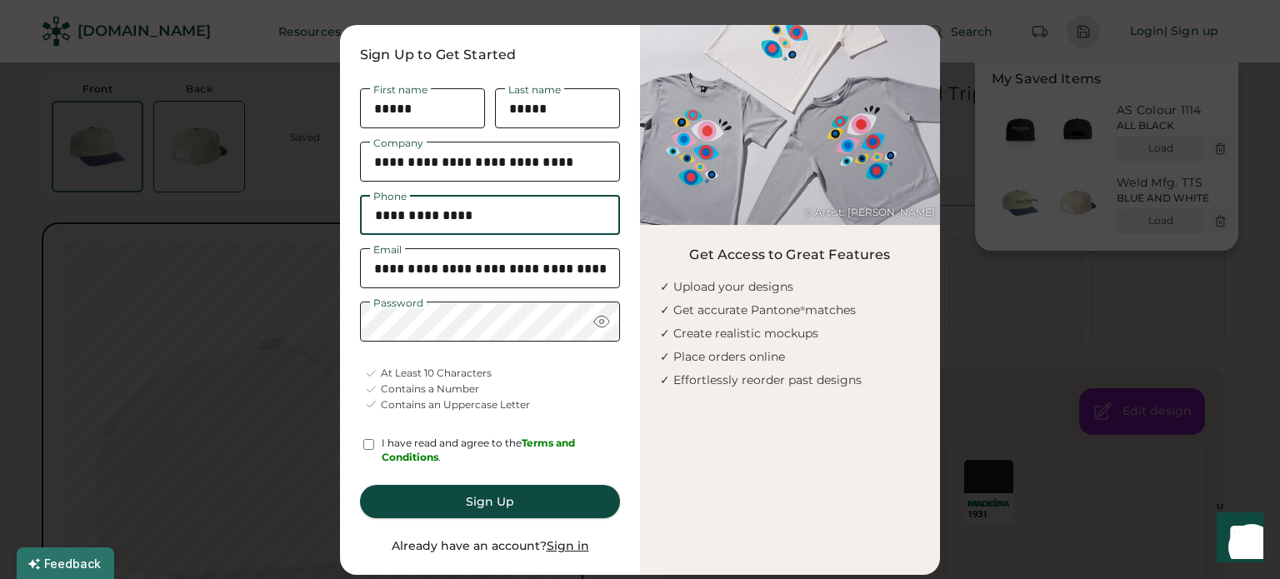
type input "**********"
click at [481, 492] on div "**********" at bounding box center [490, 300] width 300 height 550
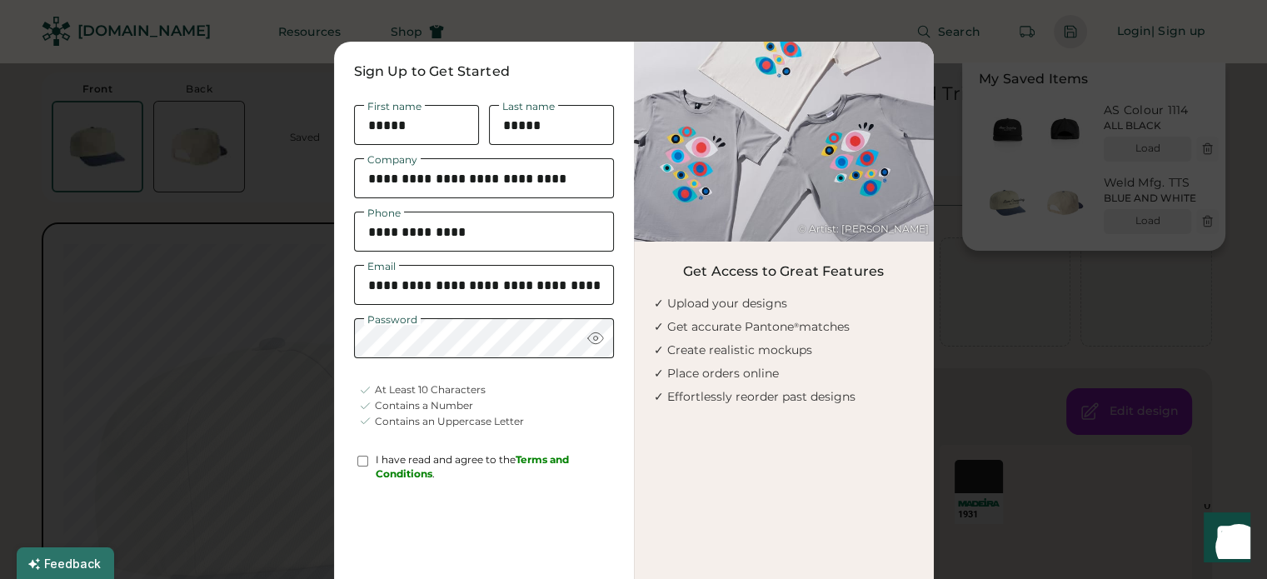
scroll to position [83, 0]
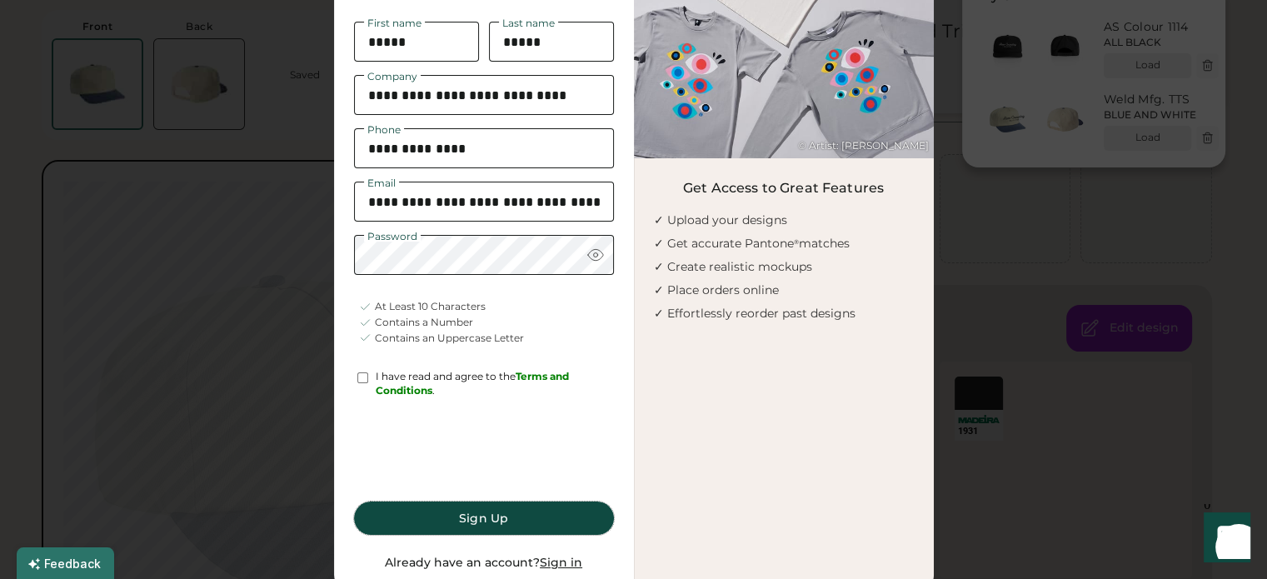
click at [463, 521] on button "Sign Up" at bounding box center [484, 518] width 260 height 33
click at [499, 519] on button "Sign Up" at bounding box center [484, 518] width 260 height 33
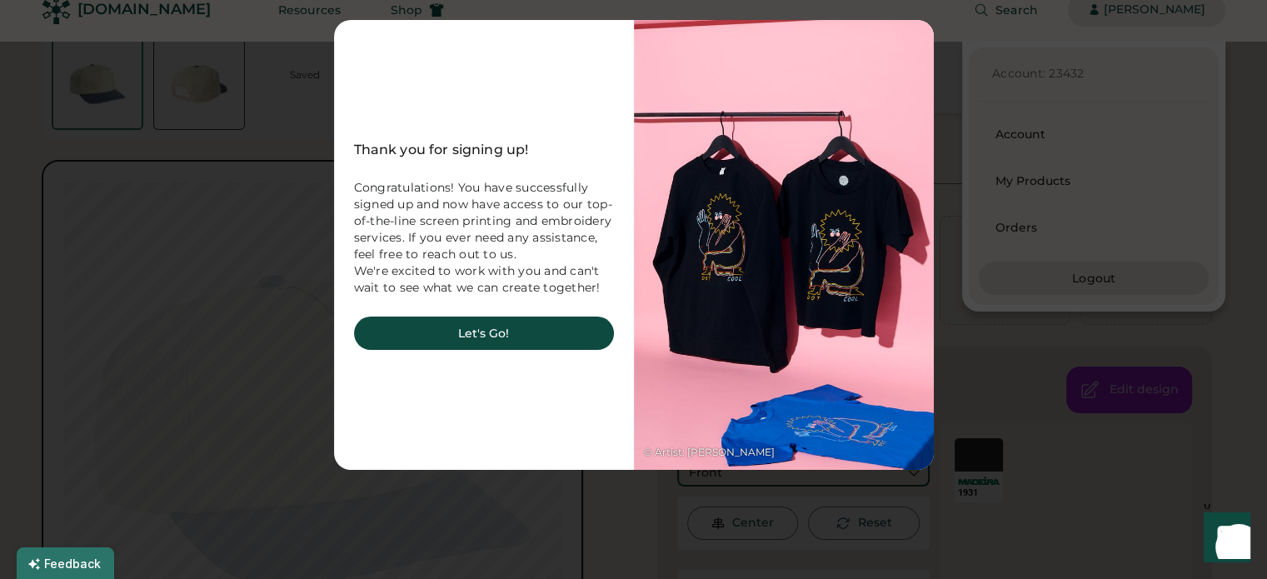
scroll to position [0, 0]
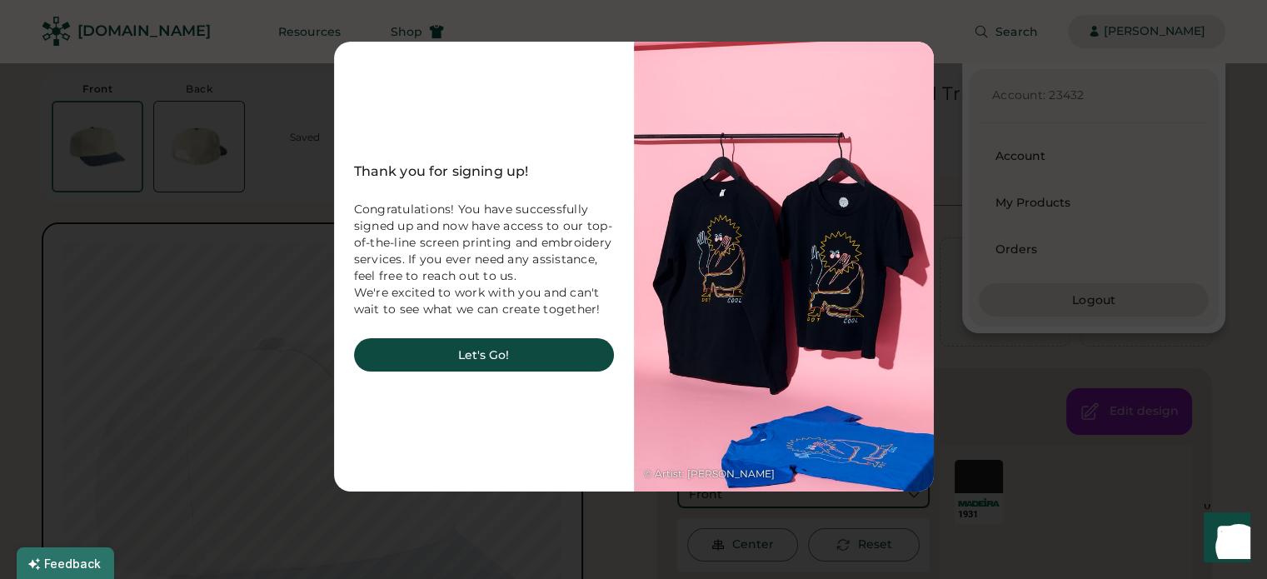
click at [574, 16] on div at bounding box center [633, 289] width 1267 height 579
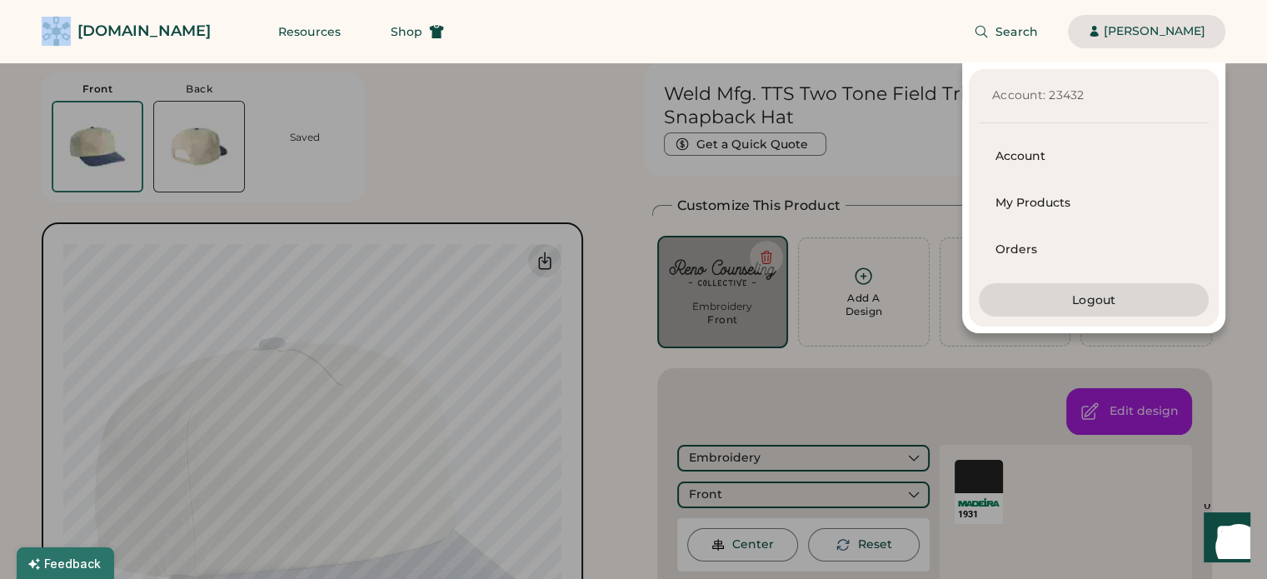
click at [73, 24] on div "[DOMAIN_NAME]" at bounding box center [126, 30] width 169 height 37
